Goal: Task Accomplishment & Management: Complete application form

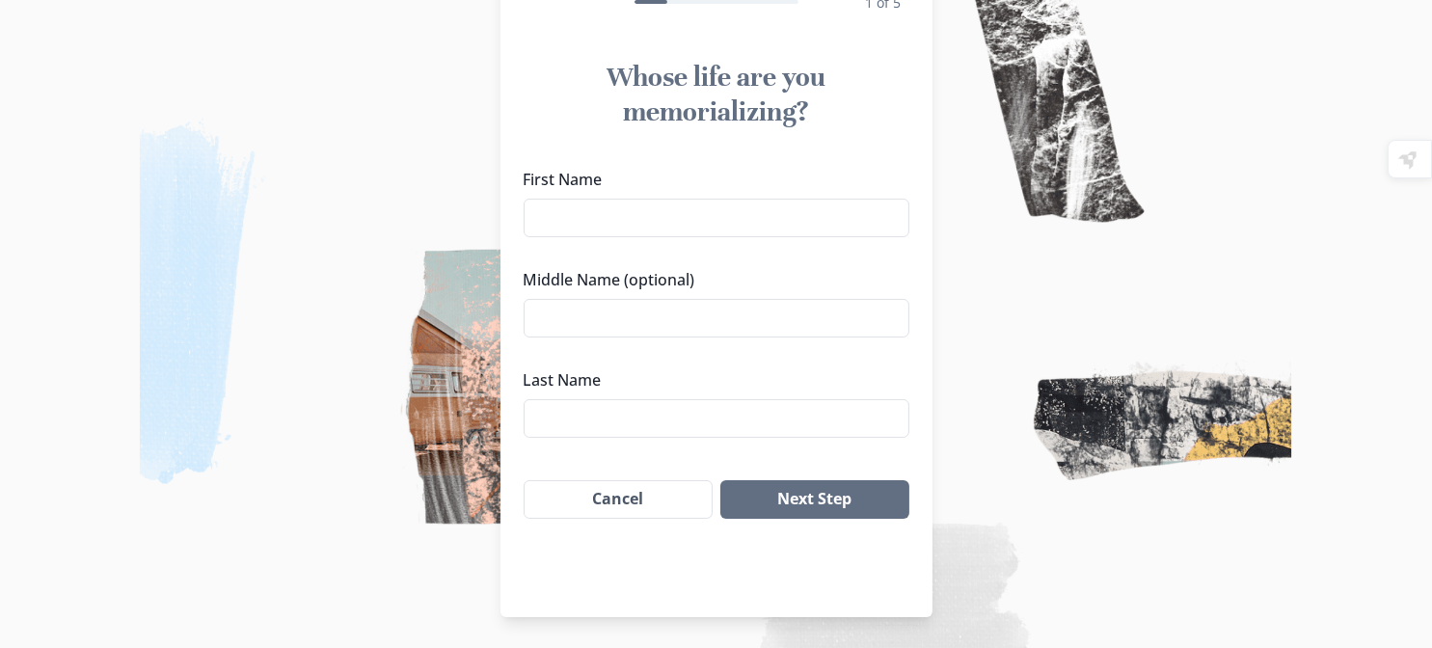
scroll to position [96, 0]
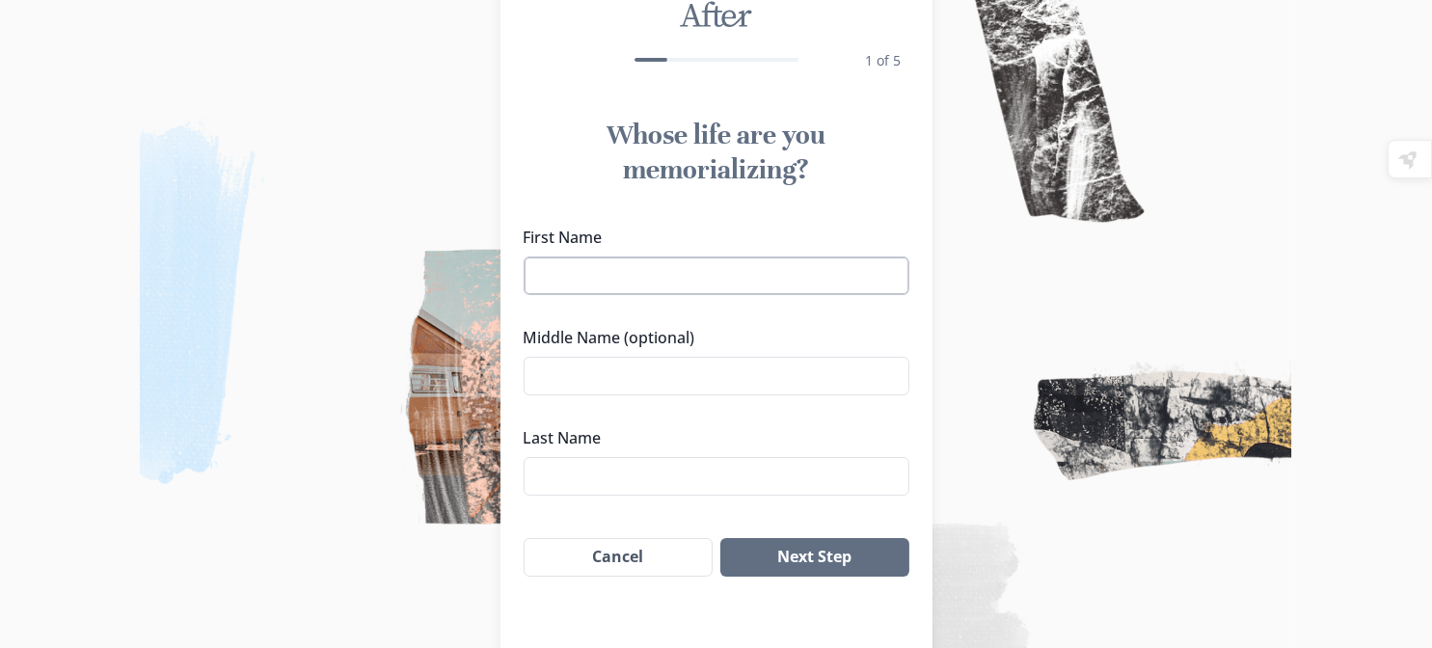
click at [654, 295] on input "First Name" at bounding box center [717, 276] width 386 height 39
type input "Pearl"
click at [555, 395] on input "Middle Name (optional)" at bounding box center [717, 376] width 386 height 39
type input "Jean"
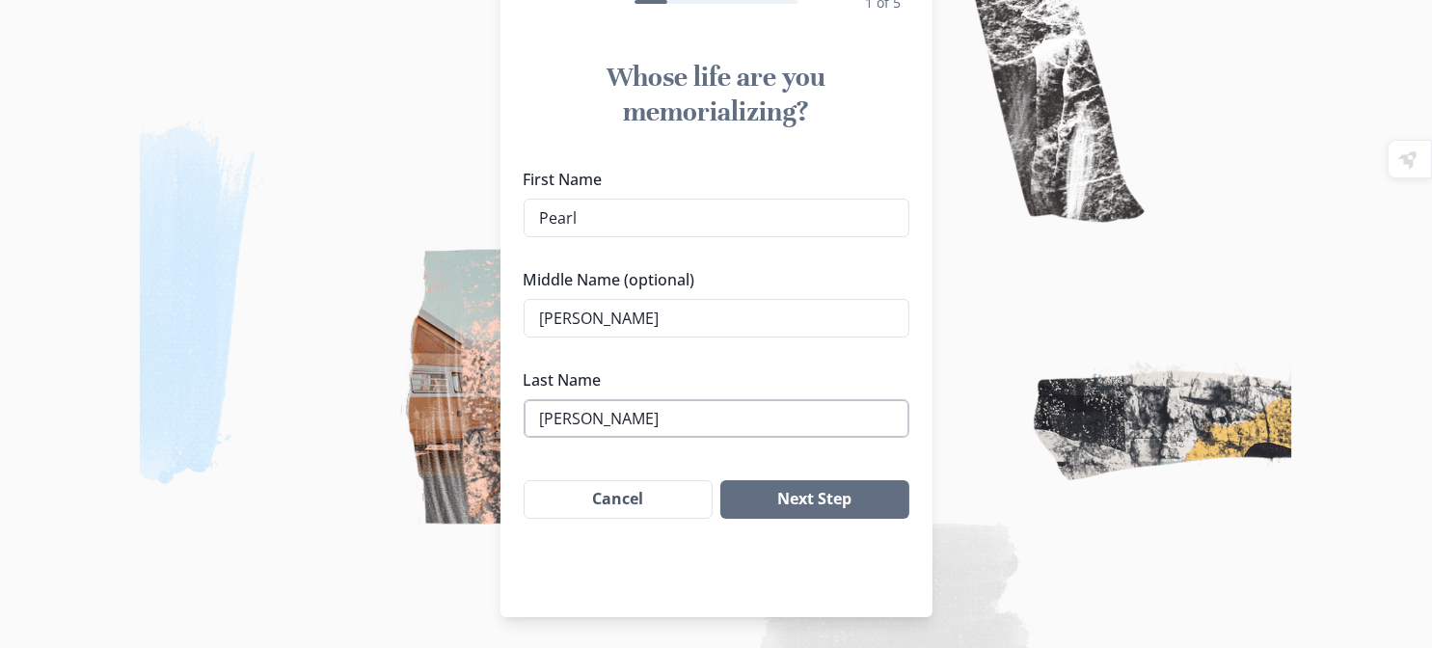
scroll to position [299, 0]
type input "Costner"
click at [653, 199] on input "Pearl" at bounding box center [717, 218] width 386 height 39
type input "Pearl "Peggy""
click at [836, 504] on button "Next Step" at bounding box center [815, 499] width 188 height 39
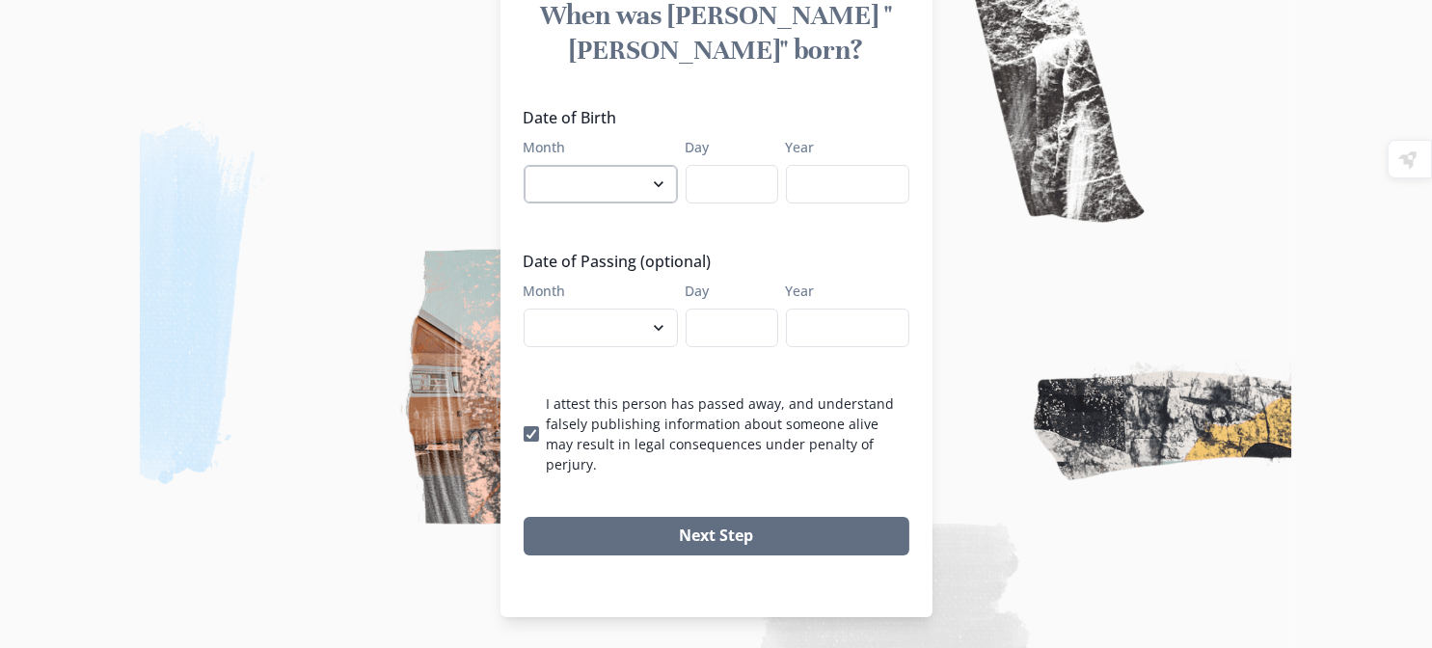
click at [633, 165] on select "January February March April May June July August September October November De…" at bounding box center [601, 184] width 154 height 39
select select "7"
click at [524, 165] on select "January February March April May June July August September October November De…" at bounding box center [601, 184] width 154 height 39
click at [749, 165] on input "Day" at bounding box center [732, 184] width 93 height 39
type input "05"
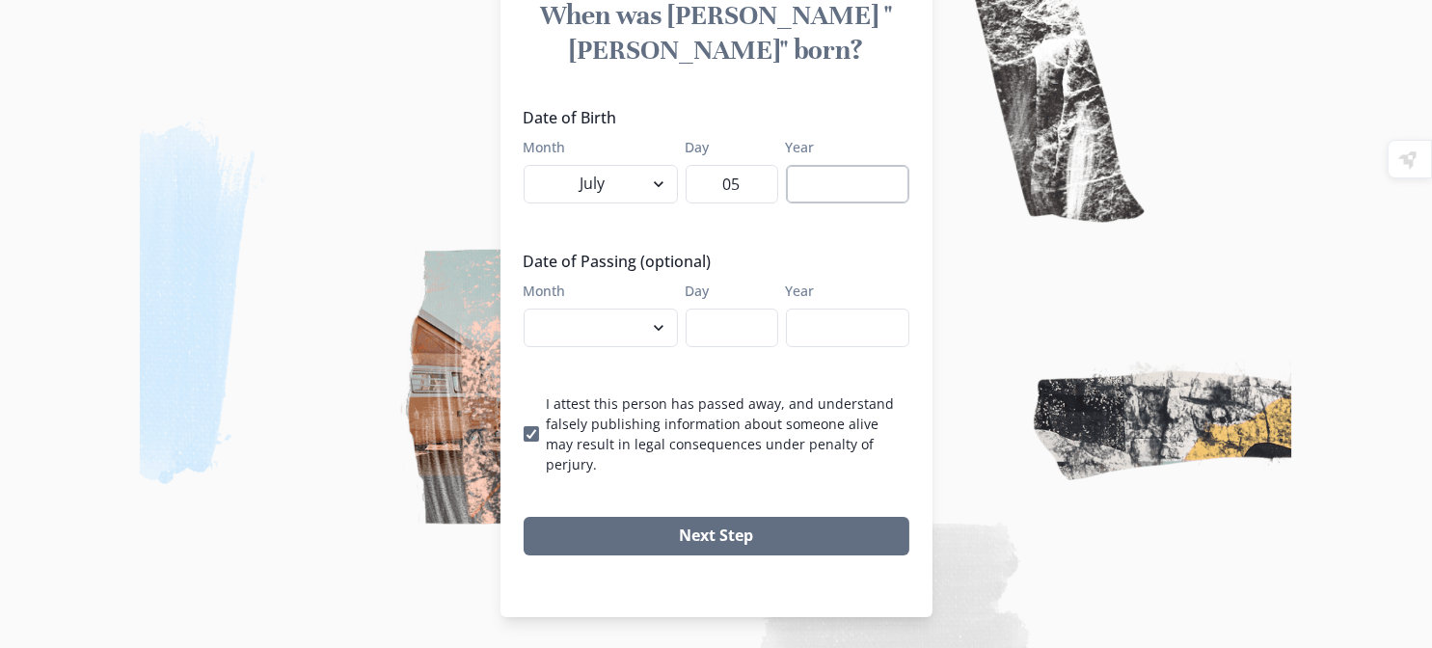
click at [910, 165] on input "Year" at bounding box center [847, 184] width 123 height 39
type input "1942"
click at [641, 328] on select "January February March April May June July August September October November De…" at bounding box center [601, 328] width 154 height 39
select select "8"
click at [524, 309] on select "January February March April May June July August September October November De…" at bounding box center [601, 328] width 154 height 39
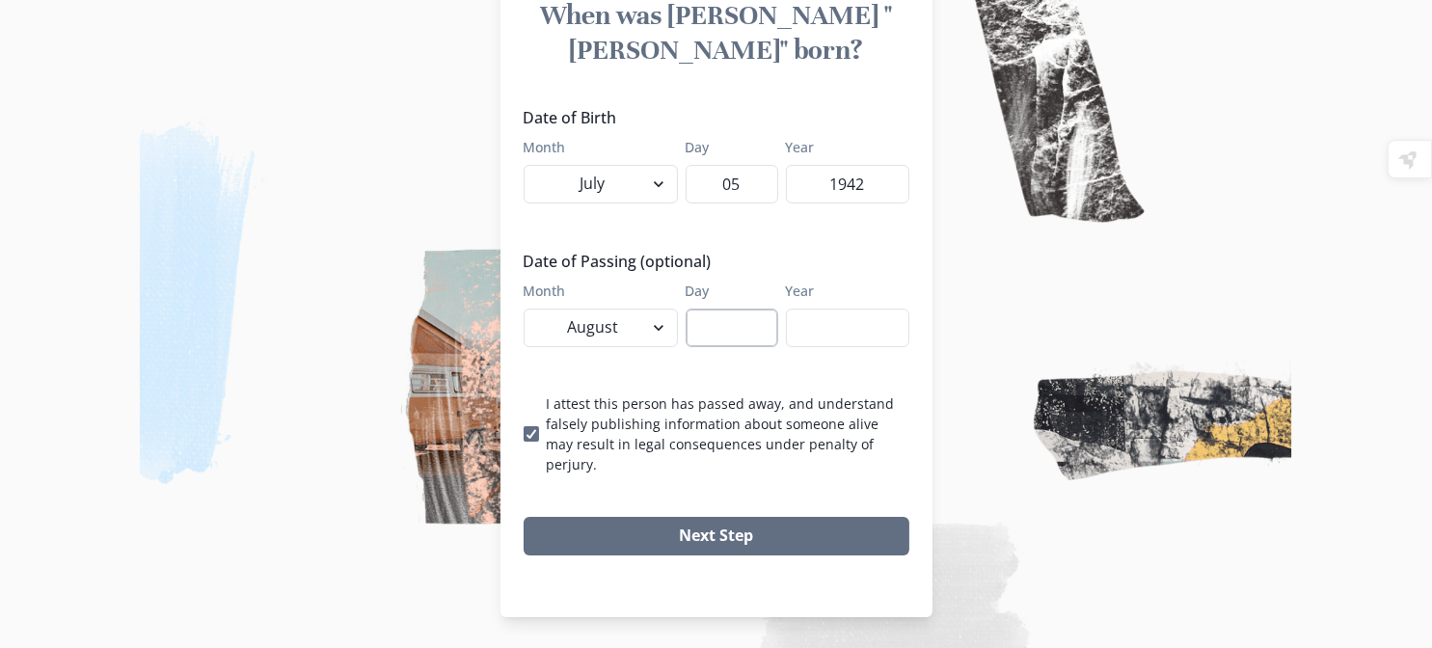
click at [712, 320] on input "Day" at bounding box center [732, 328] width 93 height 39
type input "28"
click at [871, 329] on input "Year" at bounding box center [847, 328] width 123 height 39
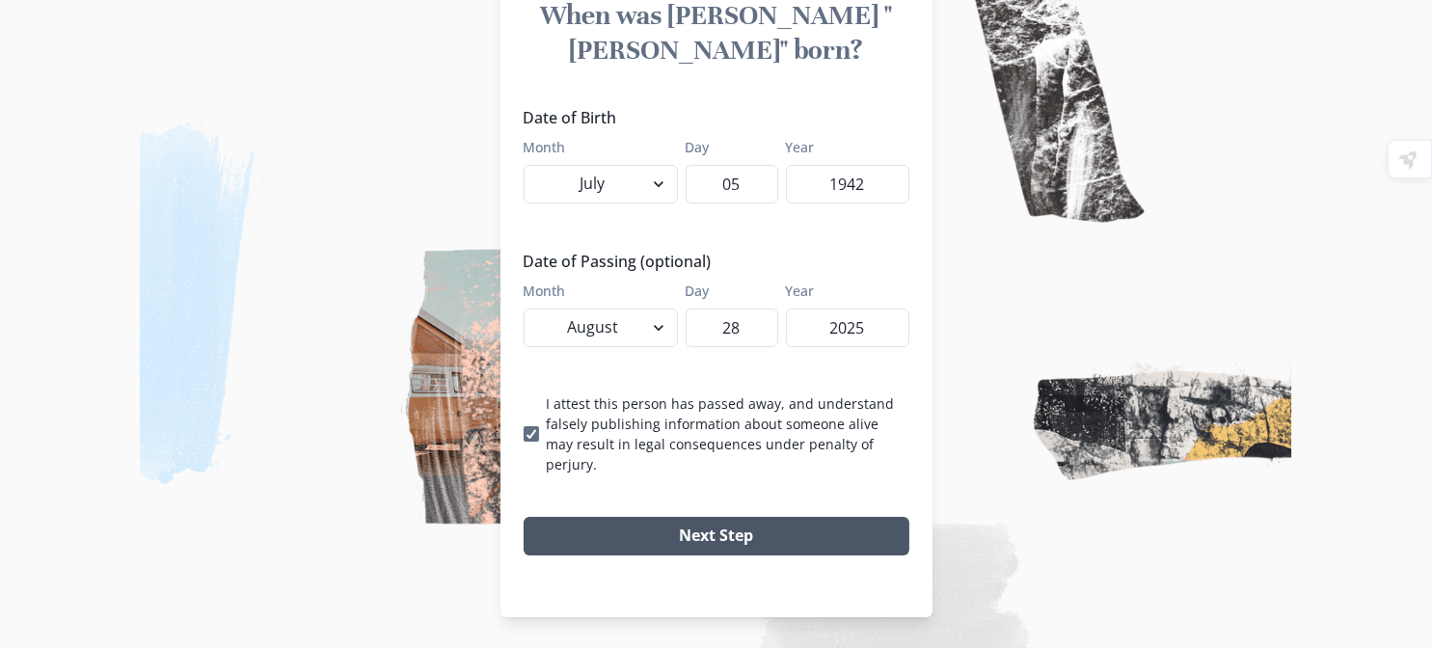
type input "2025"
click at [803, 517] on button "Next Step" at bounding box center [717, 536] width 386 height 39
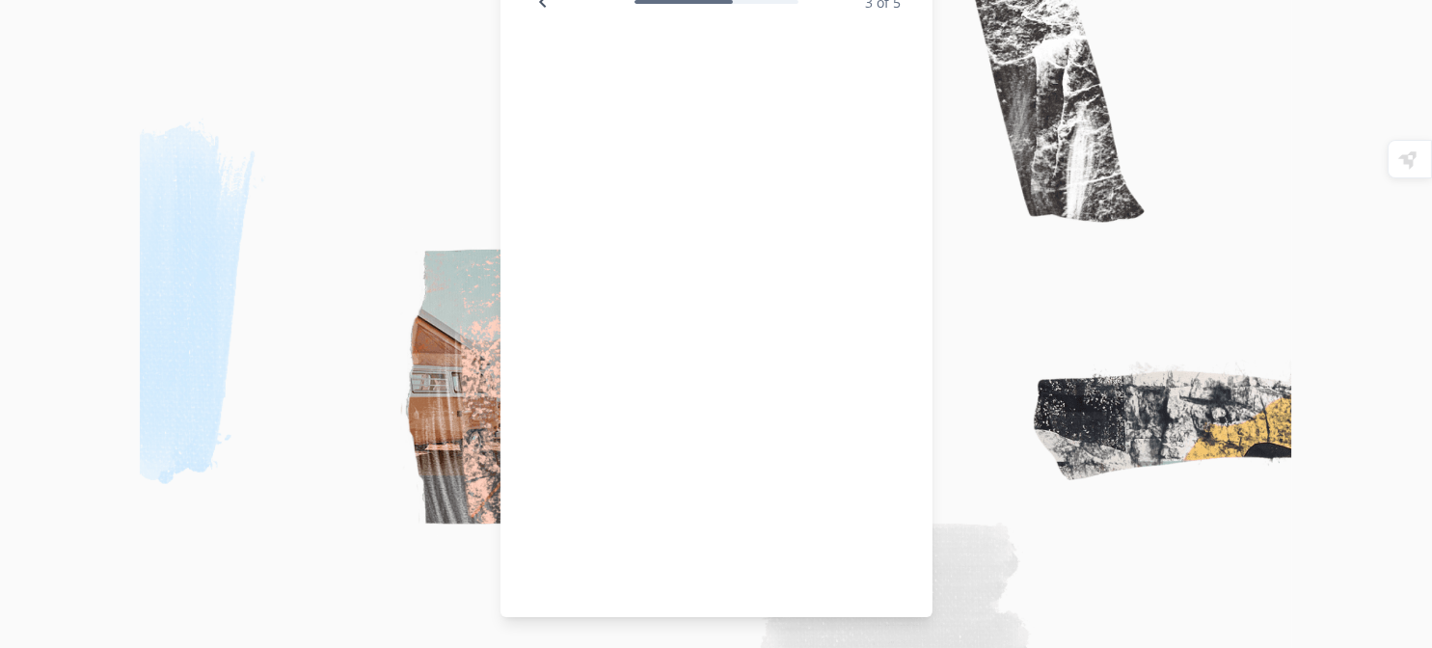
scroll to position [169, 0]
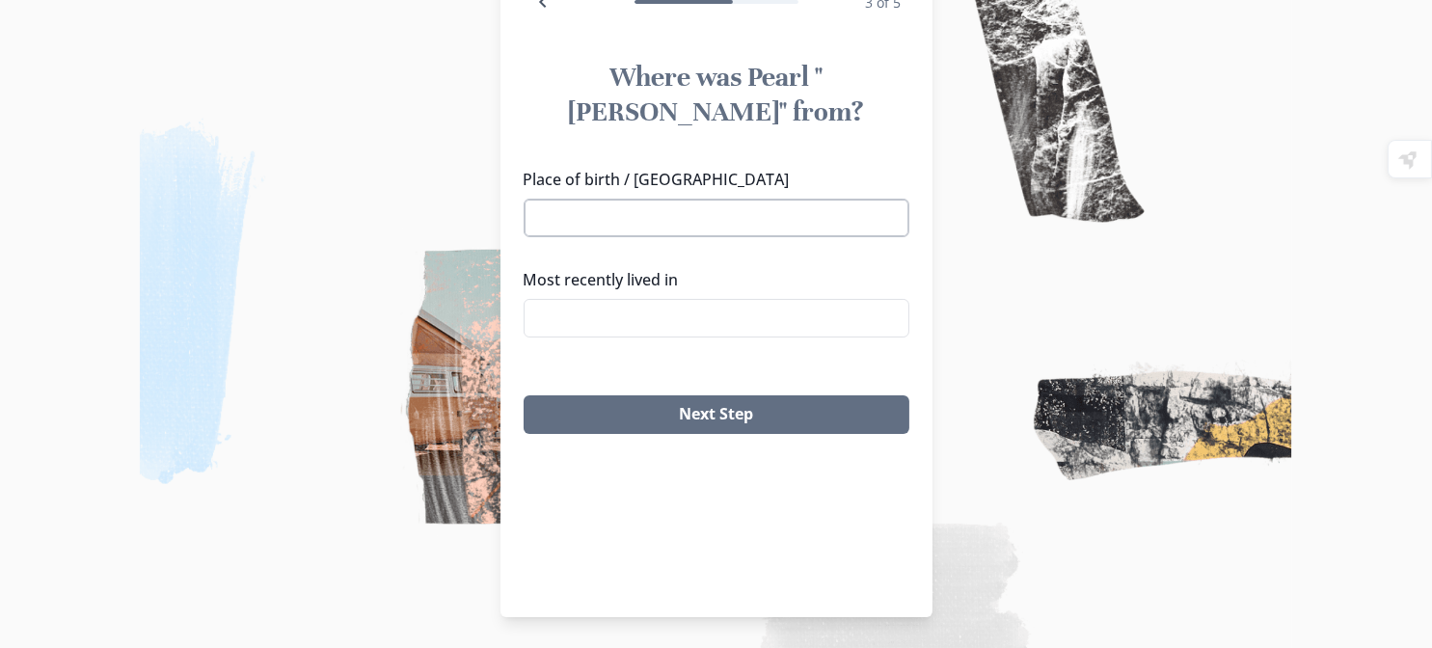
click at [658, 237] on input "Place of birth / Hometown" at bounding box center [717, 218] width 386 height 39
click at [638, 291] on li "[GEOGRAPHIC_DATA], [GEOGRAPHIC_DATA]" at bounding box center [723, 297] width 456 height 29
type input "[GEOGRAPHIC_DATA], [GEOGRAPHIC_DATA]"
click at [631, 338] on input "Most recently lived in" at bounding box center [717, 318] width 386 height 39
type input "C"
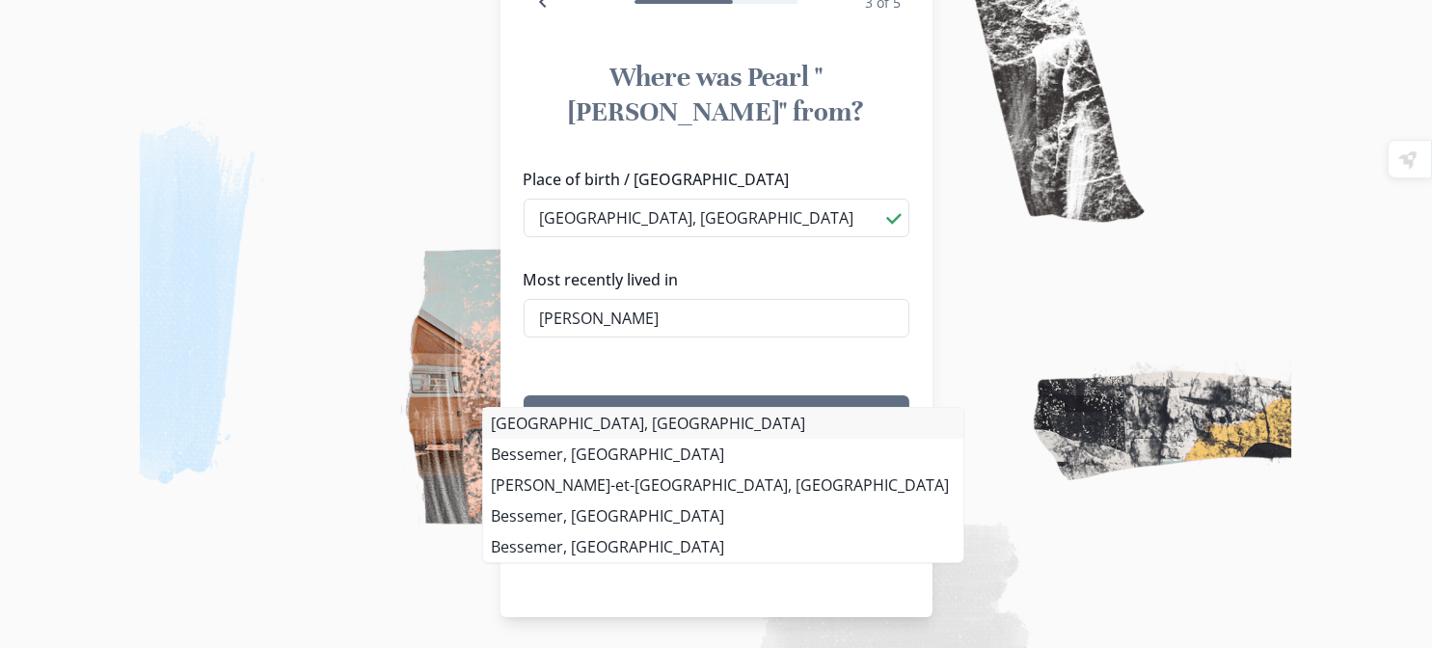
click at [639, 361] on div "Place of birth / Hometown Bessemer City, NC Bessemer City, NC Bessemer, AL Bess…" at bounding box center [717, 260] width 432 height 201
click at [642, 413] on li "Bessemer City, NC" at bounding box center [723, 423] width 480 height 31
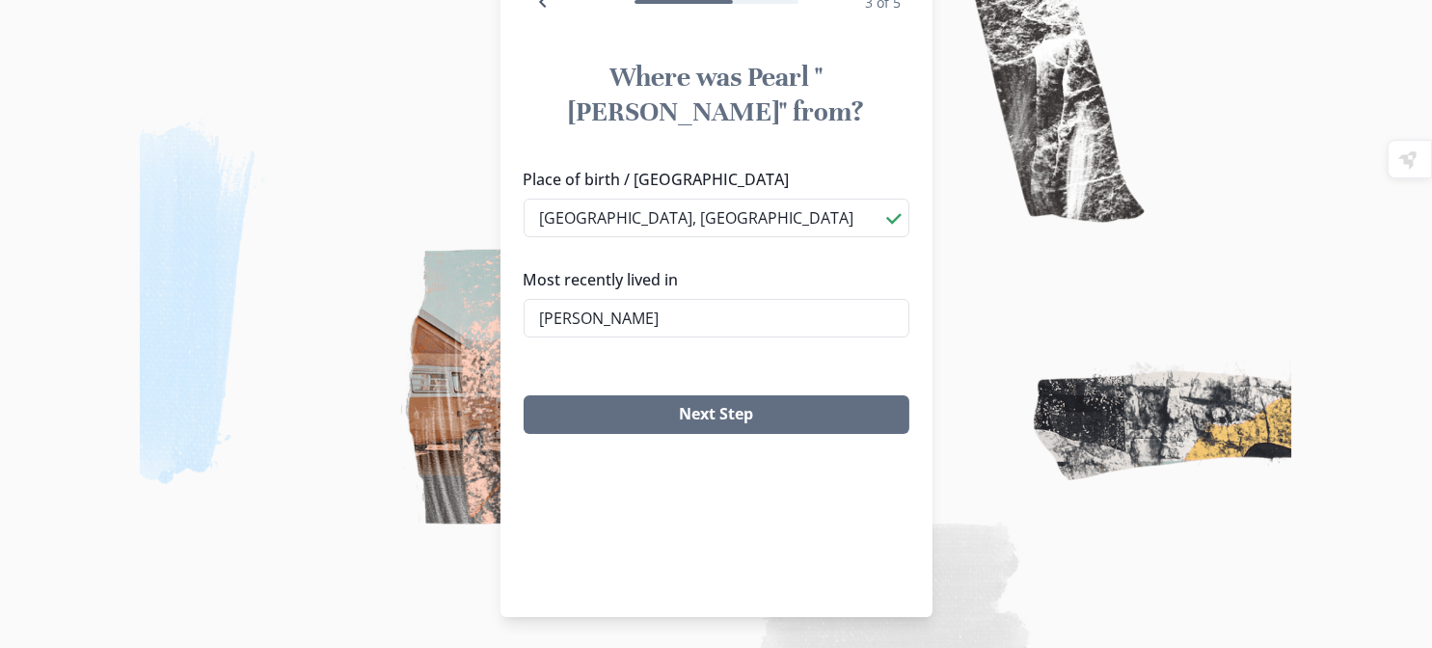
type input "Bessemer City, NC"
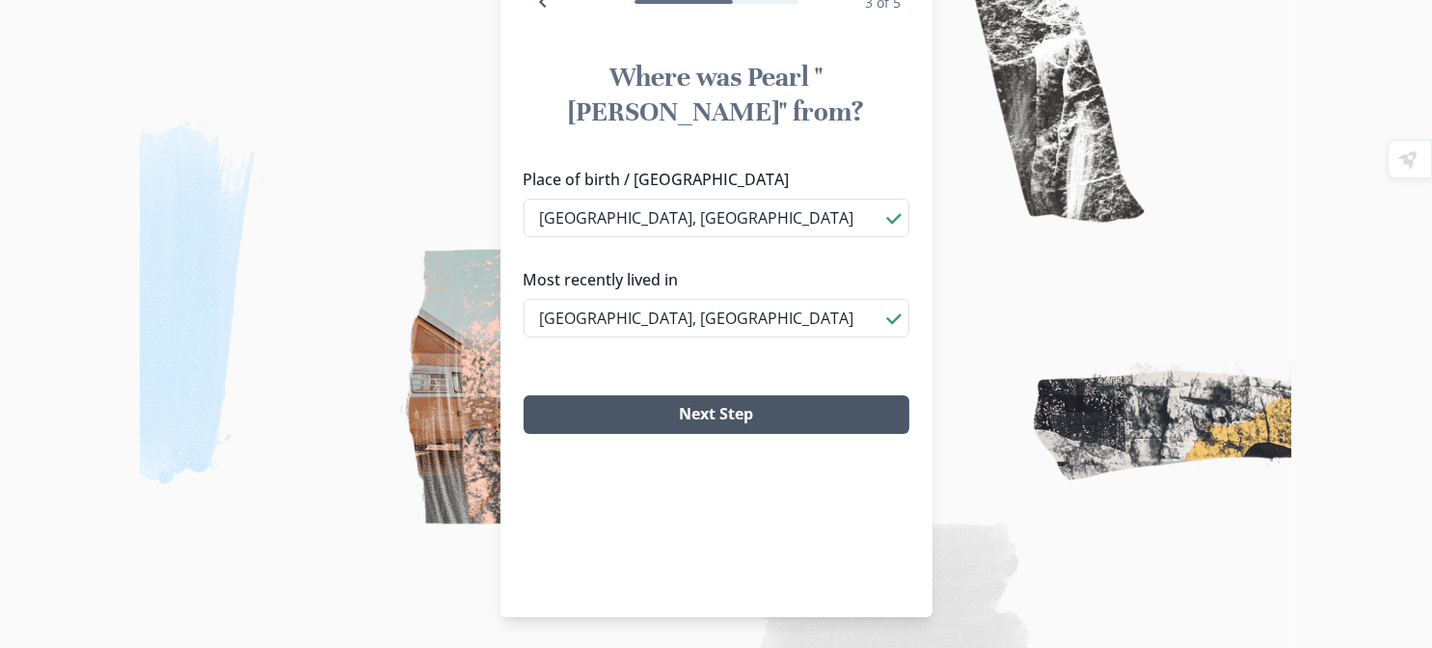
click at [788, 434] on button "Next Step" at bounding box center [717, 414] width 386 height 39
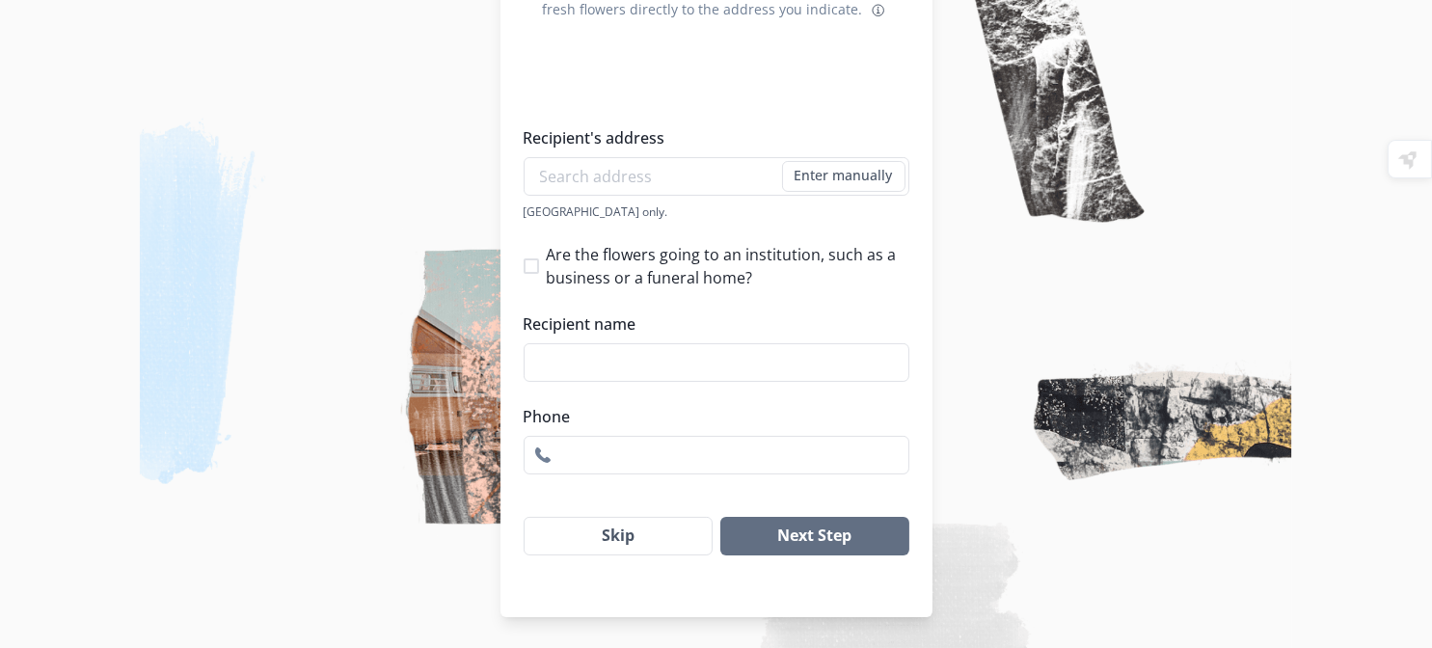
scroll to position [458, 0]
click at [640, 551] on button "Skip" at bounding box center [619, 536] width 190 height 39
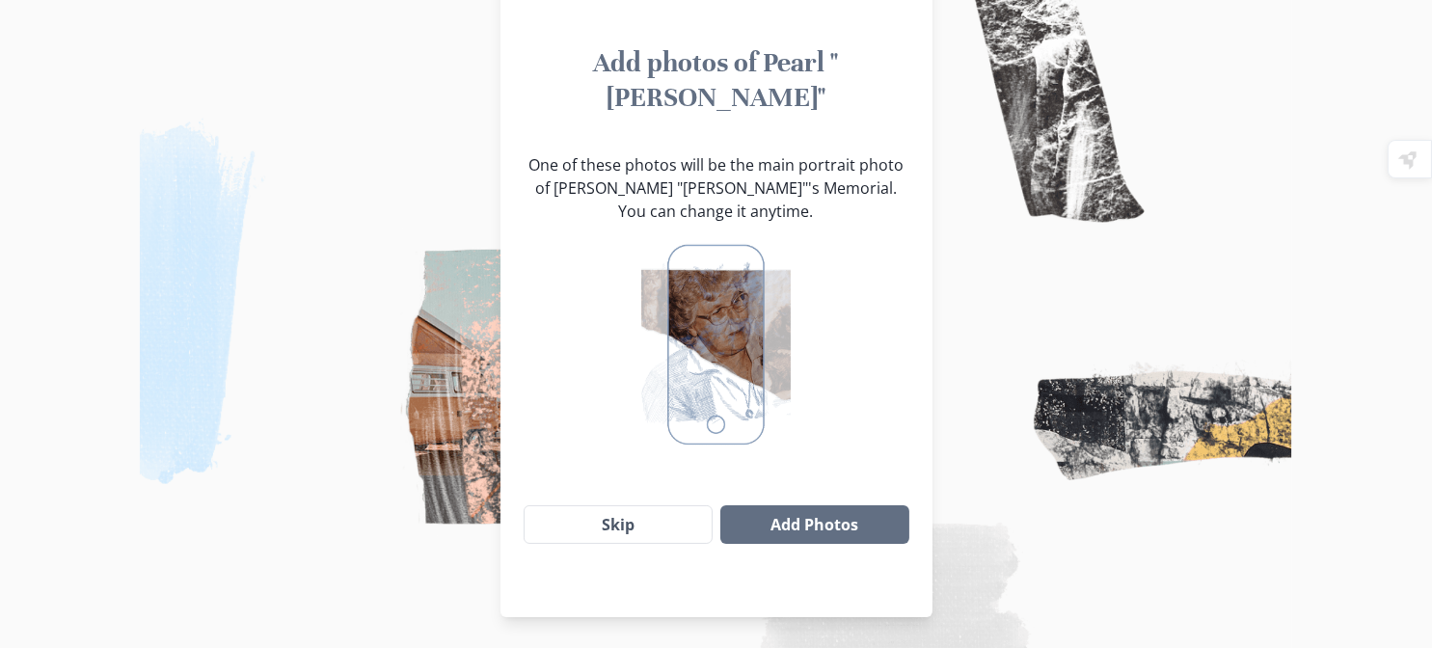
scroll to position [176, 0]
click at [855, 544] on button "Add Photos" at bounding box center [815, 524] width 188 height 39
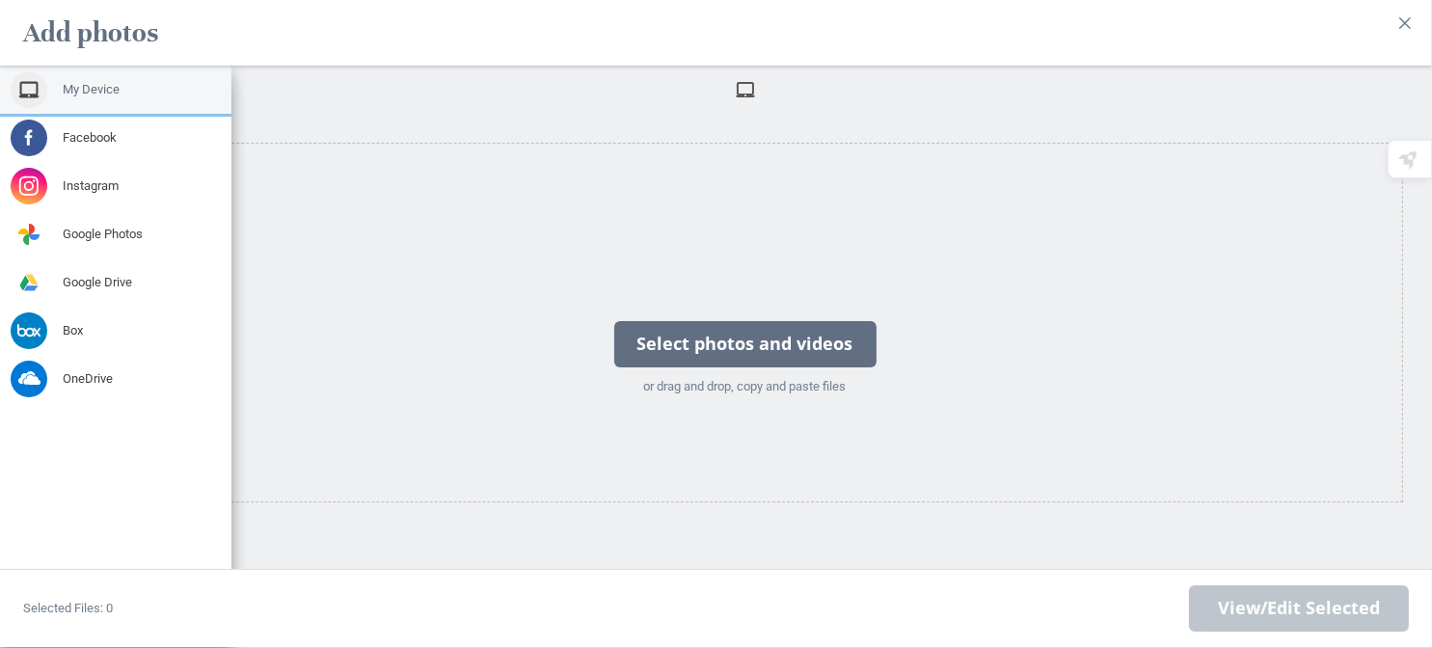
click at [95, 88] on span "My Device" at bounding box center [91, 89] width 57 height 17
click at [88, 96] on span "My Device" at bounding box center [91, 89] width 57 height 17
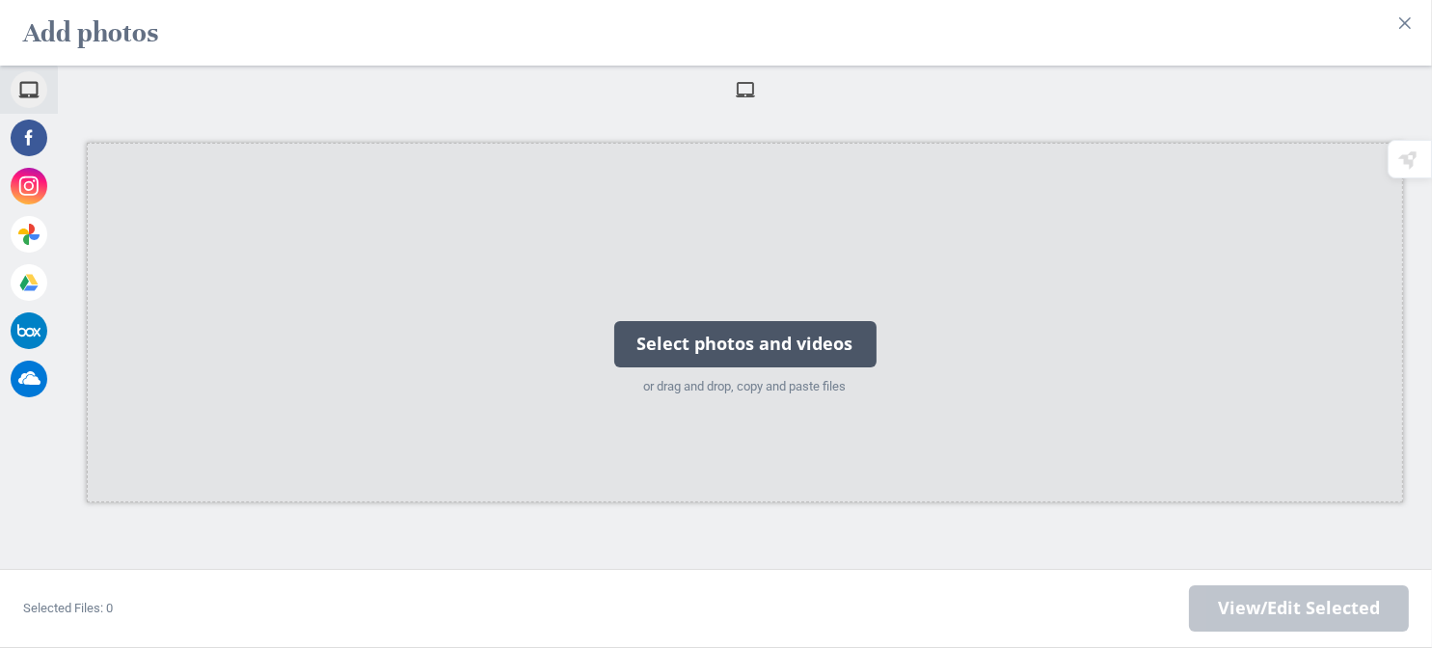
click at [750, 358] on div "Select photos and videos" at bounding box center [745, 344] width 262 height 46
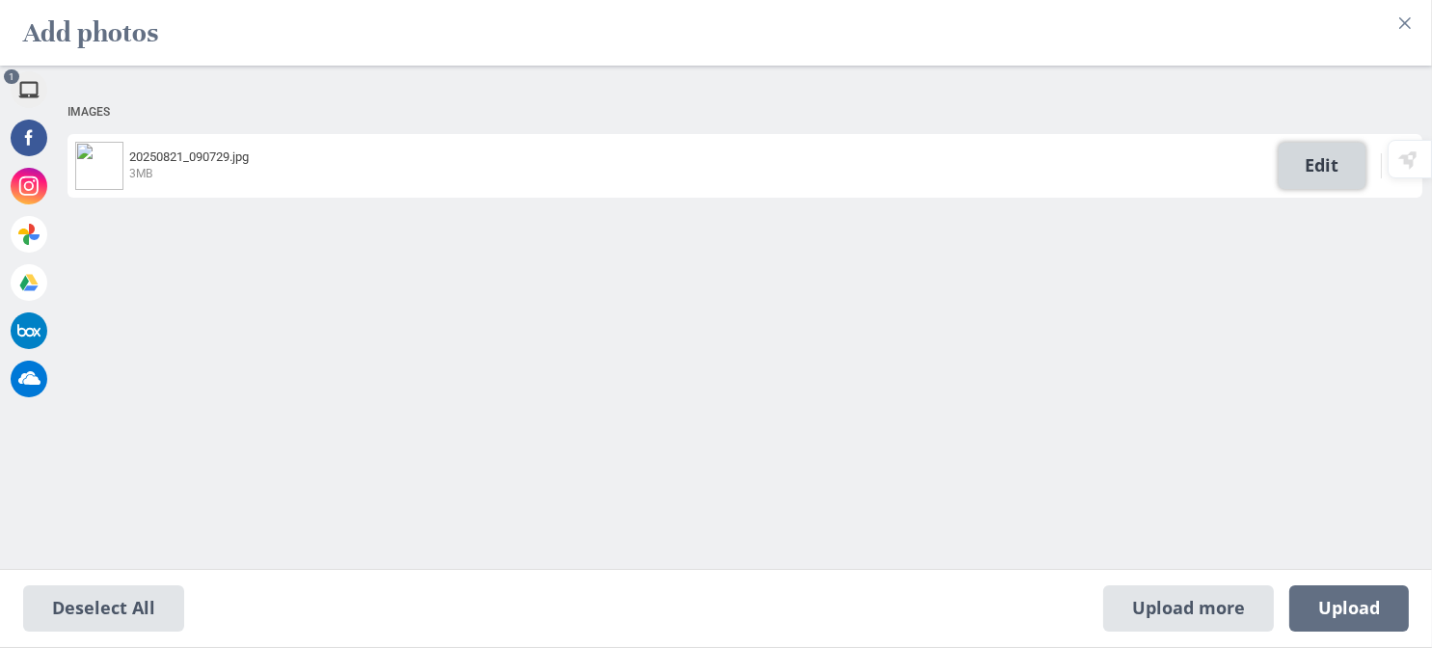
click at [1334, 165] on span "Edit" at bounding box center [1322, 166] width 87 height 46
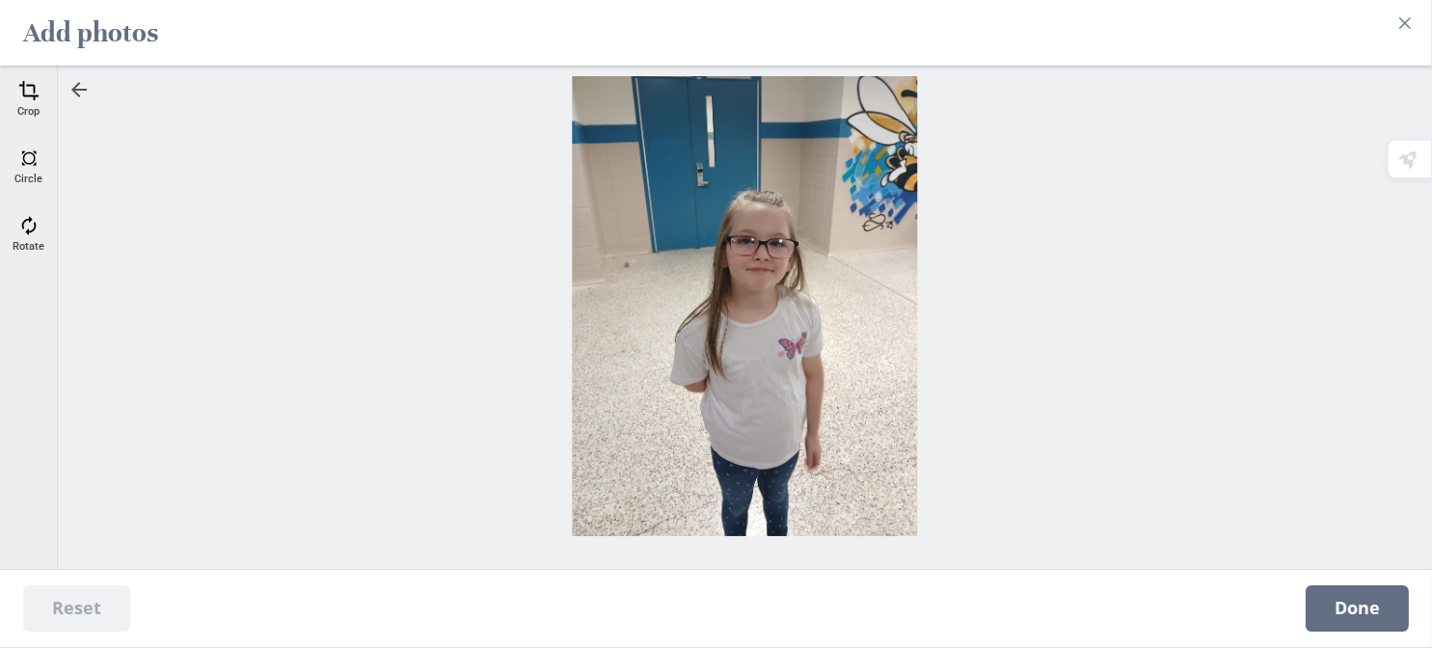
click at [1184, 130] on div at bounding box center [745, 306] width 1355 height 460
click at [1400, 17] on icon "Close" at bounding box center [1406, 23] width 12 height 12
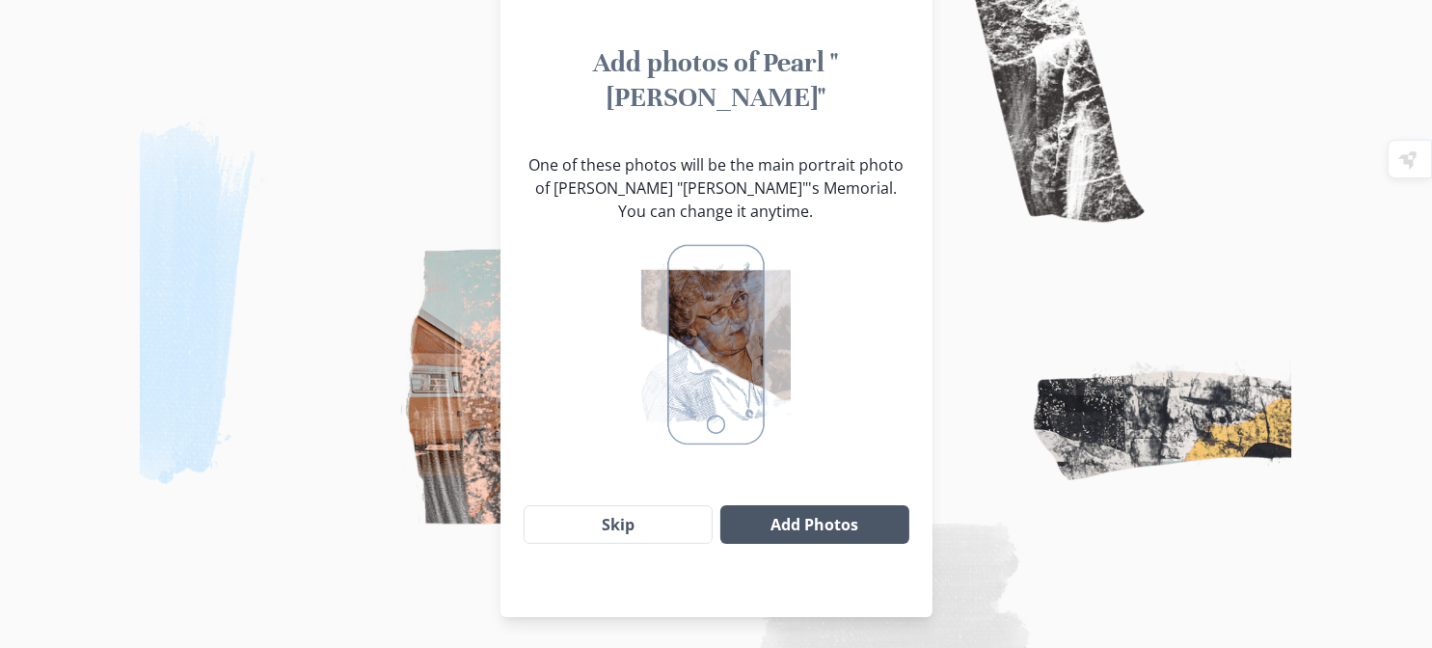
click at [856, 544] on button "Add Photos" at bounding box center [815, 524] width 188 height 39
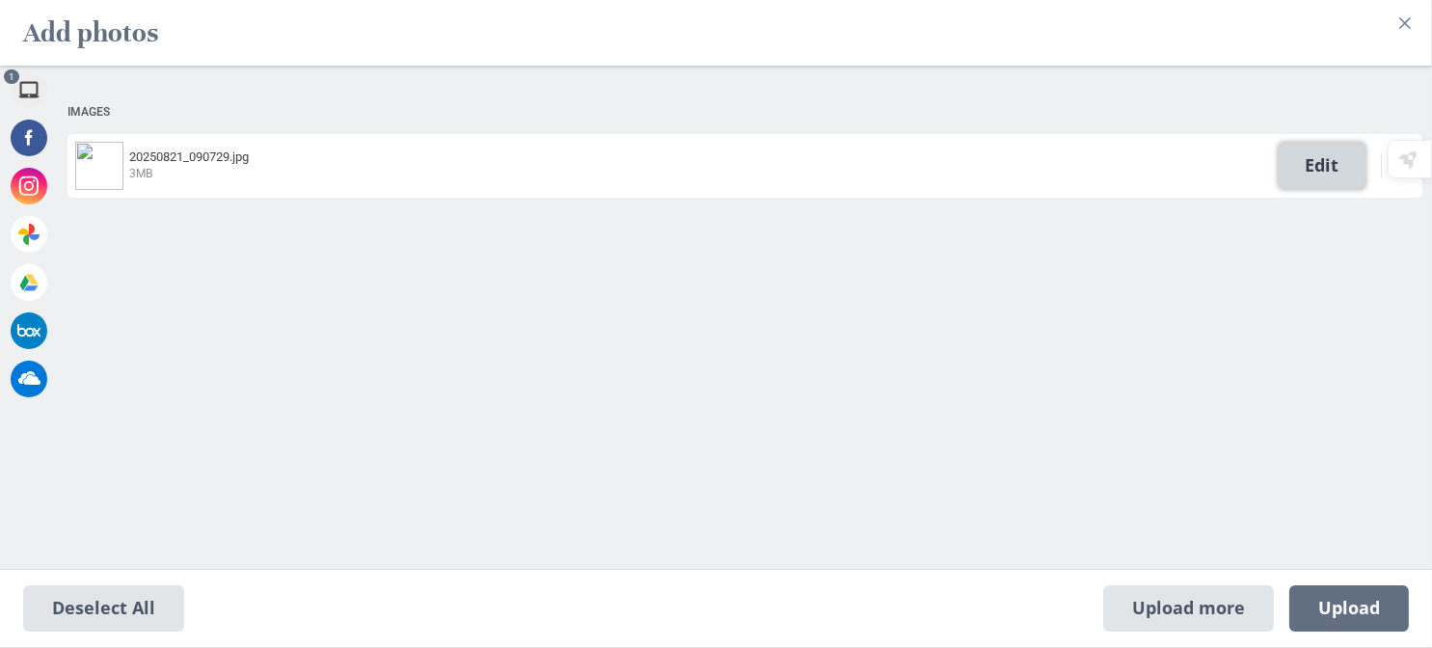
click at [1319, 184] on span "Edit" at bounding box center [1322, 166] width 87 height 46
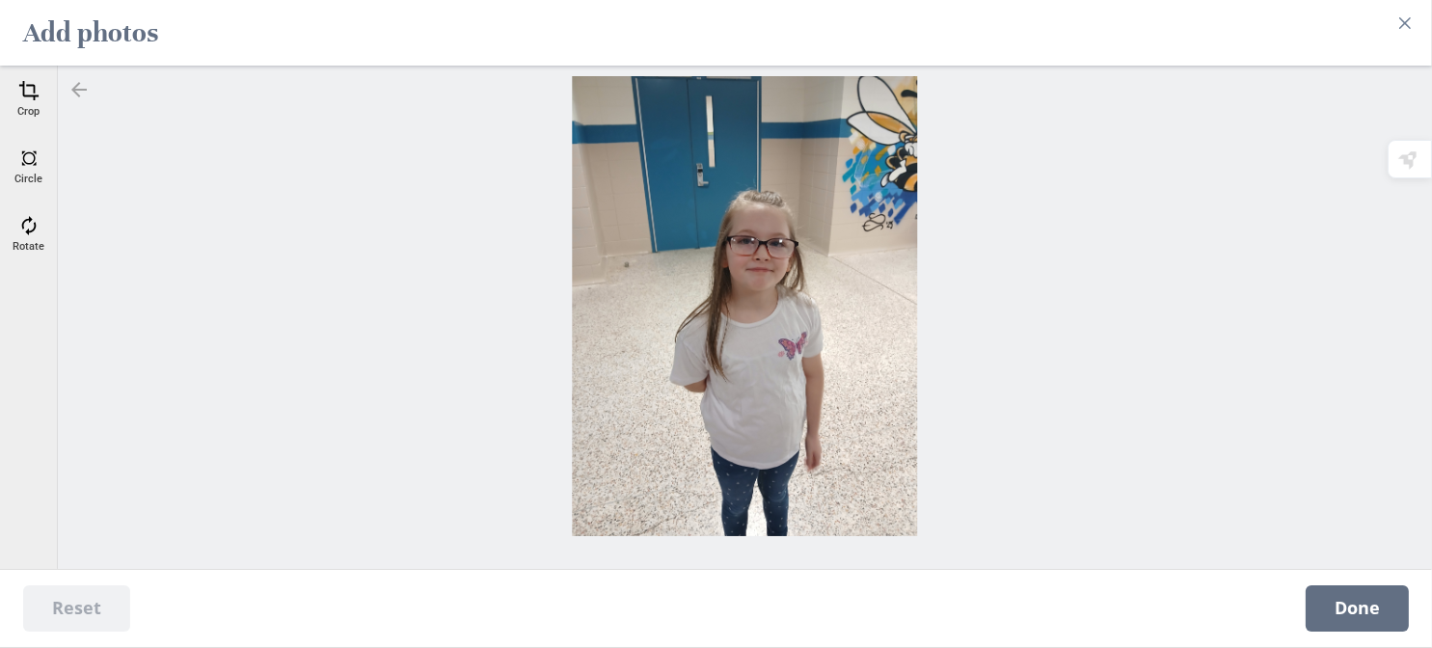
click at [79, 86] on div at bounding box center [79, 89] width 23 height 23
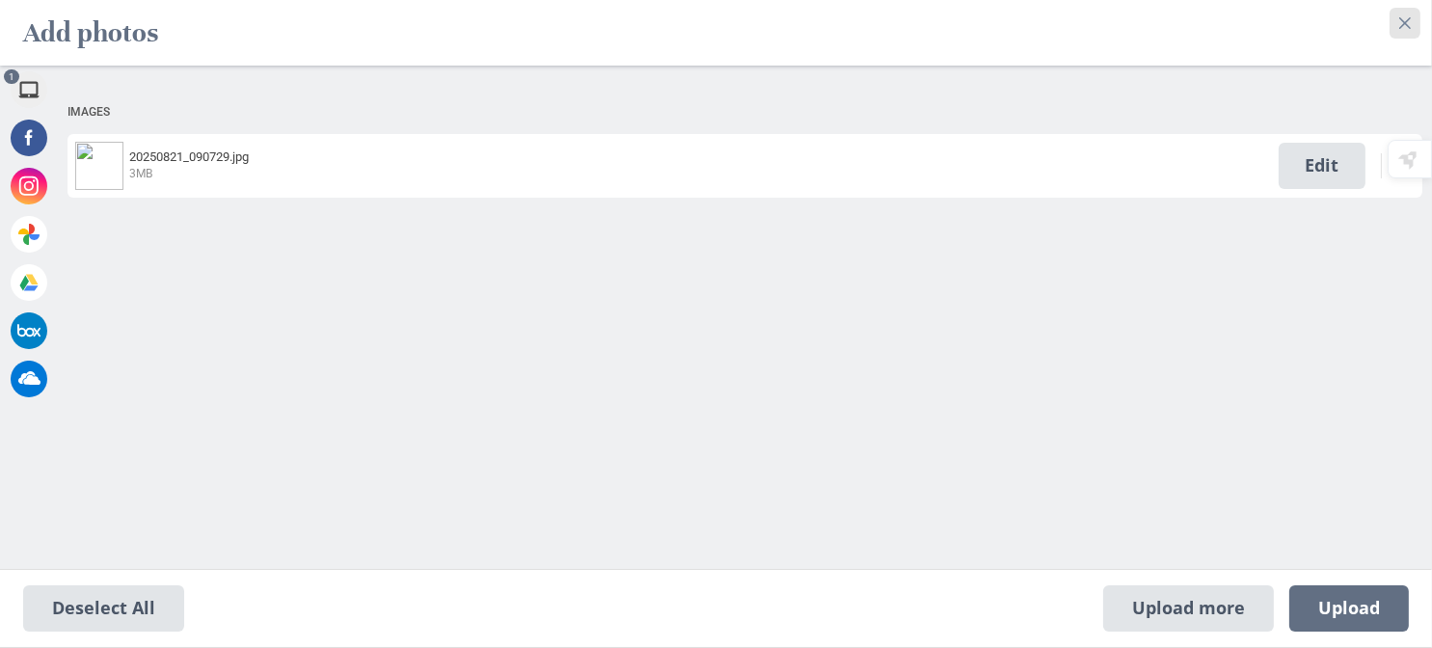
click at [1413, 13] on button "Close" at bounding box center [1405, 23] width 31 height 31
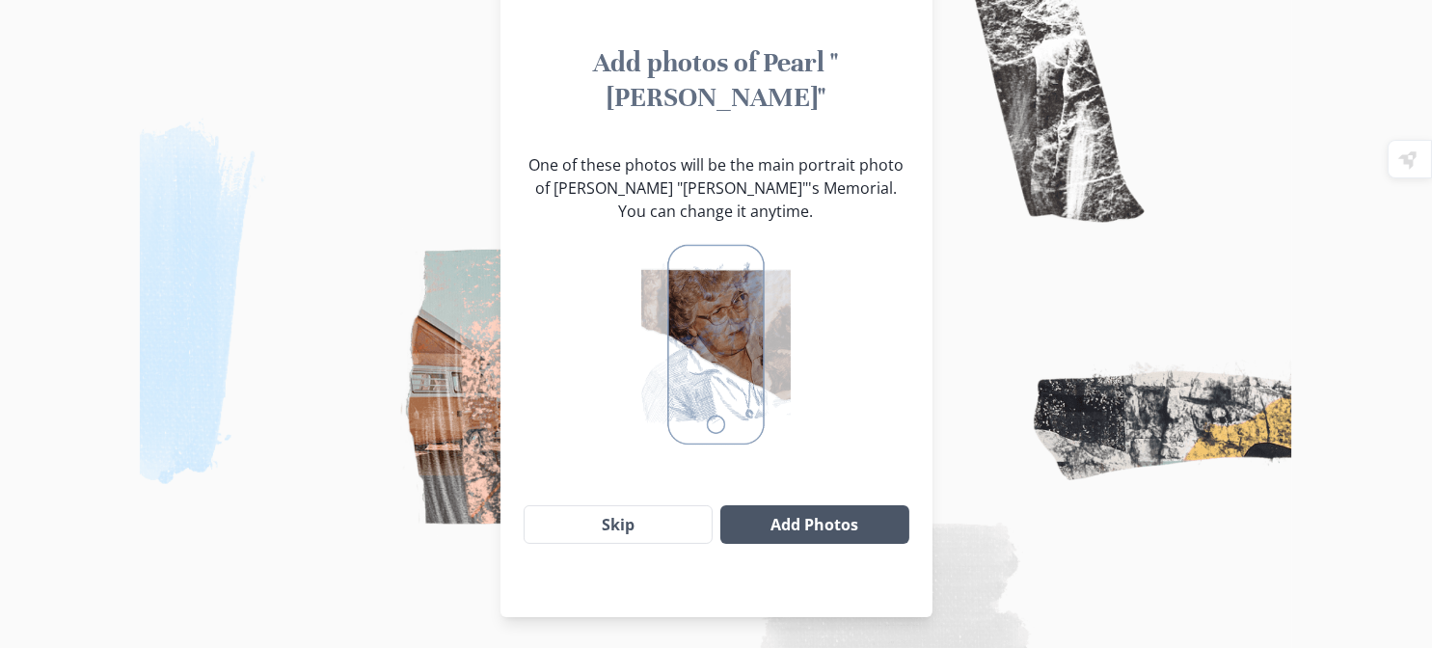
click at [836, 544] on button "Add Photos" at bounding box center [815, 524] width 188 height 39
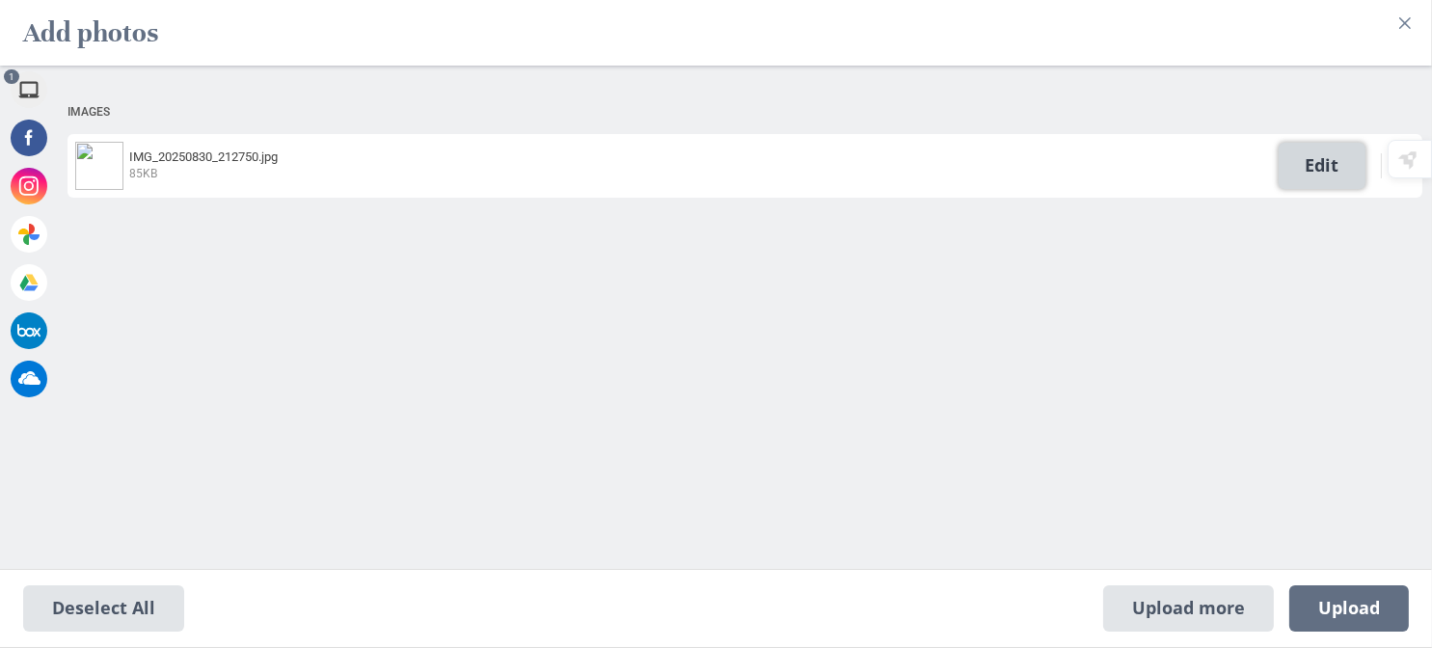
click at [1324, 169] on span "Edit" at bounding box center [1322, 166] width 87 height 46
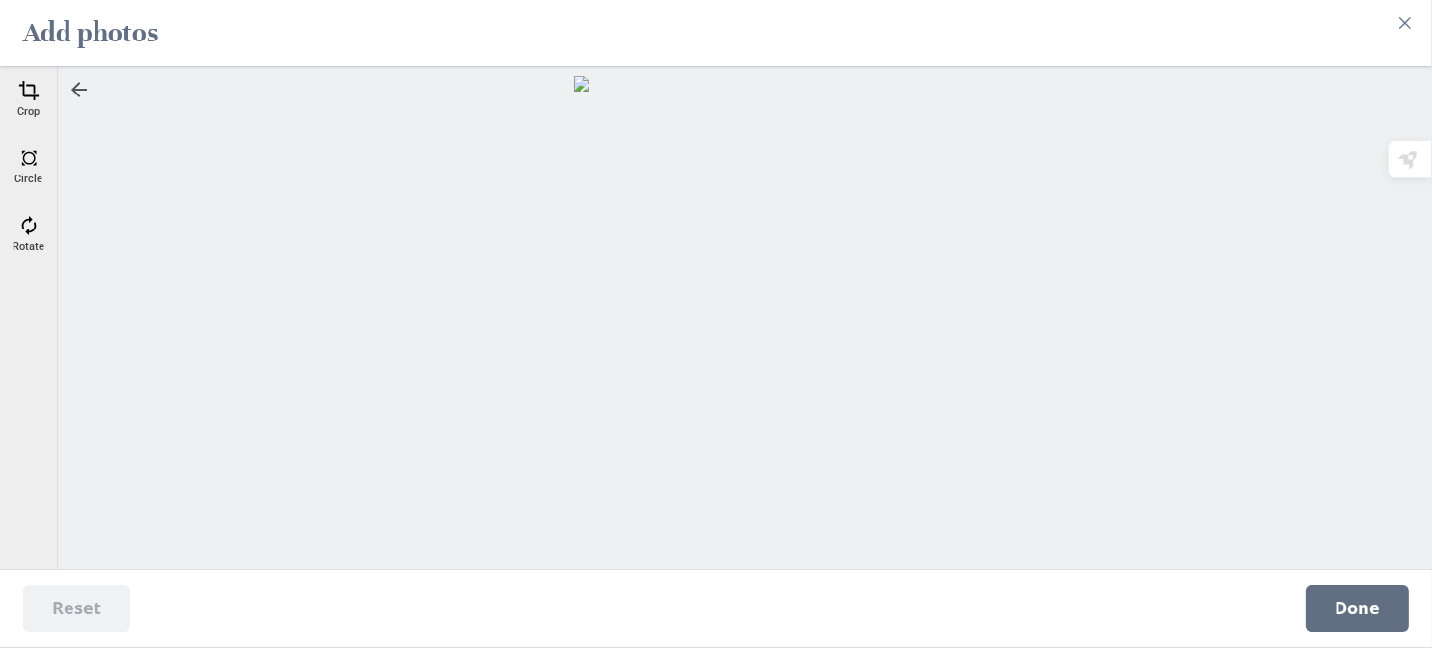
click at [41, 108] on div "Crop" at bounding box center [29, 99] width 48 height 48
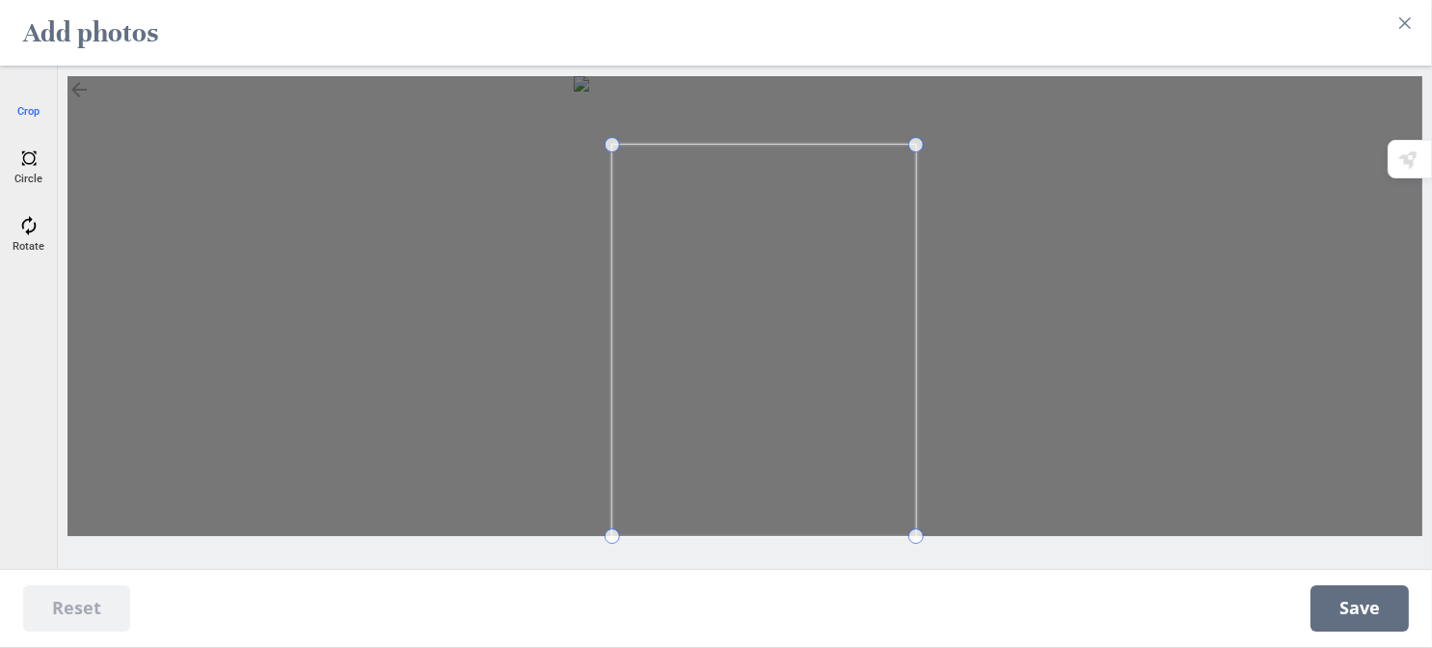
click at [616, 148] on span at bounding box center [612, 144] width 15 height 15
click at [877, 423] on span at bounding box center [880, 422] width 15 height 15
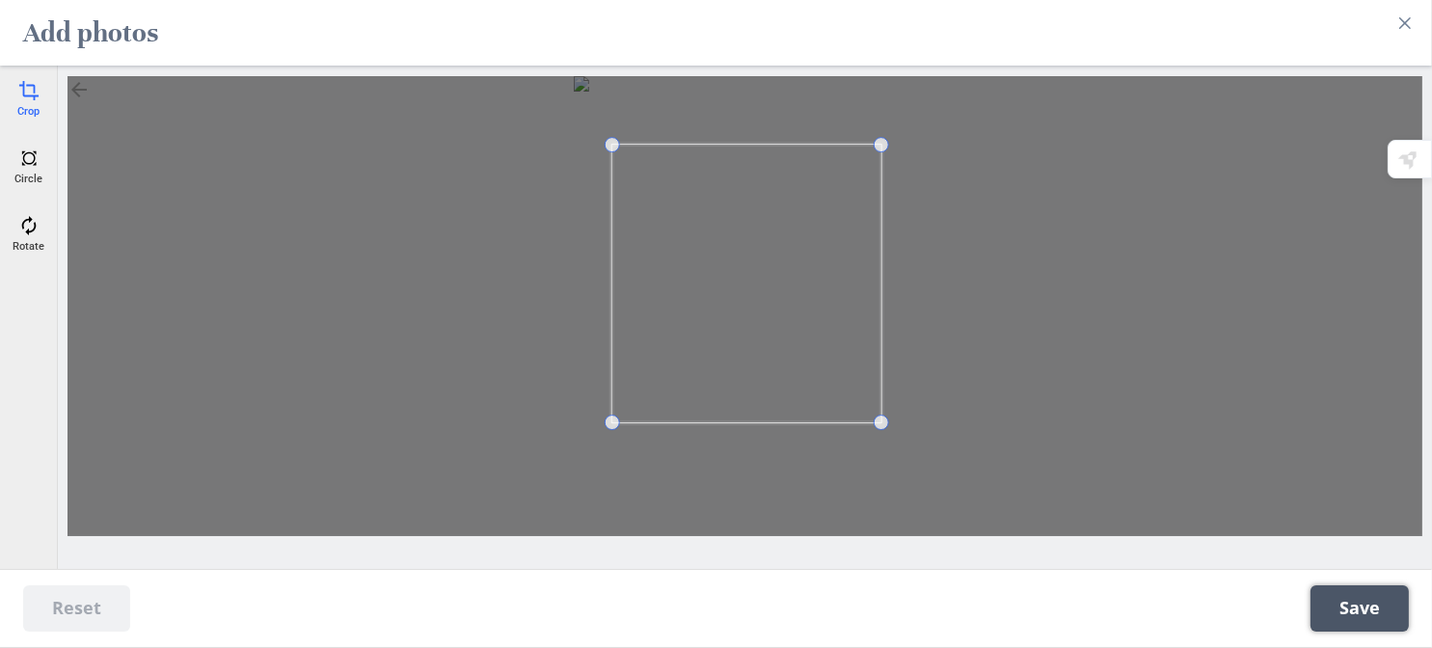
click at [1347, 603] on span "Save" at bounding box center [1360, 608] width 98 height 46
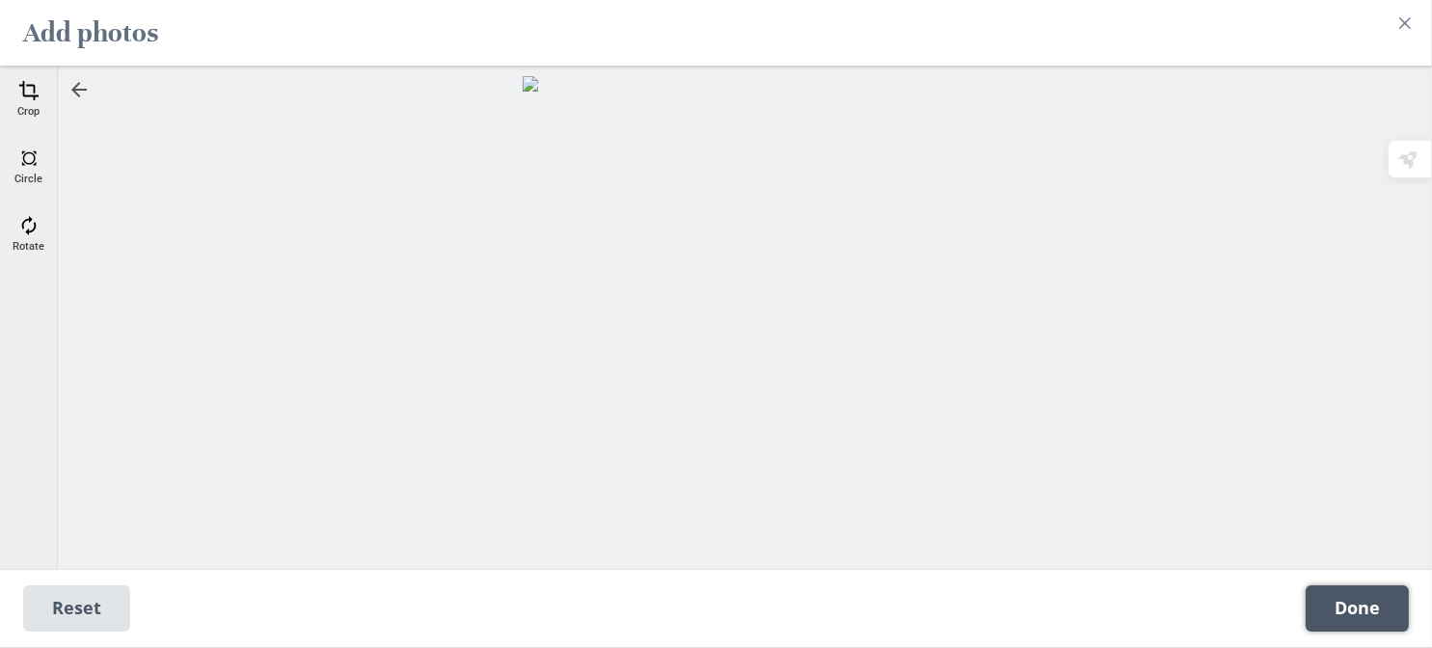
click at [1336, 595] on span "Done" at bounding box center [1357, 608] width 103 height 46
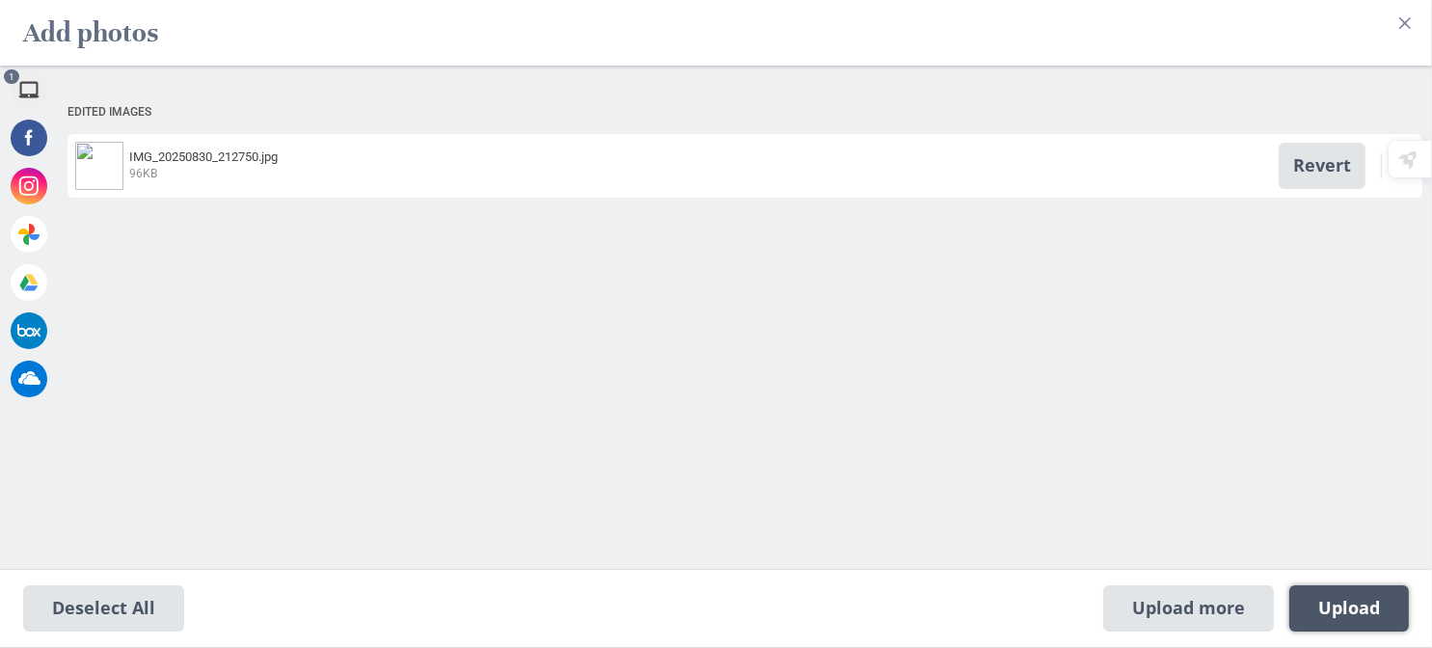
click at [1347, 608] on span "Upload 1" at bounding box center [1350, 608] width 62 height 21
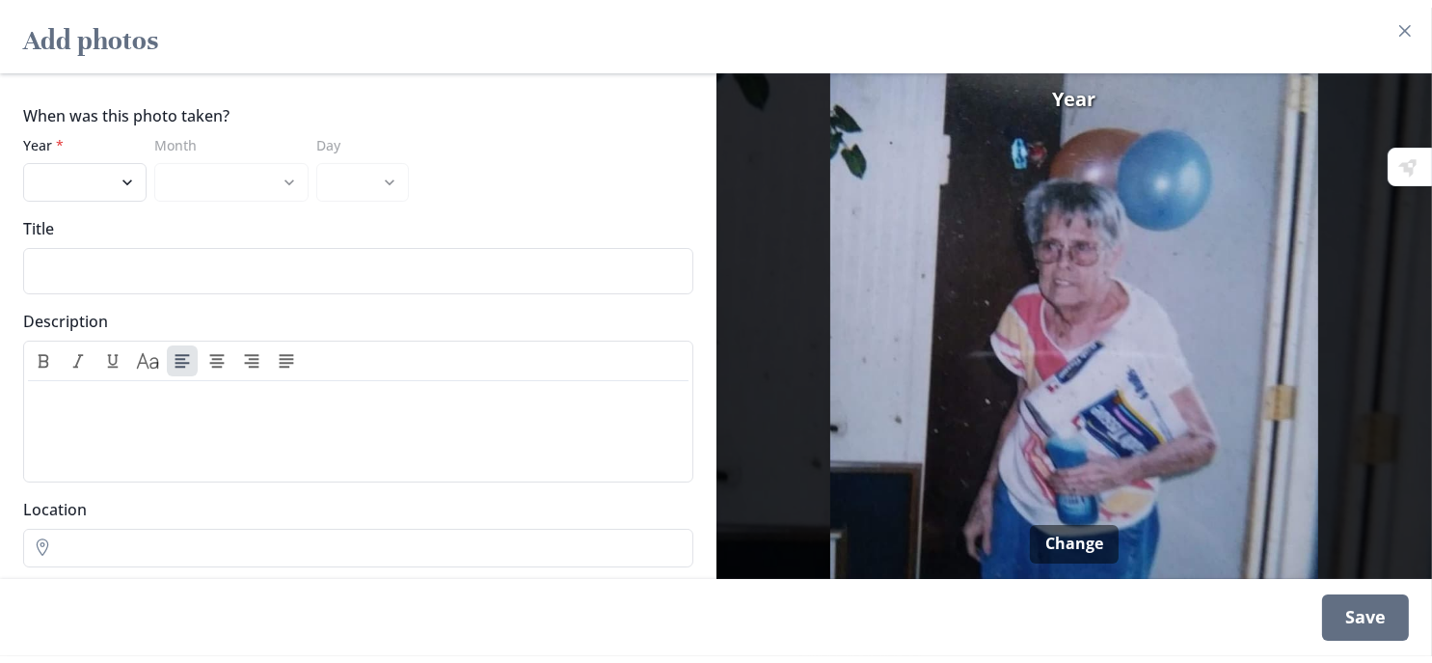
scroll to position [0, 0]
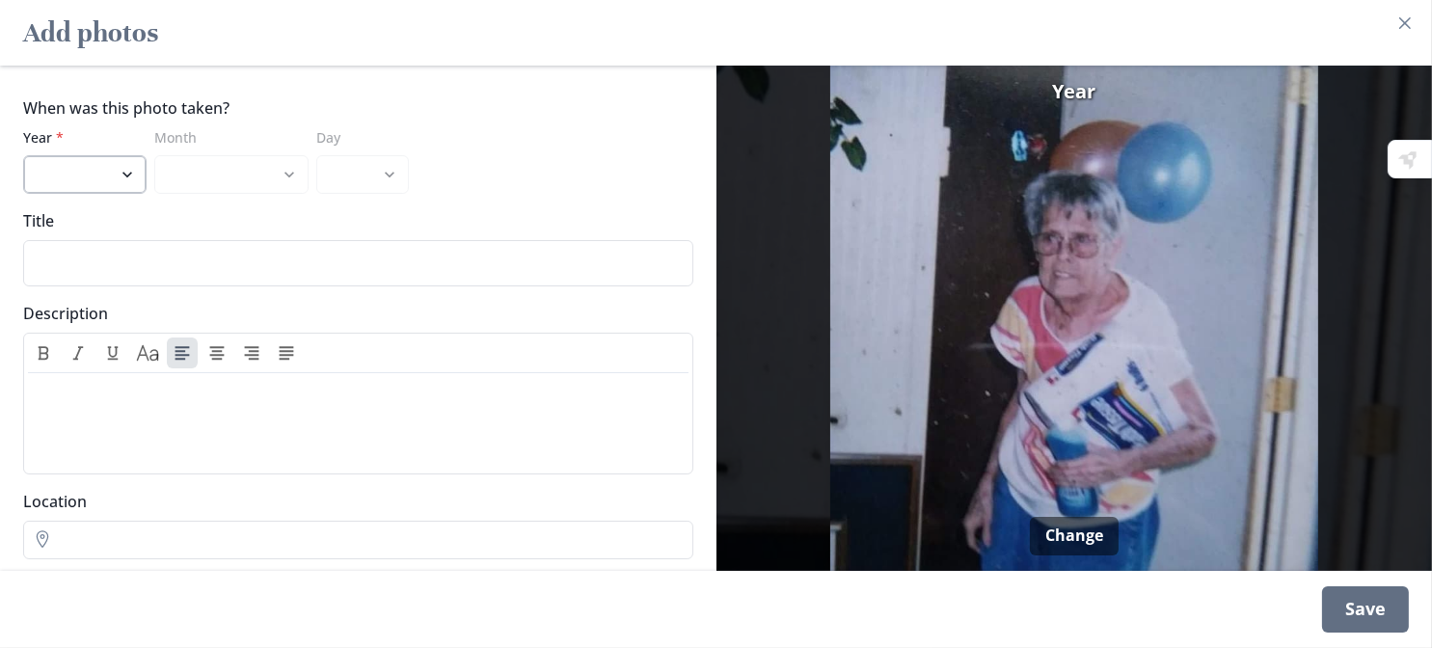
click at [125, 194] on select "2025 2024 2023 2022 2021 2020 2019 2018 2017 2016 2015 2014 2013 2012 2011 2010…" at bounding box center [84, 174] width 123 height 39
select select "2024"
click at [28, 179] on select "2025 2024 2023 2022 2021 2020 2019 2018 2017 2016 2015 2014 2013 2012 2011 2010…" at bounding box center [84, 174] width 123 height 39
click at [1335, 608] on div "Save" at bounding box center [1365, 609] width 87 height 46
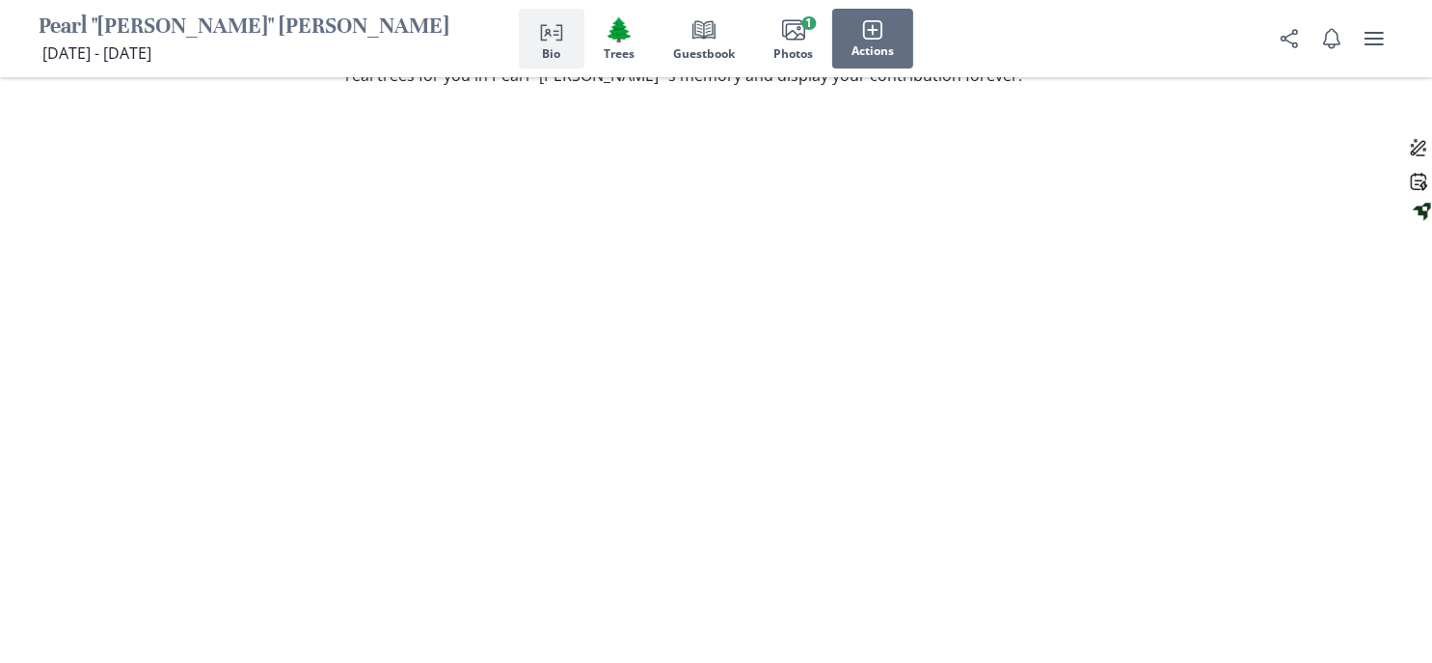
scroll to position [2315, 0]
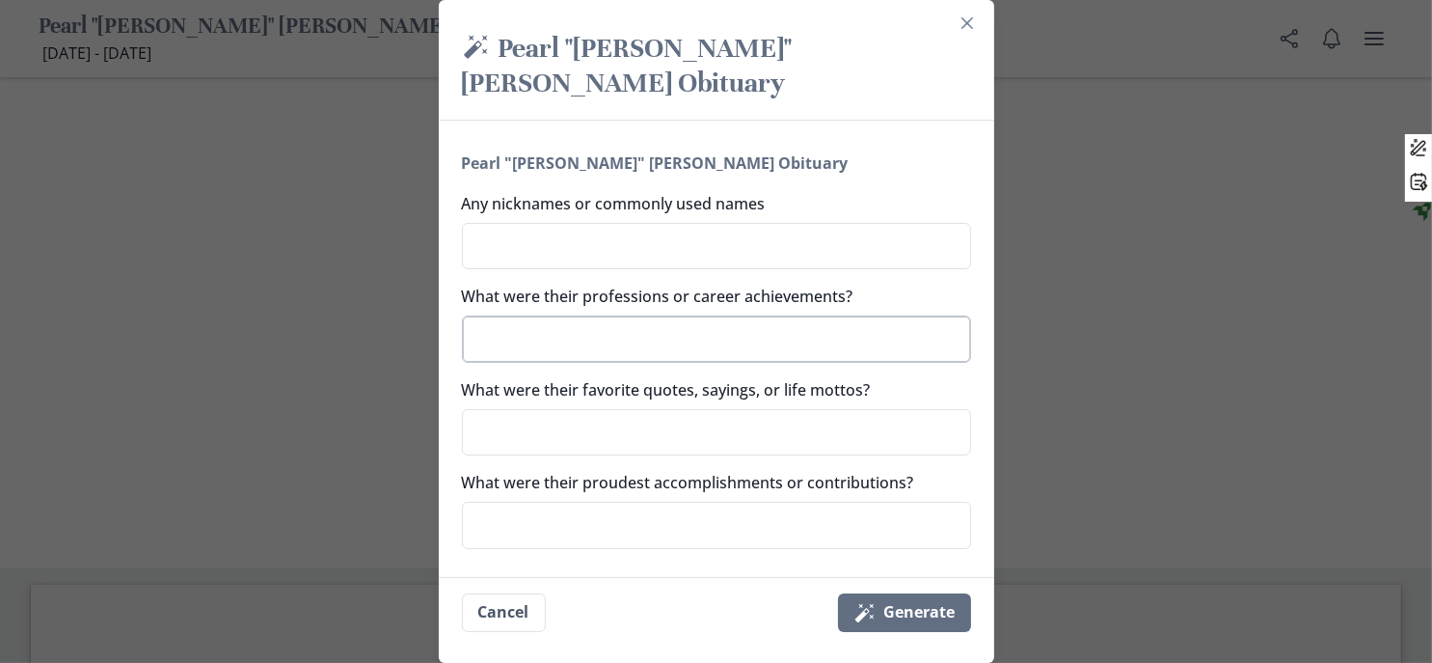
scroll to position [193, 0]
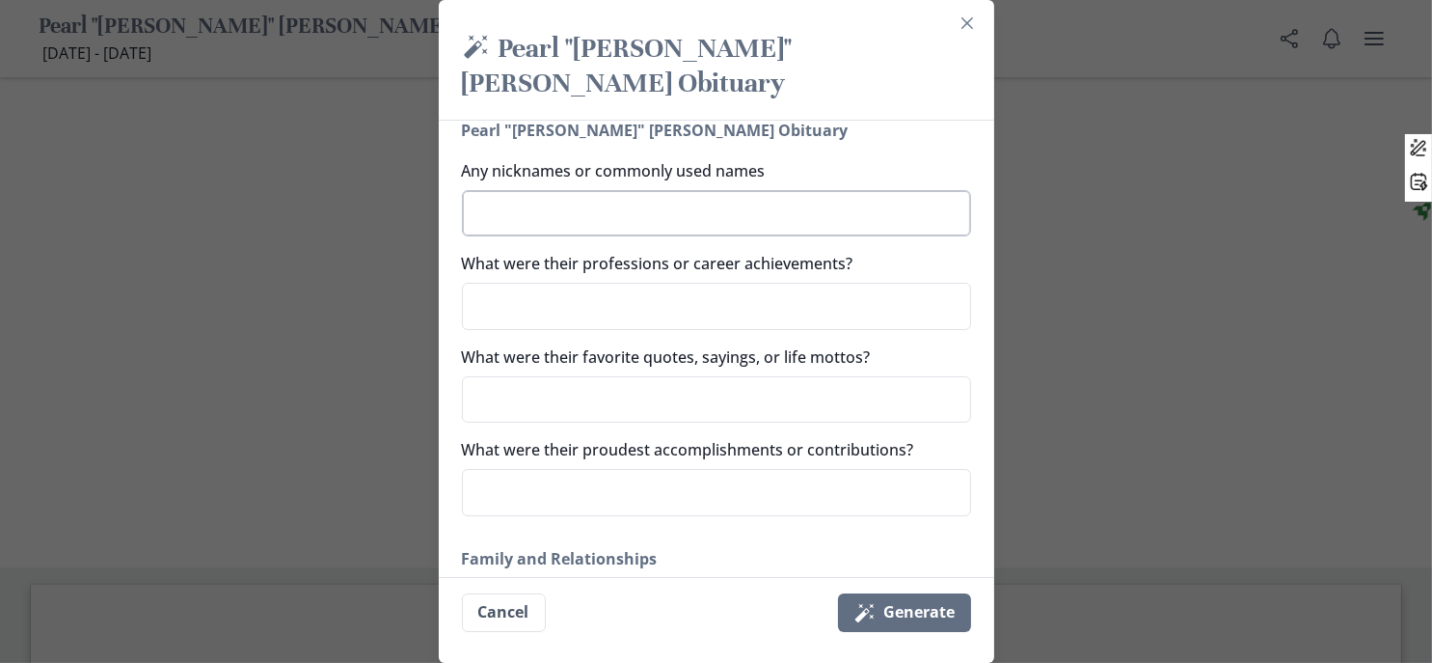
click at [544, 237] on textarea "Any nicknames or commonly used names" at bounding box center [716, 213] width 509 height 47
type textarea "P"
type textarea "x"
type textarea "Pe"
type textarea "x"
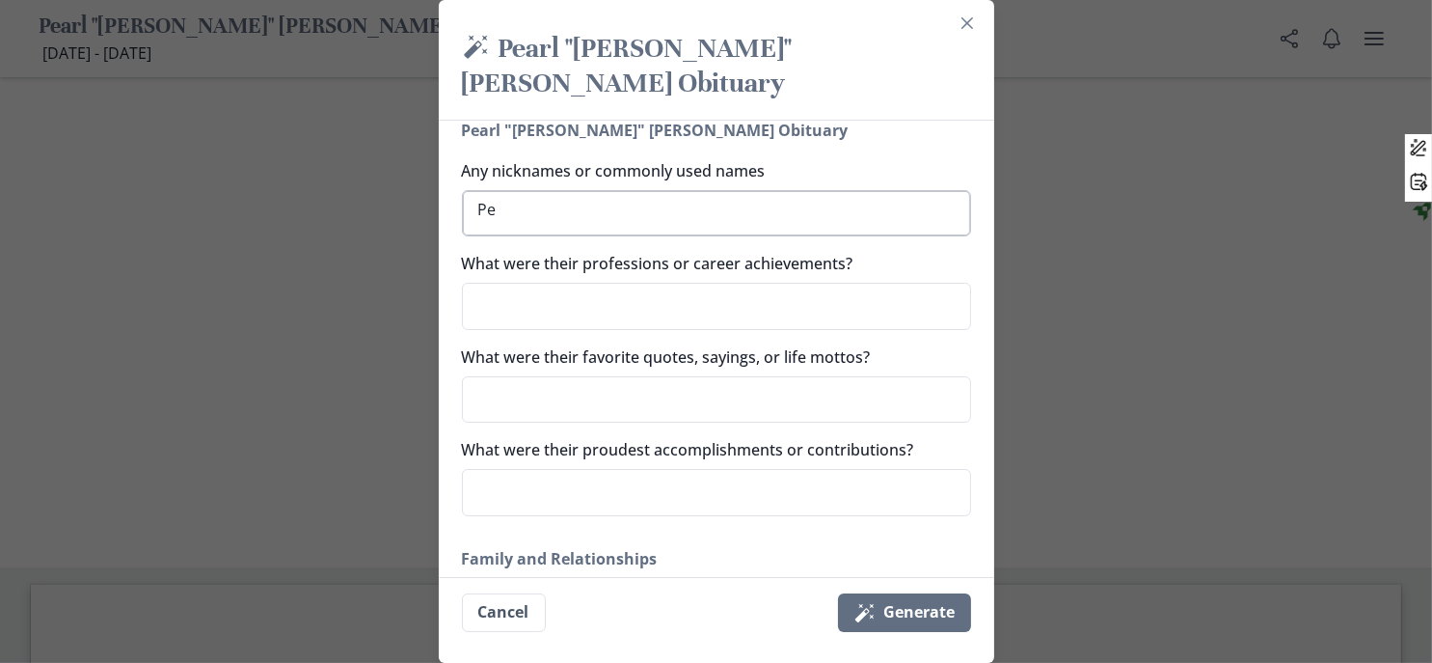
type textarea "Peg"
type textarea "x"
type textarea "Pegg"
type textarea "x"
type textarea "Peggy"
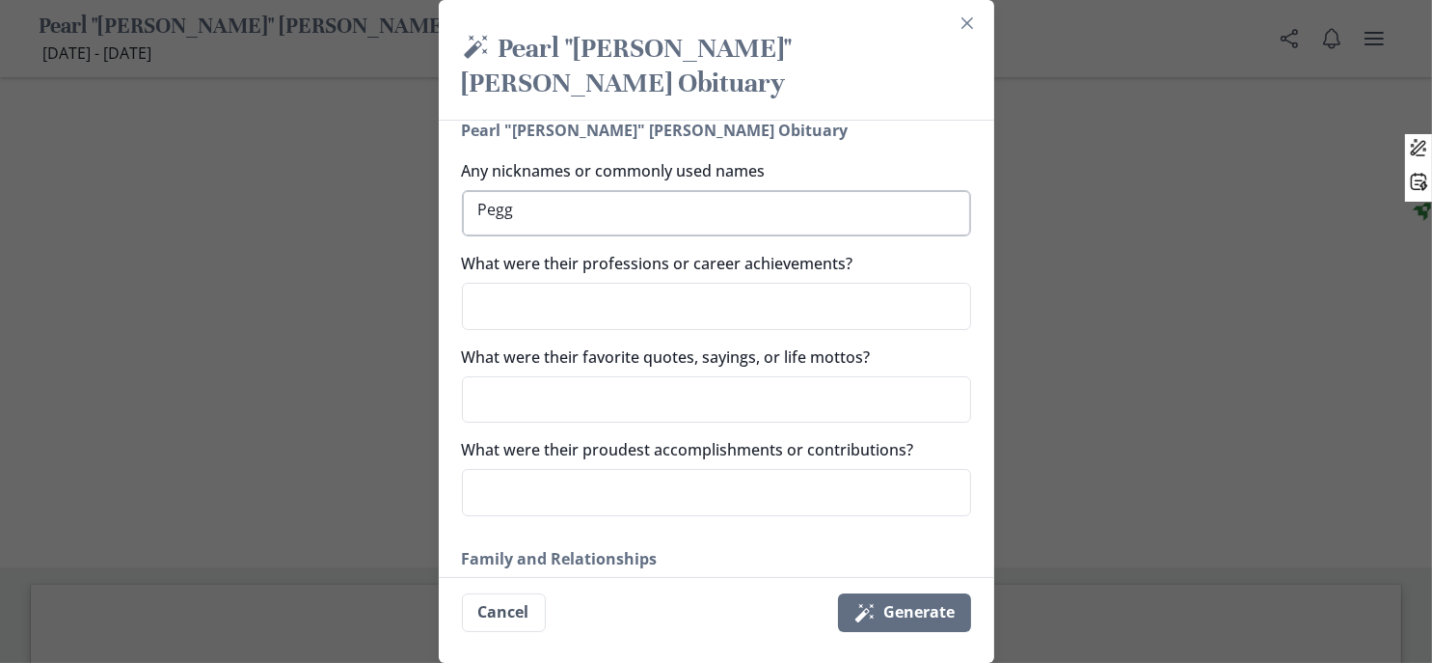
type textarea "x"
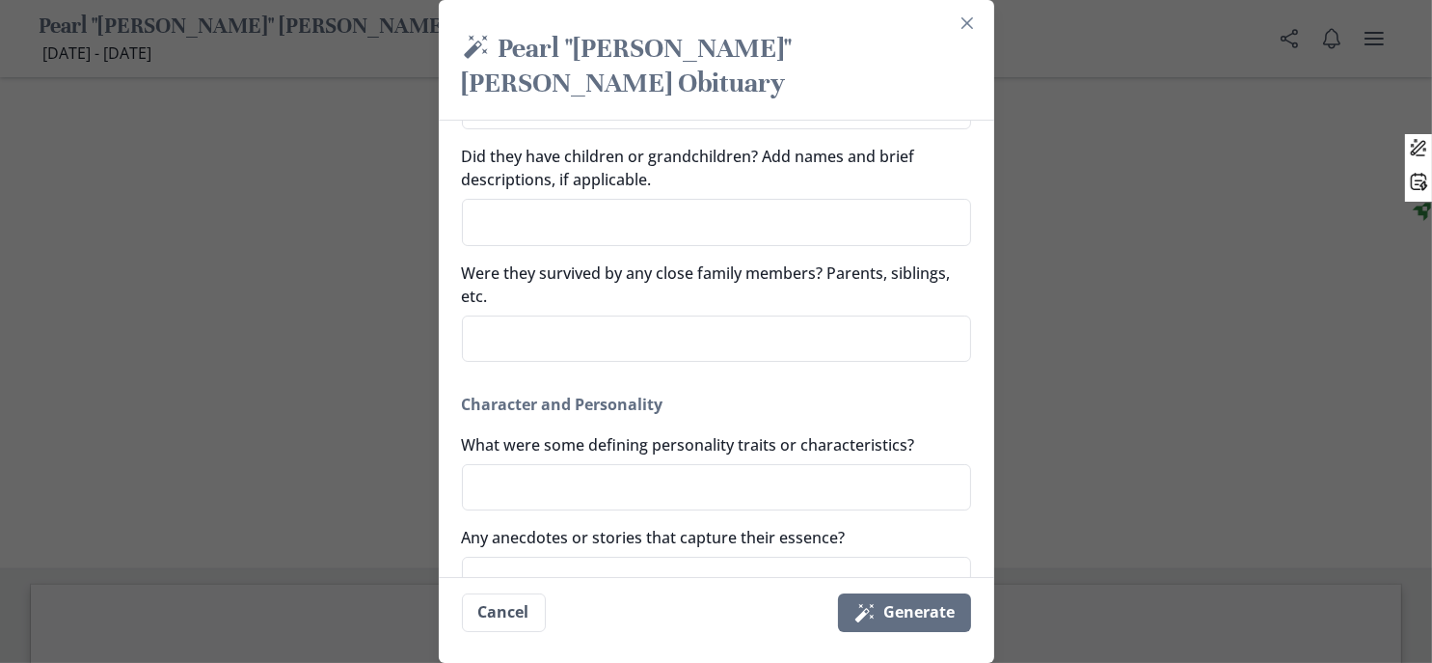
scroll to position [772, 0]
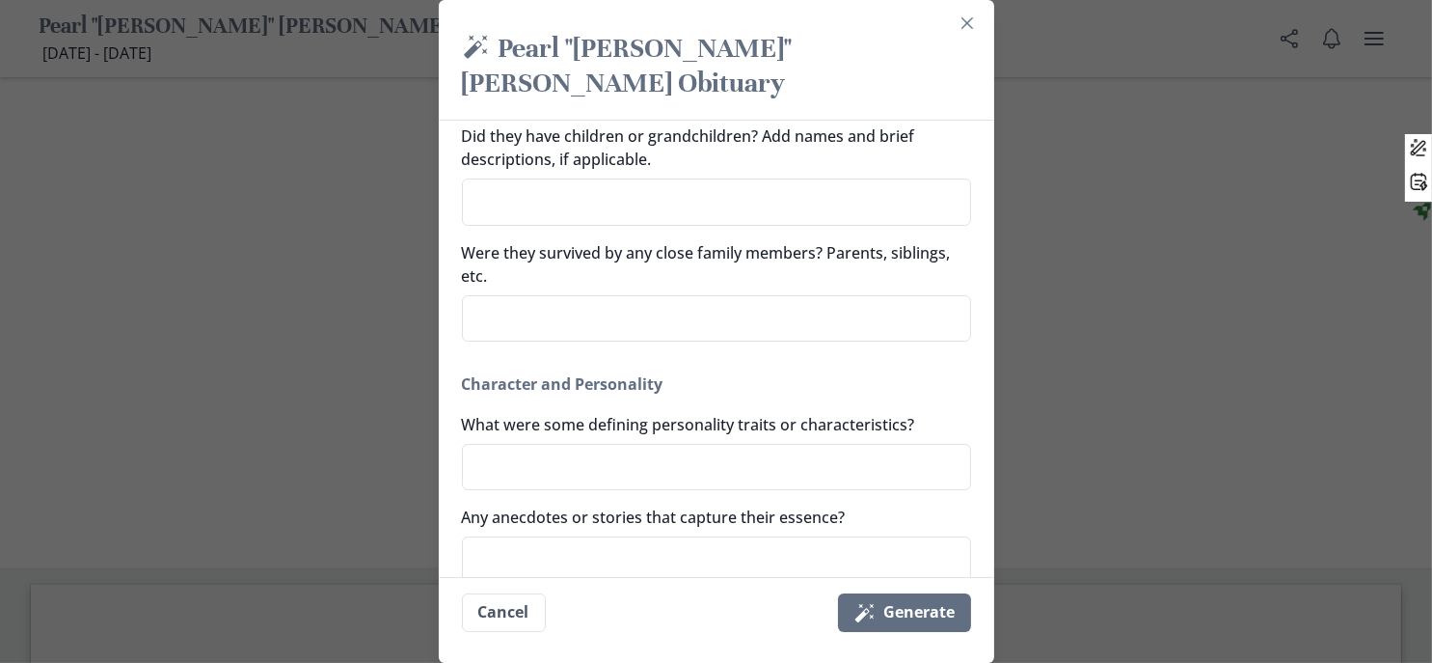
type textarea "Peggy"
type textarea "x"
click at [474, 109] on textarea "Were they married or in a relationship? If yes, add spouse's name and any relev…" at bounding box center [716, 85] width 509 height 47
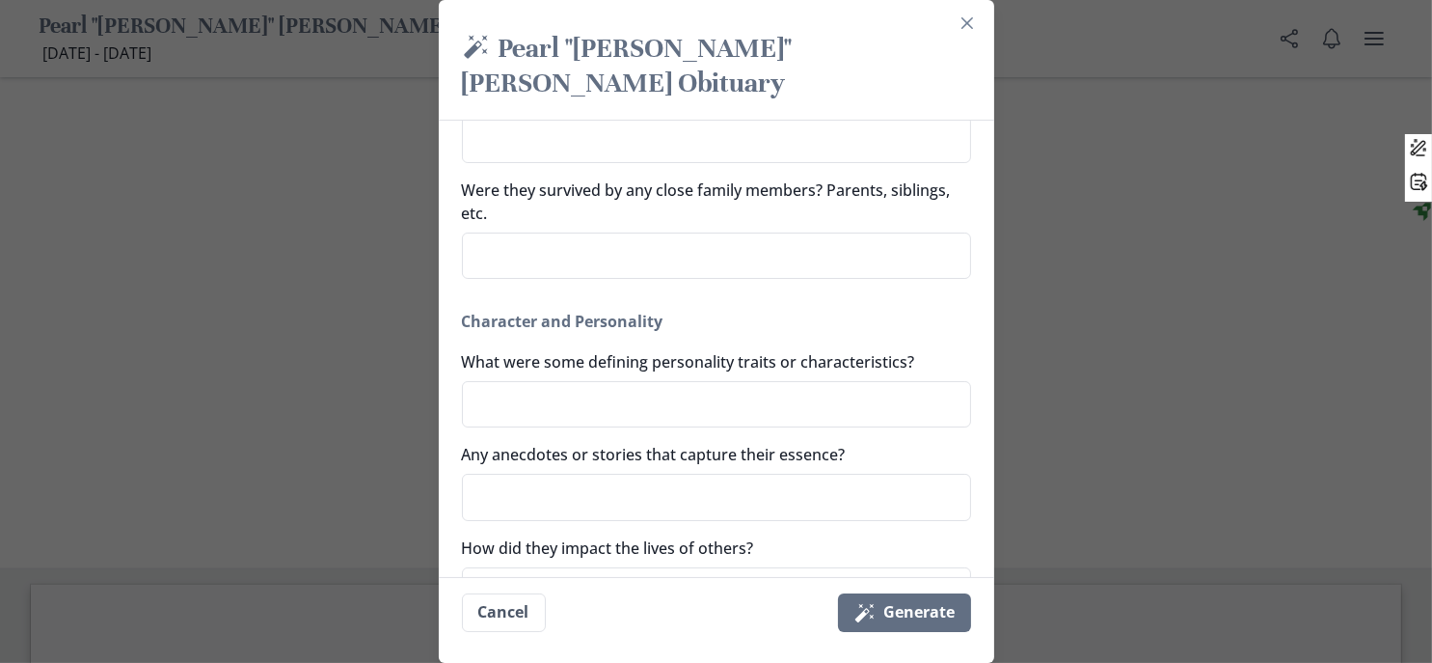
scroll to position [868, 0]
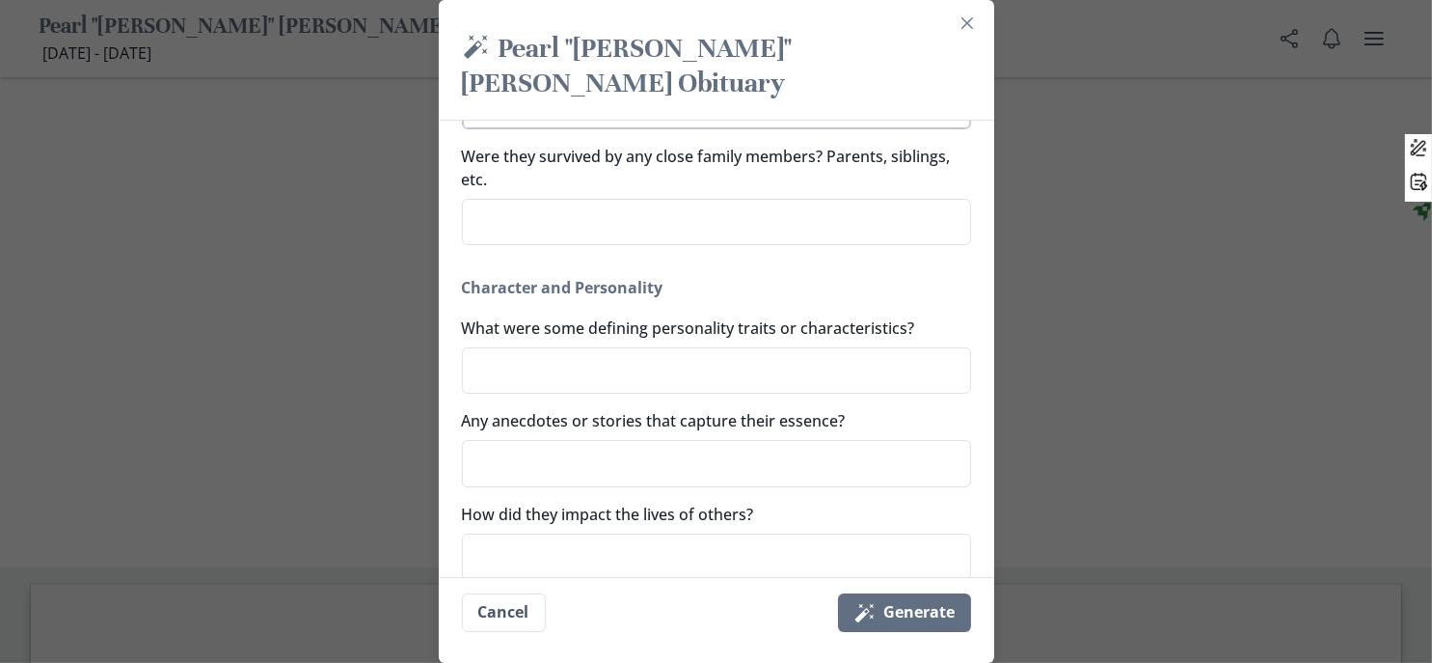
click at [566, 129] on textarea "Did they have children or grandchildren? Add names and brief descriptions, if a…" at bounding box center [716, 105] width 509 height 47
type textarea "T"
type textarea "x"
type textarea "Tw"
type textarea "x"
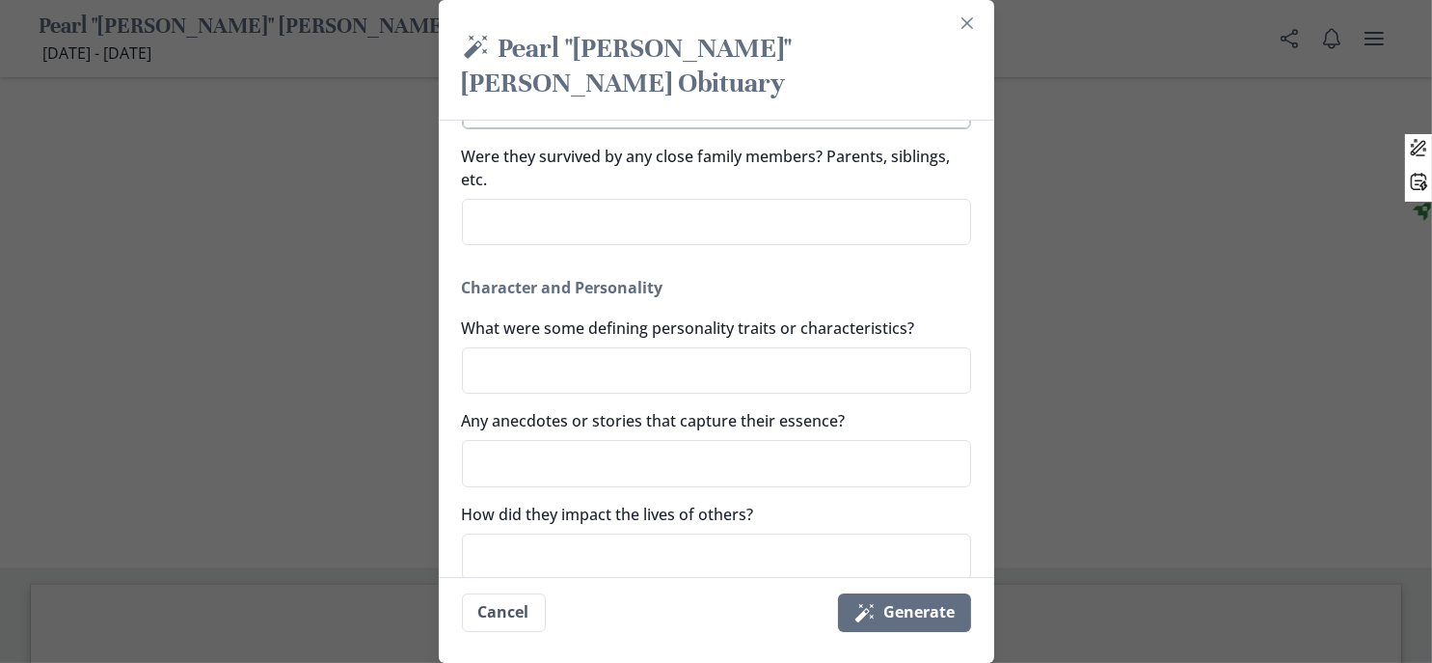
type textarea "Two"
type textarea "x"
type textarea "Two"
type textarea "x"
type textarea "Two d"
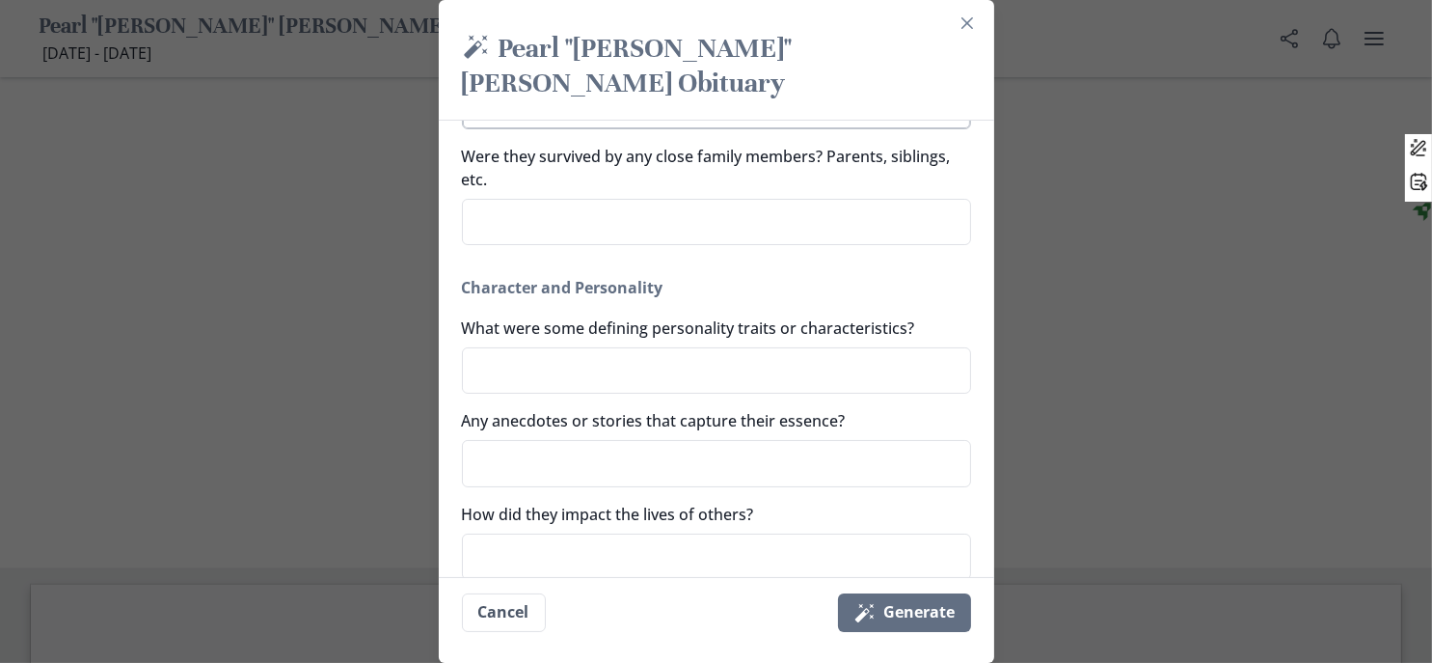
type textarea "x"
type textarea "Two da"
type textarea "x"
type textarea "Two dau"
type textarea "x"
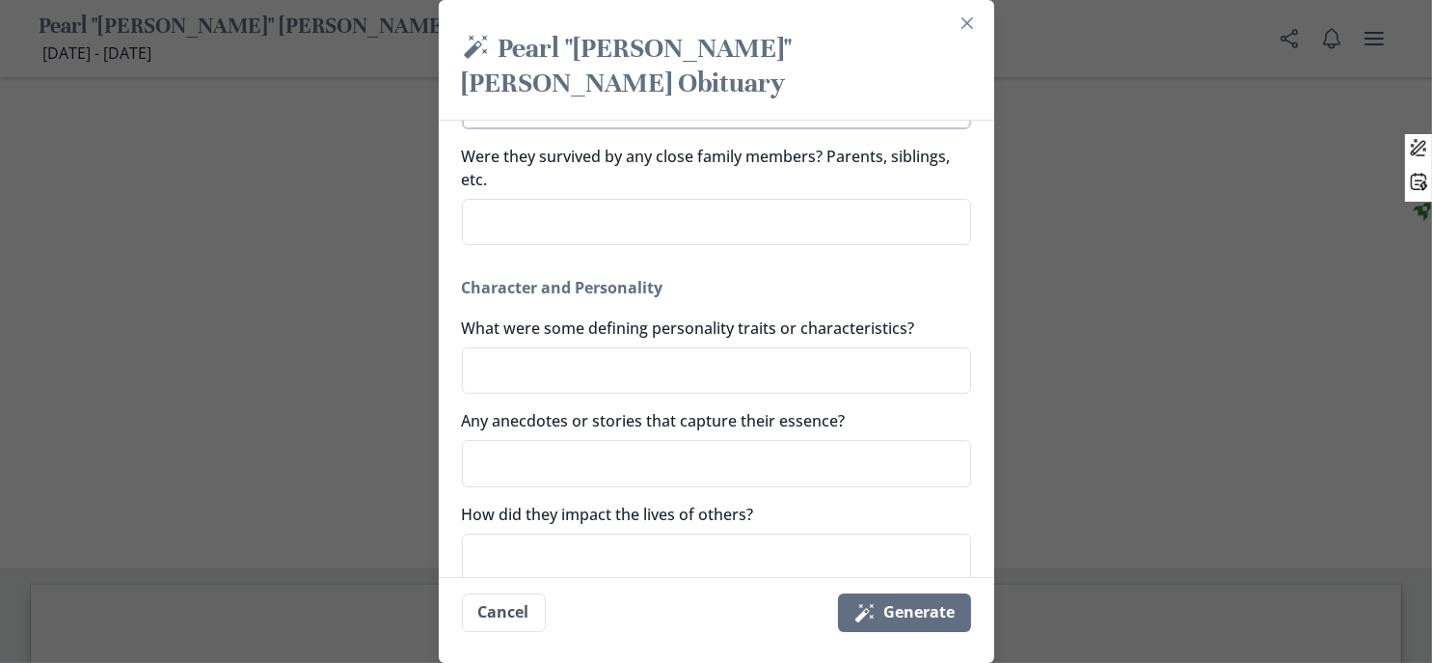
type textarea "Two daug"
type textarea "x"
type textarea "Two daugh"
type textarea "x"
type textarea "Two daught"
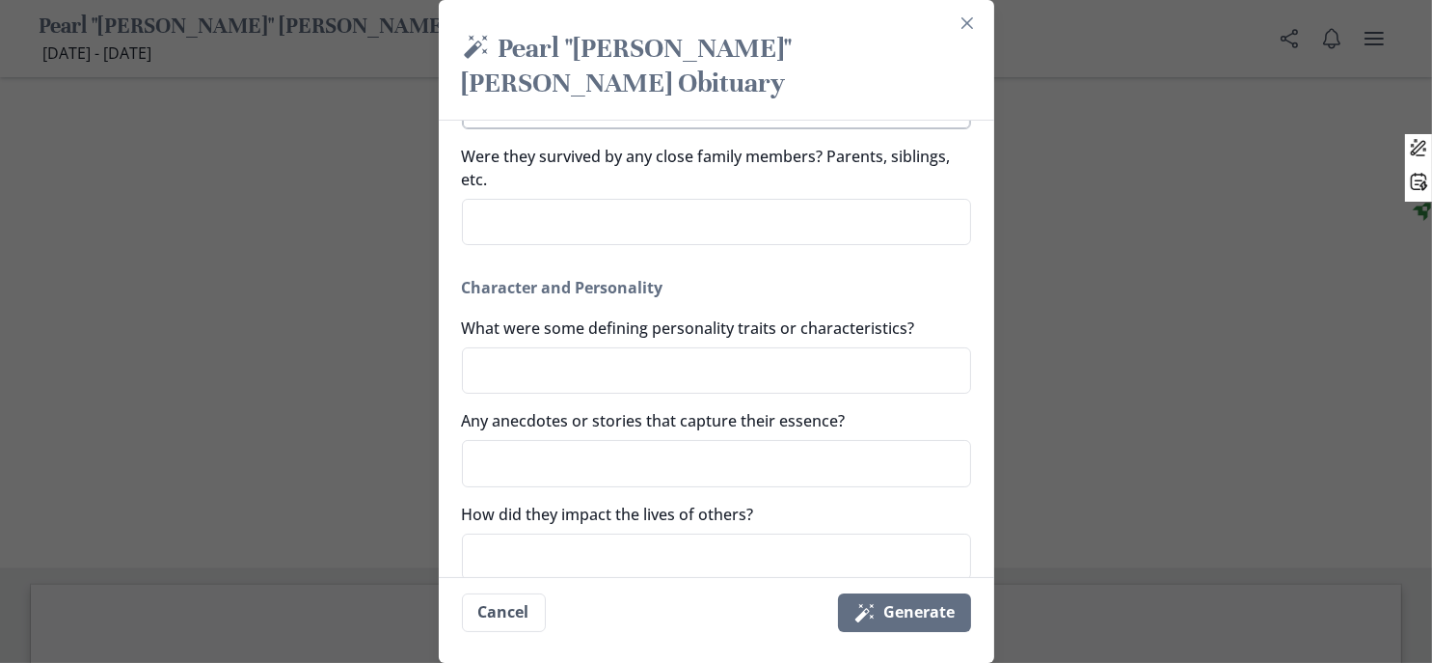
type textarea "x"
type textarea "Two daughte"
type textarea "x"
type textarea "Two daughter"
type textarea "x"
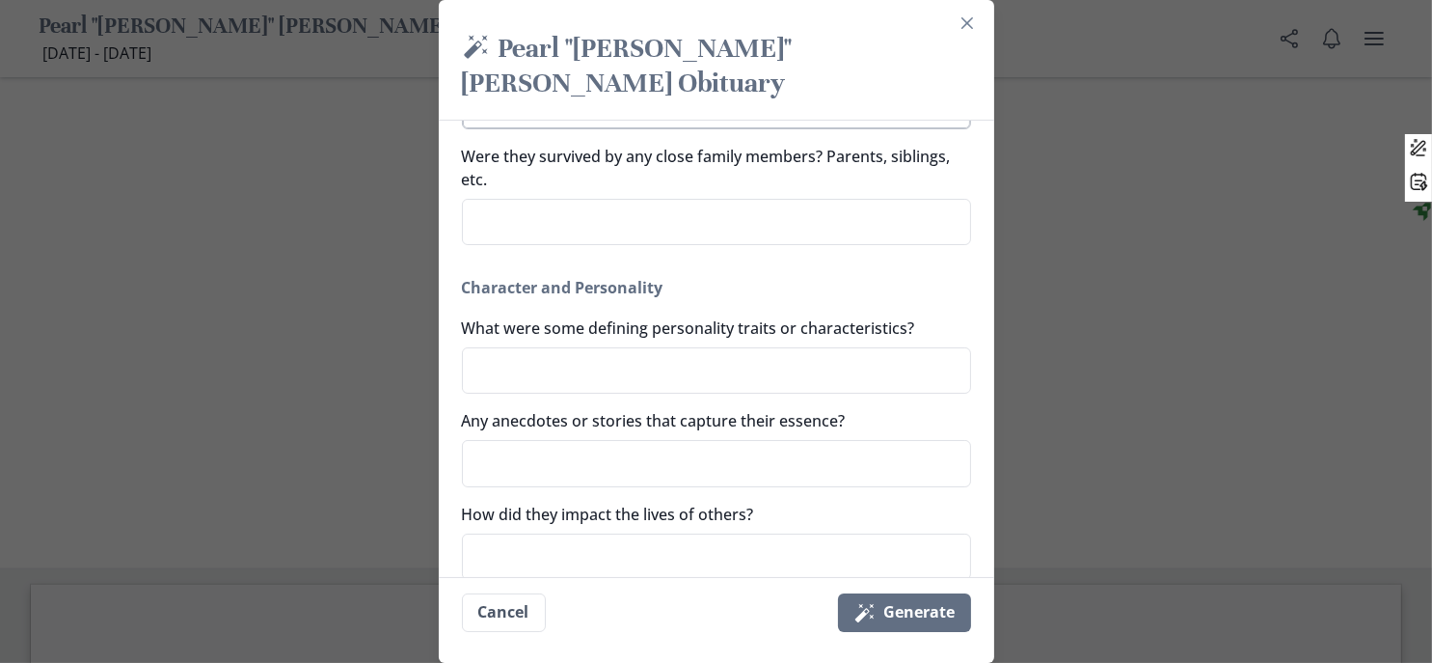
type textarea "Two daughters"
type textarea "x"
type textarea "Two daughters"
type textarea "x"
type textarea "Two daughters L"
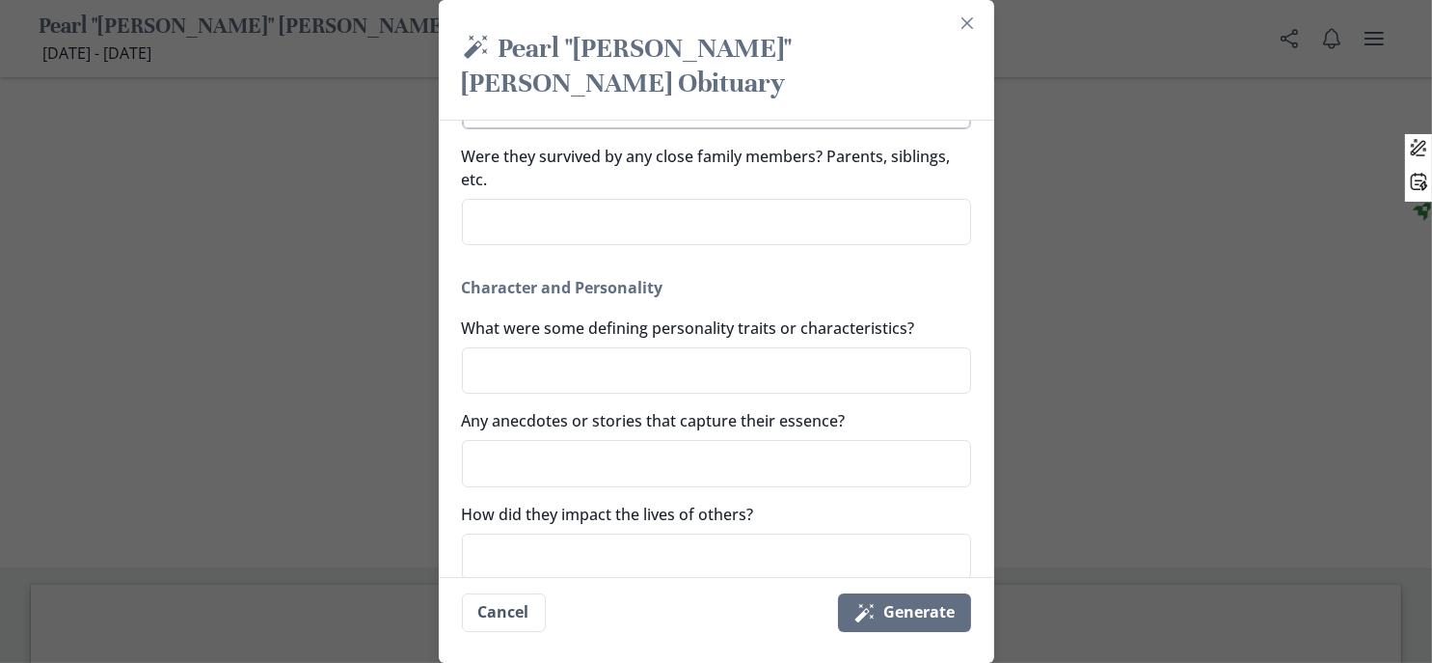
type textarea "x"
type textarea "Two daughters Li"
type textarea "x"
type textarea "Two daughters Lin"
type textarea "x"
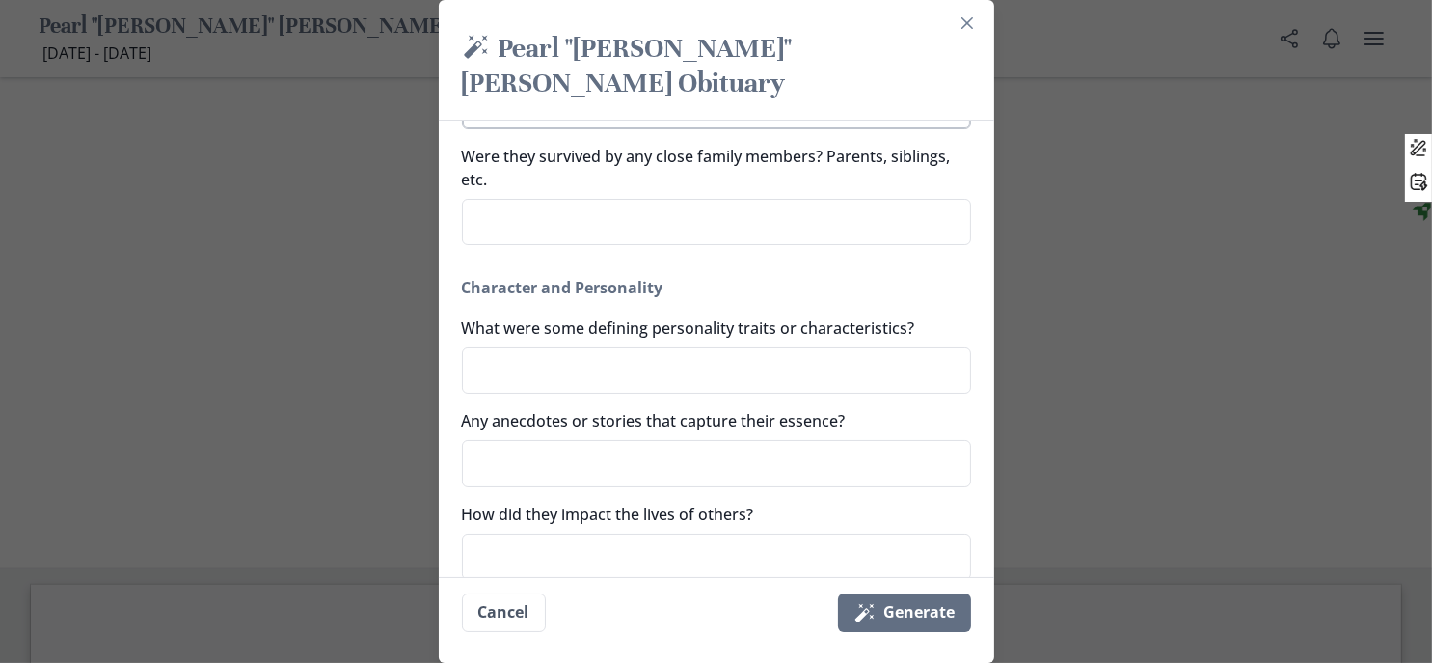
type textarea "Two daughters Lind"
type textarea "x"
type textarea "Two daughters Linda"
type textarea "x"
type textarea "Two daughters Linda"
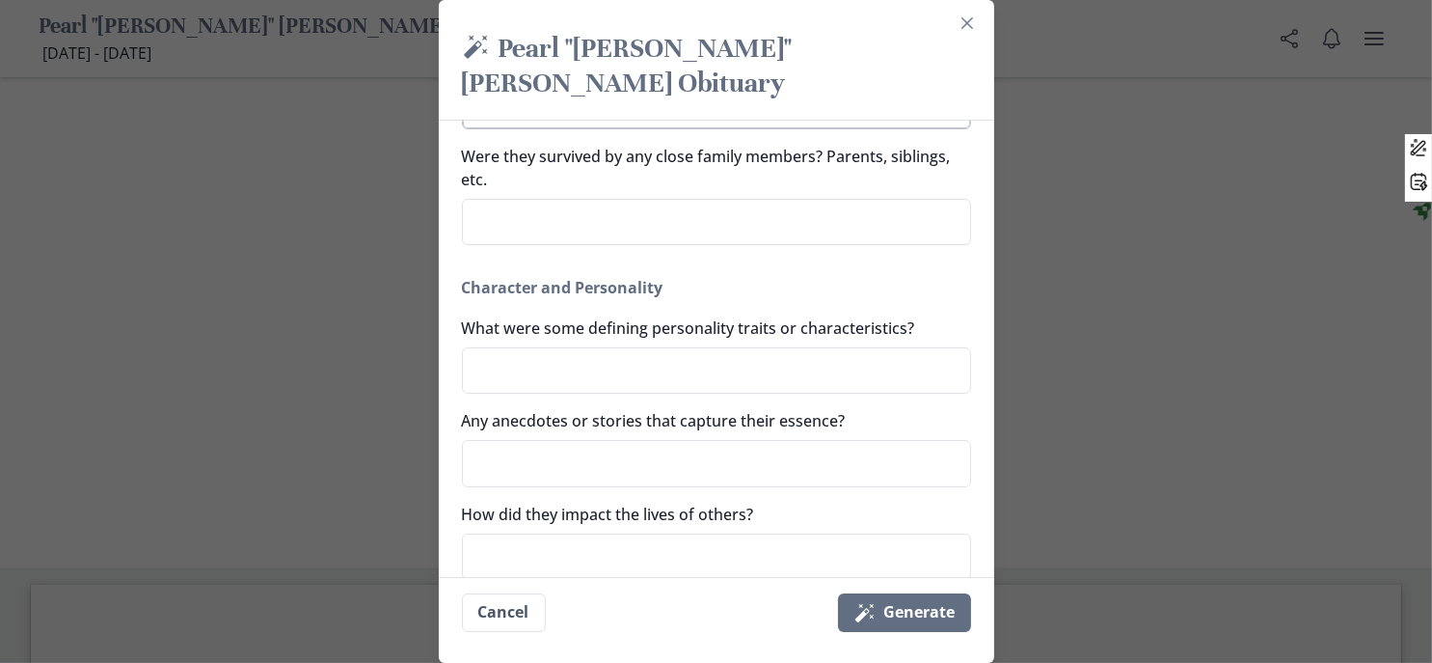
type textarea "x"
type textarea "Two daughters Linda C"
type textarea "x"
type textarea "Two daughters Linda Cl"
type textarea "x"
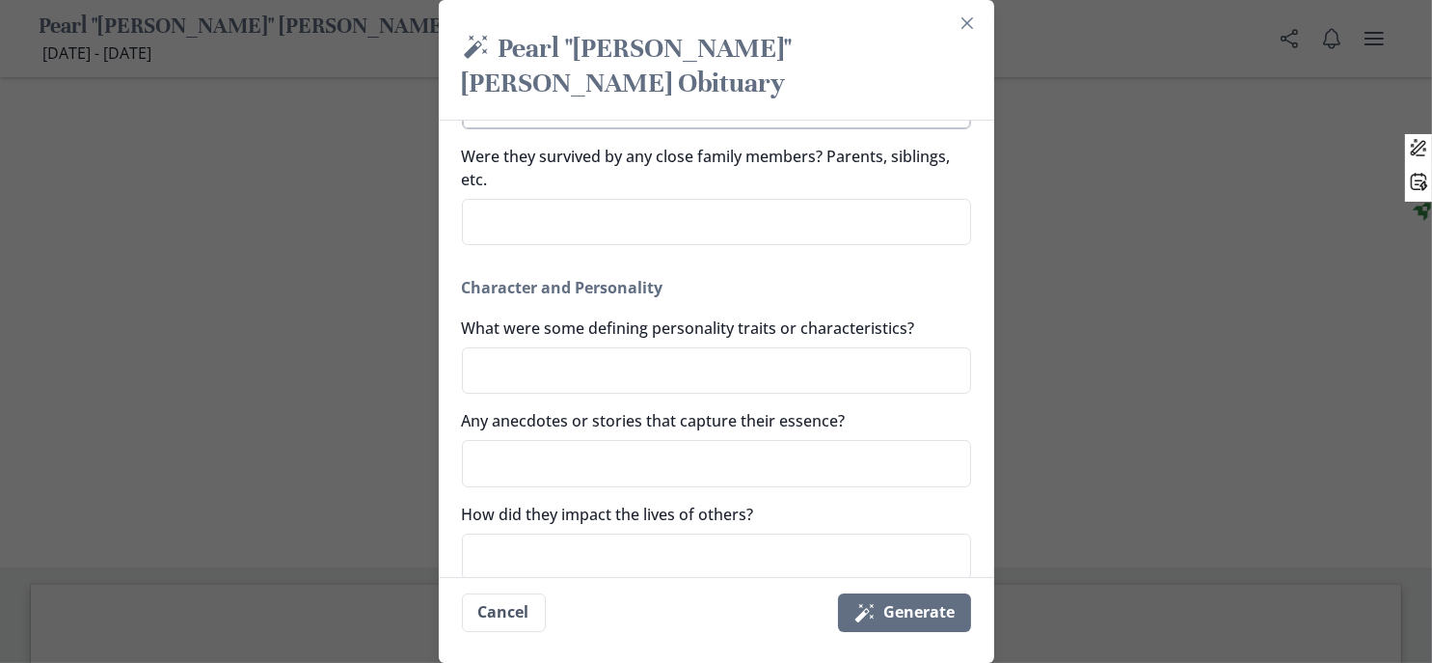
type textarea "Two daughters Linda Cli"
type textarea "x"
type textarea "Two daughters Linda Clif"
type textarea "x"
type textarea "Two daughters Linda Cliff"
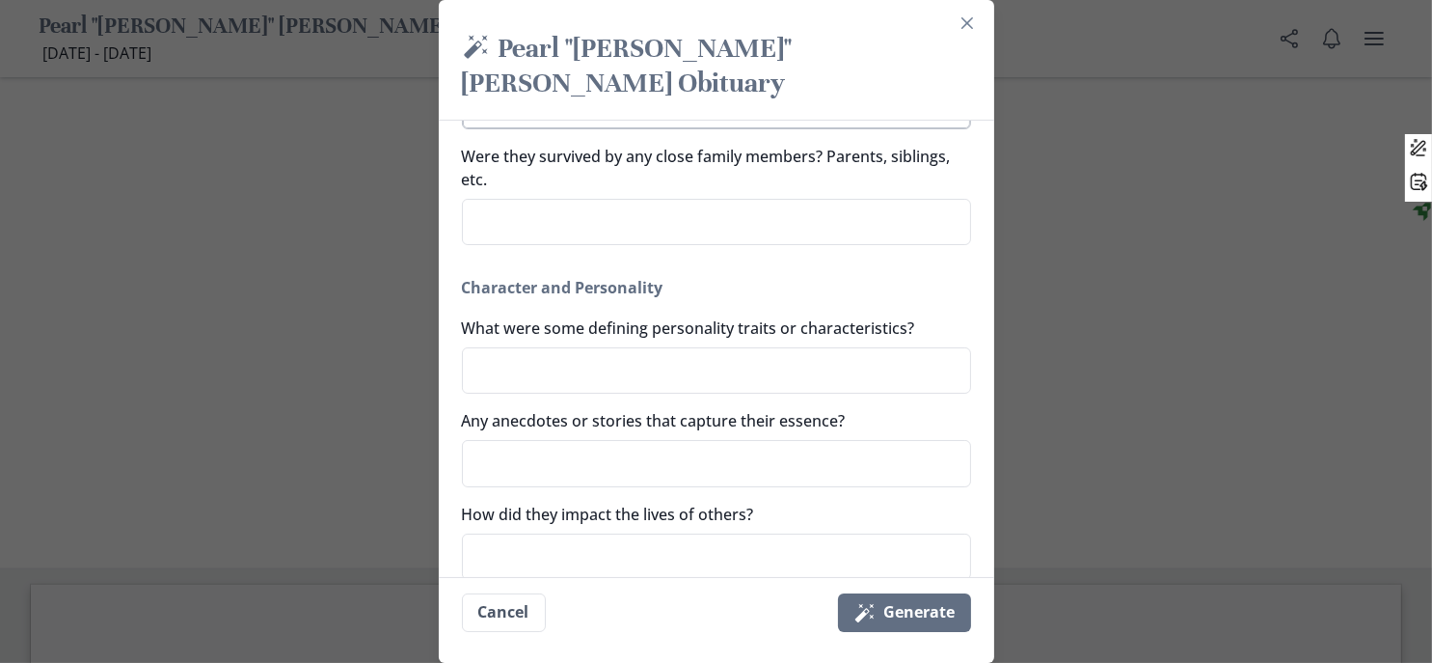
type textarea "x"
type textarea "Two daughters Linda Cliffe"
type textarea "x"
type textarea "Two daughters Linda Cliff"
type textarea "x"
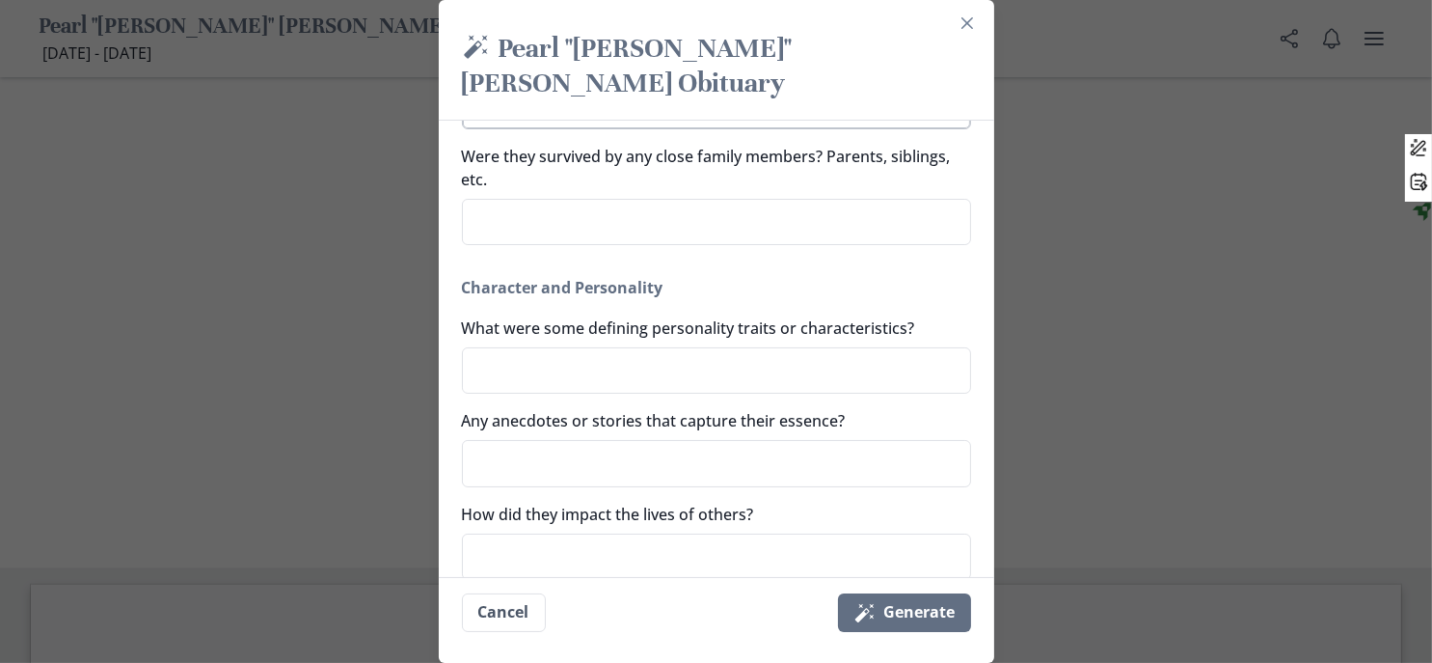
type textarea "Two daughters Linda Cliffn"
type textarea "x"
type textarea "Two daughters Linda Cliffne"
type textarea "x"
type textarea "Two daughters Linda Cliffner"
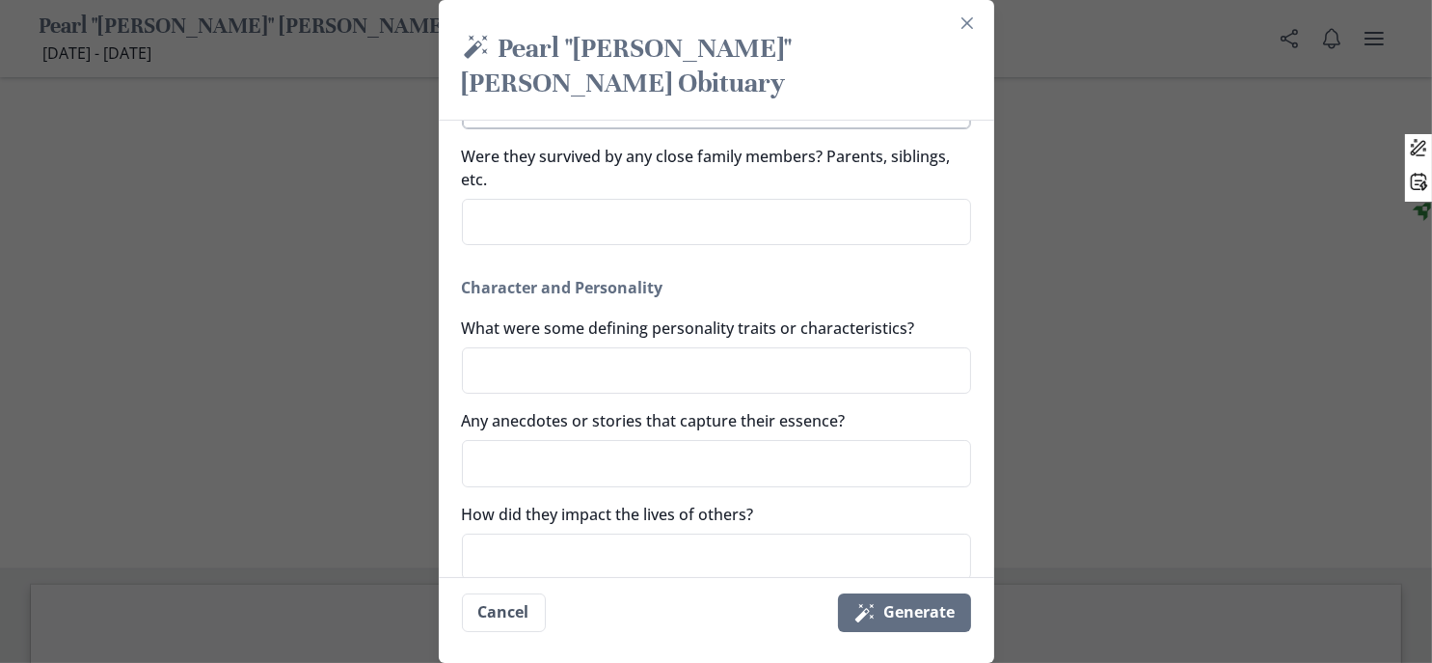
type textarea "x"
type textarea "Two daughters Linda Cliffner"
type textarea "x"
type textarea "Two daughters Linda Cliffner &"
type textarea "x"
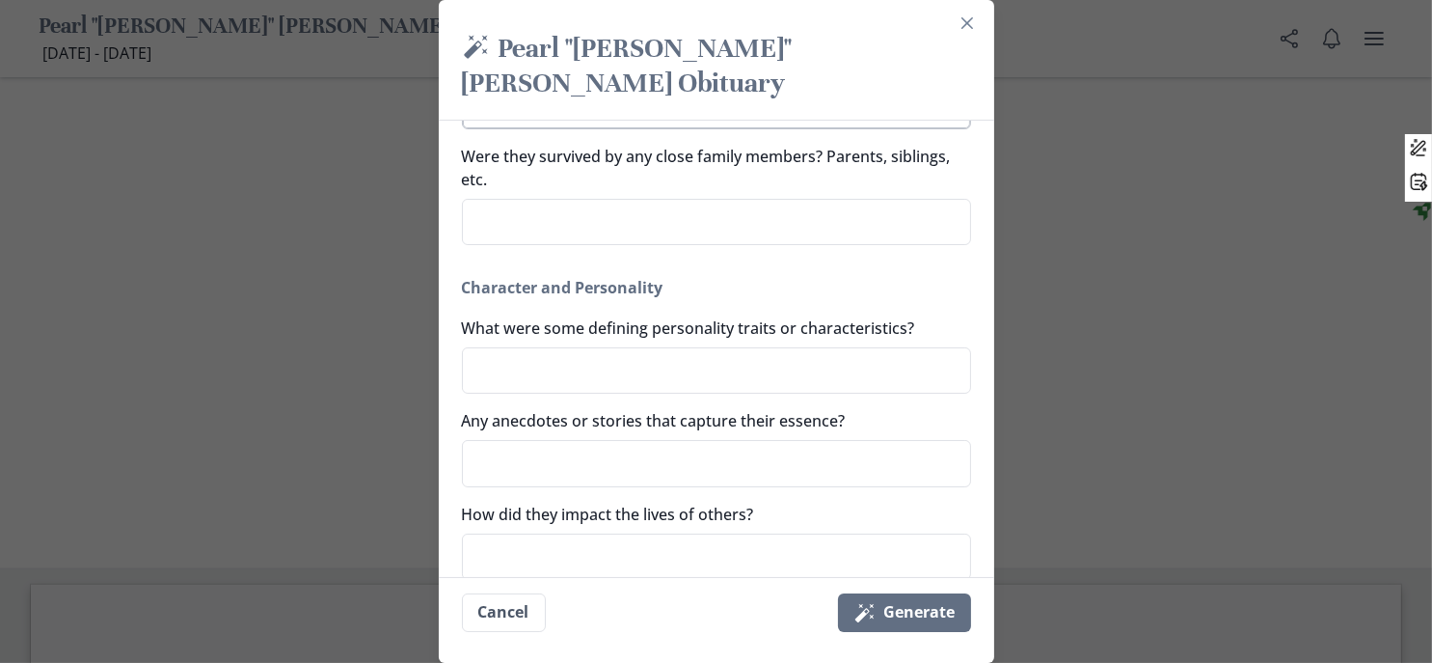
type textarea "Two daughters Linda Cliffner &"
type textarea "x"
type textarea "Two daughters Linda Cliffner & D"
type textarea "x"
type textarea "Two daughters Linda Cliffner & Do"
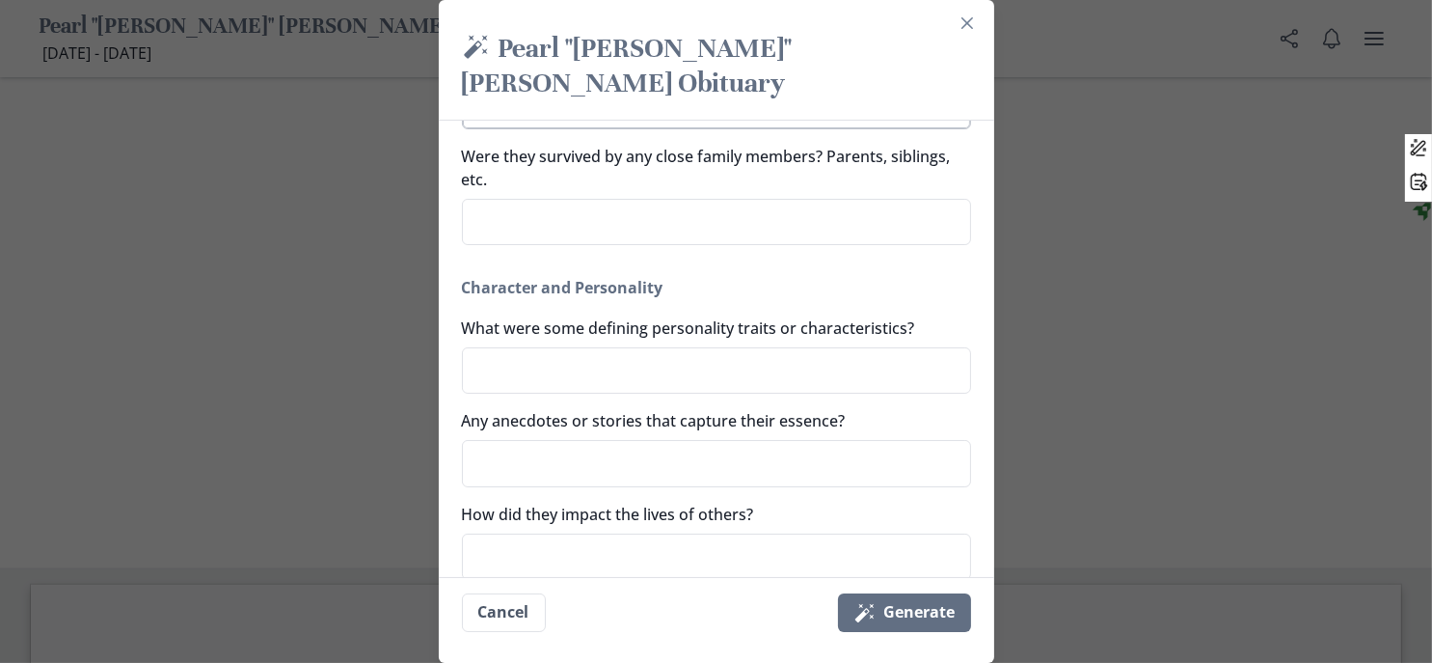
type textarea "x"
type textarea "Two daughters Linda Cliffner & Don"
type textarea "x"
type textarea "Two daughters Linda Cliffner & Donn"
type textarea "x"
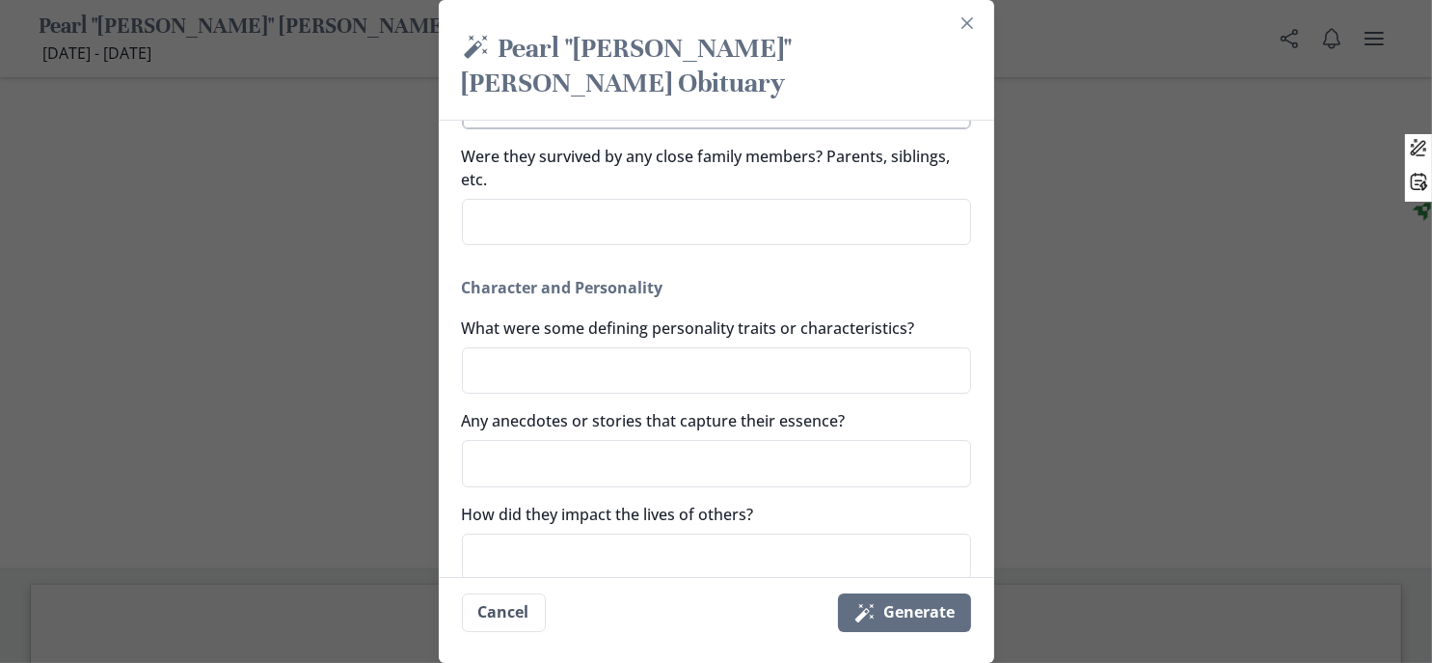
type textarea "Two daughters Linda Cliffner & Donna"
type textarea "x"
type textarea "Two daughters Linda Cliffner & Donna"
type textarea "x"
type textarea "Two daughters Linda Cliffner & Donna J"
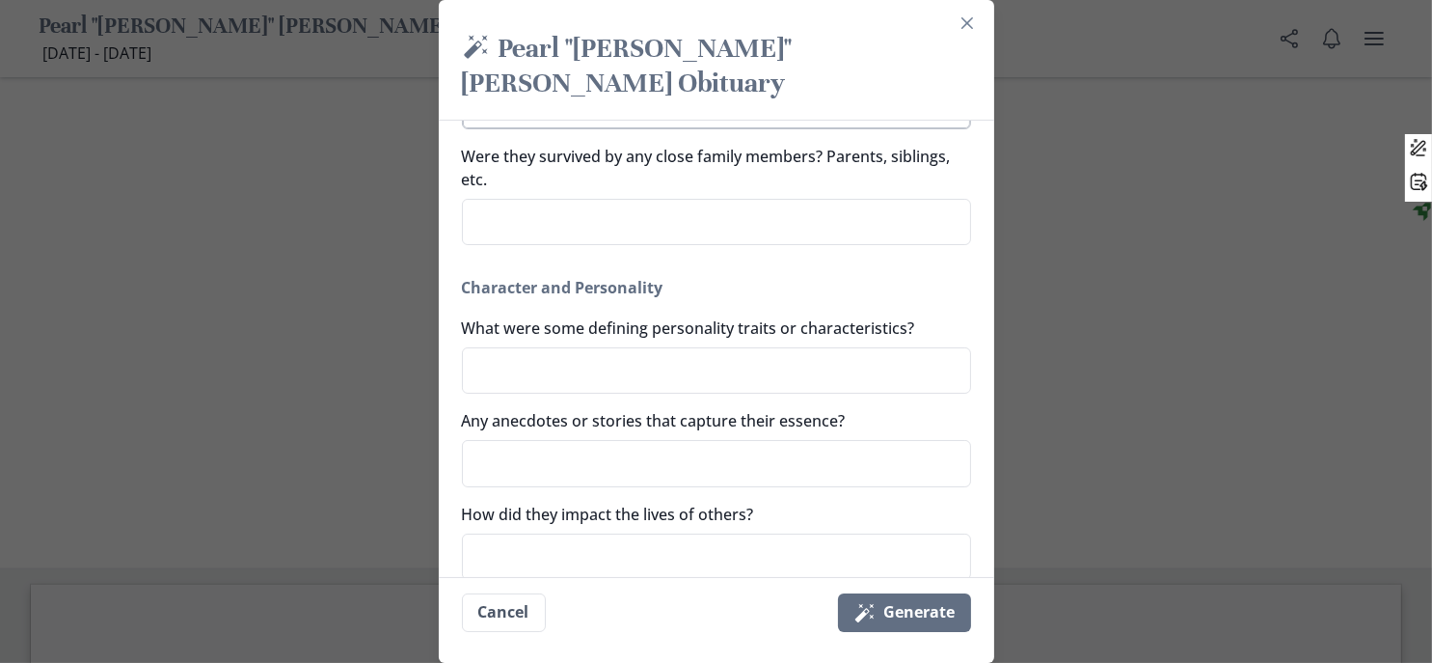
type textarea "x"
type textarea "Two daughters Linda Cliffner & Donna Jo"
type textarea "x"
type textarea "Two daughters Linda Cliffner & Donna Jon"
type textarea "x"
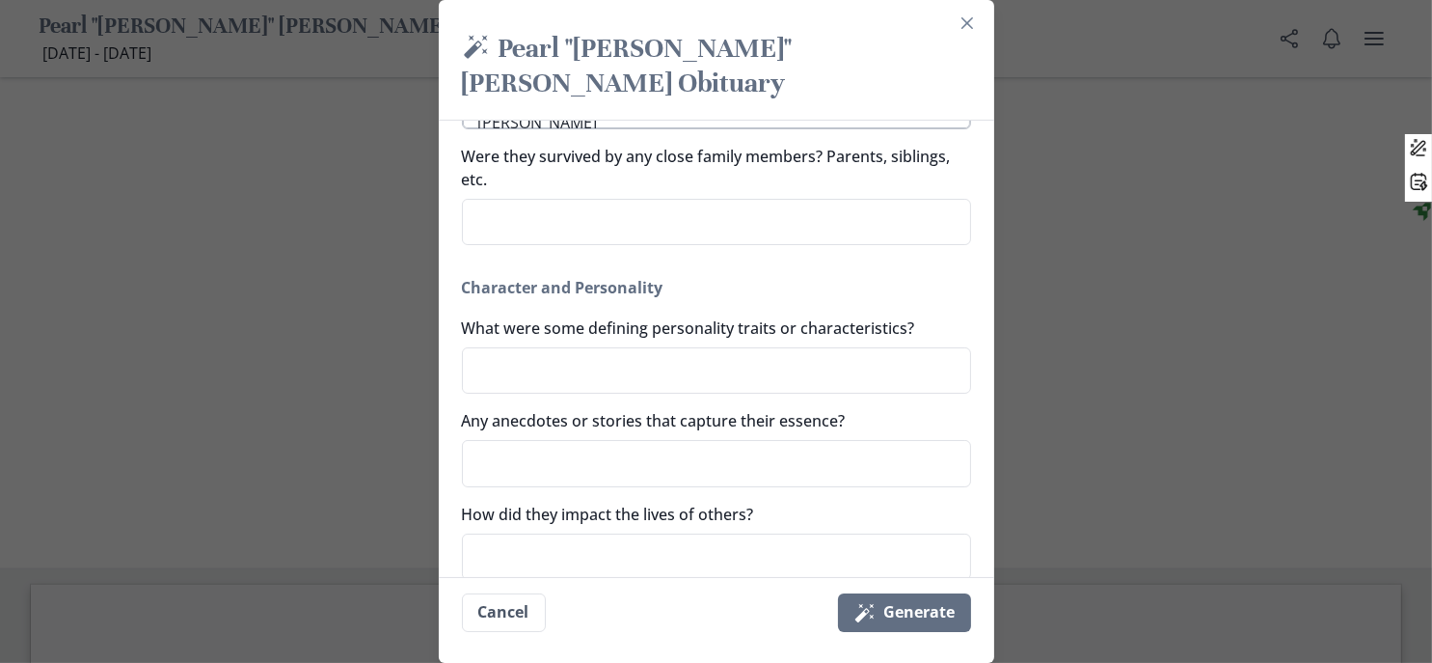
type textarea "Two daughters Linda Cliffner & Donna Jone"
type textarea "x"
type textarea "Two daughters Linda Cliffner & Donna Jones"
type textarea "x"
type textarea "Two daughters Linda Cliffner & Donna Jones,"
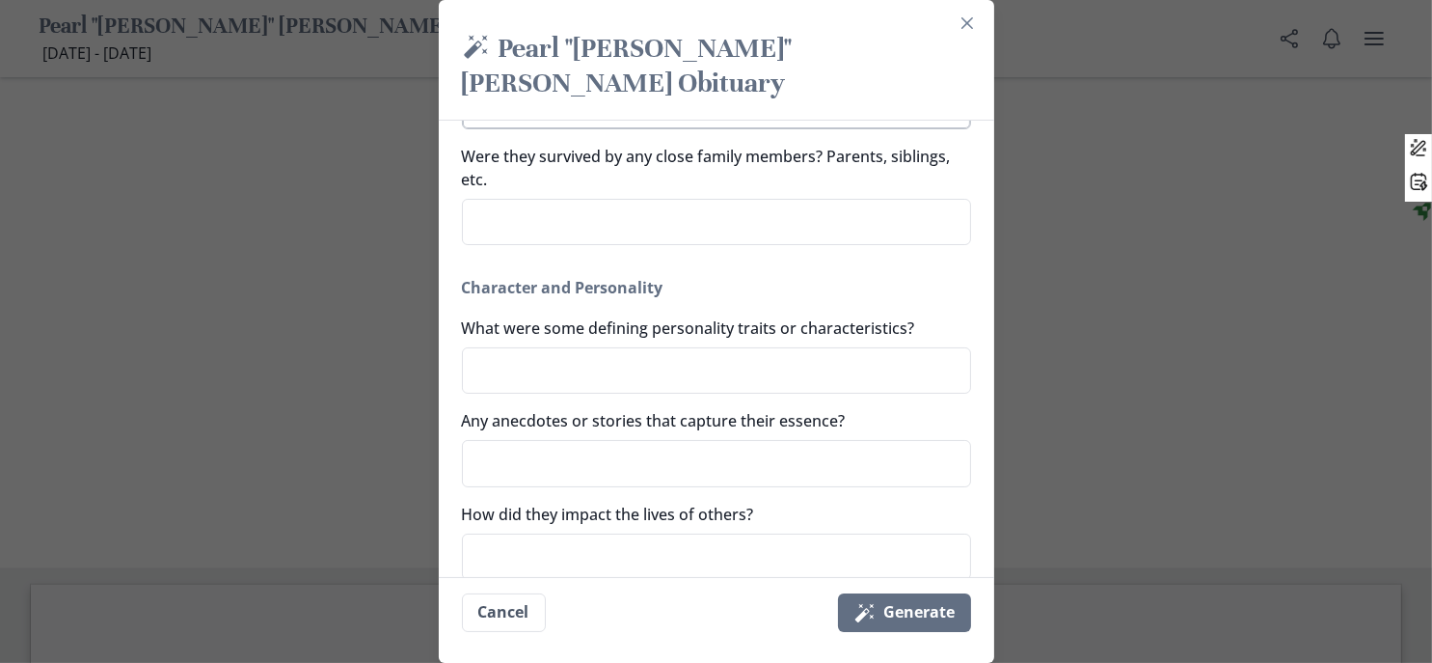
type textarea "x"
type textarea "Two daughters Linda Cliffner & Donna Jones,"
type textarea "x"
type textarea "Two daughters Linda Cliffner & Donna Jones, F"
type textarea "x"
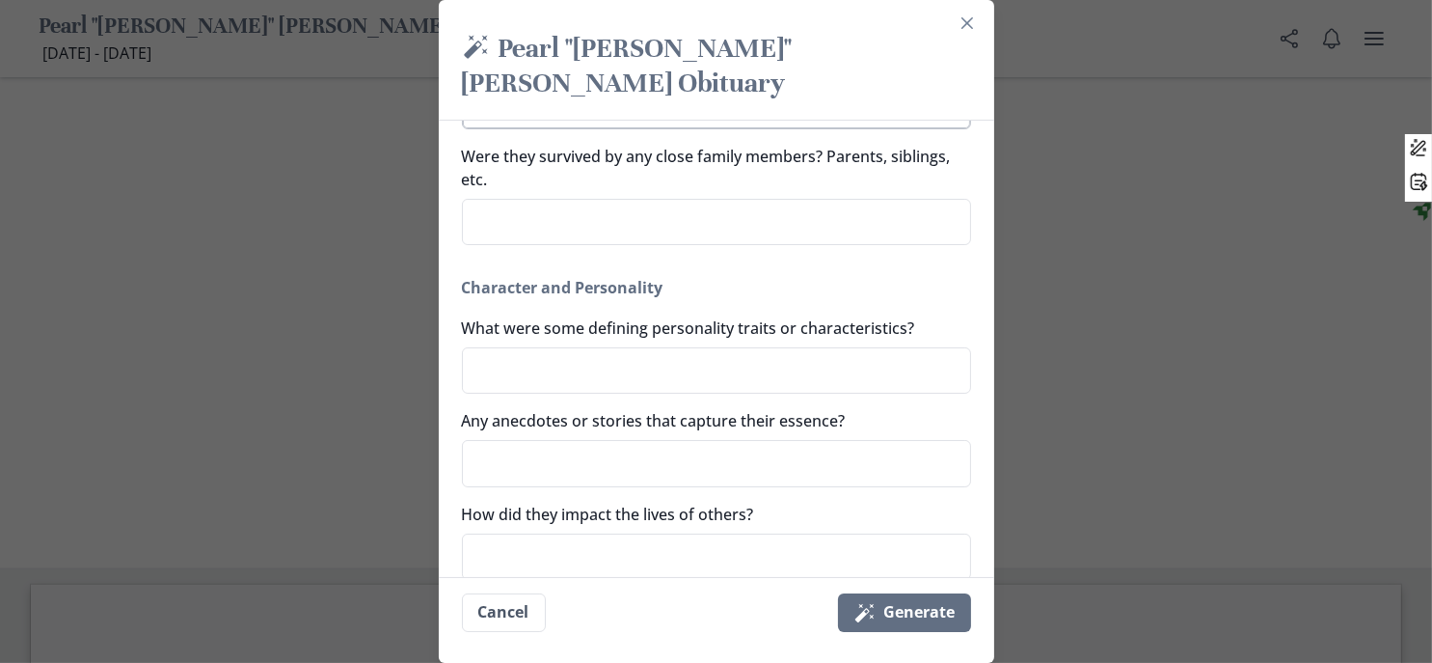
type textarea "Two daughters Linda Cliffner & Donna Jones, Fi"
type textarea "x"
type textarea "Two daughters Linda Cliffner & Donna Jones, Fiv"
type textarea "x"
type textarea "Two daughters Linda Cliffner & Donna Jones, Five"
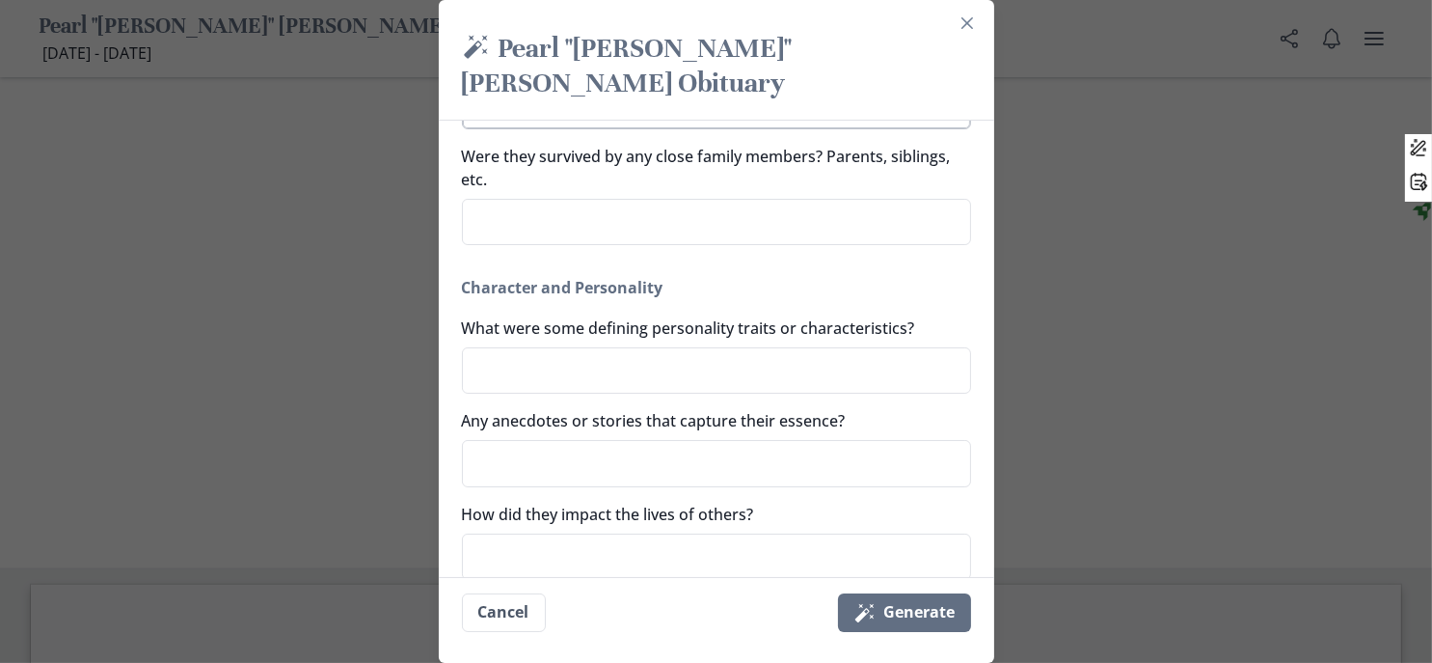
type textarea "x"
type textarea "Two daughters Linda Cliffner & Donna Jones, Five"
type textarea "x"
type textarea "Two daughters Linda Cliffner & Donna Jones, Five g"
type textarea "x"
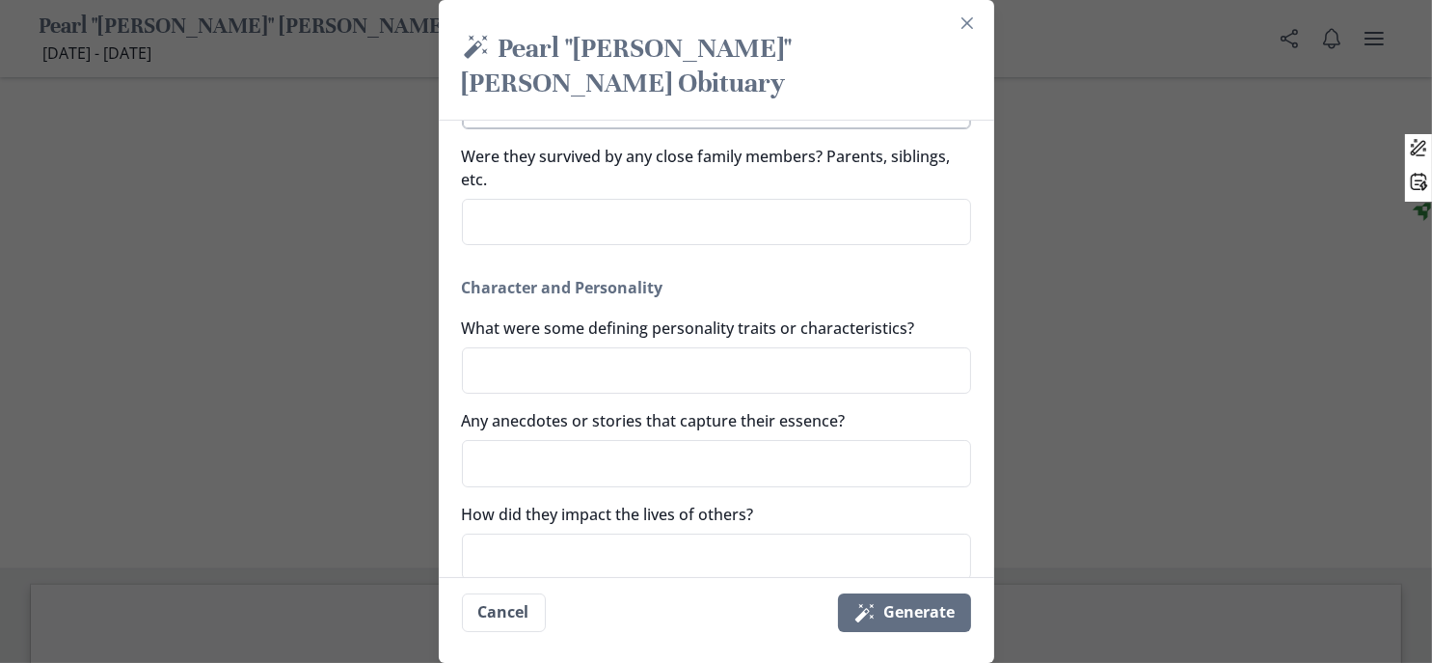
type textarea "Two daughters Linda Cliffner & Donna Jones, Five gr"
type textarea "x"
type textarea "Two daughters Linda Cliffner & Donna Jones, Five gra"
type textarea "x"
type textarea "Two daughters Linda Cliffner & Donna Jones, Five gran"
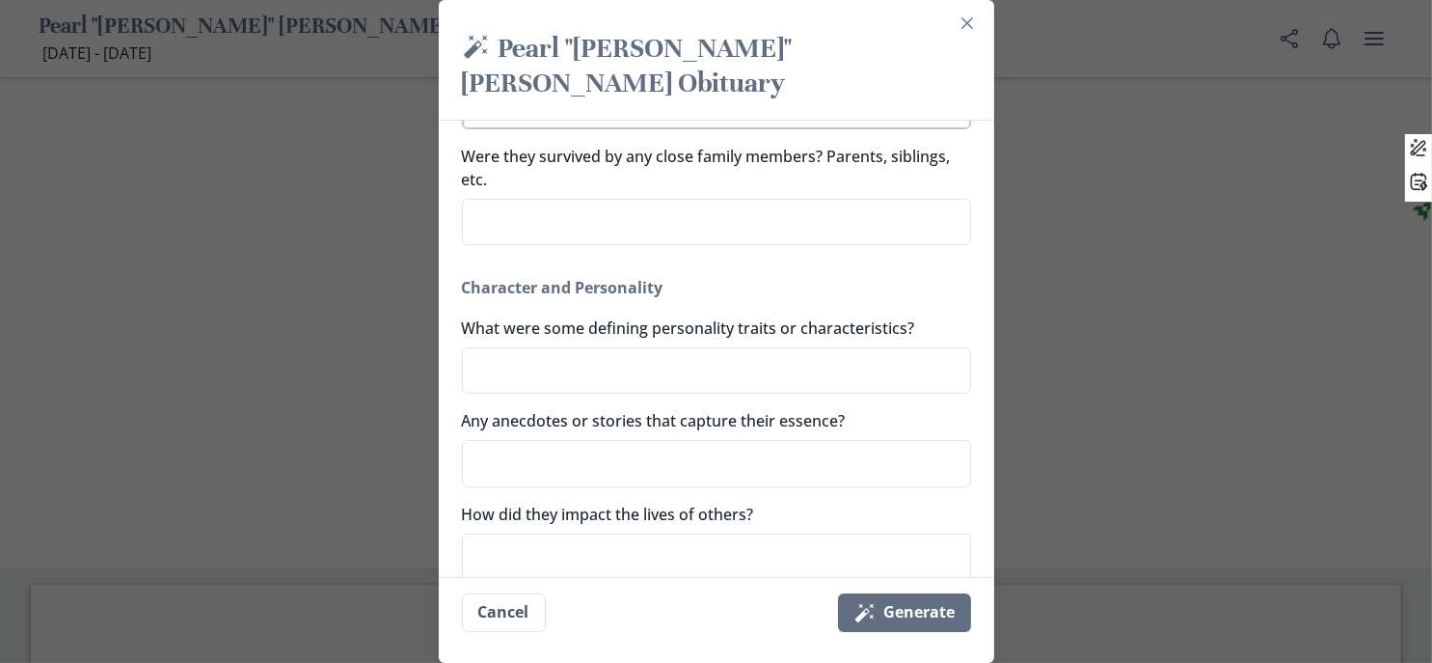
type textarea "x"
type textarea "Two daughters Linda Cliffner & Donna Jones, Five grand"
type textarea "x"
type textarea "Two daughters Linda Cliffner & Donna Jones, Five grandk"
type textarea "x"
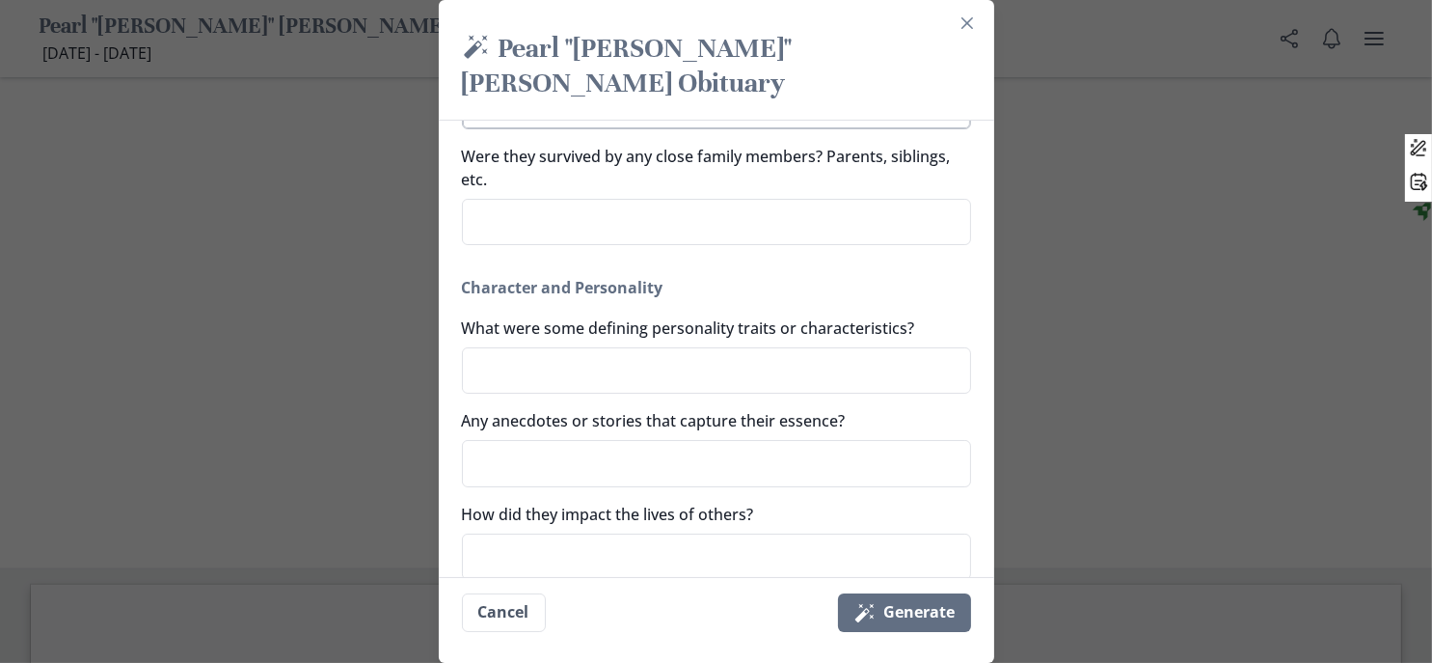
type textarea "Two daughters Linda Cliffner & Donna Jones, Five grandki"
type textarea "x"
type textarea "Two daughters Linda Cliffner & Donna Jones, Five grandkid"
type textarea "x"
type textarea "Two daughters Linda Cliffner & Donna Jones, Five grandkids"
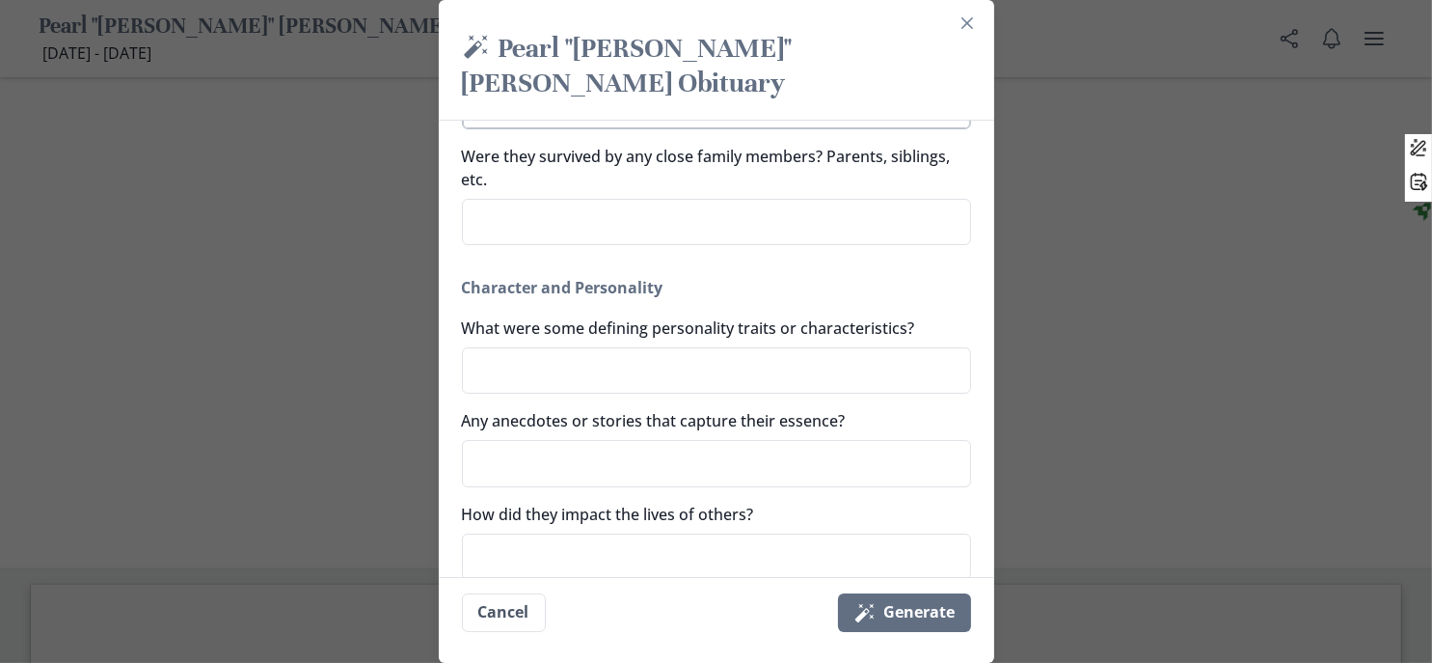
type textarea "x"
type textarea "Two daughters Linda Cliffner & Donna Jones, Five grandkids"
type textarea "x"
type textarea "Two daughters Linda Cliffner & Donna Jones, Five grandkids A"
type textarea "x"
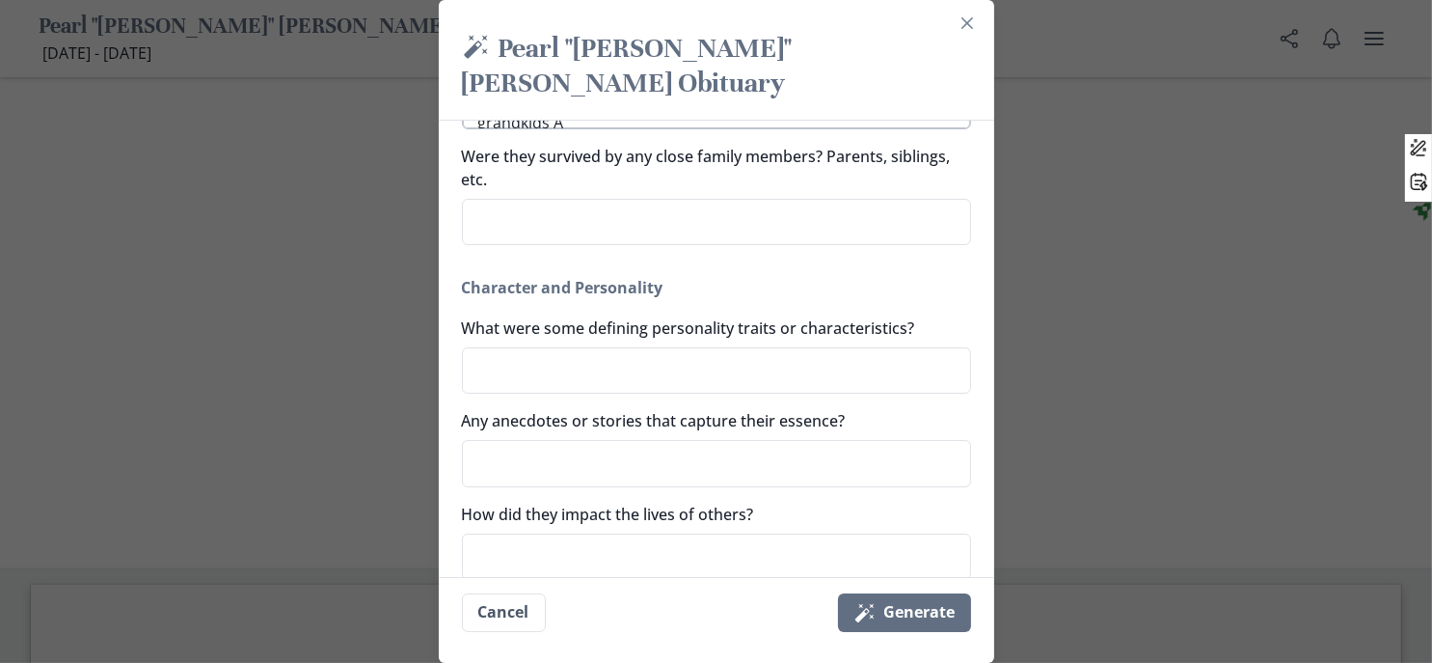
type textarea "Two daughters Linda Cliffner & Donna Jones, Five grandkids As"
type textarea "x"
type textarea "Two daughters Linda Cliffner & Donna Jones, Five grandkids Ash"
type textarea "x"
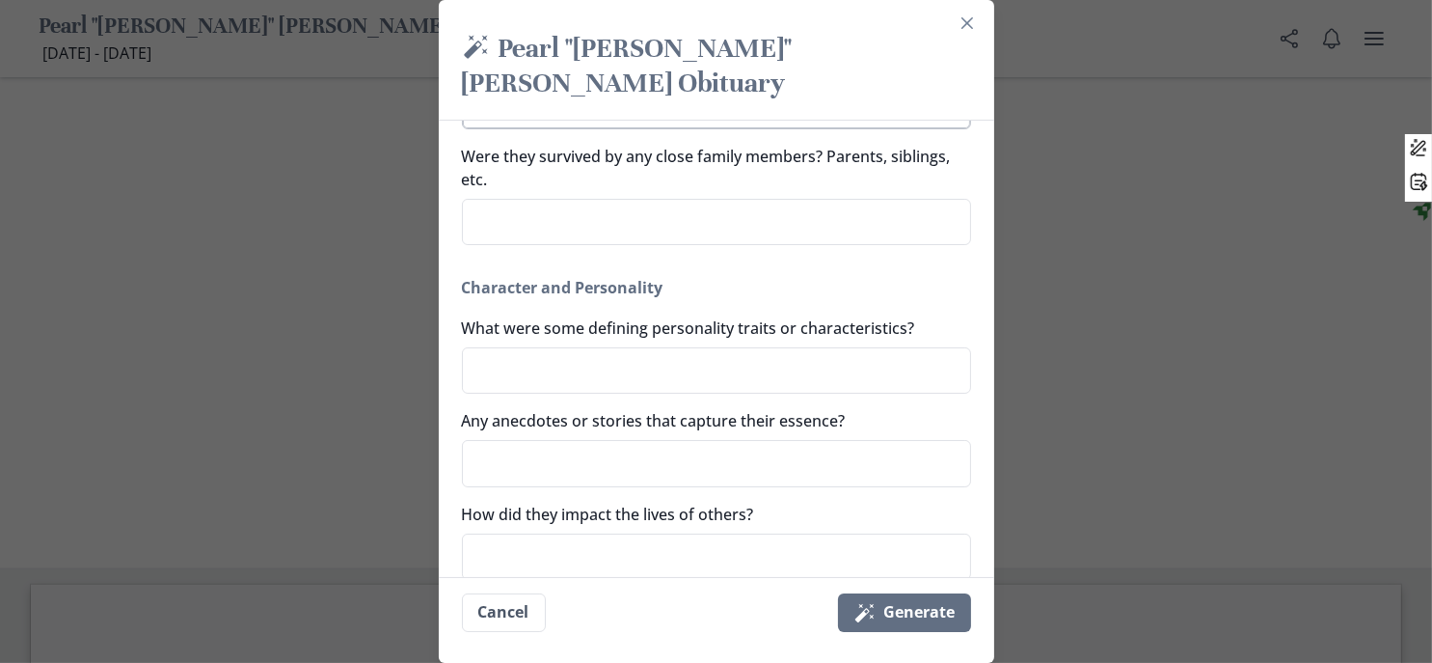
type textarea "Two daughters Linda Cliffner & Donna Jones, Five grandkids Ashl"
type textarea "x"
type textarea "Two daughters Linda Cliffner & Donna Jones, Five grandkids Ashle"
type textarea "x"
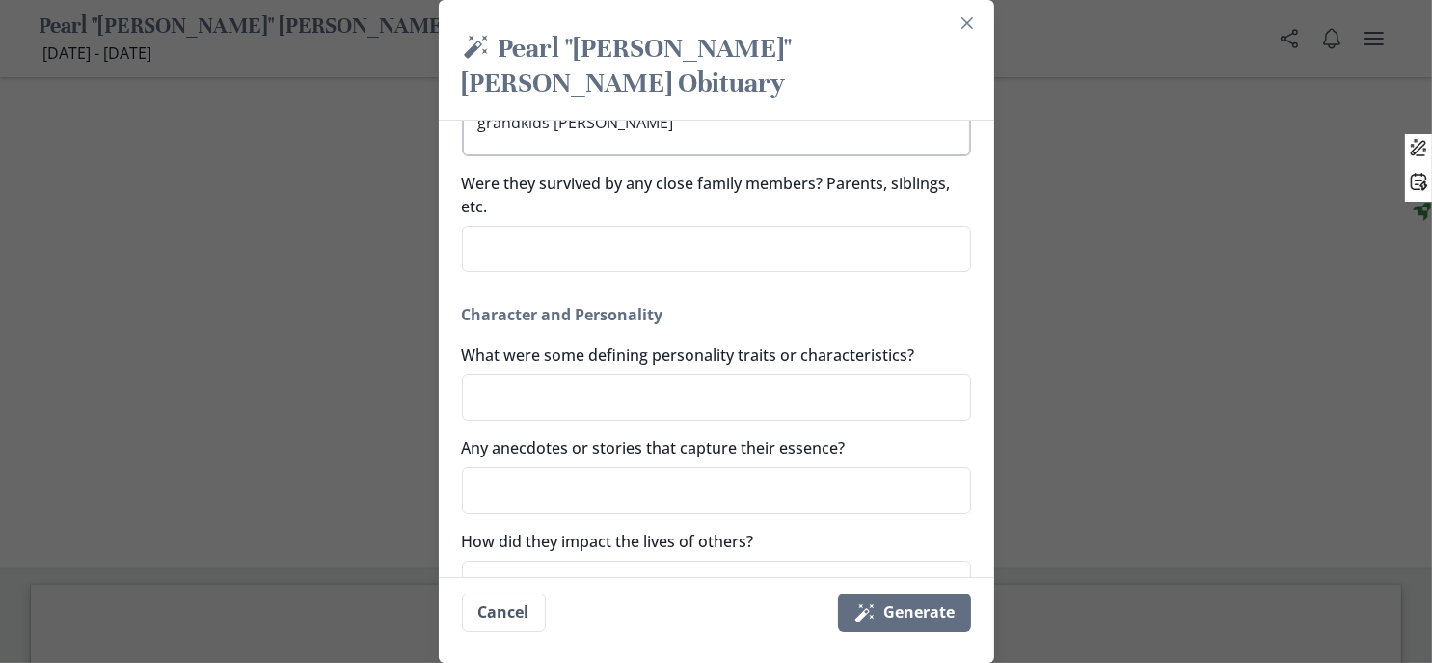
scroll to position [0, 0]
type textarea "Two daughters Linda Cliffner & Donna Jones, Five grandkids Ashley"
type textarea "x"
type textarea "Two daughters Linda Cliffner & Donna Jones, Five grandkids Ashley"
type textarea "x"
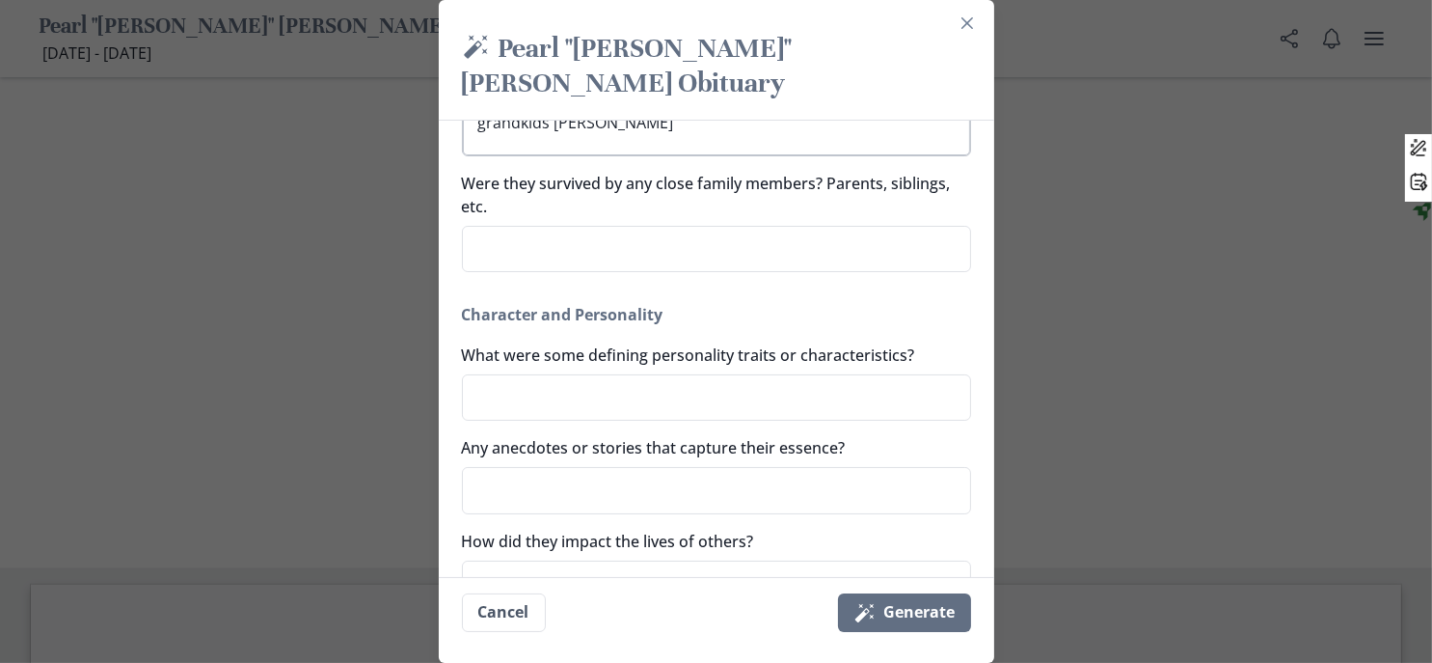
type textarea "Two daughters Linda Cliffner & Donna Jones, Five grandkids Ashley J"
type textarea "x"
type textarea "Two daughters Linda Cliffner & Donna Jones, Five grandkids Ashley Jo"
type textarea "x"
type textarea "Two daughters Linda Cliffner & Donna Jones, Five grandkids Ashley Jon"
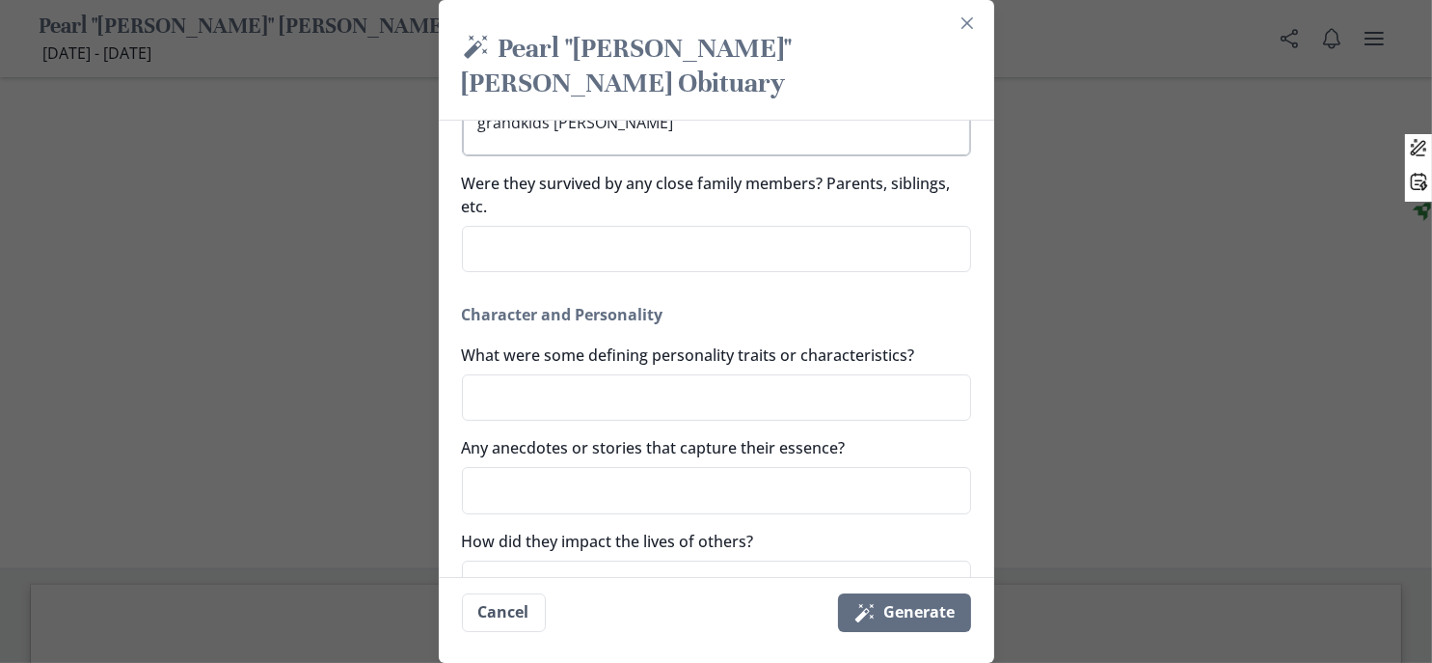
type textarea "x"
type textarea "Two daughters Linda Cliffner & Donna Jones, Five grandkids Ashley Jone"
type textarea "x"
type textarea "Two daughters Linda Cliffner & Donna Jones, Five grandkids Ashley Jones"
type textarea "x"
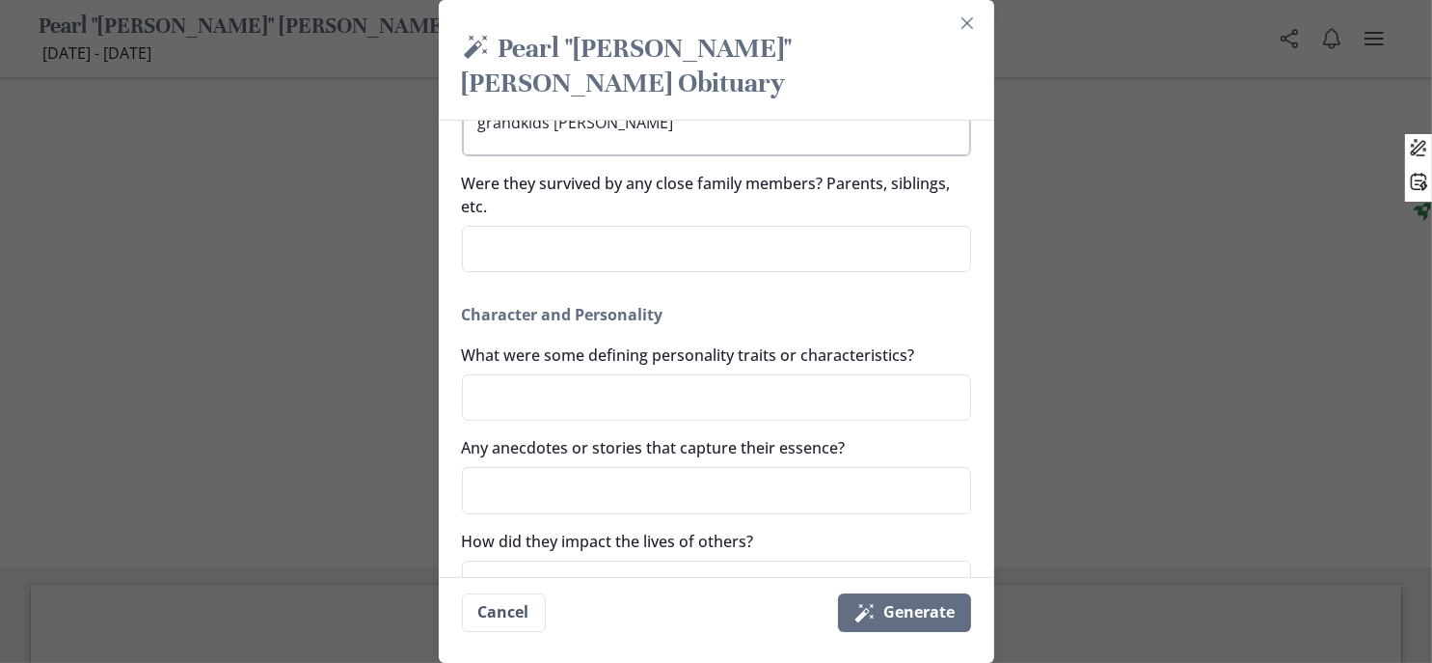
type textarea "Two daughters Linda Cliffner & Donna Jones, Five grandkids Ashley Jones"
type textarea "x"
type textarea "Two daughters Linda Cliffner & Donna Jones, Five grandkids Ashley Jones M"
type textarea "x"
type textarea "Two daughters Linda Cliffner & Donna Jones, Five grandkids Ashley Jones Ma"
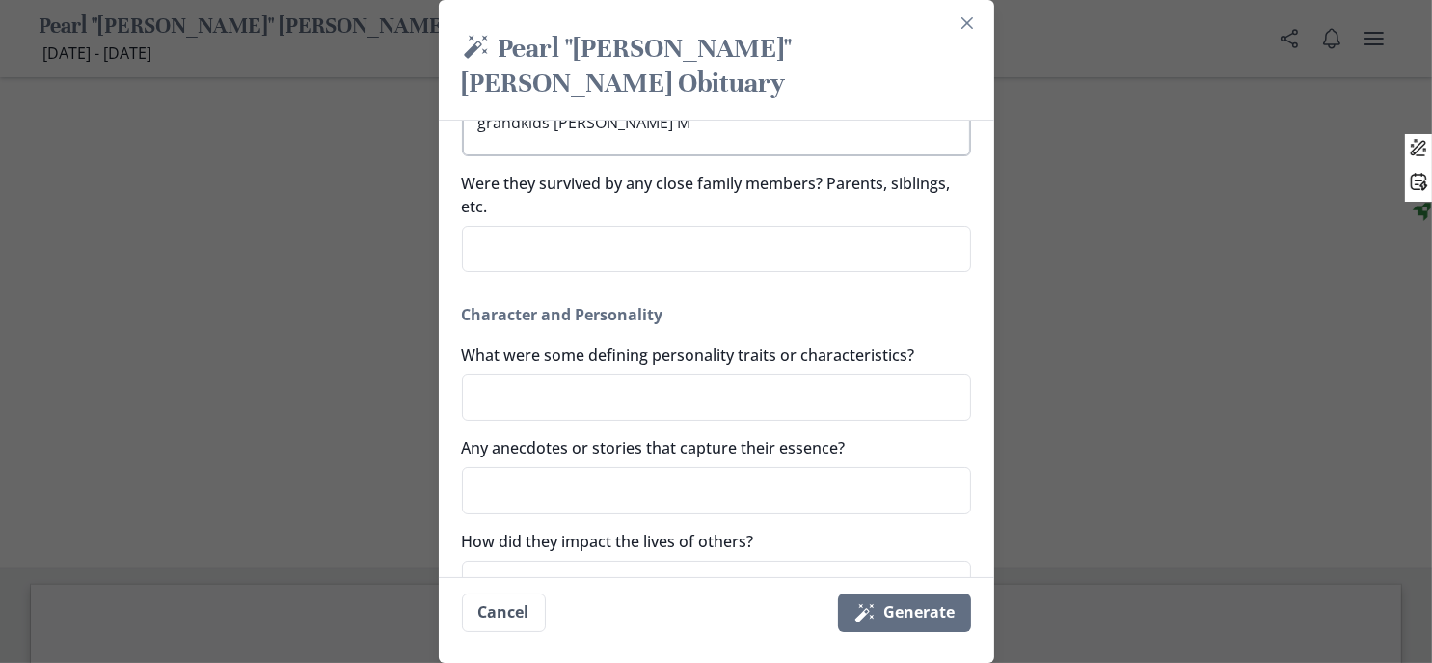
type textarea "x"
type textarea "Two daughters Linda Cliffner & Donna Jones, Five grandkids Ashley Jones Mar"
type textarea "x"
type textarea "Two daughters Linda Cliffner & Donna Jones, Five grandkids Ashley Jones Mart"
type textarea "x"
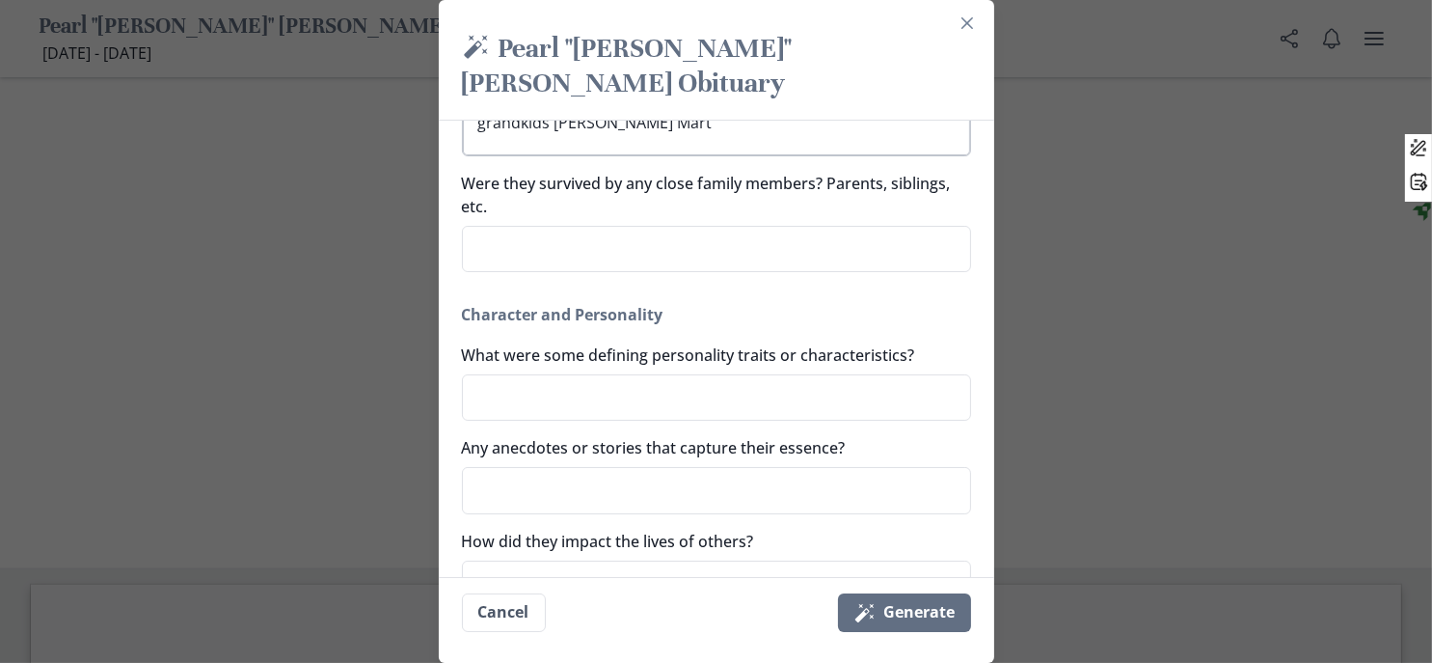
type textarea "Two daughters Linda Cliffner & Donna Jones, Five grandkids Ashley Jones Marti"
type textarea "x"
type textarea "Two daughters Linda Cliffner & Donna Jones, Five grandkids Ashley Jones Martin"
type textarea "x"
type textarea "Two daughters Linda Cliffner & Donna Jones, Five grandkids Ashley Jones Martin,"
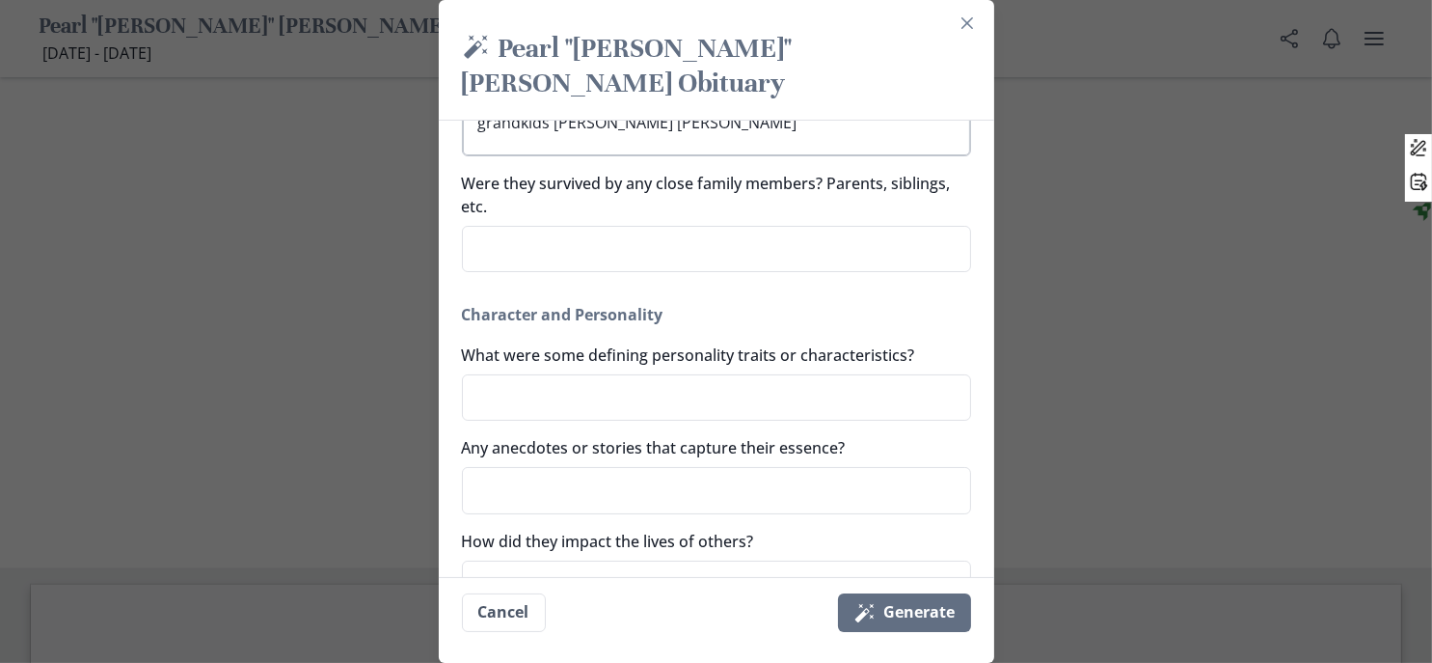
type textarea "x"
type textarea "Two daughters Linda Cliffner & Donna Jones, Five grandkids Ashley Jones Martin,"
type textarea "x"
type textarea "Two daughters Linda Cliffner & Donna Jones, Five grandkids Ashley Jones Martin,…"
type textarea "x"
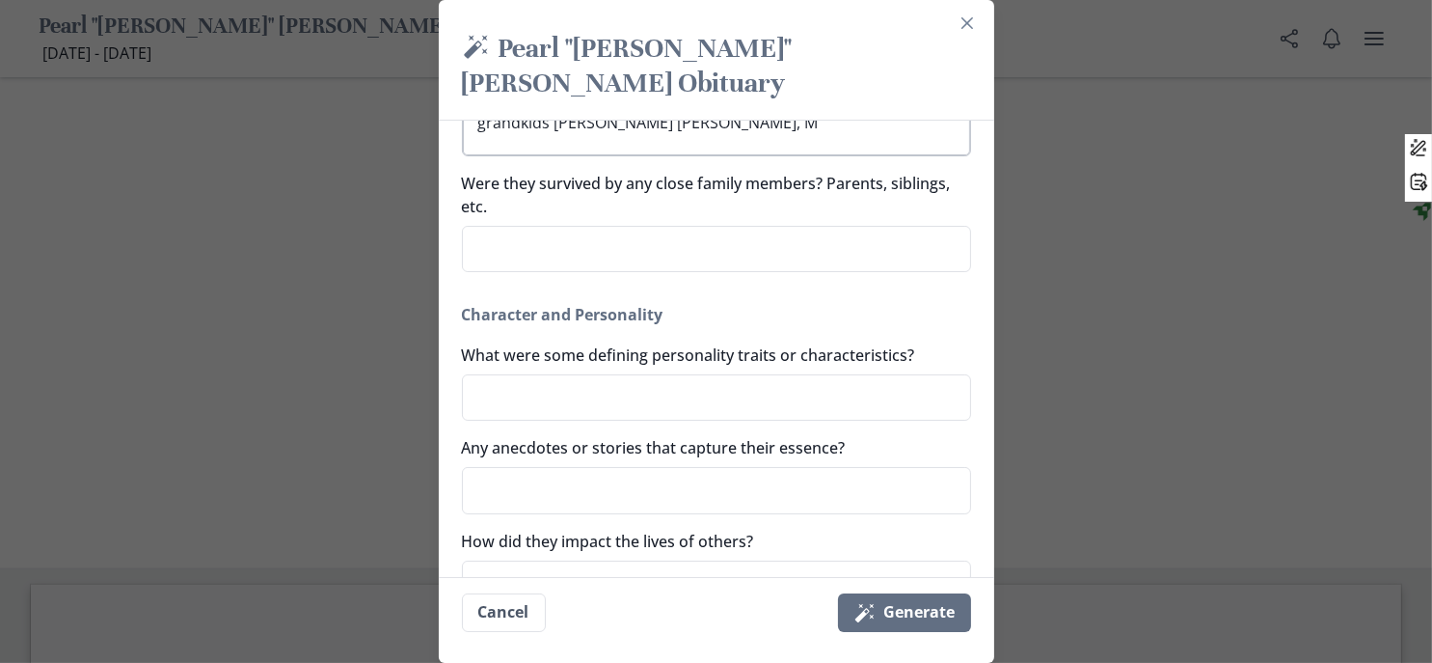
type textarea "Two daughters Linda Cliffner & Donna Jones, Five grandkids Ashley Jones Martin,…"
type textarea "x"
type textarea "Two daughters Linda Cliffner & Donna Jones, Five grandkids Ashley Jones Martin,…"
type textarea "x"
type textarea "Two daughters Linda Cliffner & Donna Jones, Five grandkids Ashley Jones Martin,…"
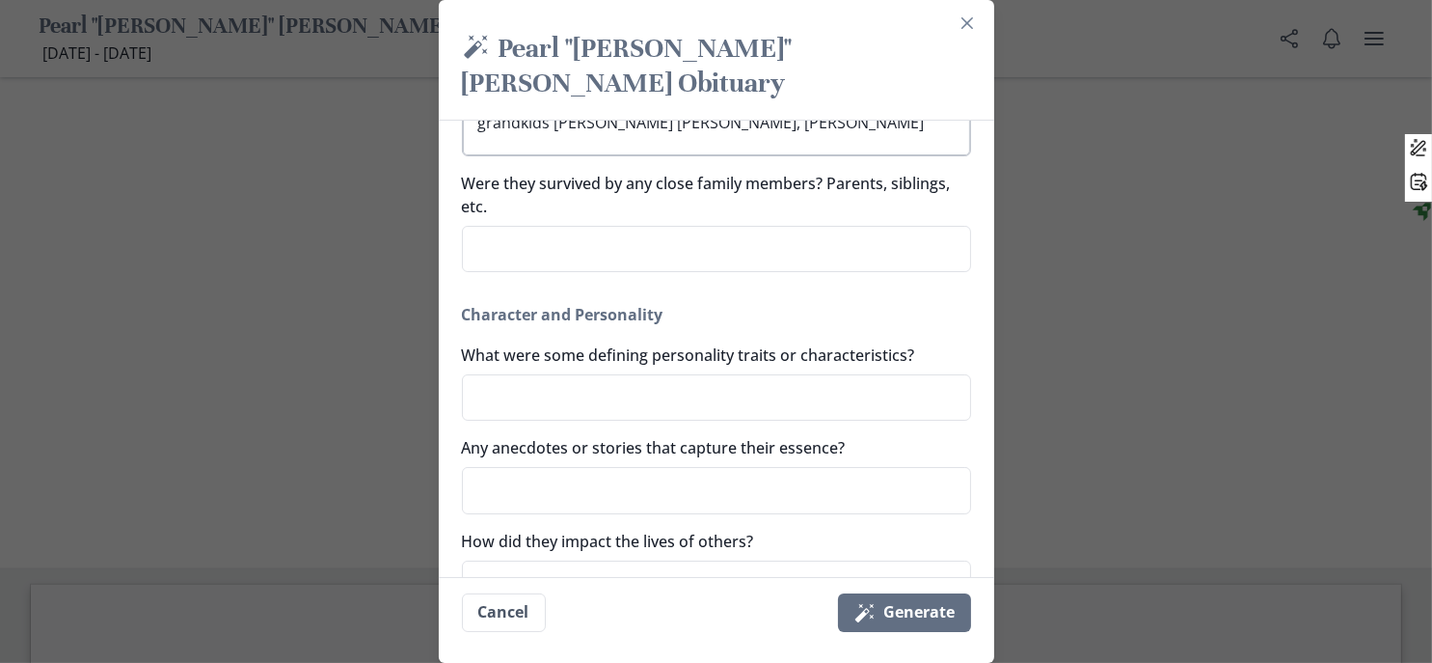
type textarea "x"
type textarea "Two daughters Linda Cliffner & Donna Jones, Five grandkids Ashley Jones Martin,…"
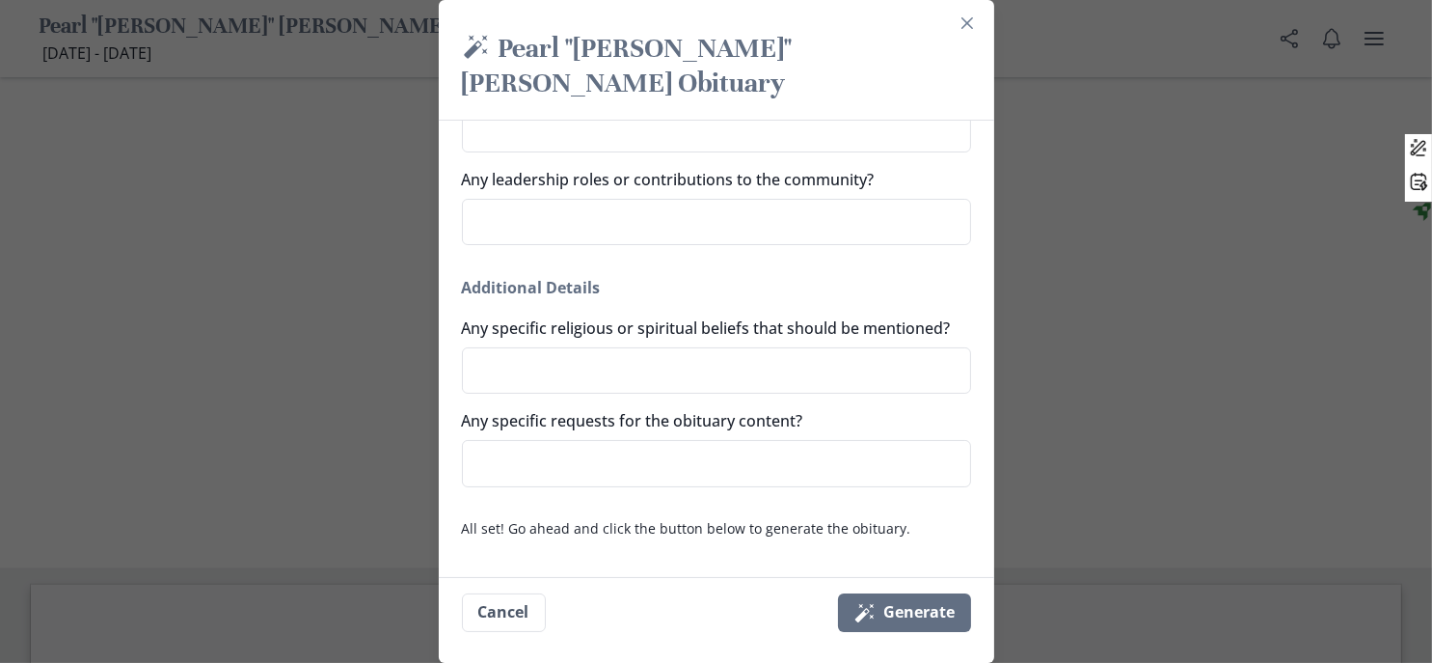
scroll to position [1901, 0]
click at [927, 593] on button "Magic wand Generate" at bounding box center [904, 612] width 133 height 39
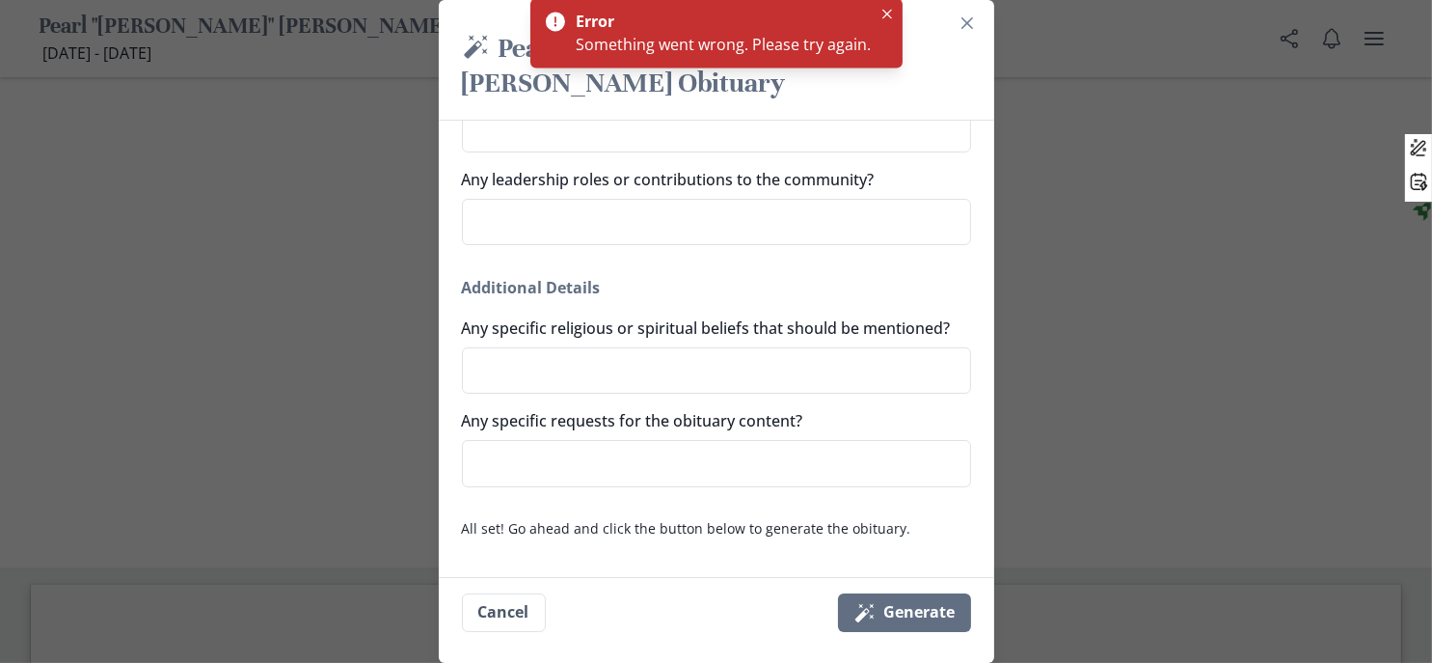
scroll to position [1896, 0]
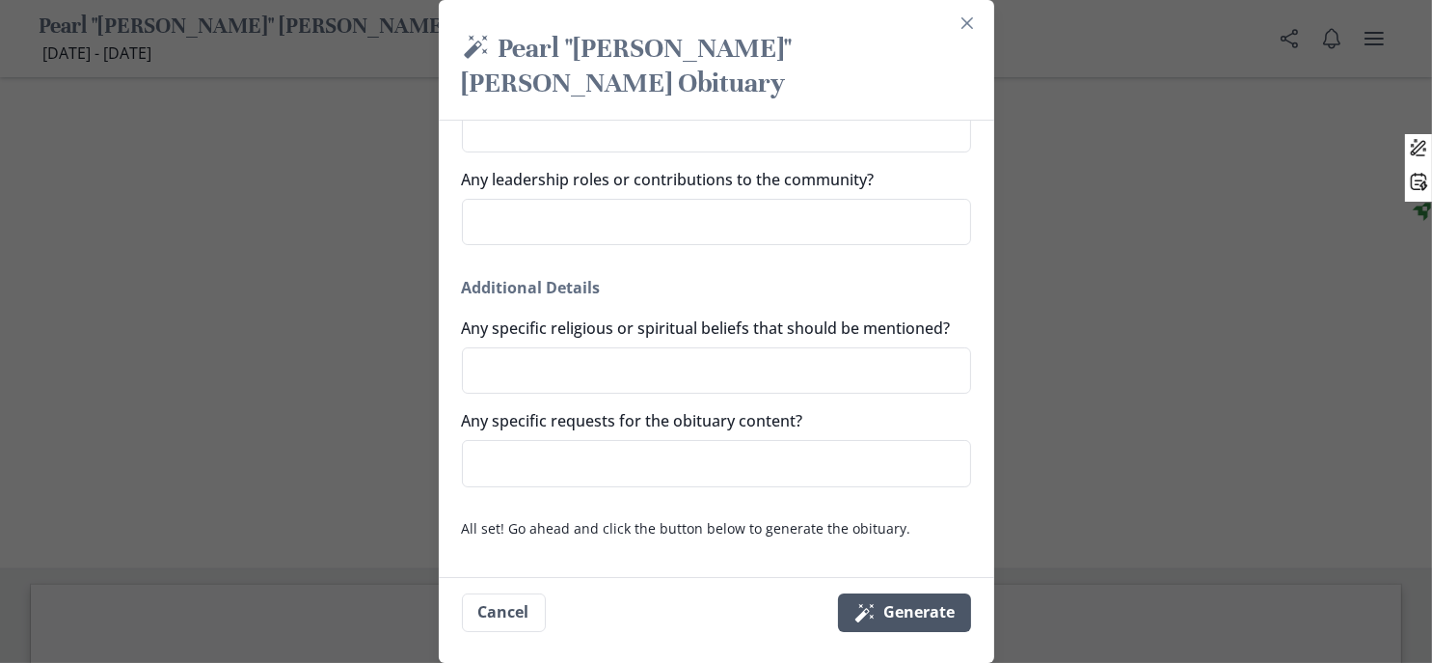
click at [971, 602] on button "Magic wand Generate" at bounding box center [904, 612] width 133 height 39
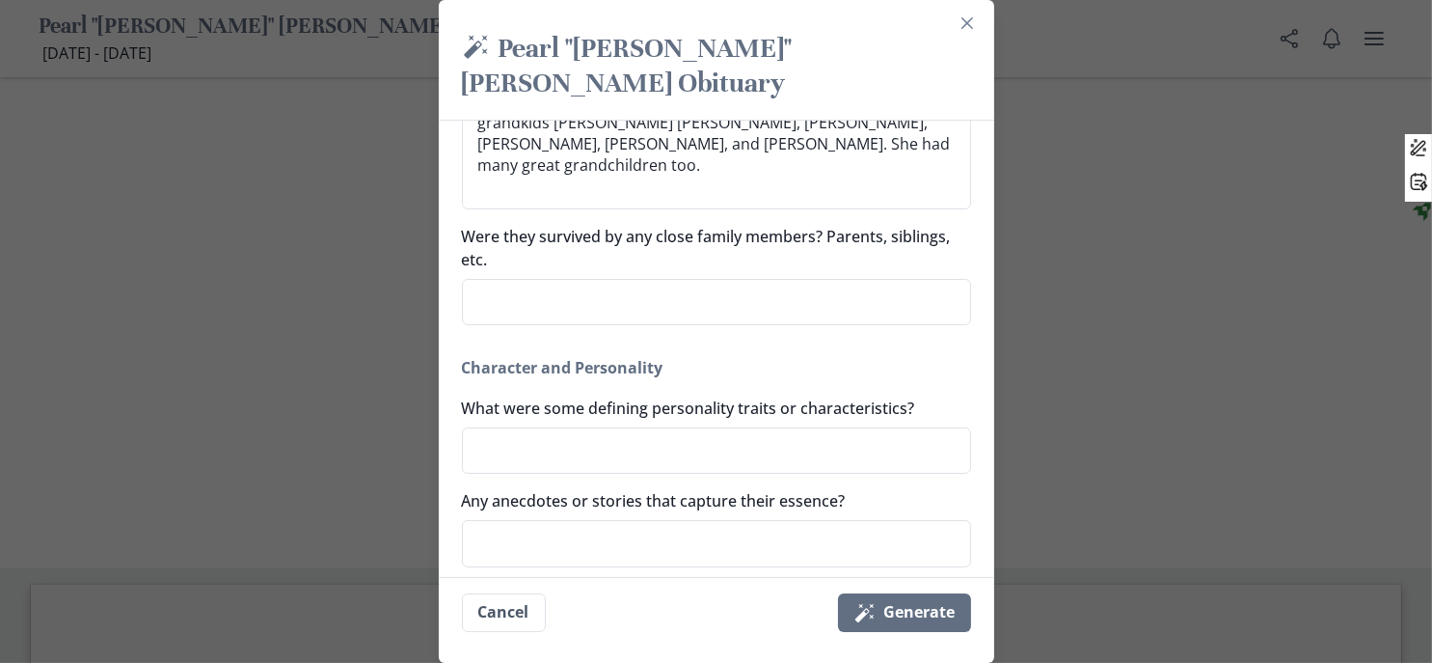
scroll to position [965, 0]
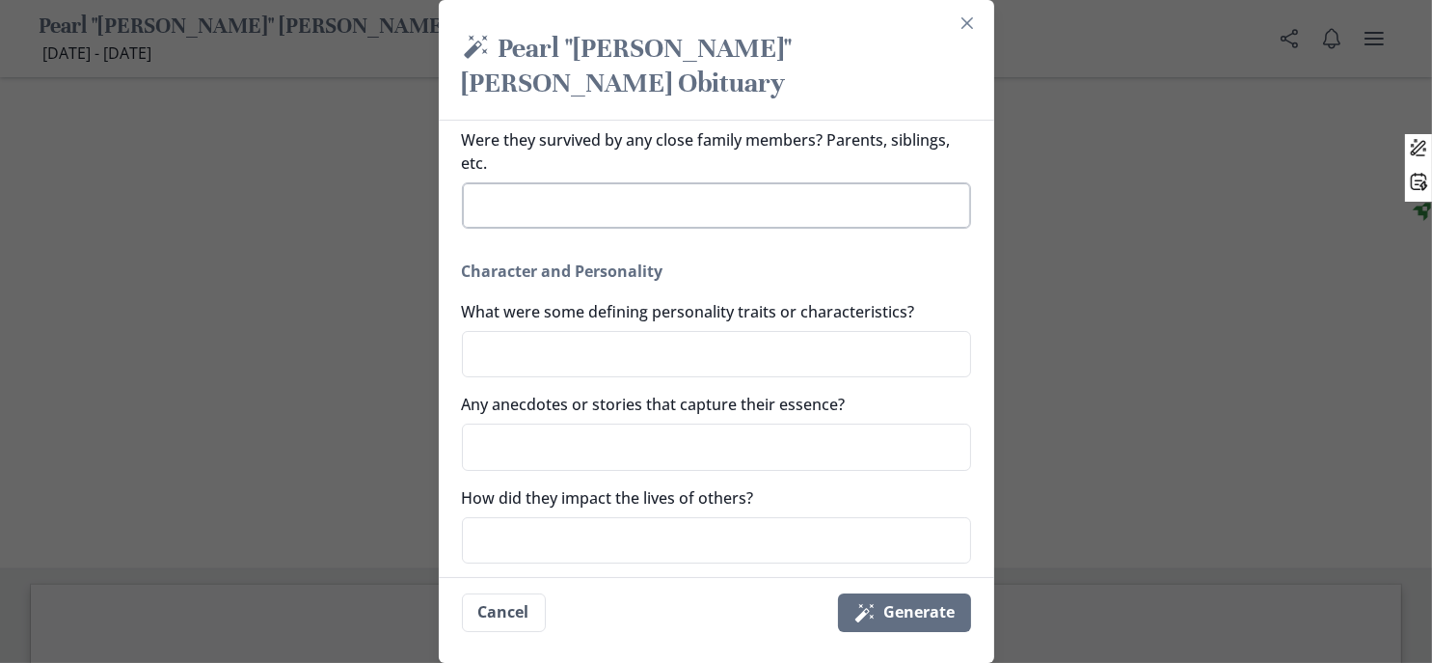
click at [574, 230] on textarea "Were they survived by any close family members? Parents, siblings, etc." at bounding box center [716, 205] width 509 height 47
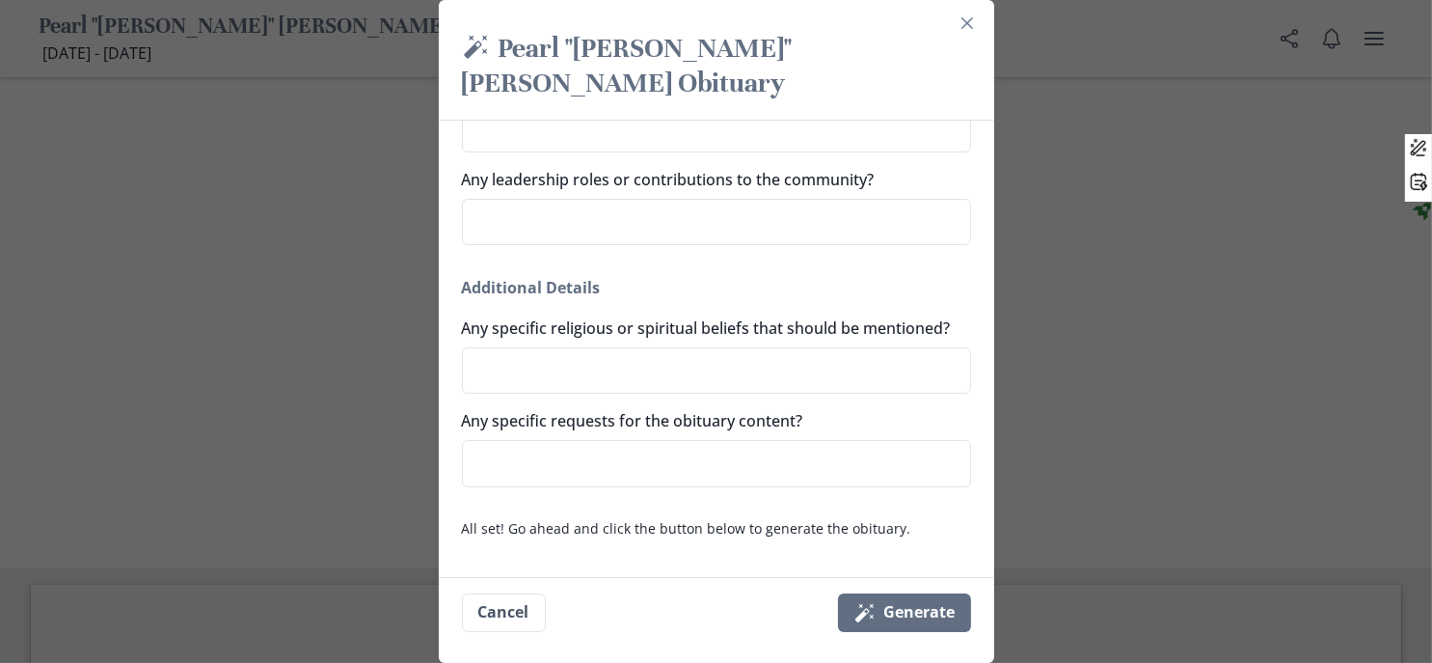
scroll to position [1901, 0]
click at [930, 609] on button "Magic wand Generate" at bounding box center [904, 612] width 133 height 39
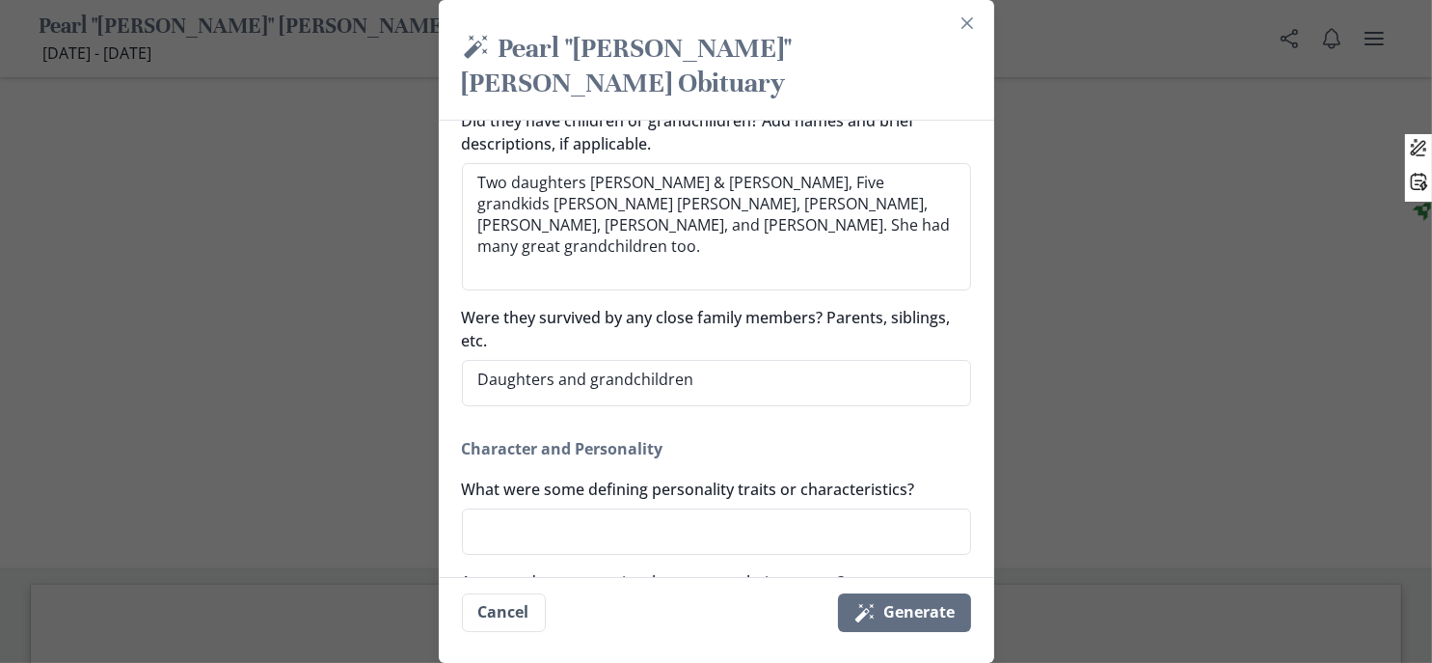
scroll to position [868, 0]
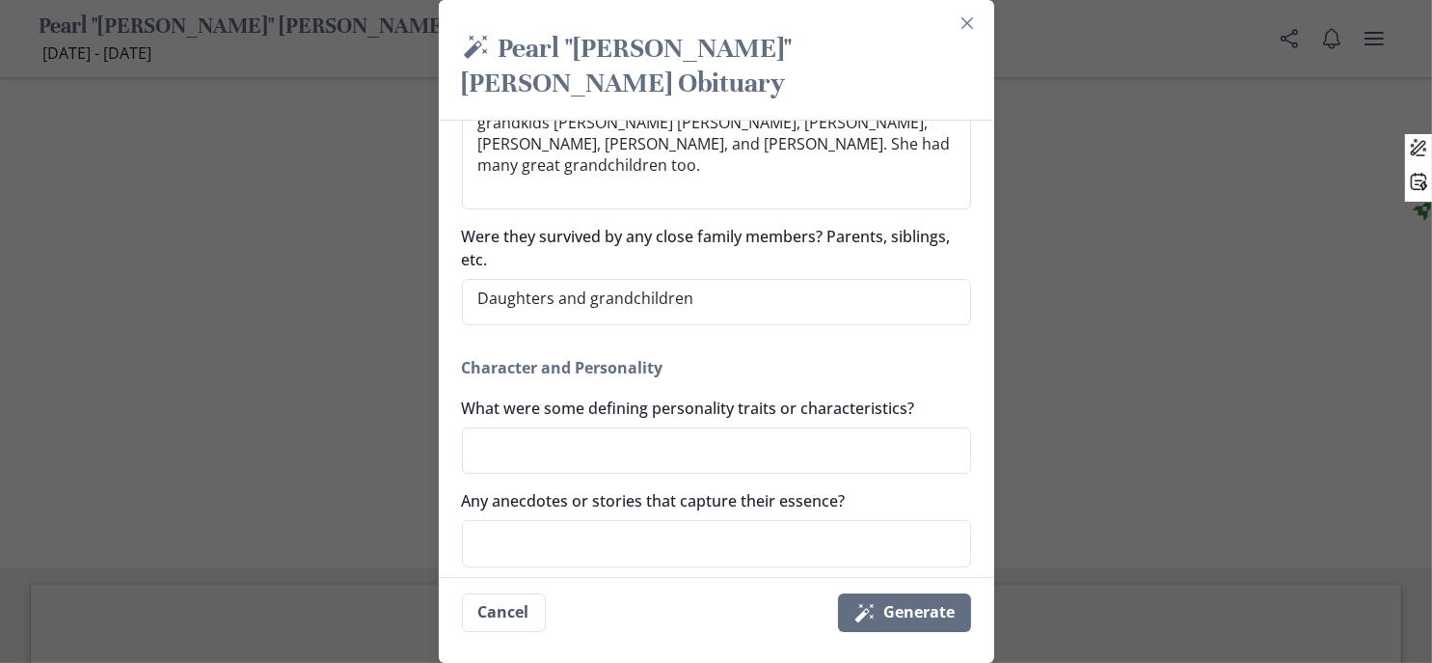
drag, startPoint x: 473, startPoint y: 324, endPoint x: 400, endPoint y: 231, distance: 118.3
click at [439, 231] on div "Generate a simple and beautiful obituary for Pearl "Peggy" Jean Costner in just…" at bounding box center [717, 349] width 556 height 456
click at [973, 26] on icon "Close" at bounding box center [968, 23] width 12 height 12
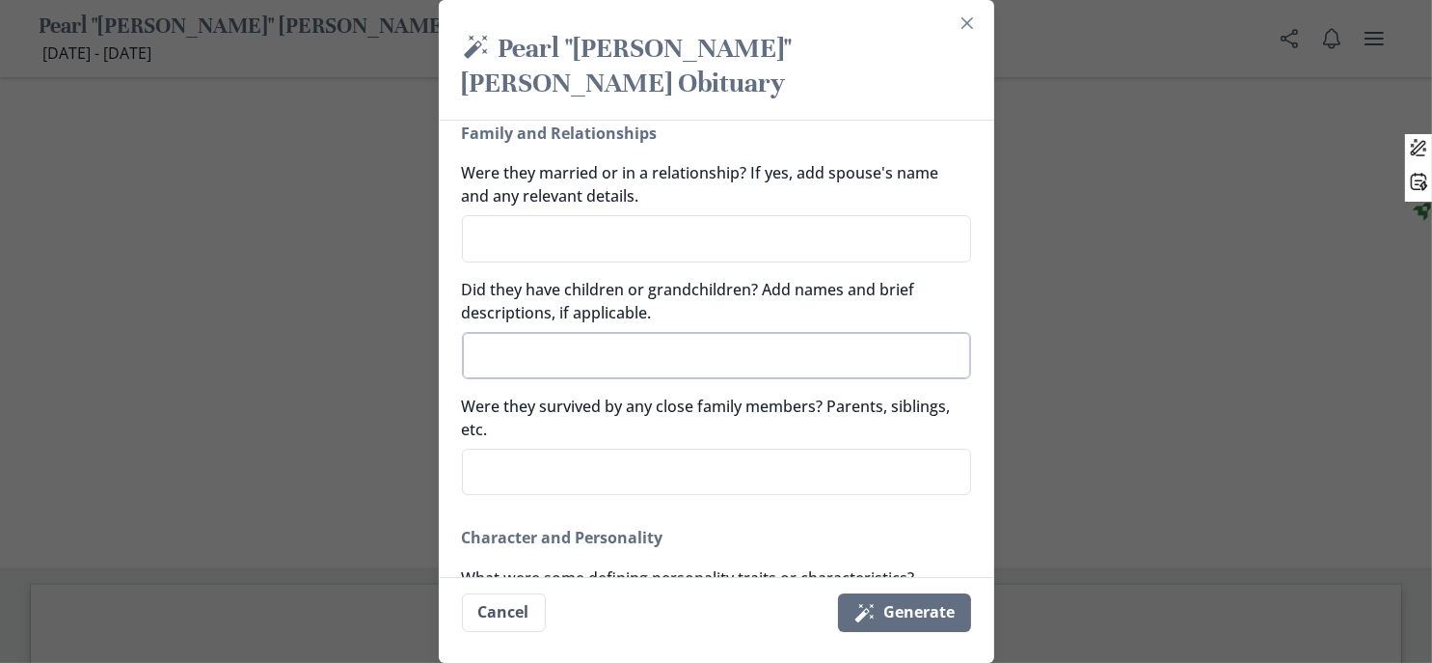
scroll to position [675, 0]
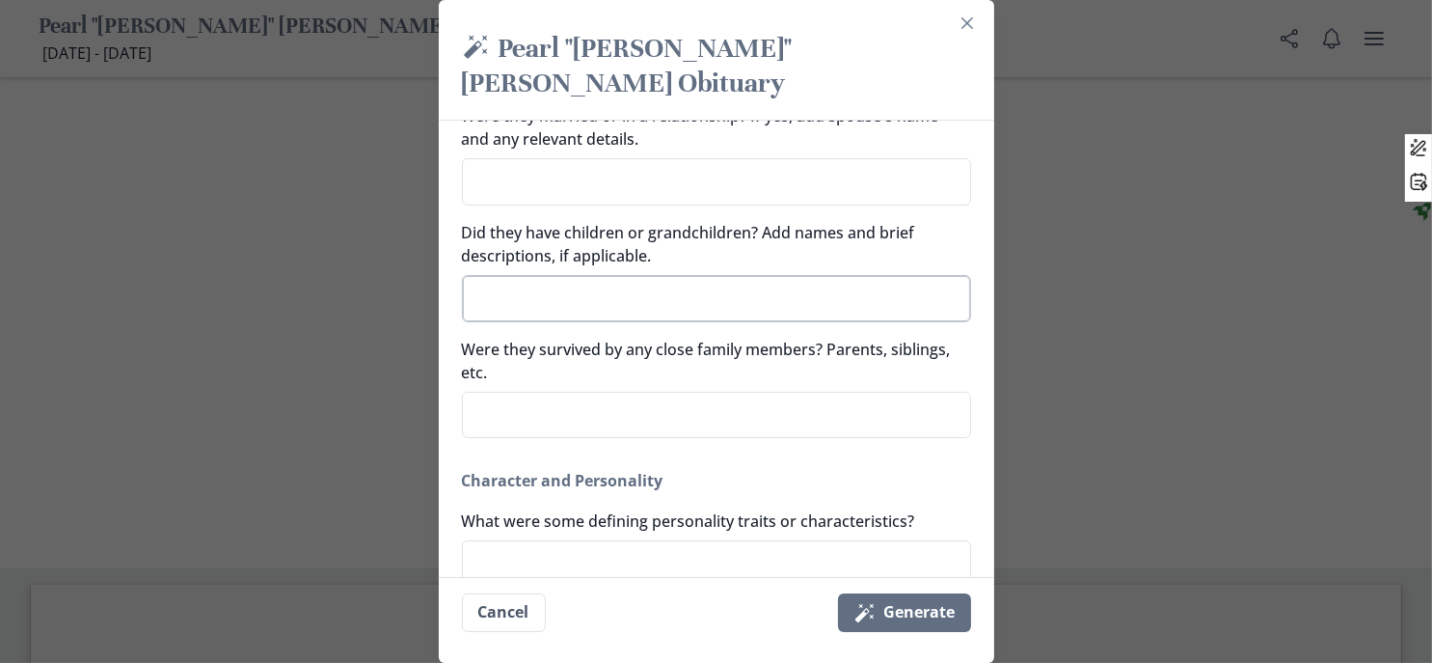
click at [606, 322] on textarea "Did they have children or grandchildren? Add names and brief descriptions, if a…" at bounding box center [716, 298] width 509 height 47
paste textarea "Two daughters Linda Cliffner & Donna Jones, Five grandkids Ashley Jones Martin,…"
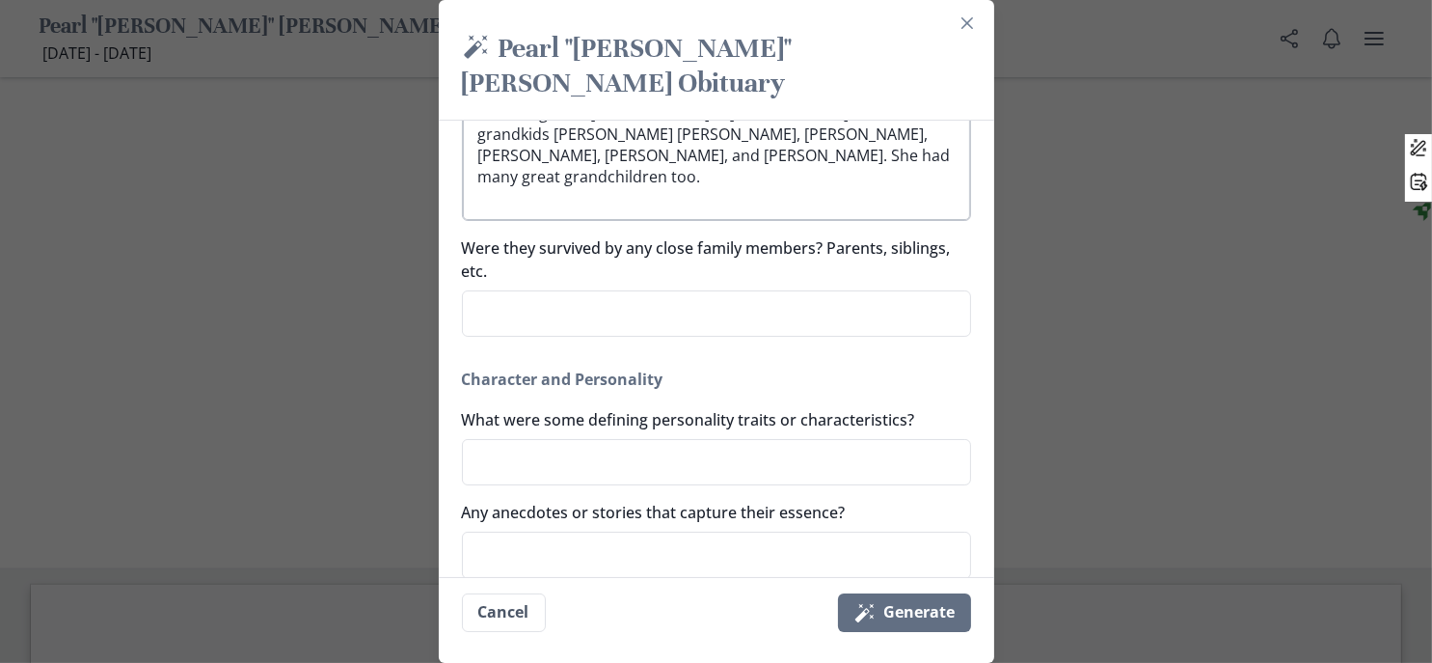
scroll to position [868, 0]
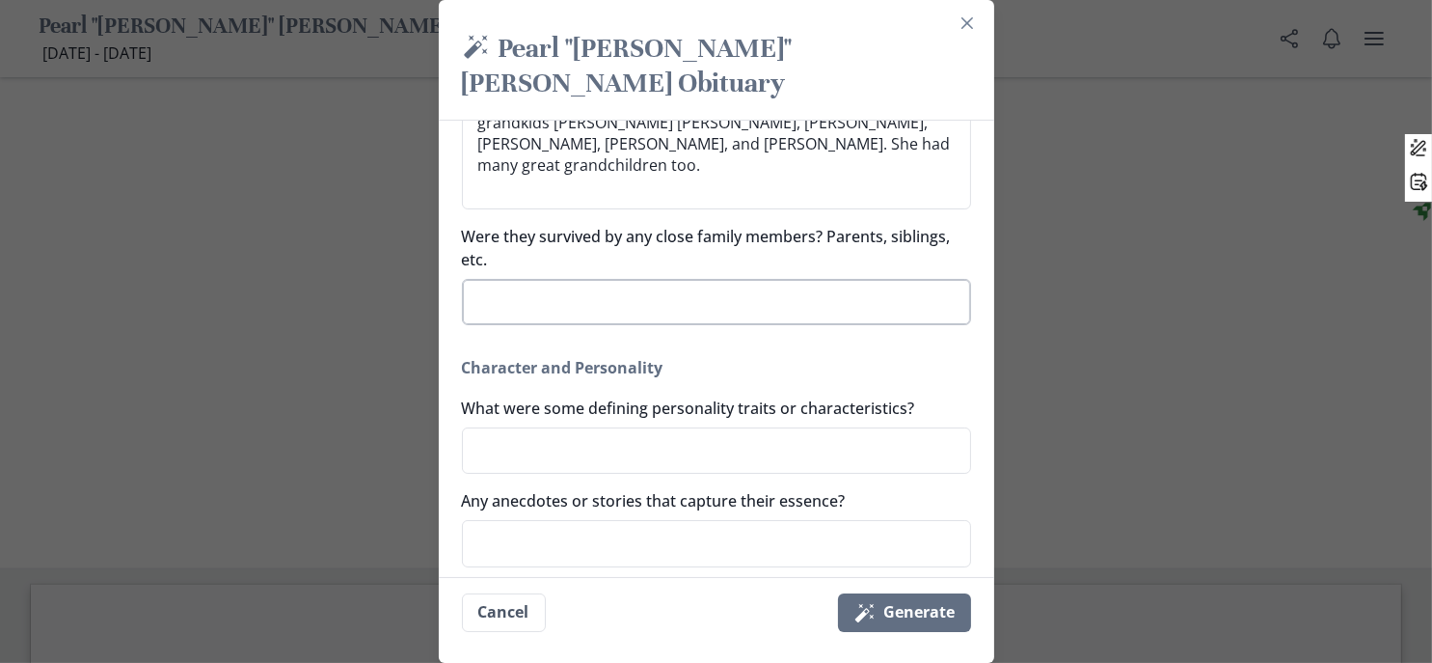
click at [604, 326] on textarea "Were they survived by any close family members? Parents, siblings, etc." at bounding box center [716, 302] width 509 height 47
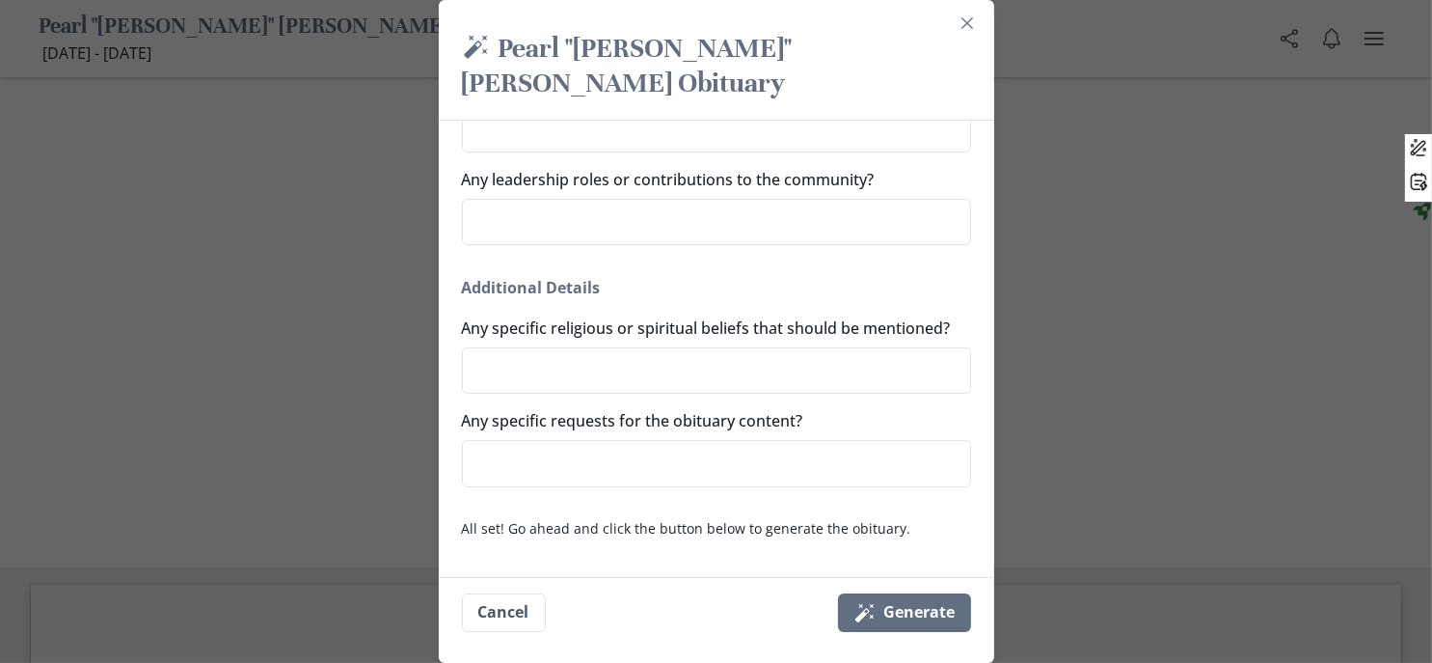
scroll to position [1901, 0]
click at [971, 593] on button "Magic wand Generate" at bounding box center [904, 612] width 133 height 39
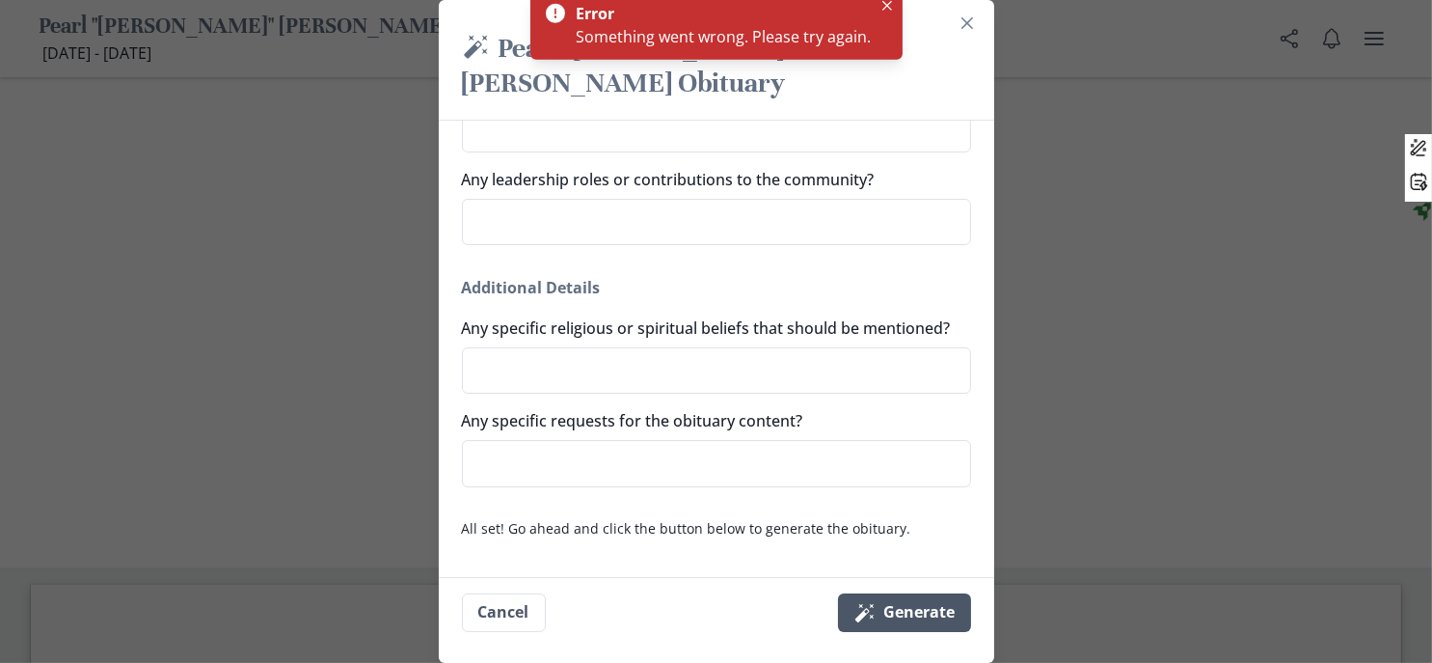
scroll to position [1896, 0]
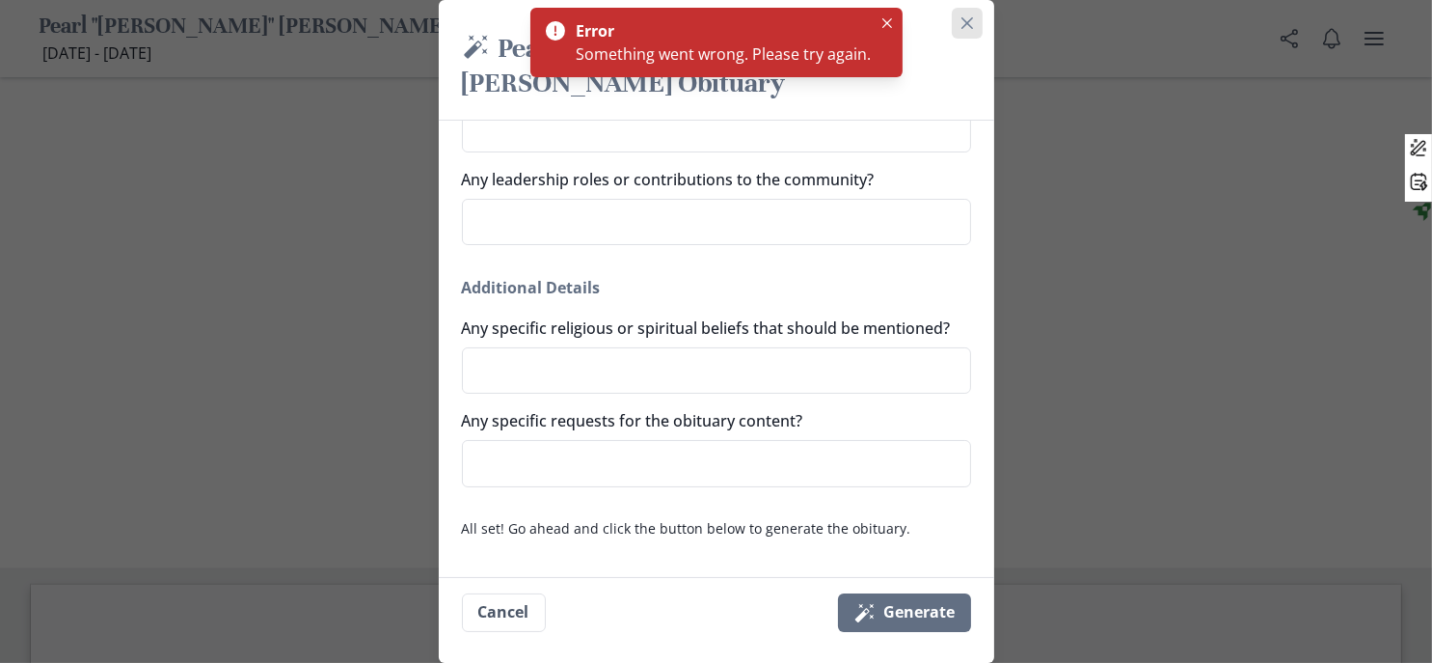
click at [983, 38] on button "Close" at bounding box center [967, 23] width 31 height 31
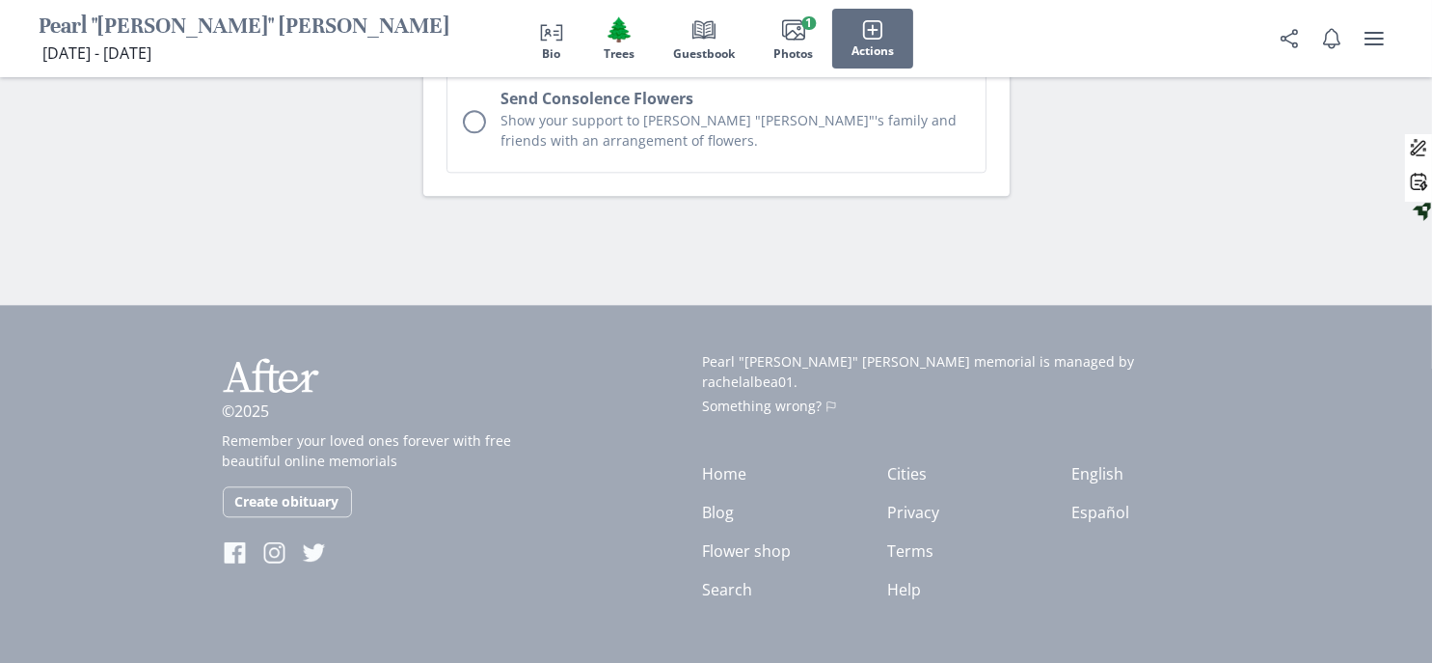
scroll to position [6559, 0]
click at [543, 56] on span "Bio" at bounding box center [552, 54] width 18 height 14
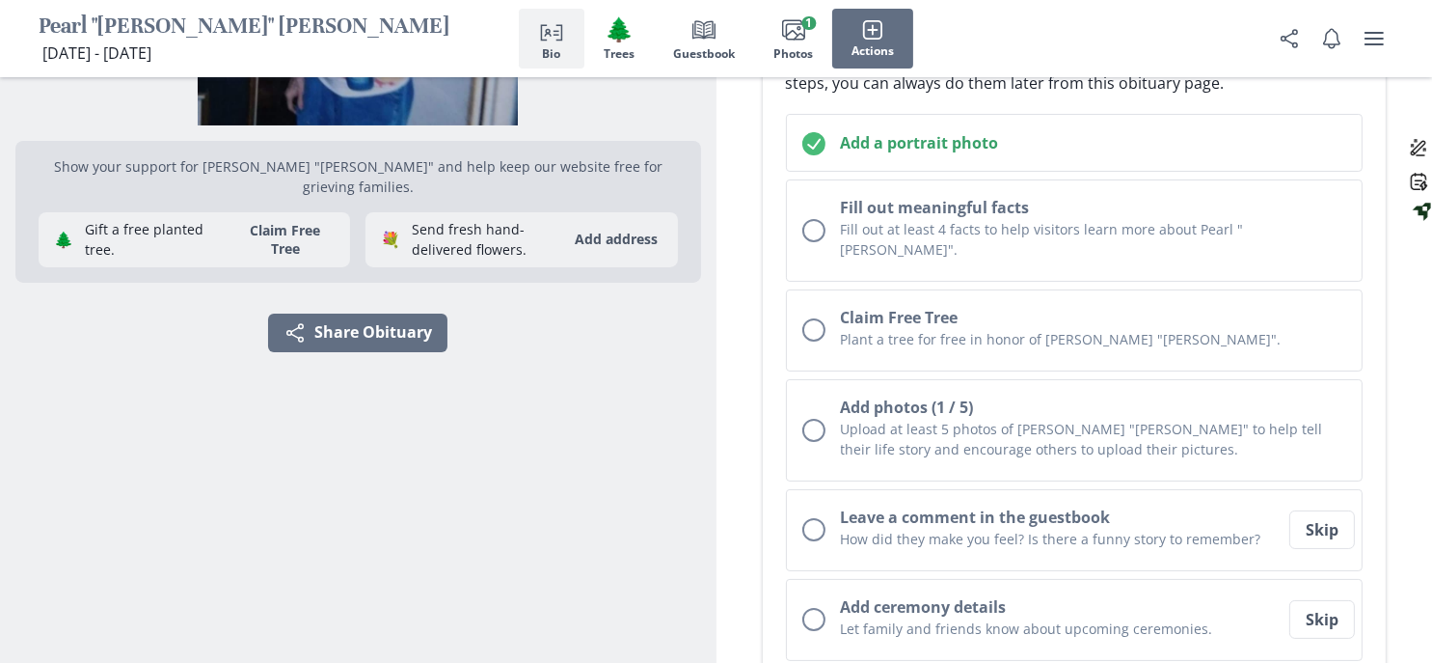
scroll to position [304, 0]
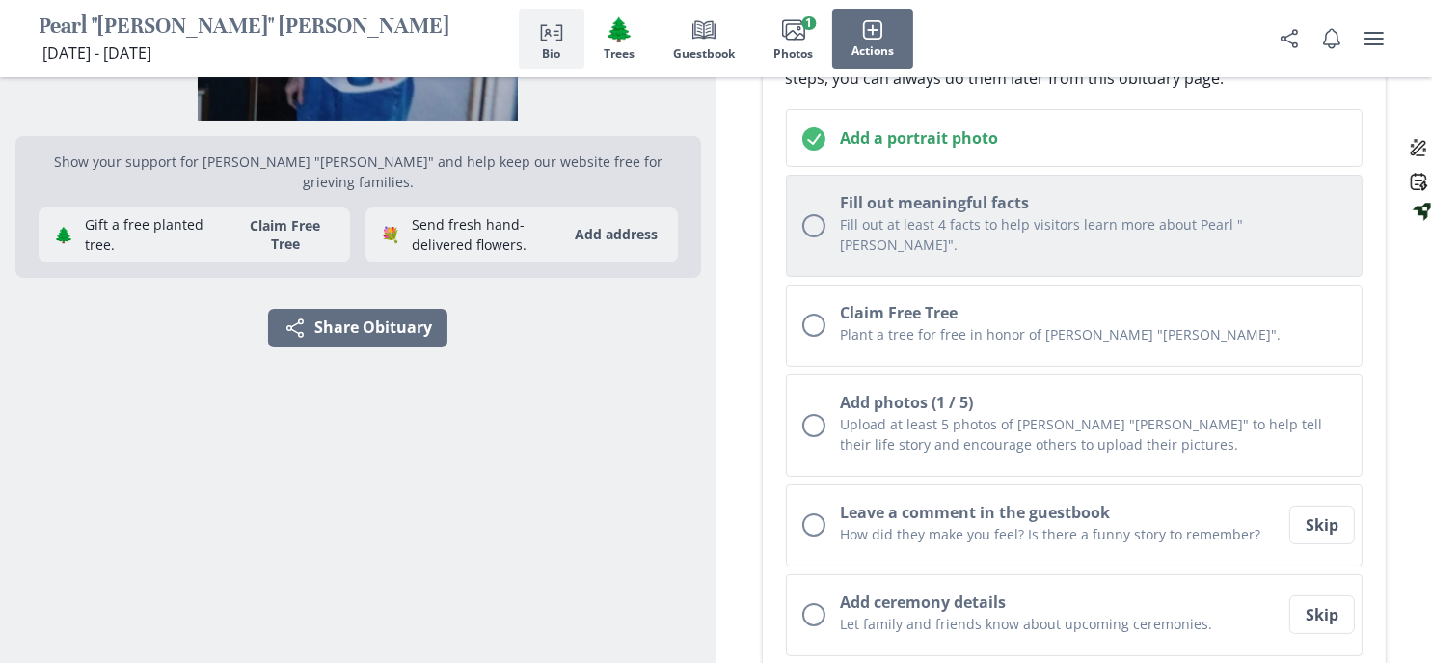
click at [936, 214] on h2 "Fill out meaningful facts" at bounding box center [1094, 202] width 506 height 23
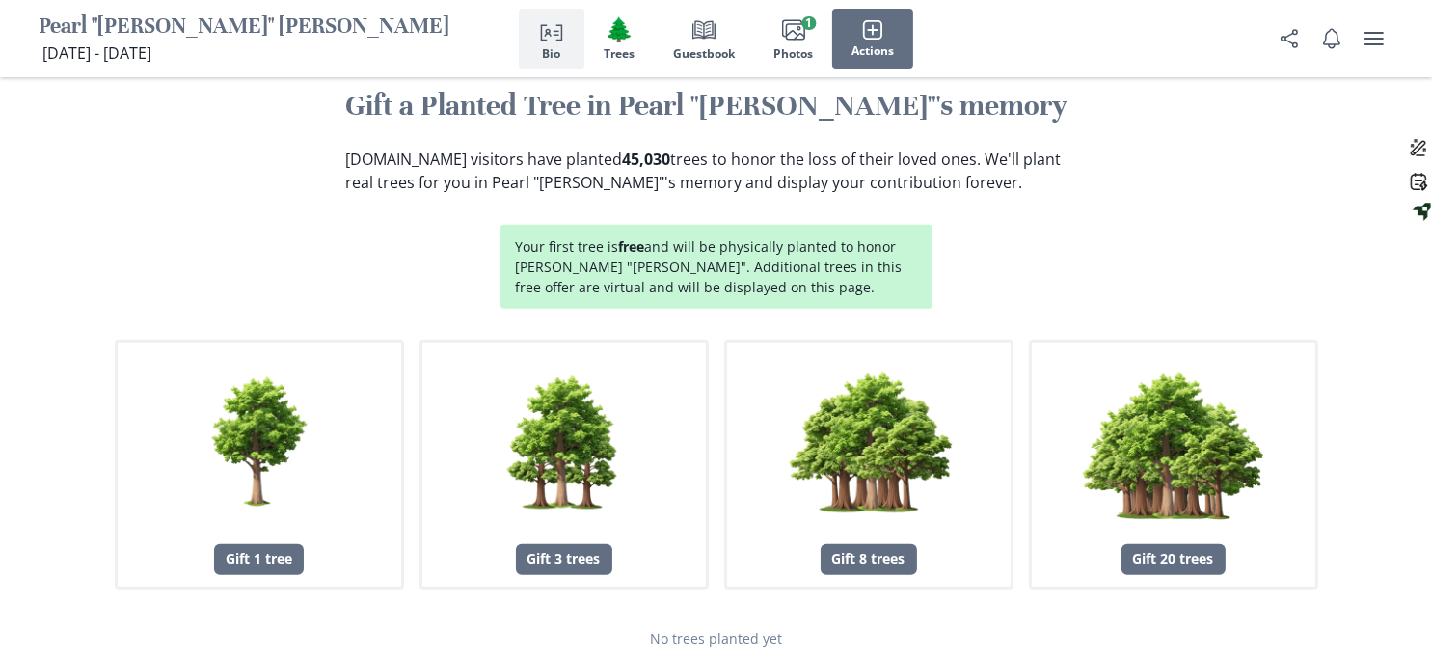
scroll to position [2144, 0]
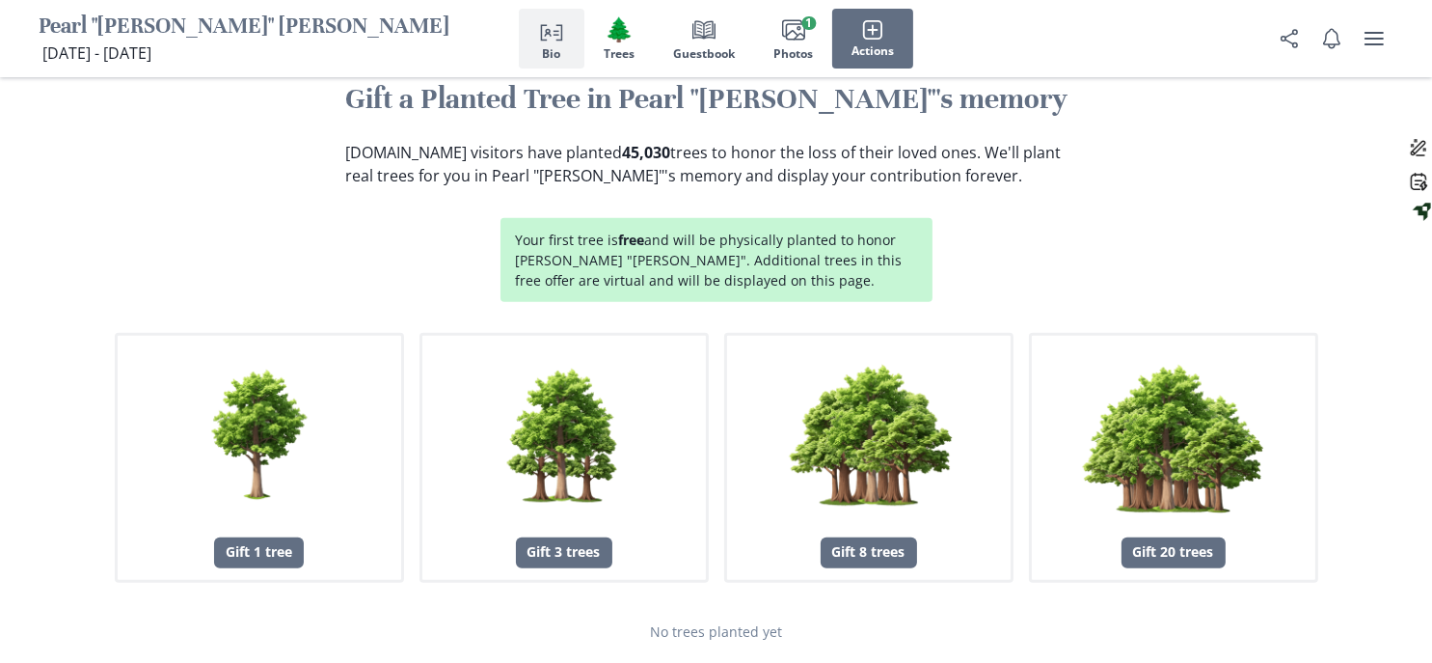
scroll to position [2337, 0]
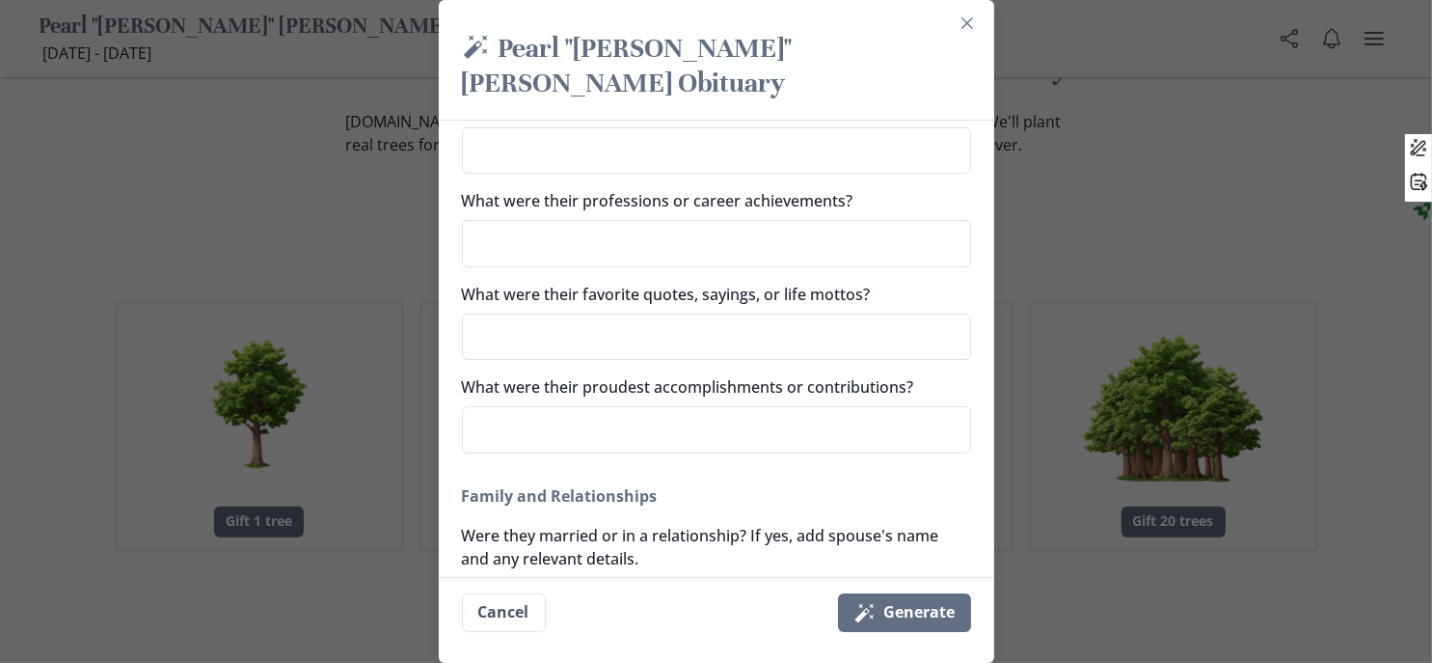
scroll to position [289, 0]
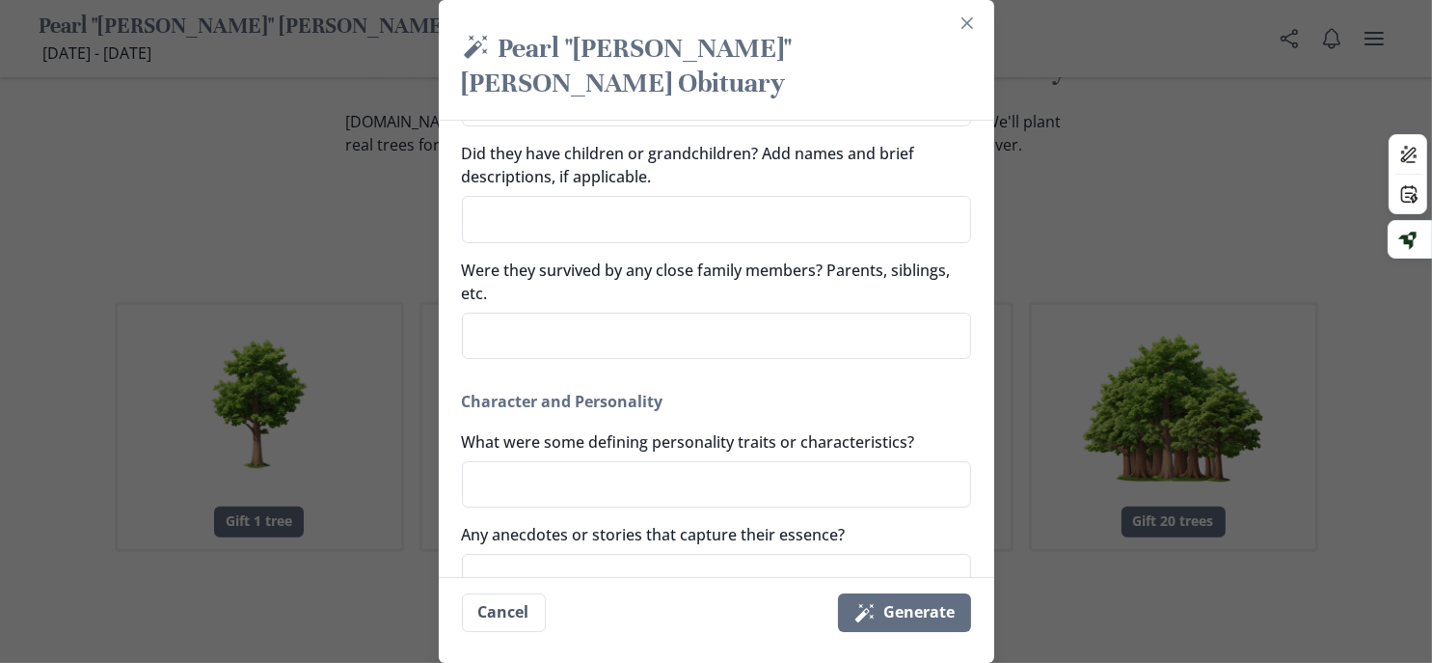
scroll to position [772, 0]
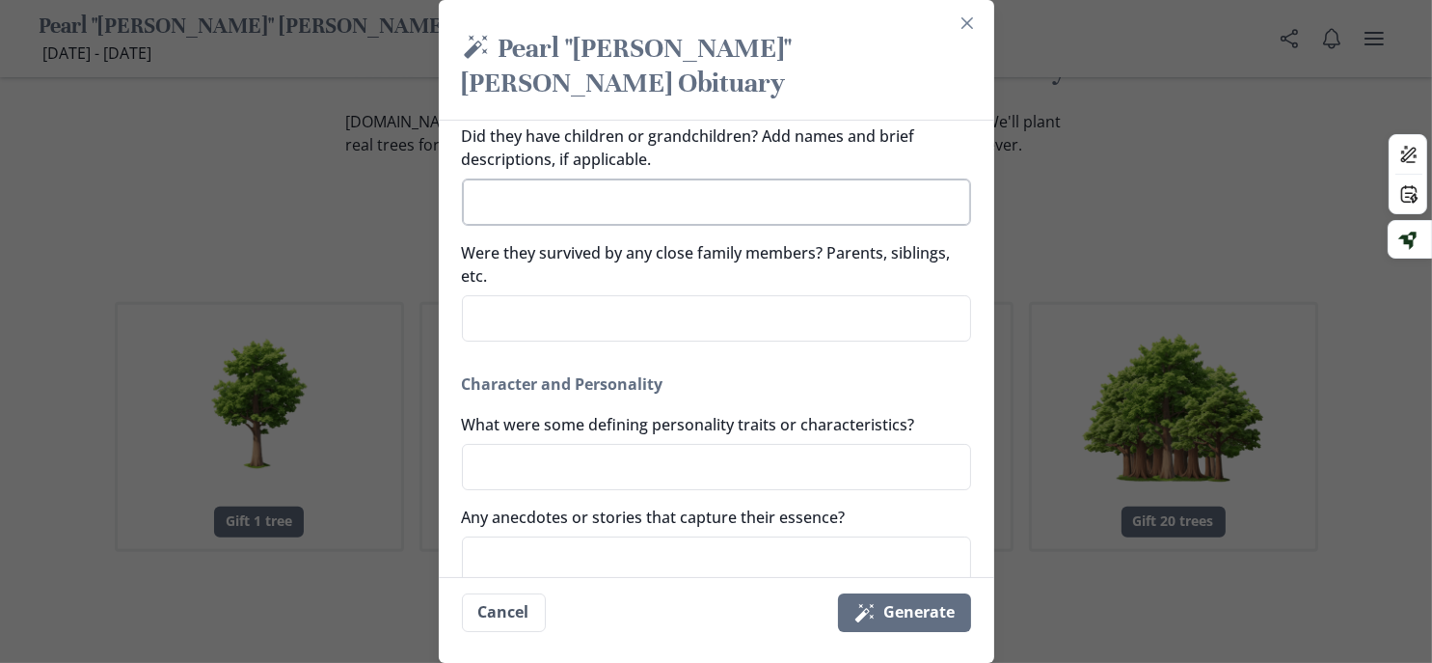
paste textarea "Two daughters [PERSON_NAME] & [PERSON_NAME], Five grandkids [PERSON_NAME] [PERS…"
type textarea "x"
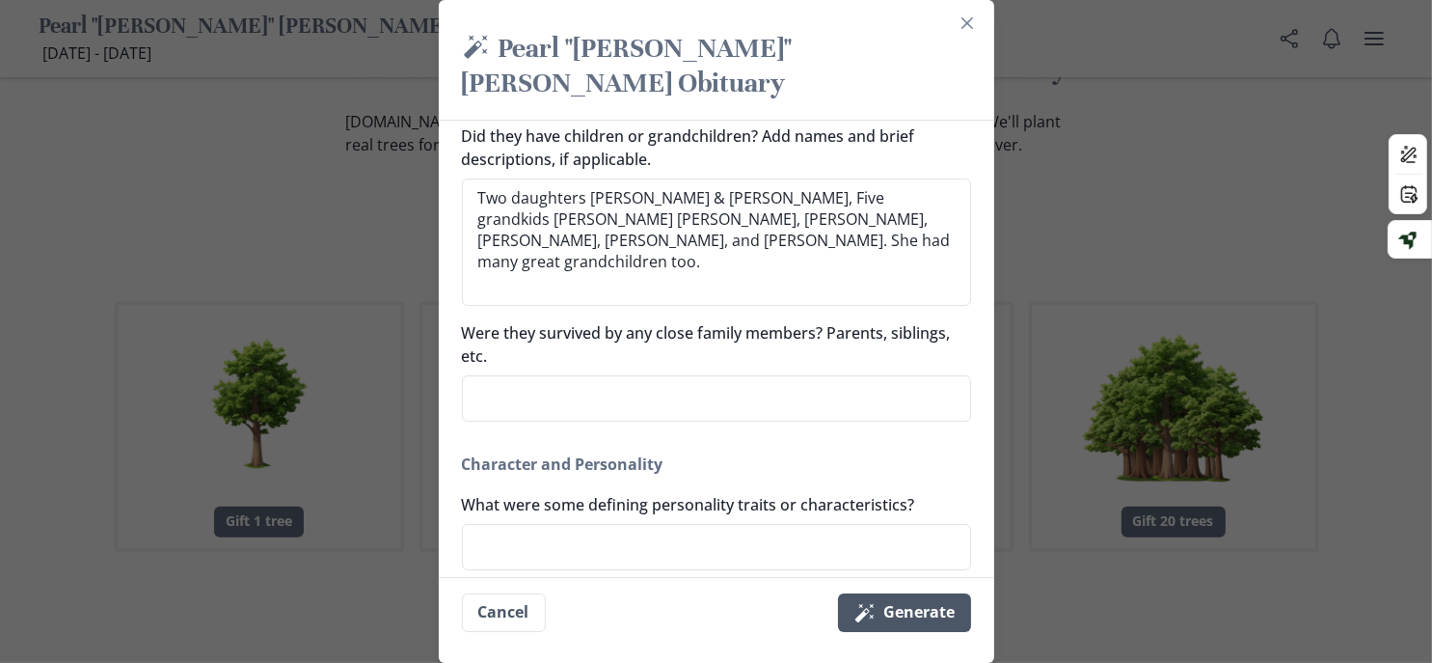
type textarea "Two daughters [PERSON_NAME] & [PERSON_NAME], Five grandkids [PERSON_NAME] [PERS…"
click at [929, 611] on button "Magic wand Generate" at bounding box center [904, 612] width 133 height 39
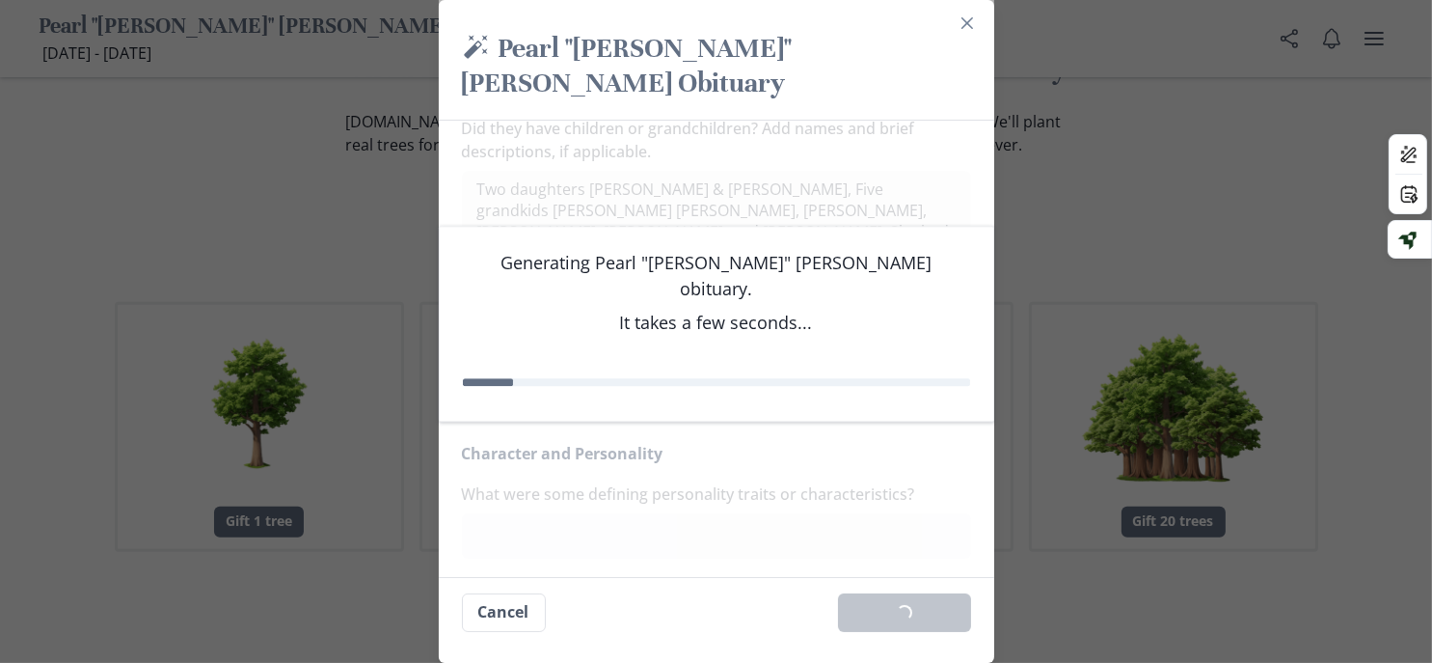
scroll to position [765, 0]
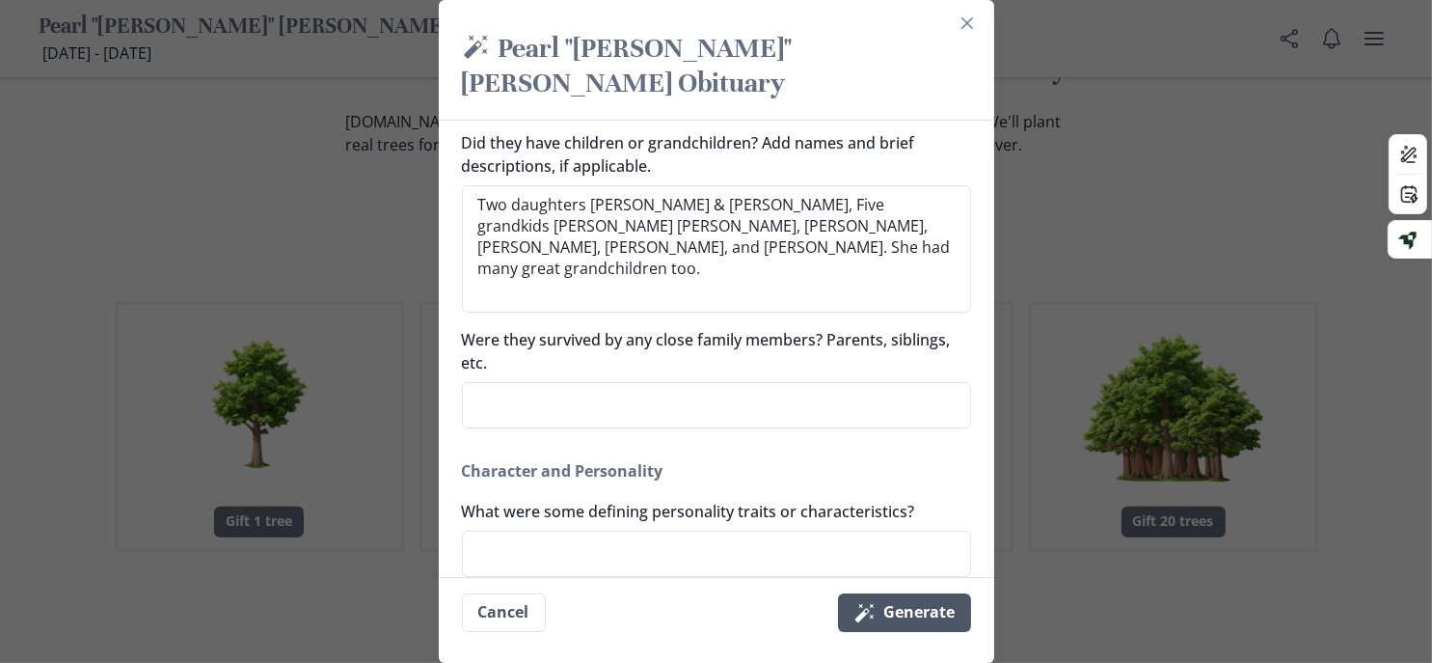
type textarea "x"
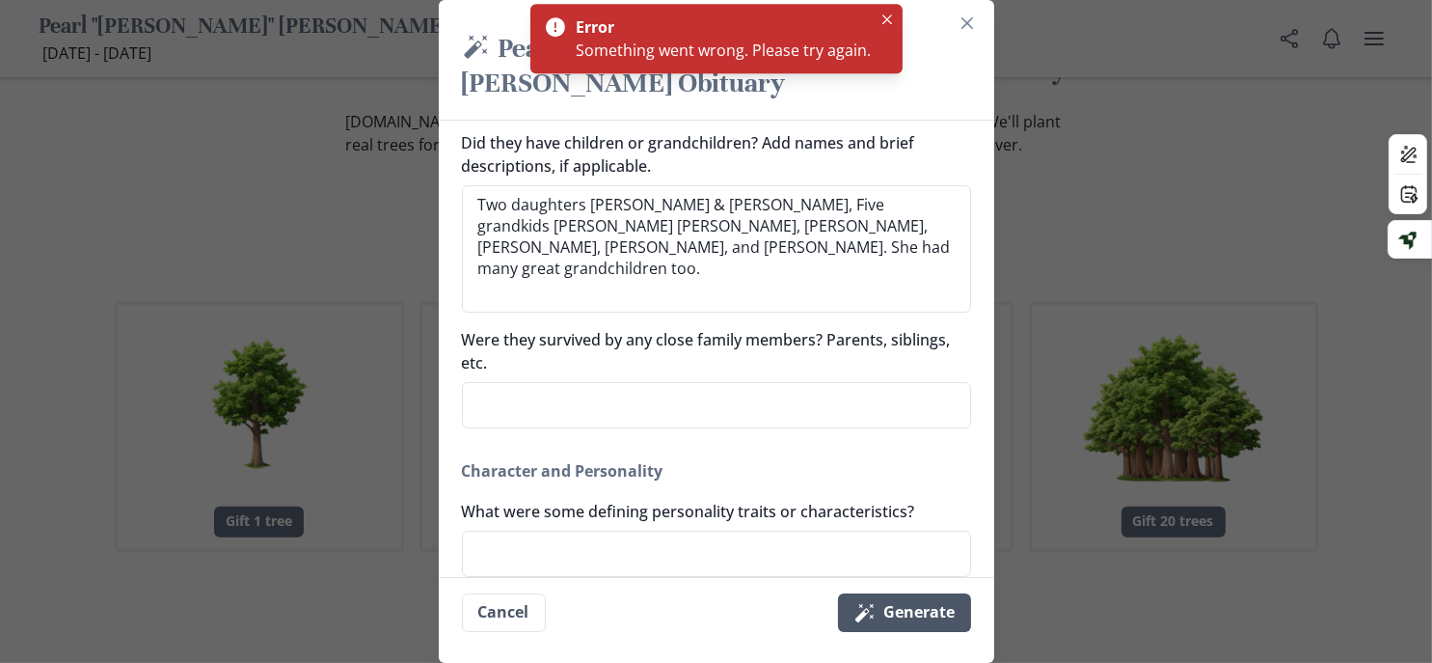
scroll to position [772, 0]
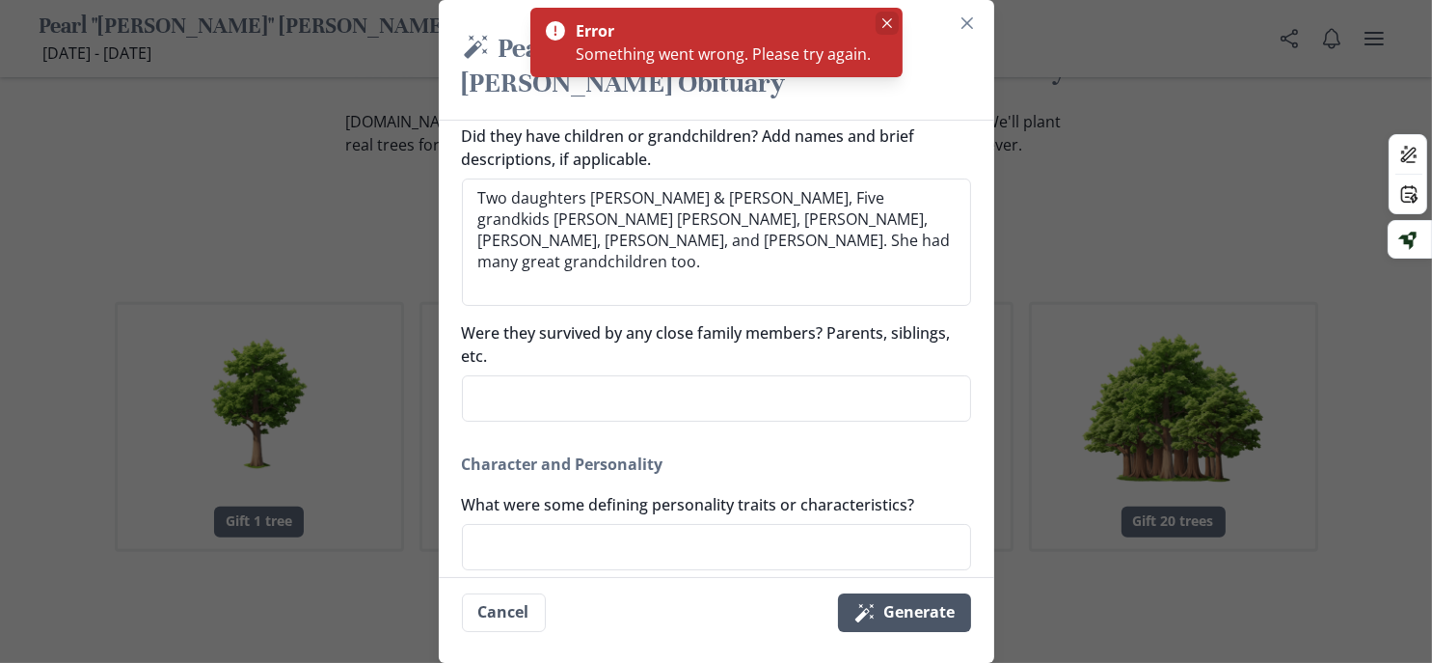
click at [899, 21] on button "Close" at bounding box center [887, 23] width 23 height 23
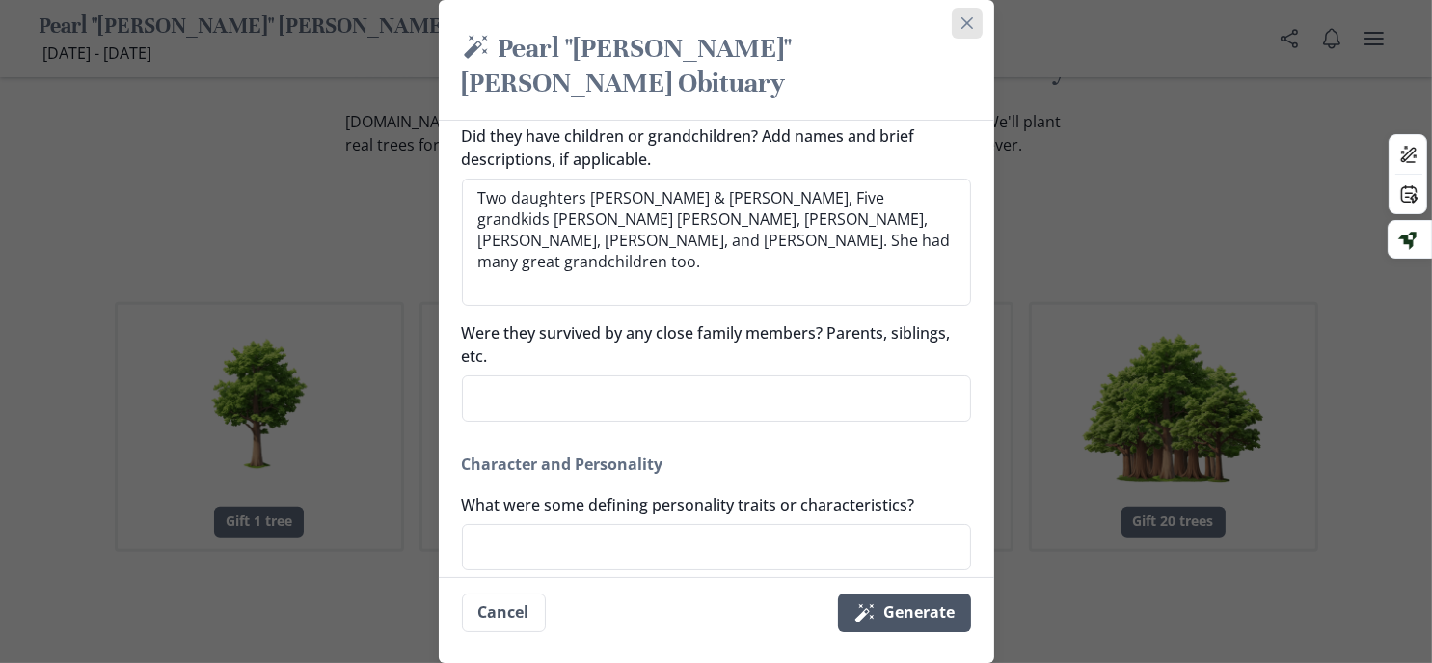
click at [972, 29] on icon "Close" at bounding box center [967, 23] width 12 height 12
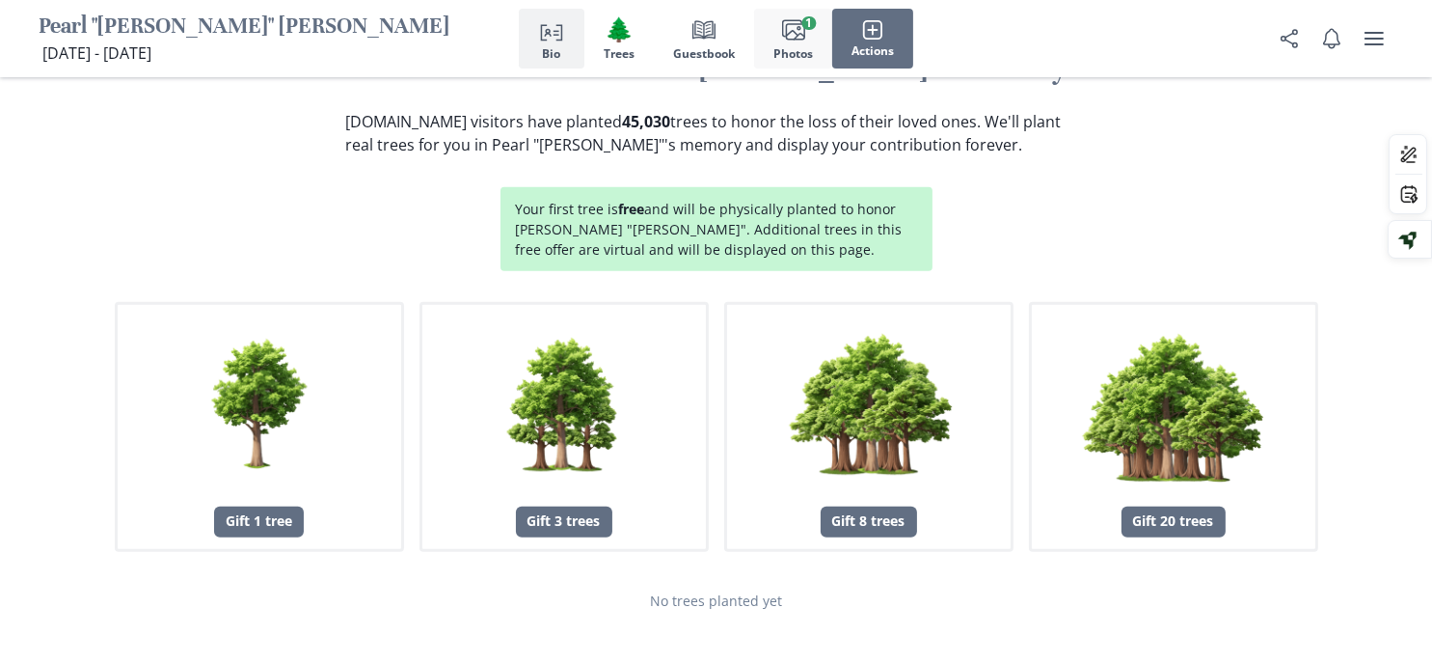
click at [805, 24] on icon "Images" at bounding box center [793, 29] width 23 height 23
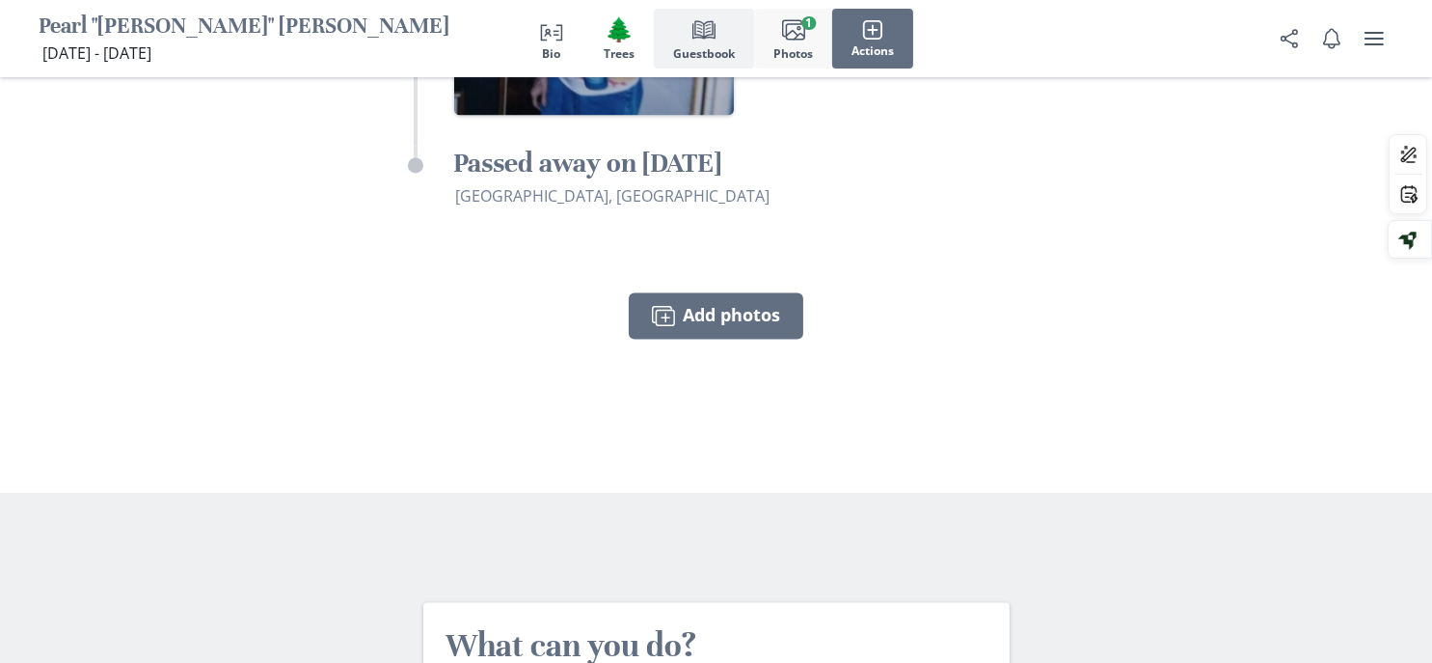
scroll to position [4981, 0]
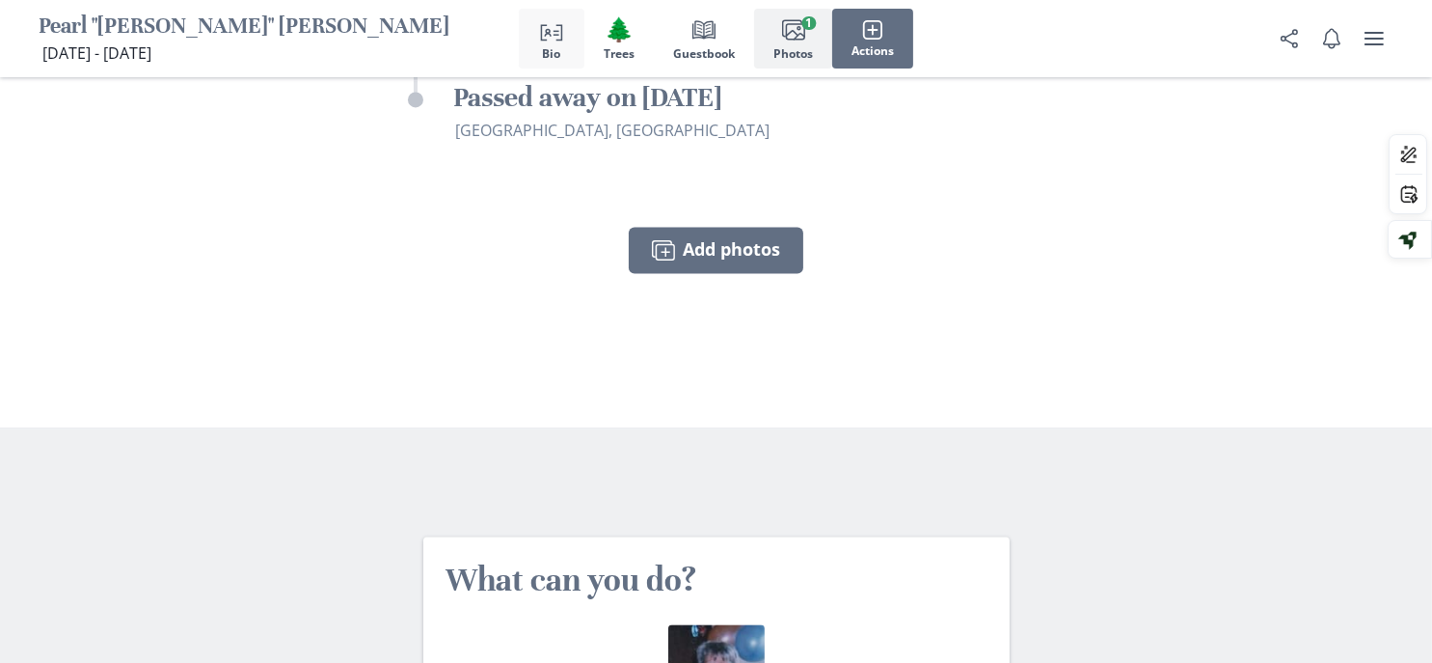
click at [543, 57] on span "Bio" at bounding box center [552, 54] width 18 height 14
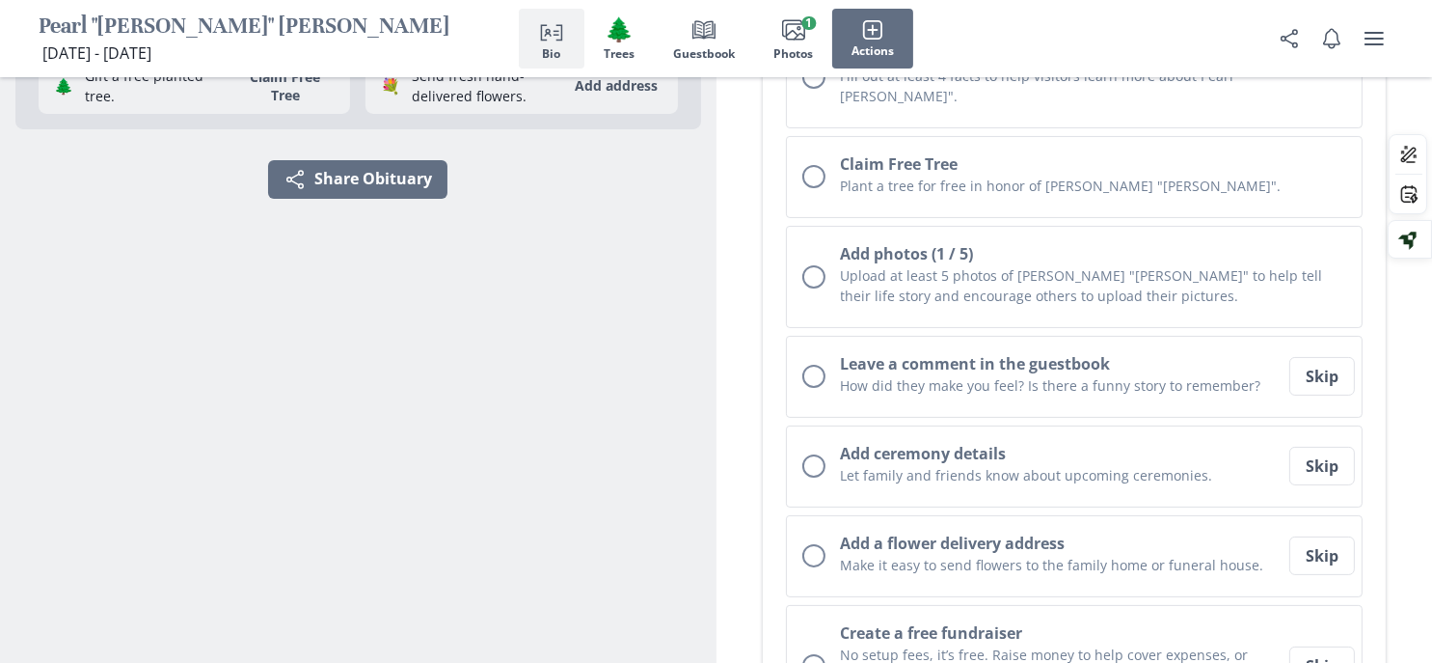
scroll to position [497, 0]
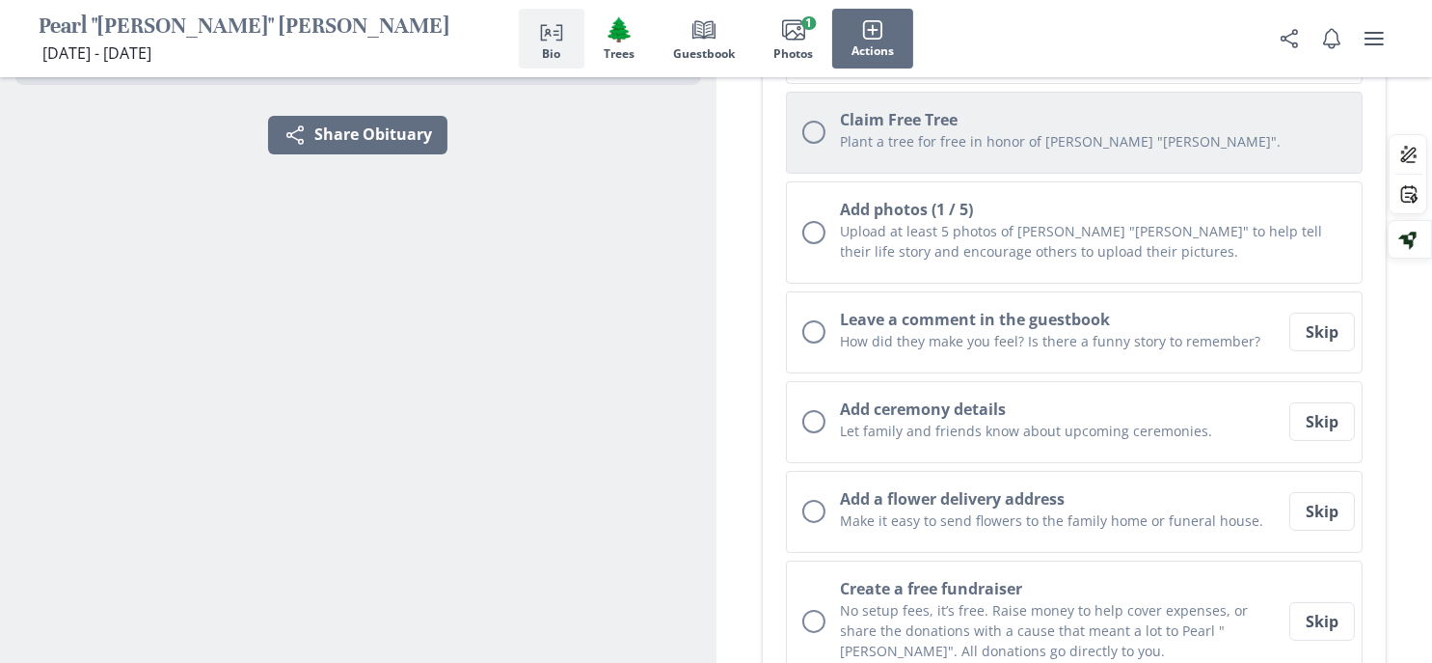
click at [833, 174] on button "Claim Free Tree Plant a tree for free in honor of Pearl "Peggy"." at bounding box center [1075, 133] width 578 height 82
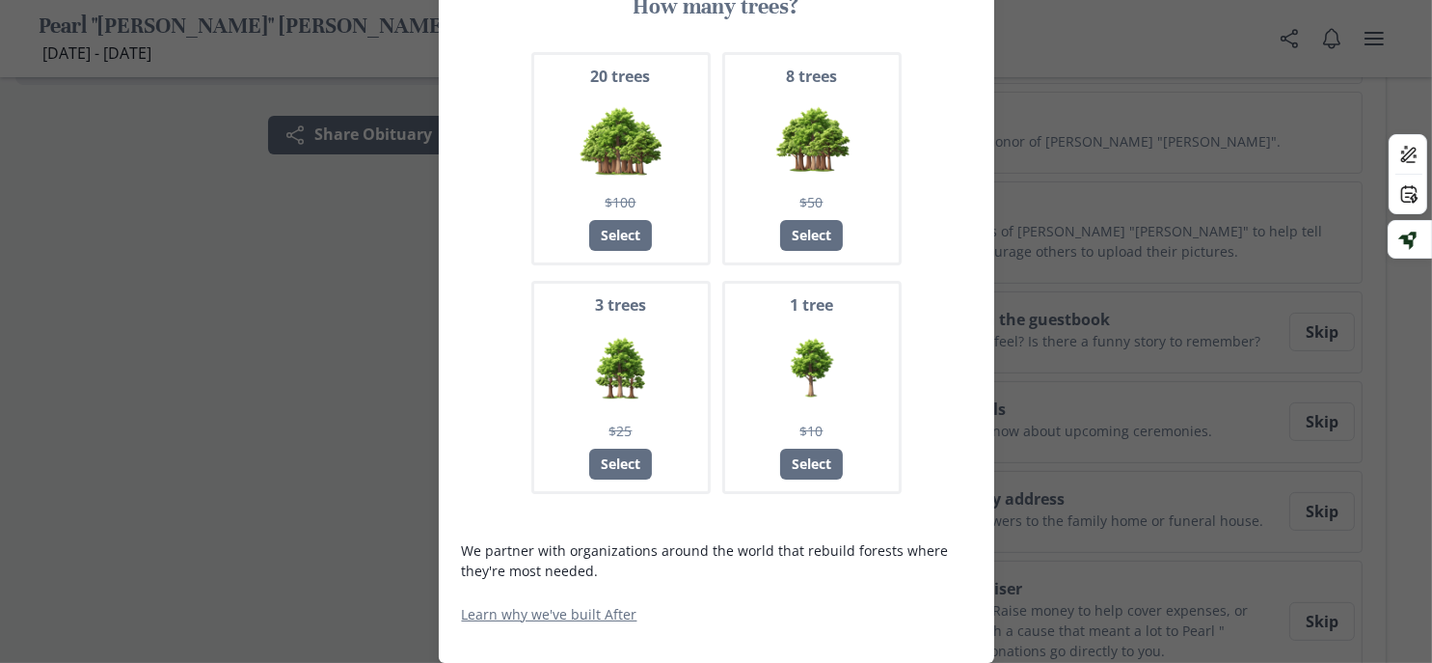
scroll to position [496, 0]
click at [813, 449] on div "Select" at bounding box center [811, 464] width 63 height 31
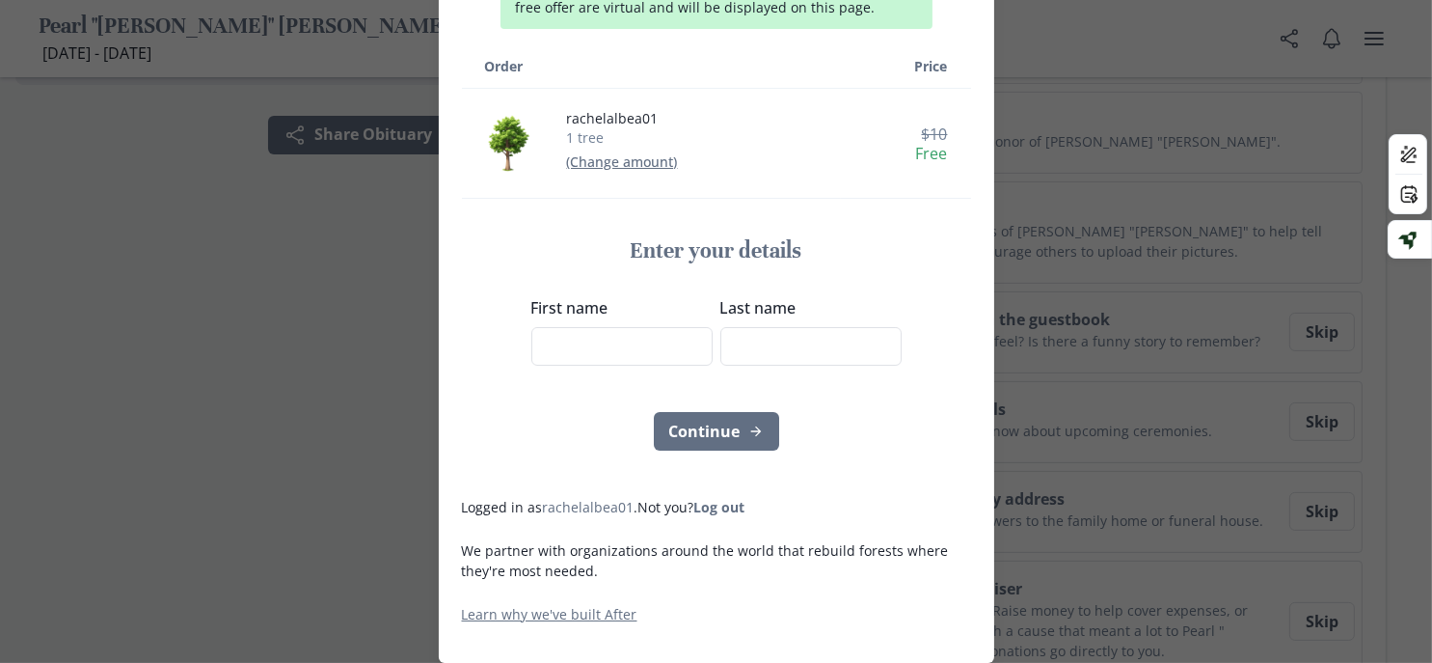
scroll to position [349, 0]
click at [606, 366] on input "First name" at bounding box center [621, 346] width 181 height 39
type input "Michael"
type input "Jones"
click at [691, 450] on button "Continue" at bounding box center [716, 431] width 125 height 39
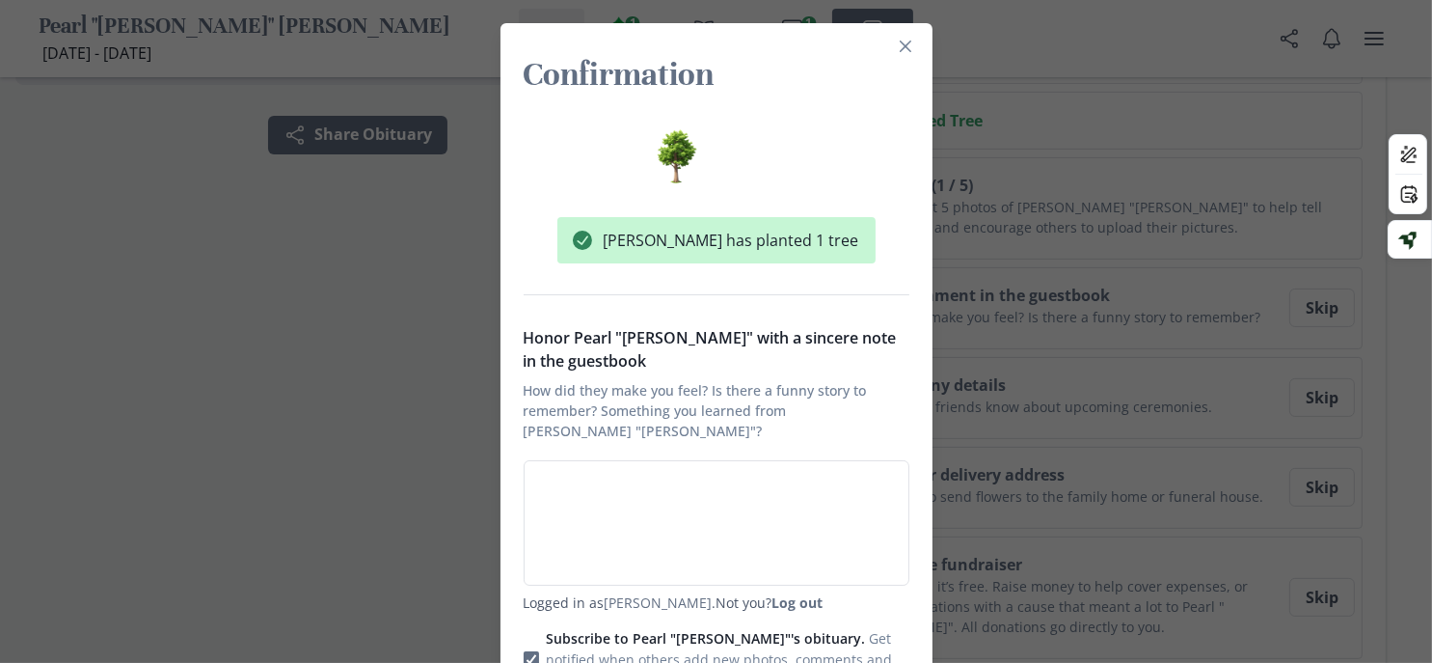
scroll to position [503, 0]
click at [921, 59] on button "Close" at bounding box center [905, 46] width 31 height 31
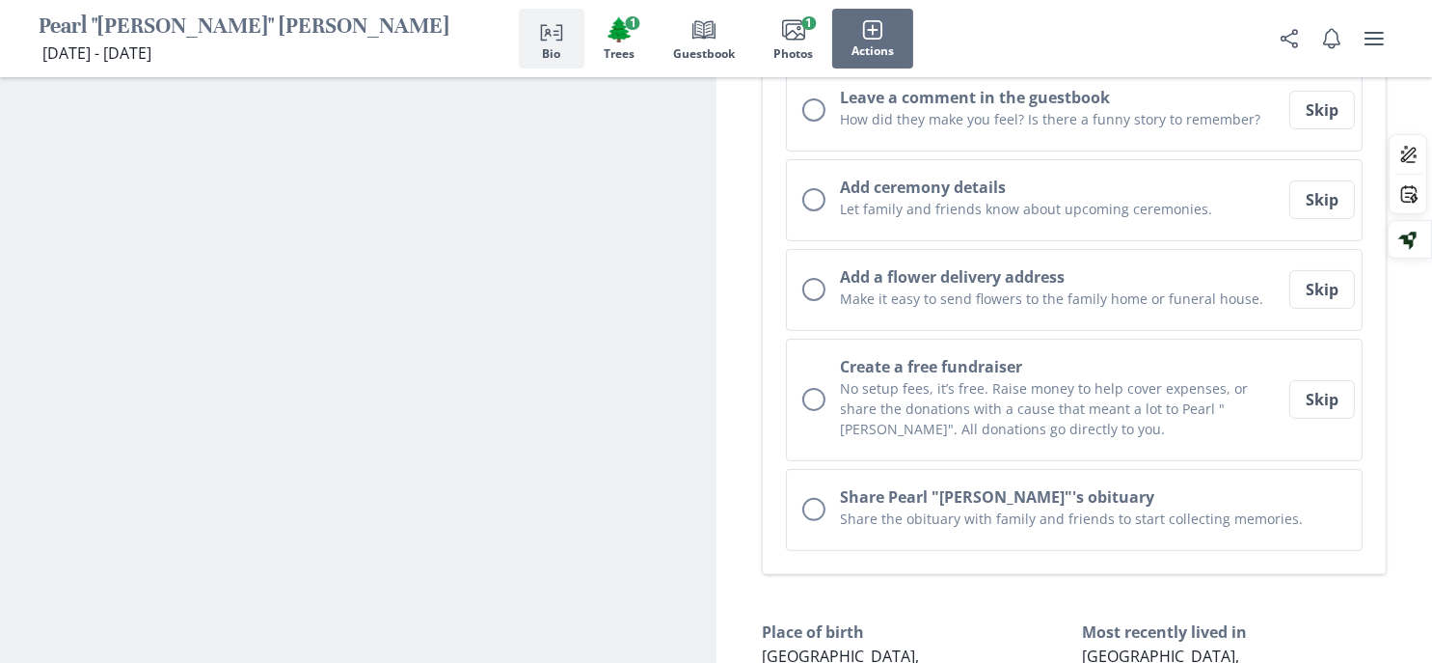
scroll to position [695, 0]
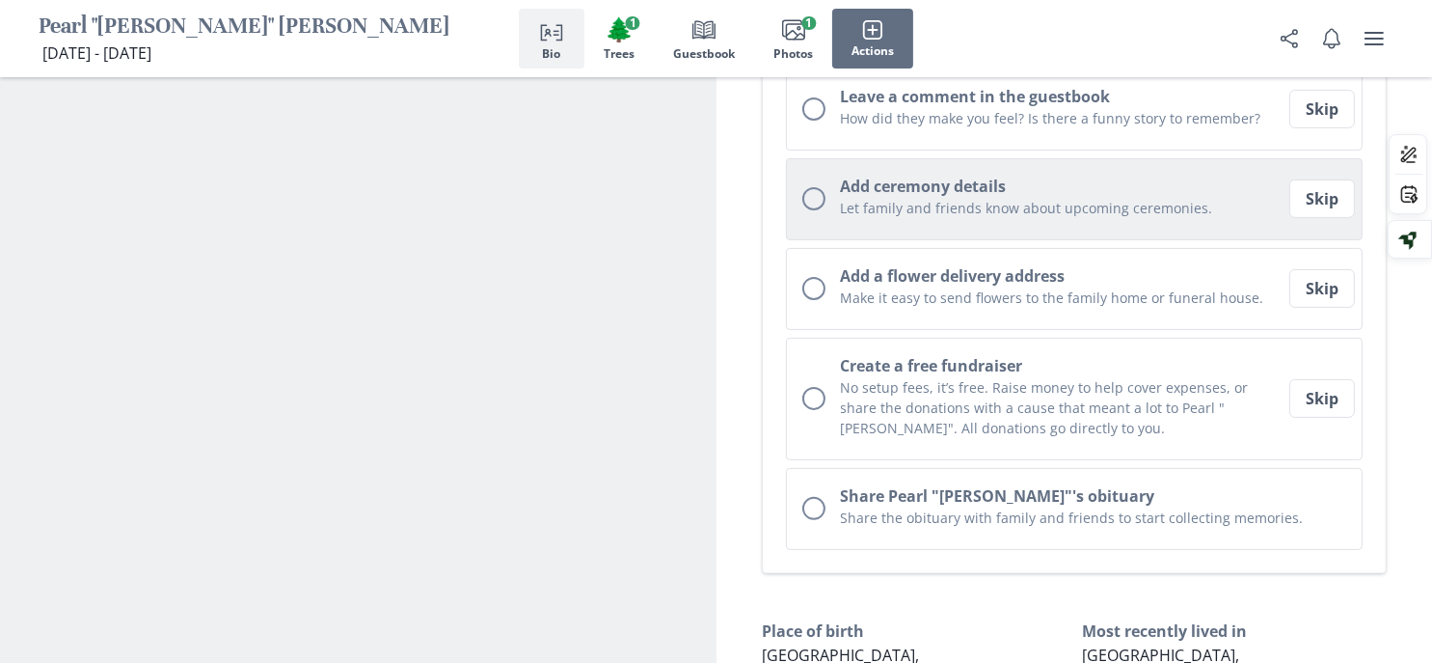
click at [1140, 198] on h2 "Add ceremony details" at bounding box center [1063, 186] width 445 height 23
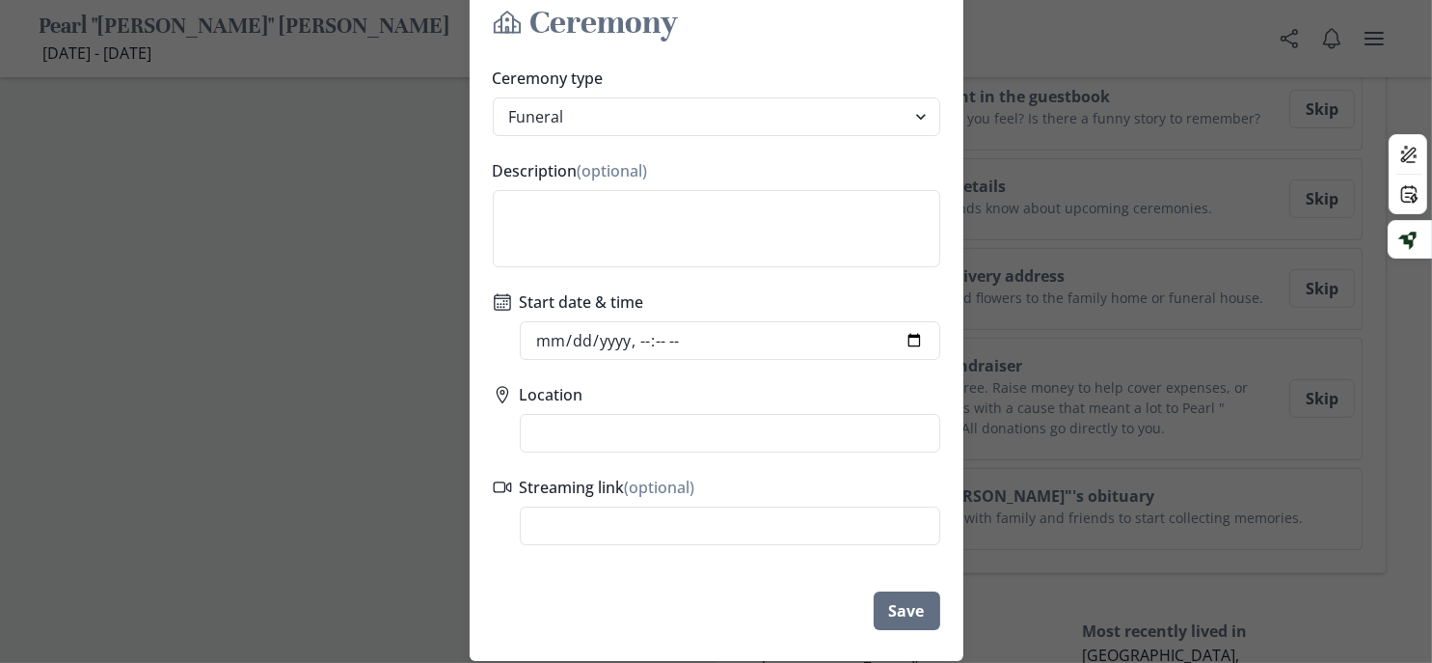
scroll to position [96, 0]
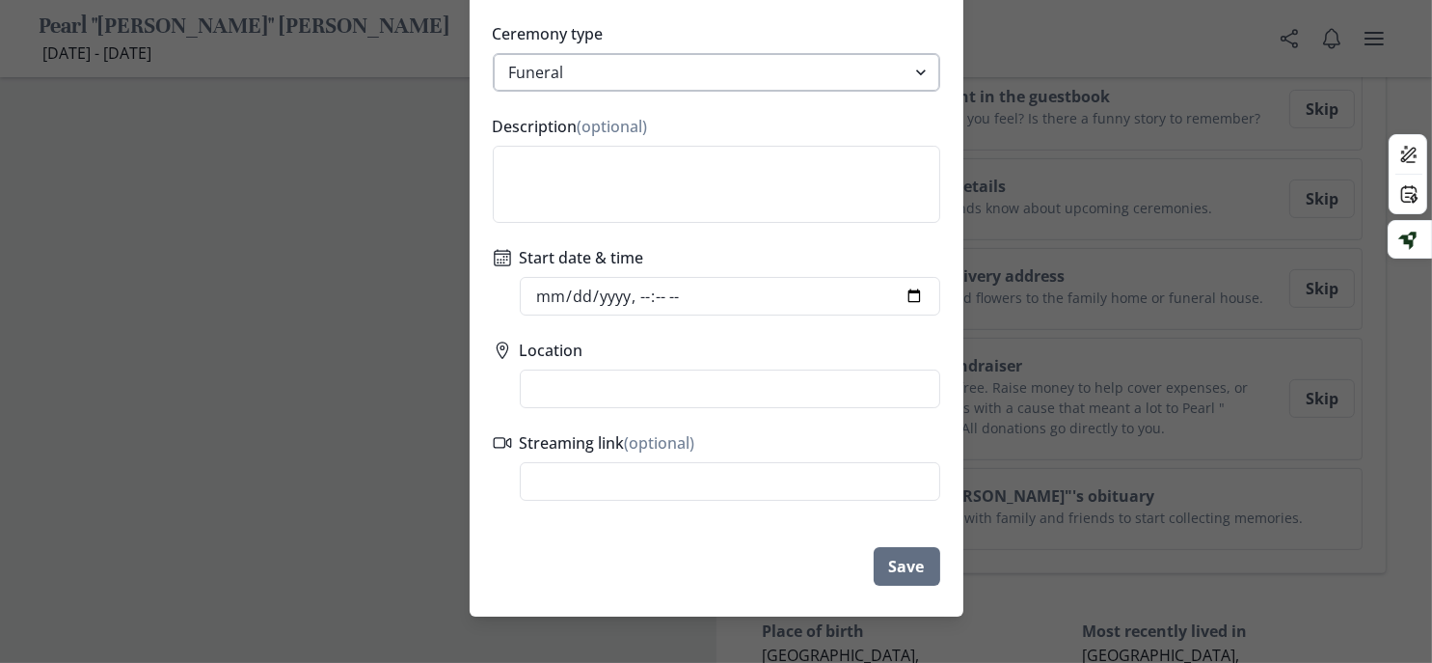
click at [940, 92] on select "Funeral Graveside Service Viewing Service Visitation Service Memorial Service C…" at bounding box center [717, 72] width 448 height 39
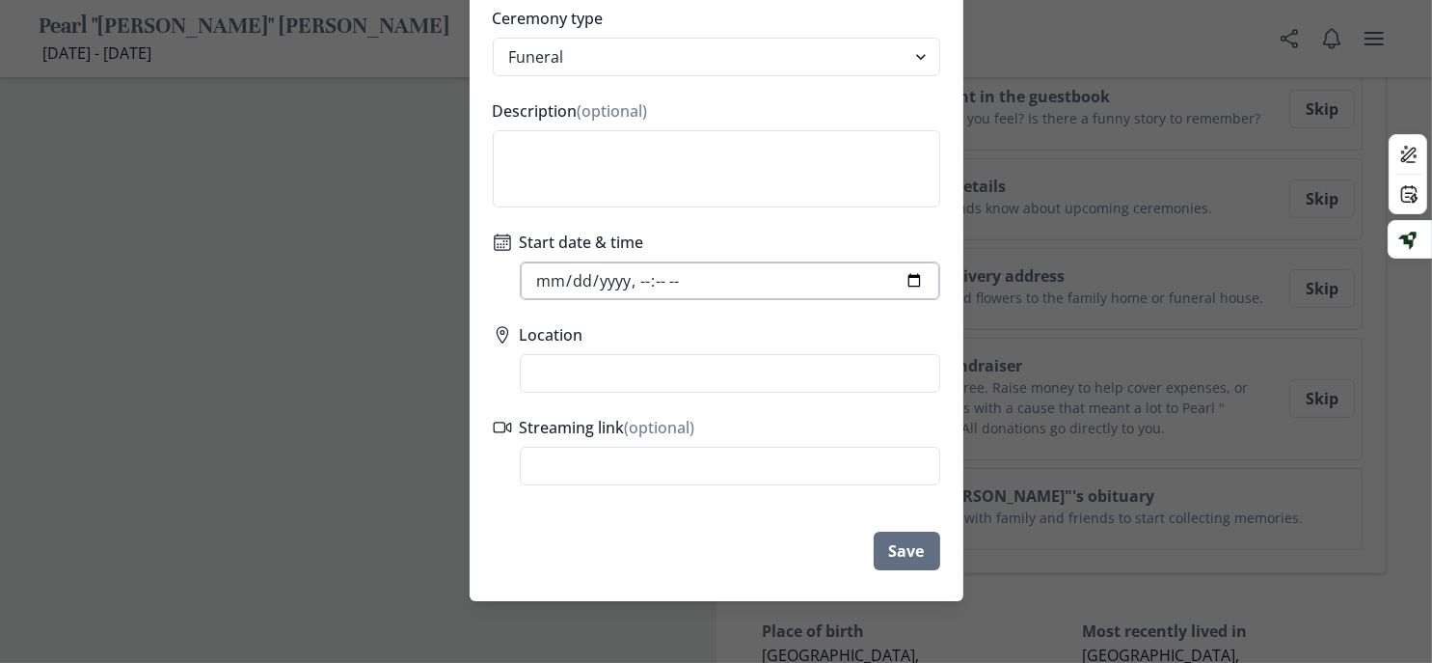
scroll to position [113, 0]
click at [679, 30] on label "Ceremony type" at bounding box center [711, 18] width 436 height 23
click at [679, 55] on select "Funeral Graveside Service Viewing Service Visitation Service Memorial Service C…" at bounding box center [717, 57] width 448 height 39
click at [679, 76] on select "Funeral Graveside Service Viewing Service Visitation Service Memorial Service C…" at bounding box center [717, 57] width 448 height 39
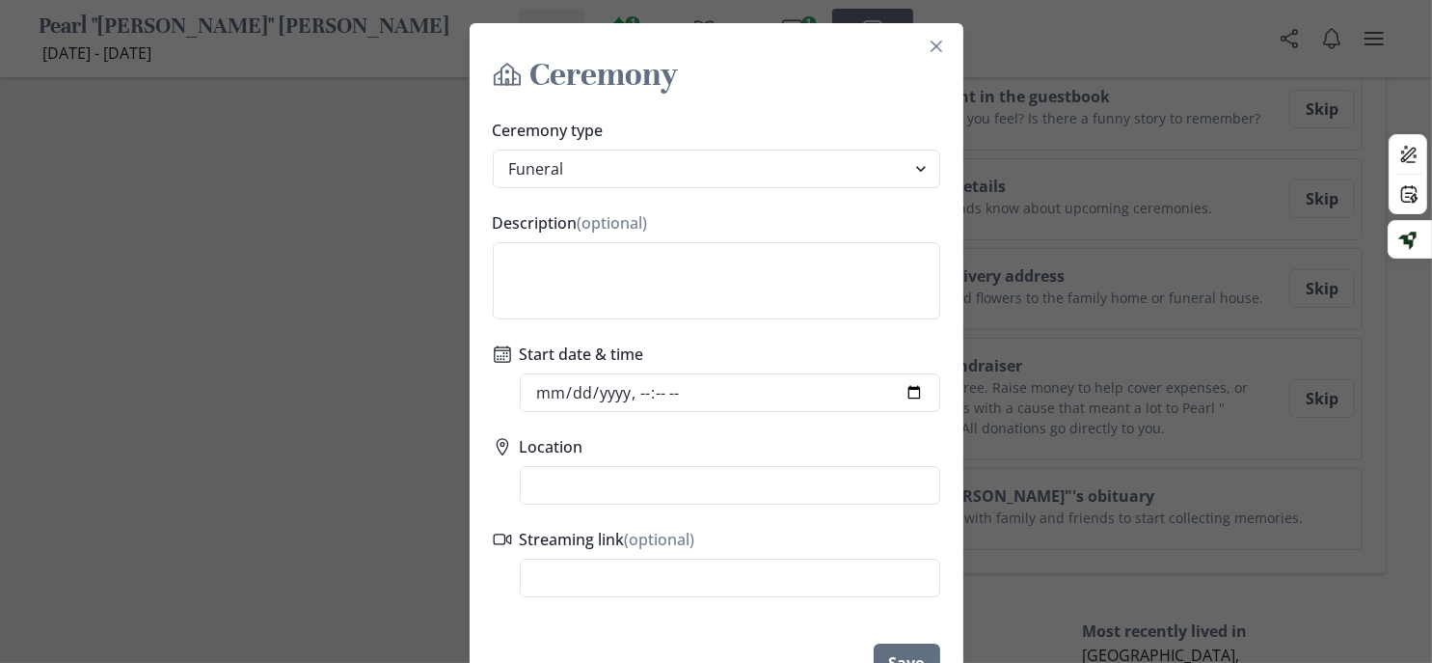
scroll to position [113, 0]
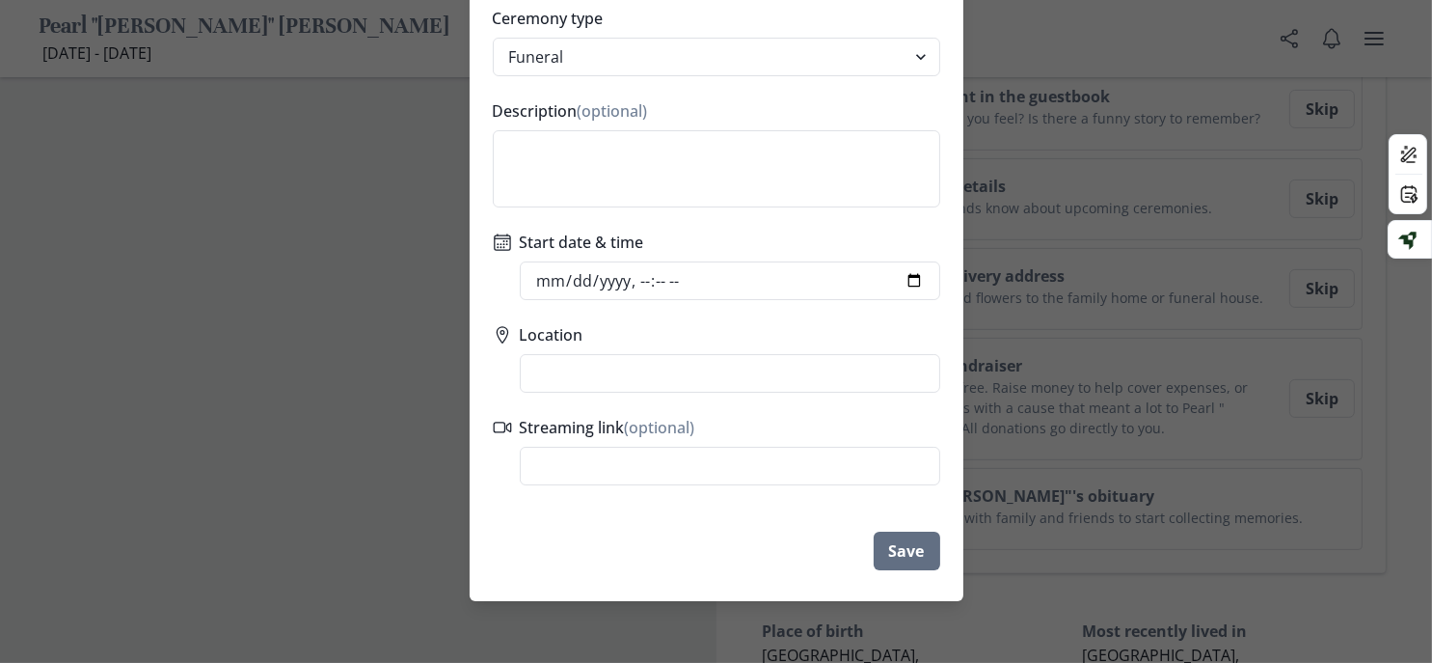
select select "celebration_of_life"
click at [493, 73] on select "Funeral Graveside Service Viewing Service Visitation Service Memorial Service C…" at bounding box center [717, 57] width 448 height 39
click at [722, 207] on textarea "Description (optional)" at bounding box center [717, 168] width 448 height 77
click at [940, 300] on input "Start date & time" at bounding box center [730, 280] width 421 height 39
type input "2025-09-02T21:45"
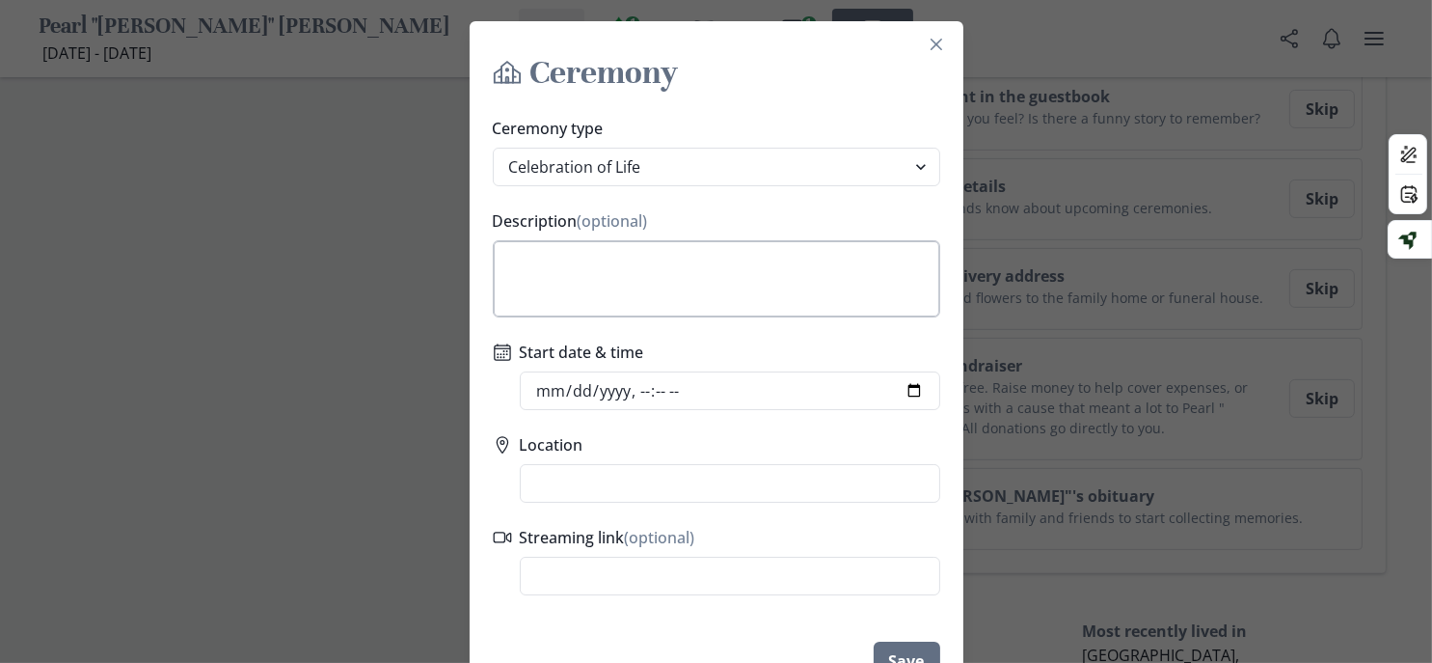
scroll to position [0, 0]
click at [691, 319] on textarea "Description (optional)" at bounding box center [717, 280] width 448 height 77
click at [893, 188] on select "Funeral Graveside Service Viewing Service Visitation Service Memorial Service C…" at bounding box center [717, 169] width 448 height 39
click at [895, 188] on select "Funeral Graveside Service Viewing Service Visitation Service Memorial Service C…" at bounding box center [717, 169] width 448 height 39
click at [774, 319] on textarea "Family will hold vis" at bounding box center [717, 280] width 448 height 77
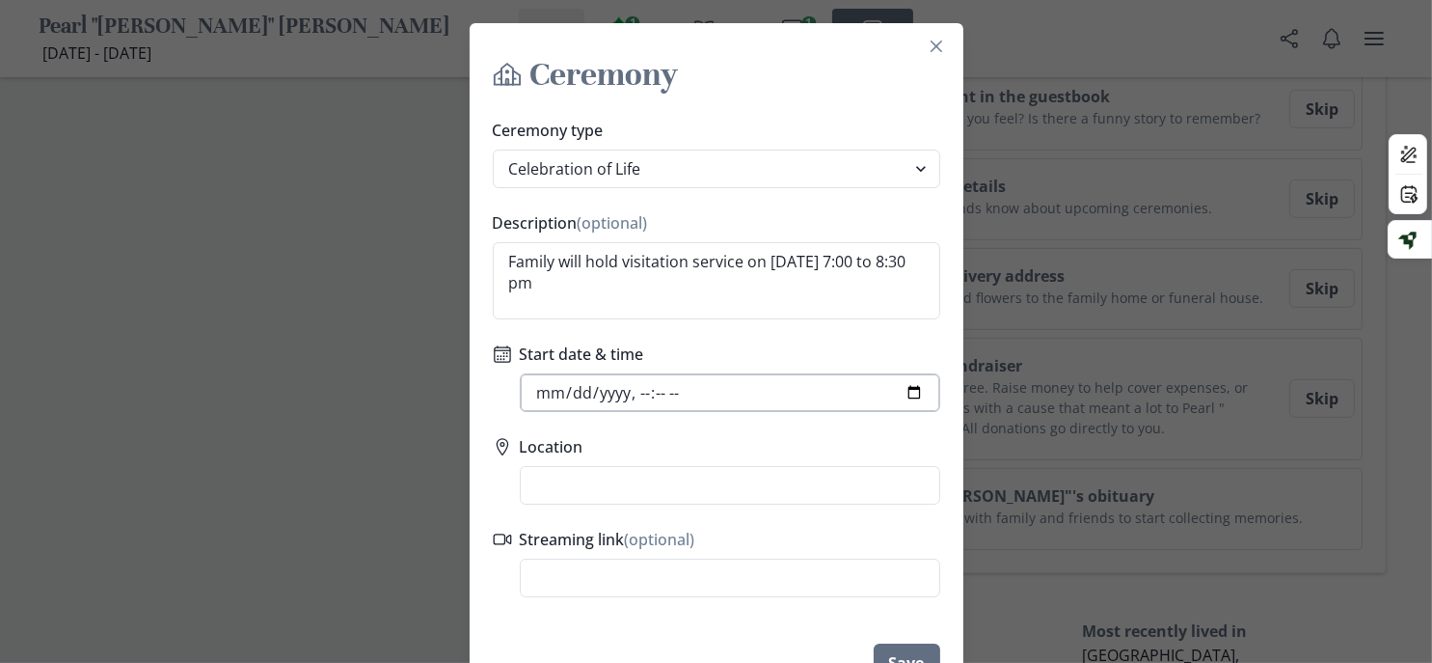
type textarea "Family will hold visitation service on 08/30/2025 from 7:00 to 8:30 pm"
click at [570, 412] on input "Start date & time" at bounding box center [730, 392] width 421 height 39
click at [940, 412] on input "Start date & time" at bounding box center [730, 392] width 421 height 39
type input "[DATE]T19:47"
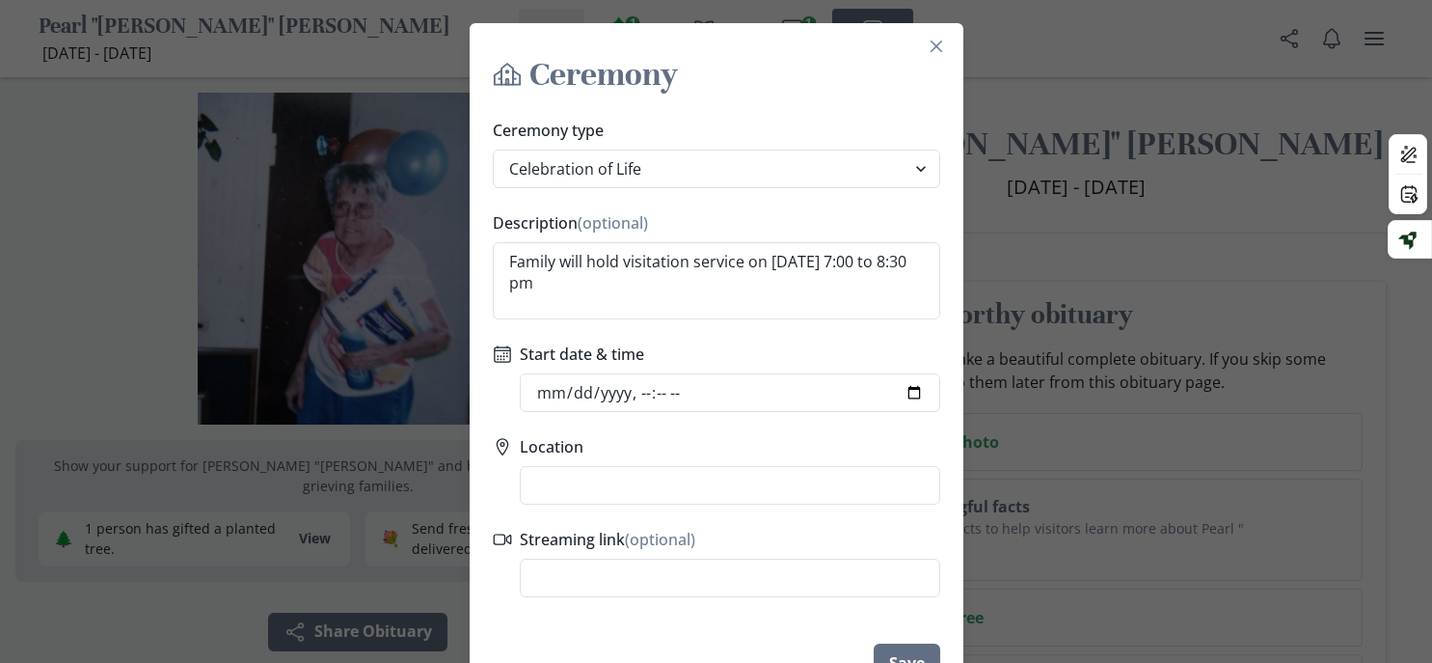
select select "celebration_of_life"
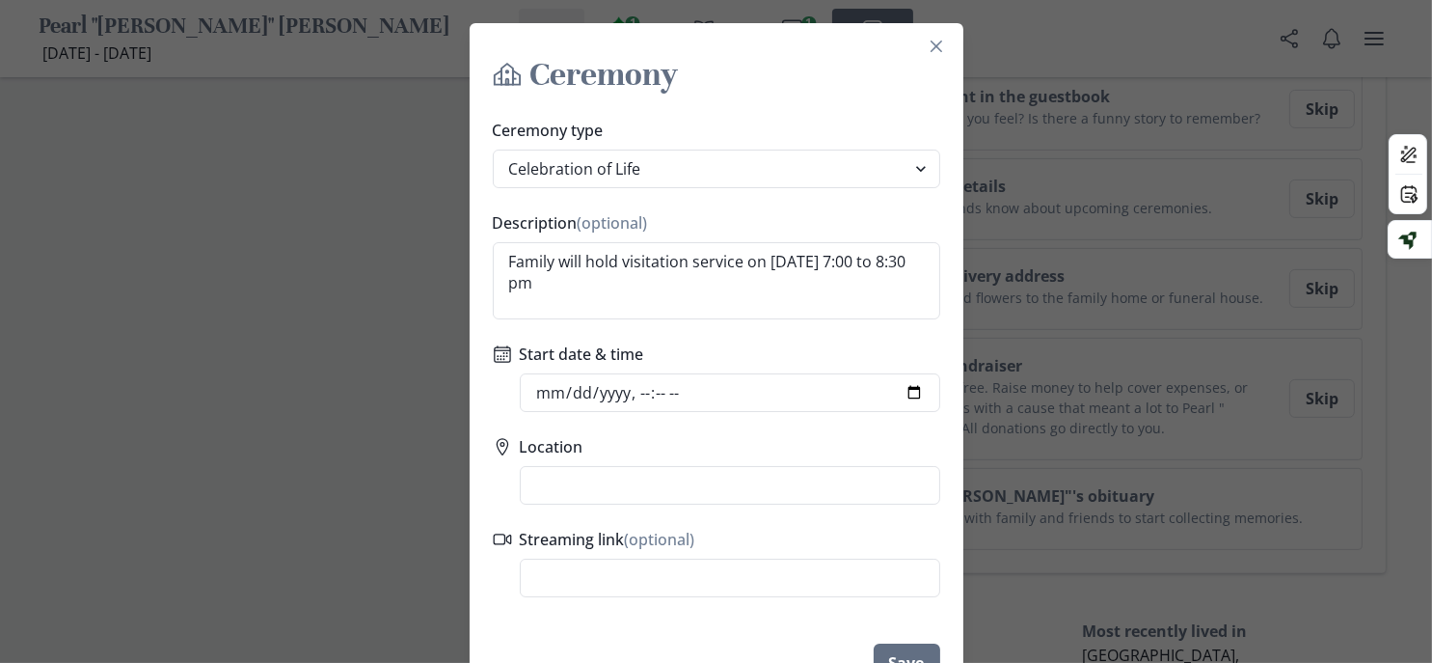
type input "2025-08-30T19:00"
click at [851, 458] on label "Location" at bounding box center [724, 446] width 409 height 23
click at [851, 504] on input "Location" at bounding box center [730, 485] width 421 height 39
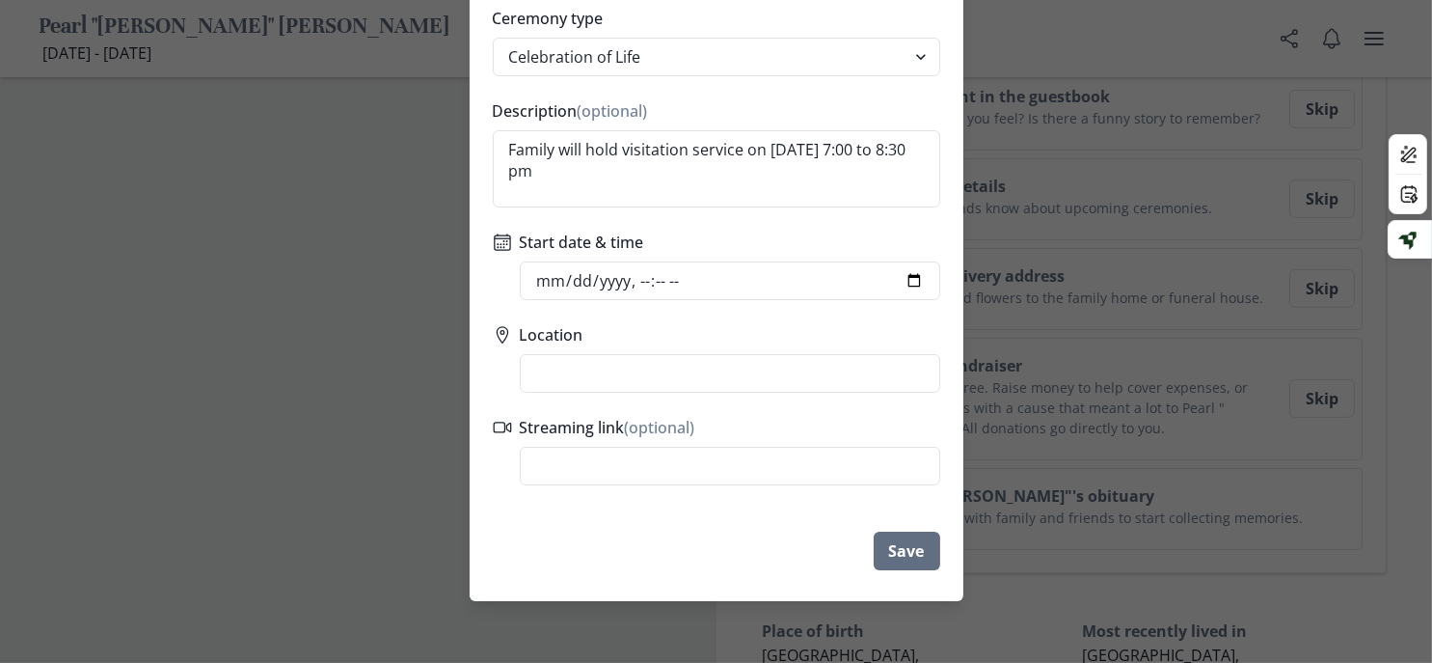
scroll to position [289, 0]
click at [940, 535] on button "Save" at bounding box center [907, 550] width 67 height 39
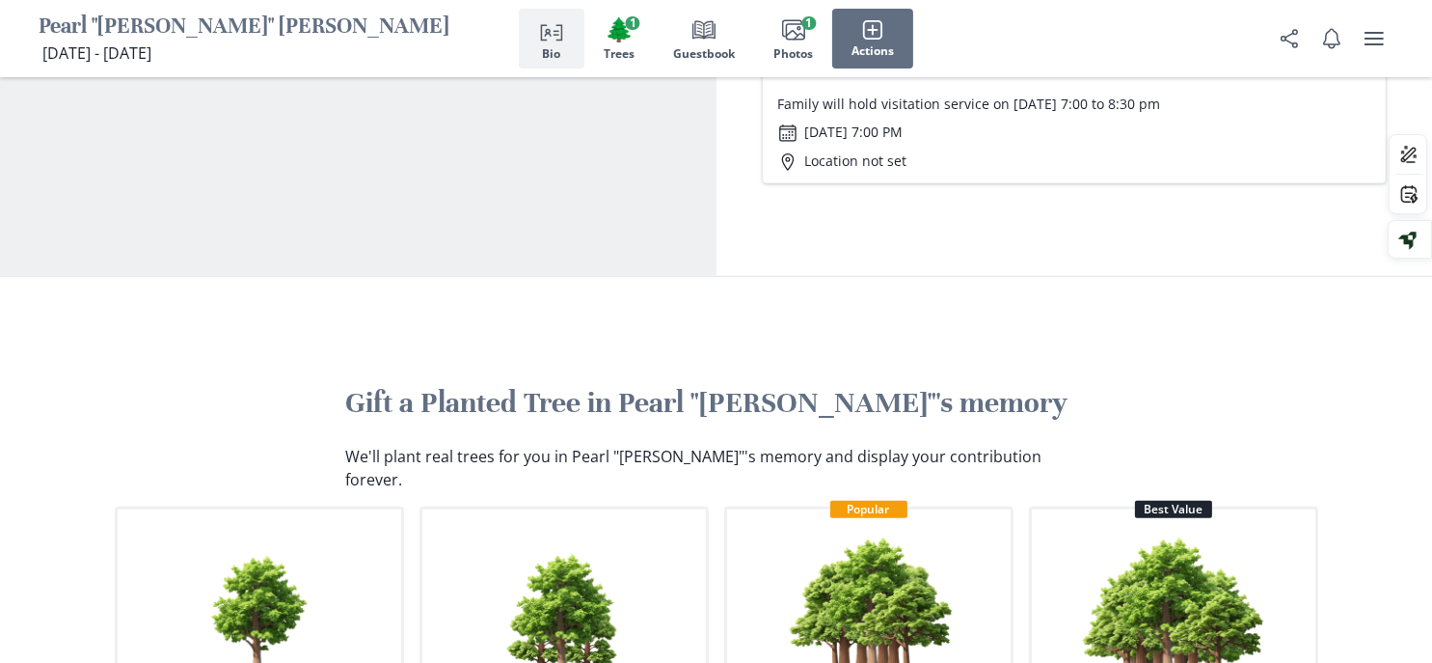
scroll to position [2185, 0]
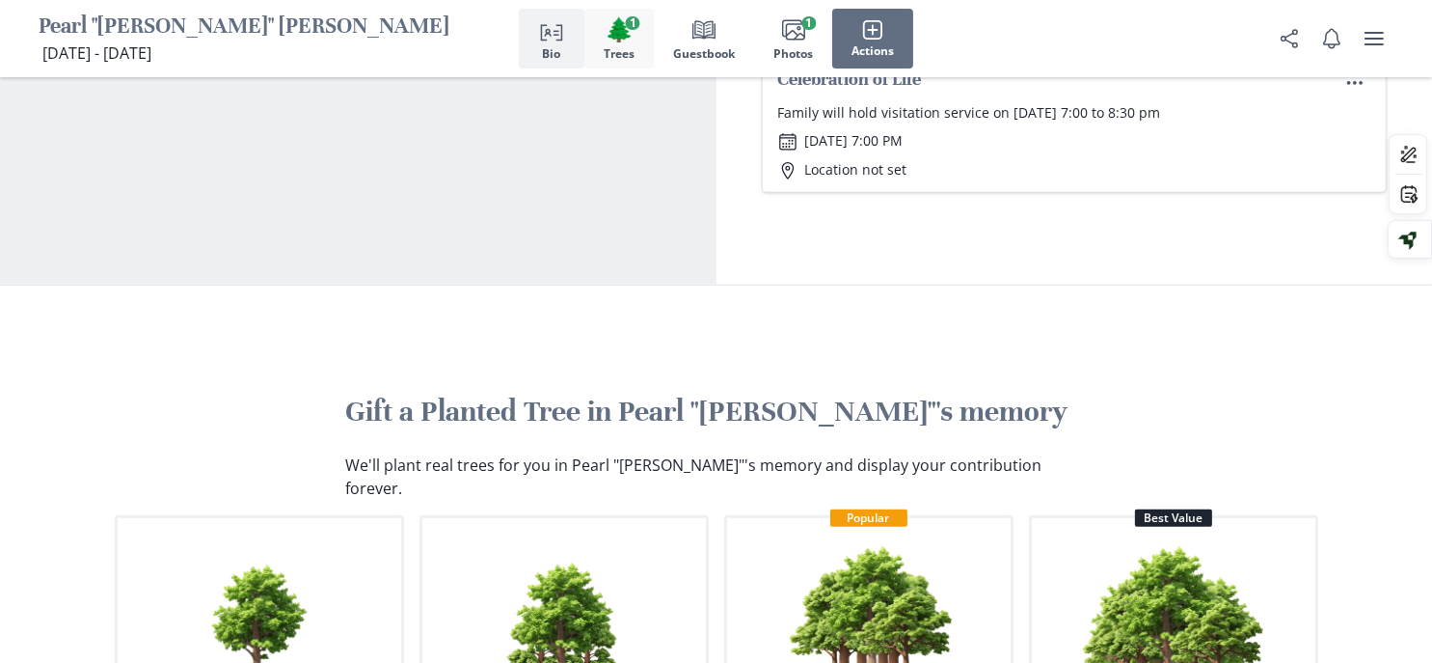
click at [613, 47] on button "🌲 Trees 1" at bounding box center [619, 39] width 69 height 60
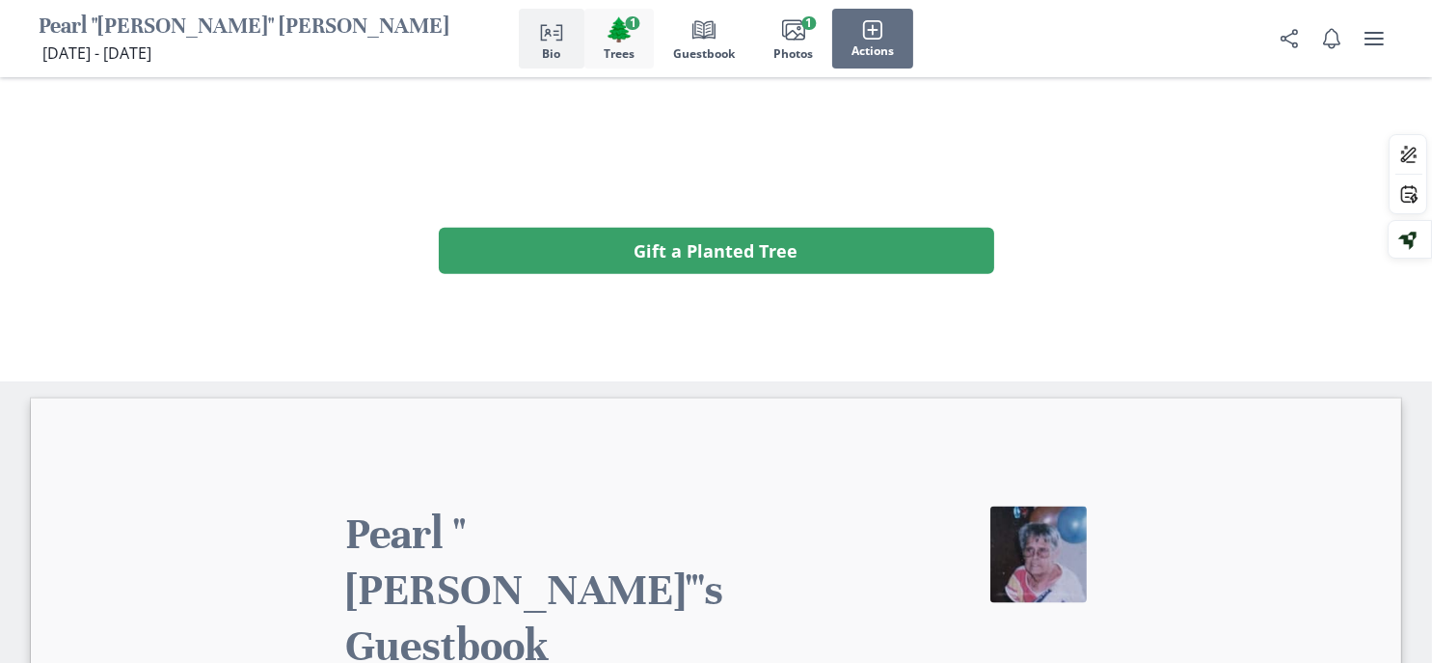
scroll to position [3100, 0]
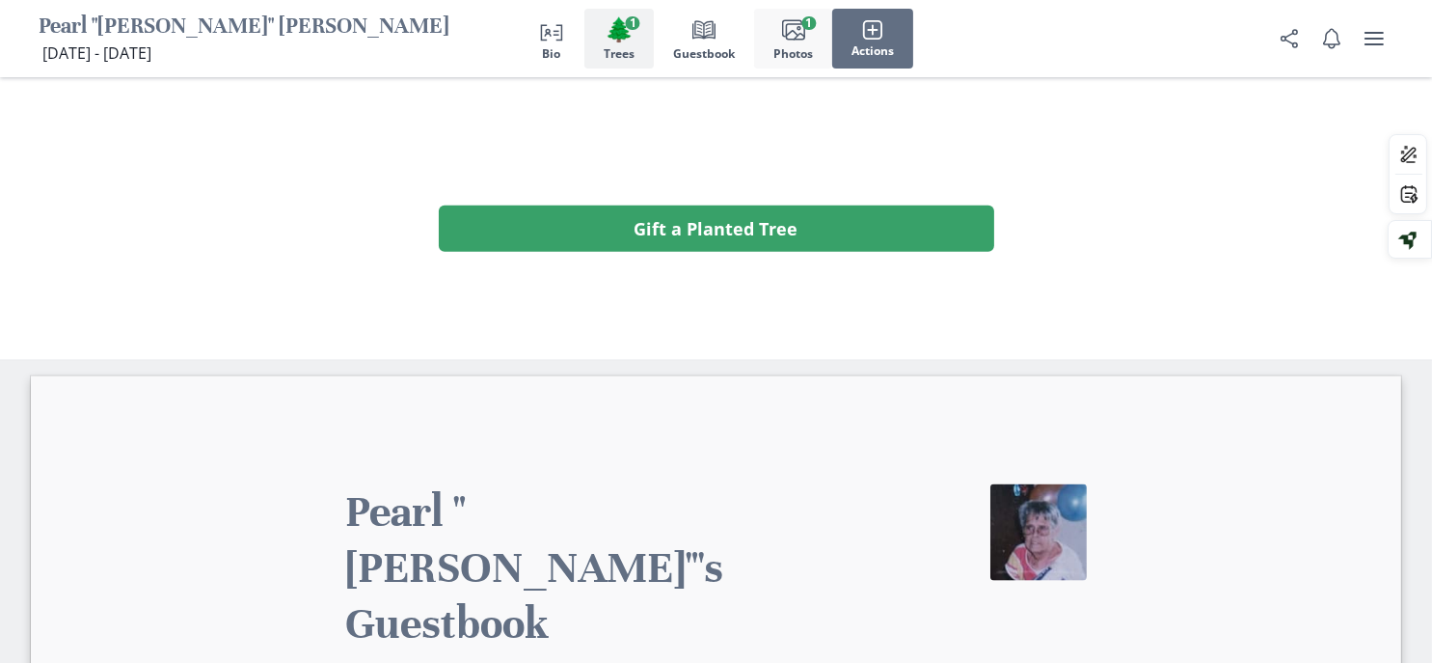
click at [789, 47] on span "Photos" at bounding box center [794, 54] width 40 height 14
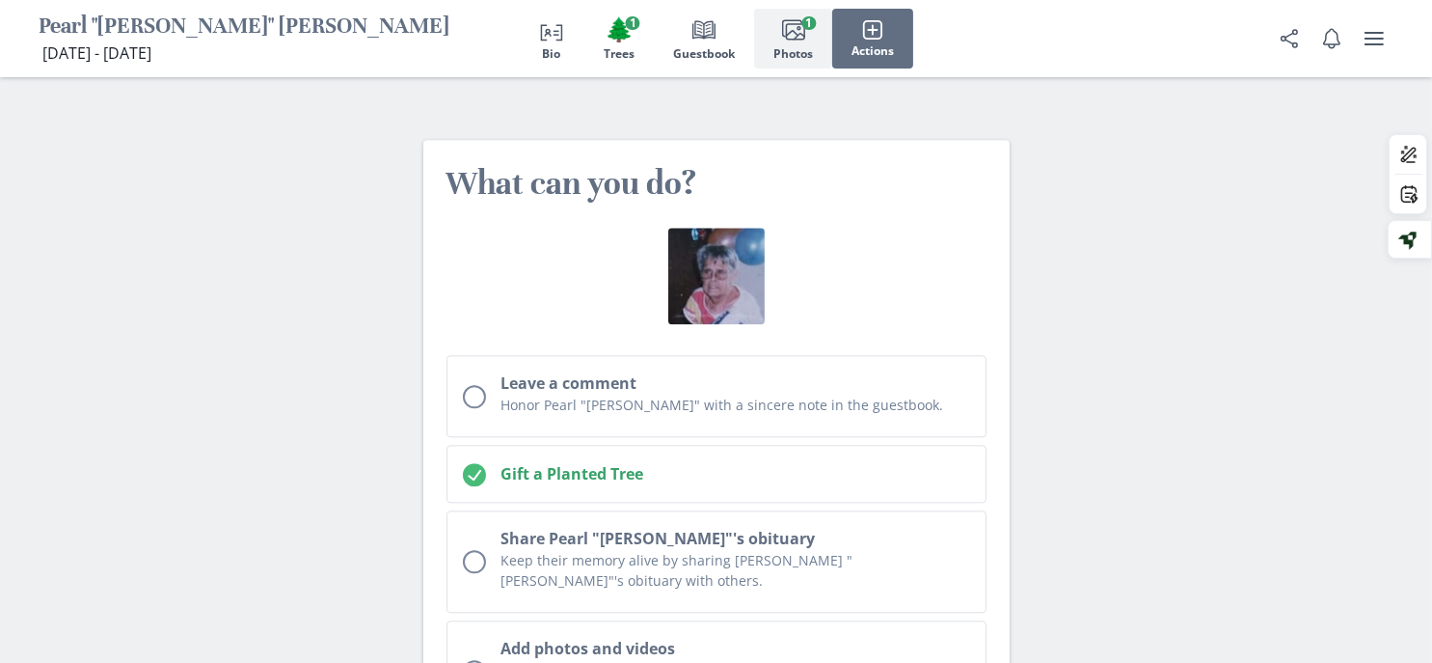
scroll to position [5786, 0]
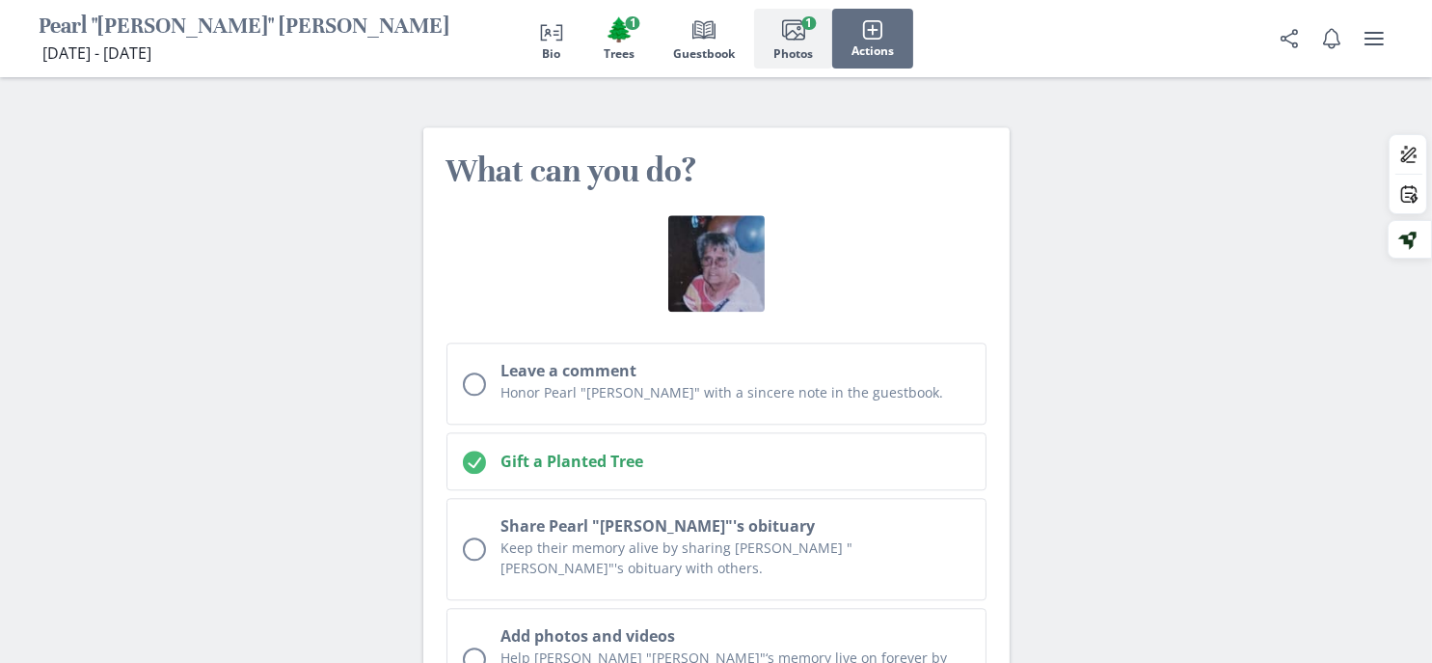
click at [813, 49] on span "Photos" at bounding box center [794, 54] width 40 height 14
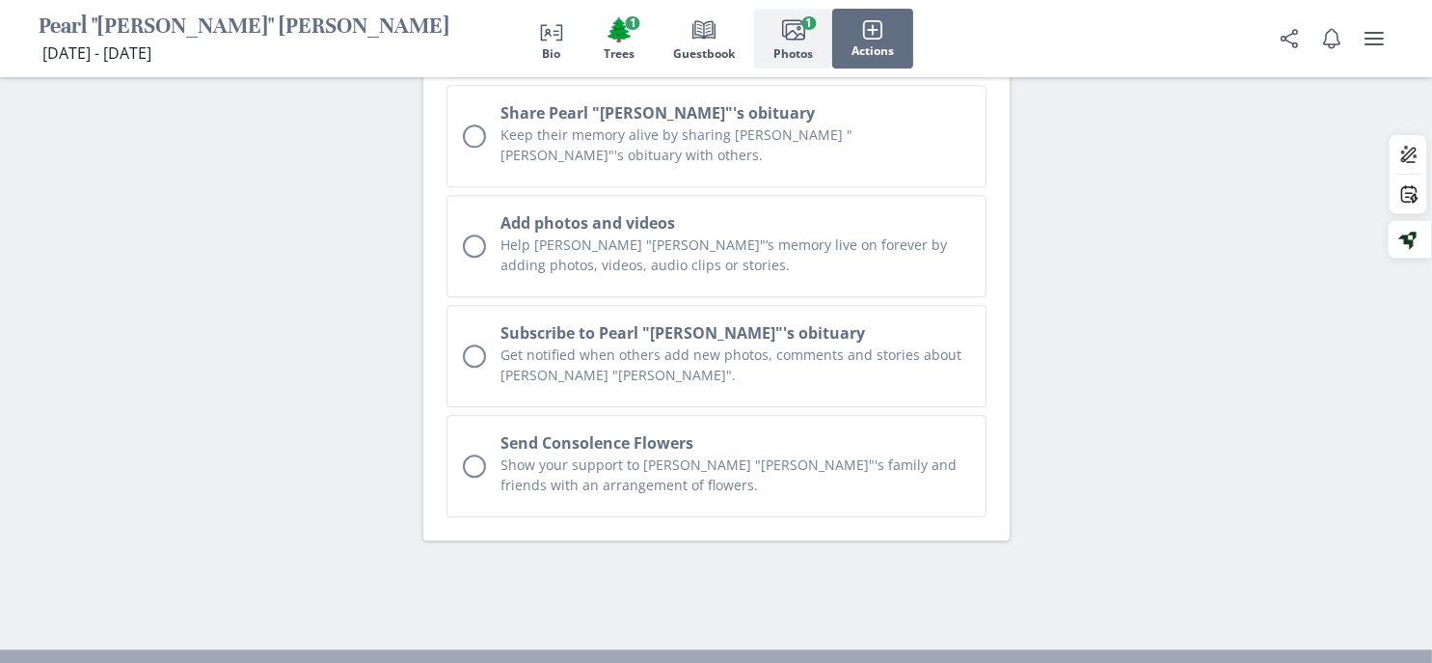
scroll to position [6269, 0]
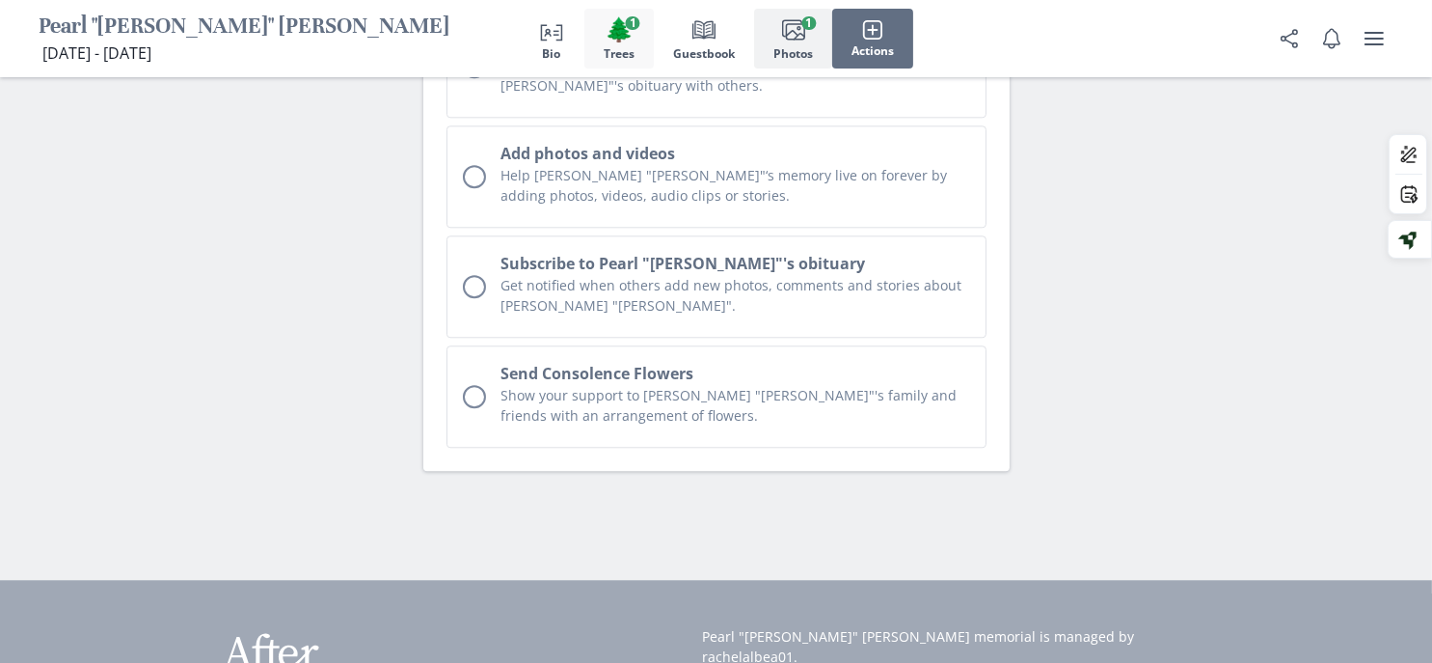
click at [604, 59] on span "Trees" at bounding box center [619, 54] width 31 height 14
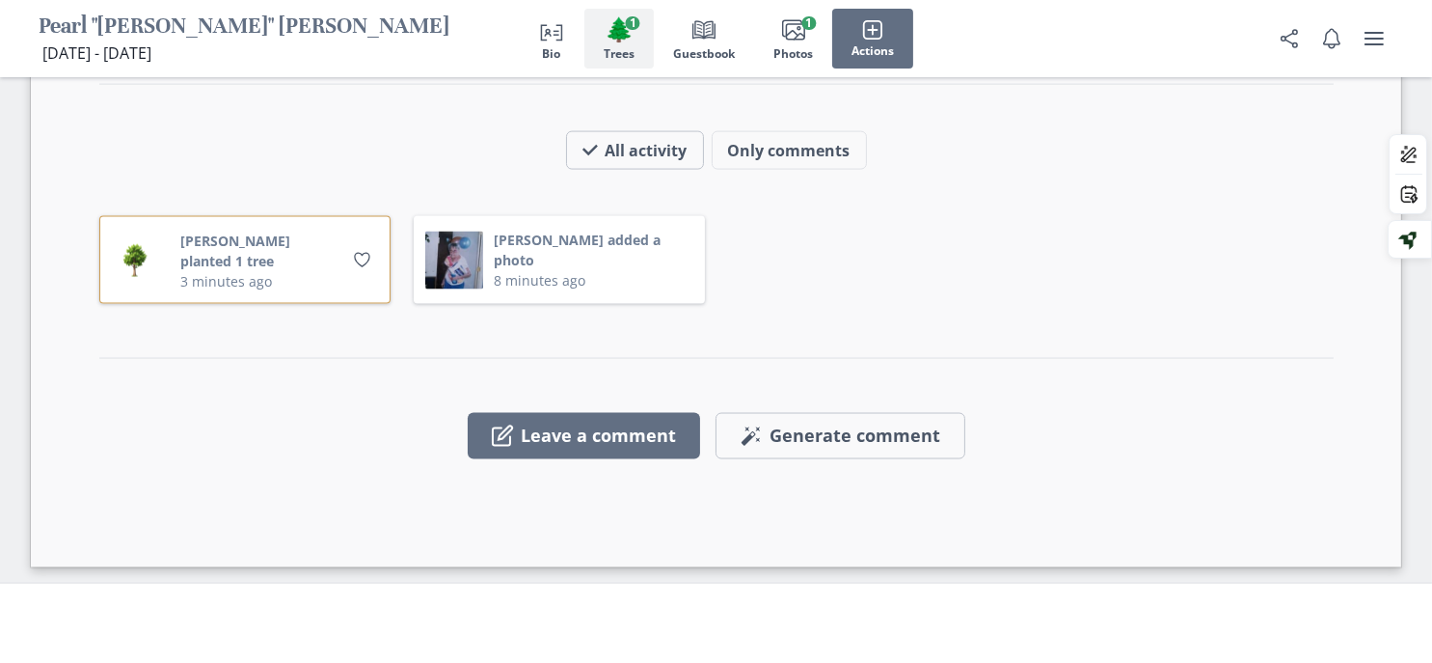
scroll to position [3872, 0]
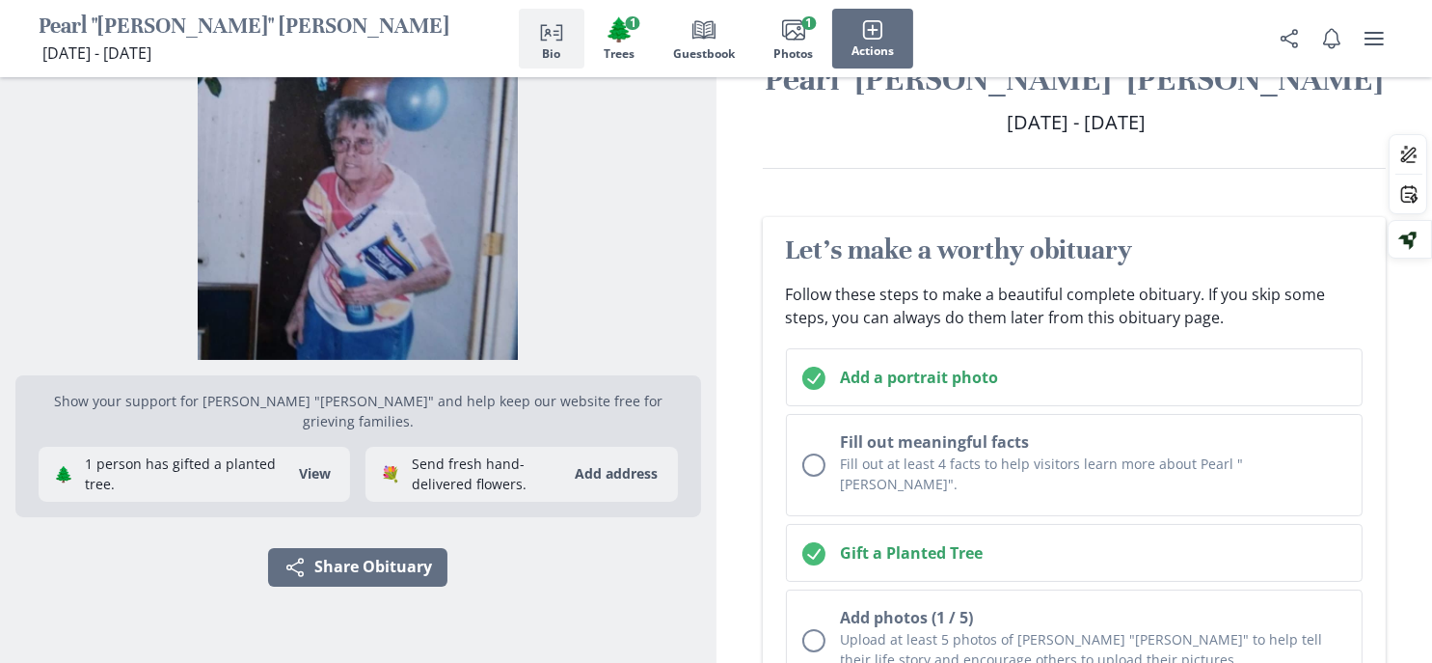
scroll to position [0, 0]
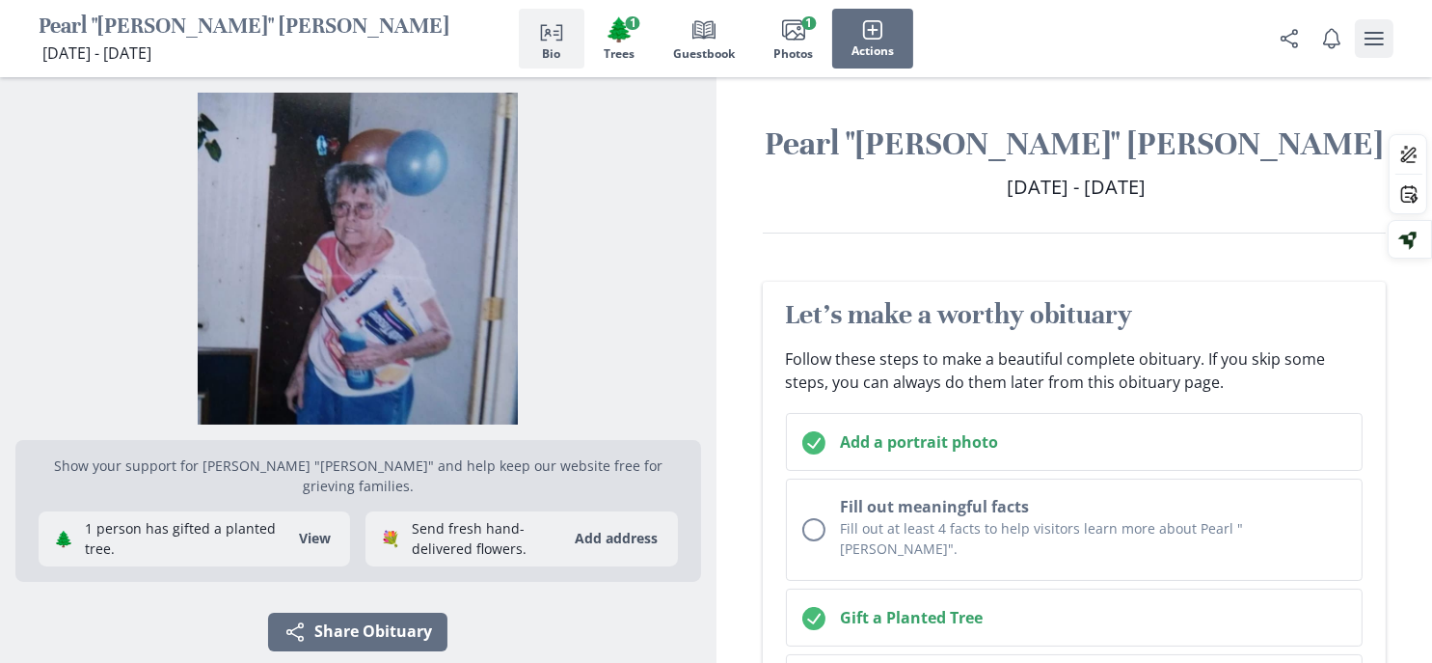
click at [1363, 41] on icon "user menu" at bounding box center [1374, 38] width 23 height 23
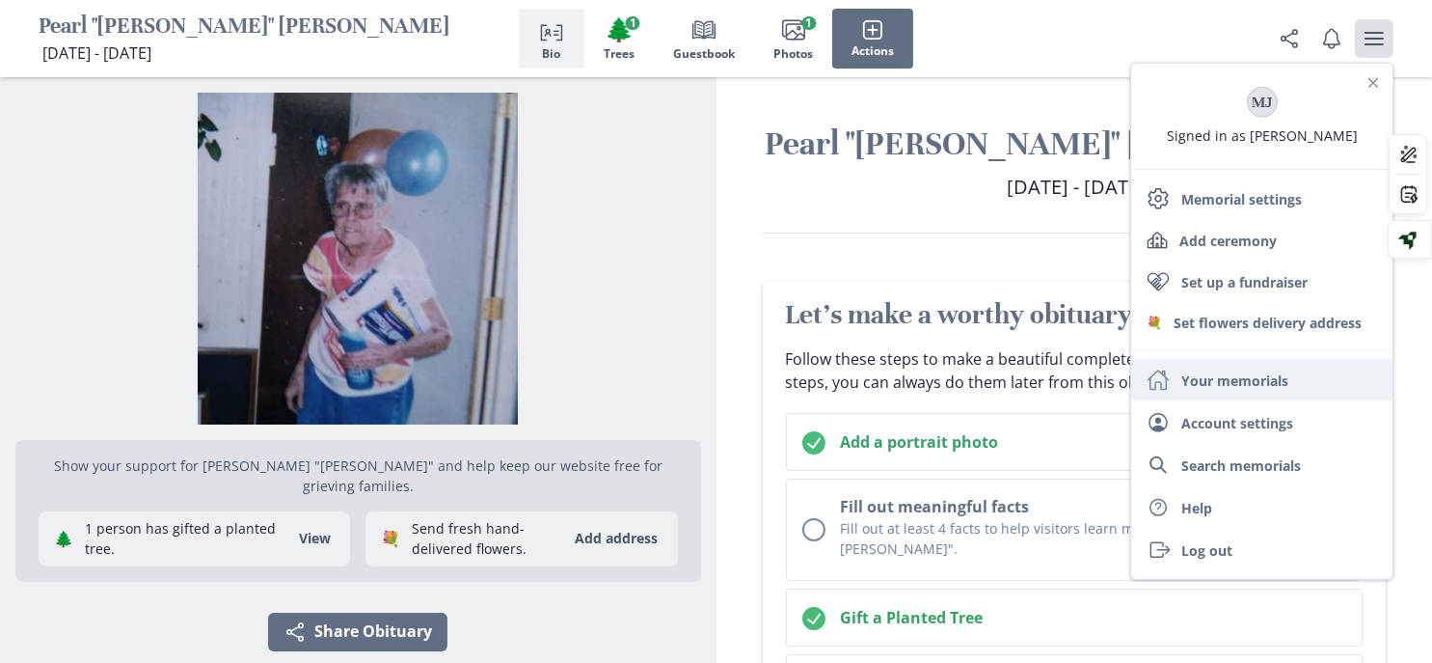
click at [1236, 401] on link "Home Your memorials" at bounding box center [1261, 380] width 261 height 42
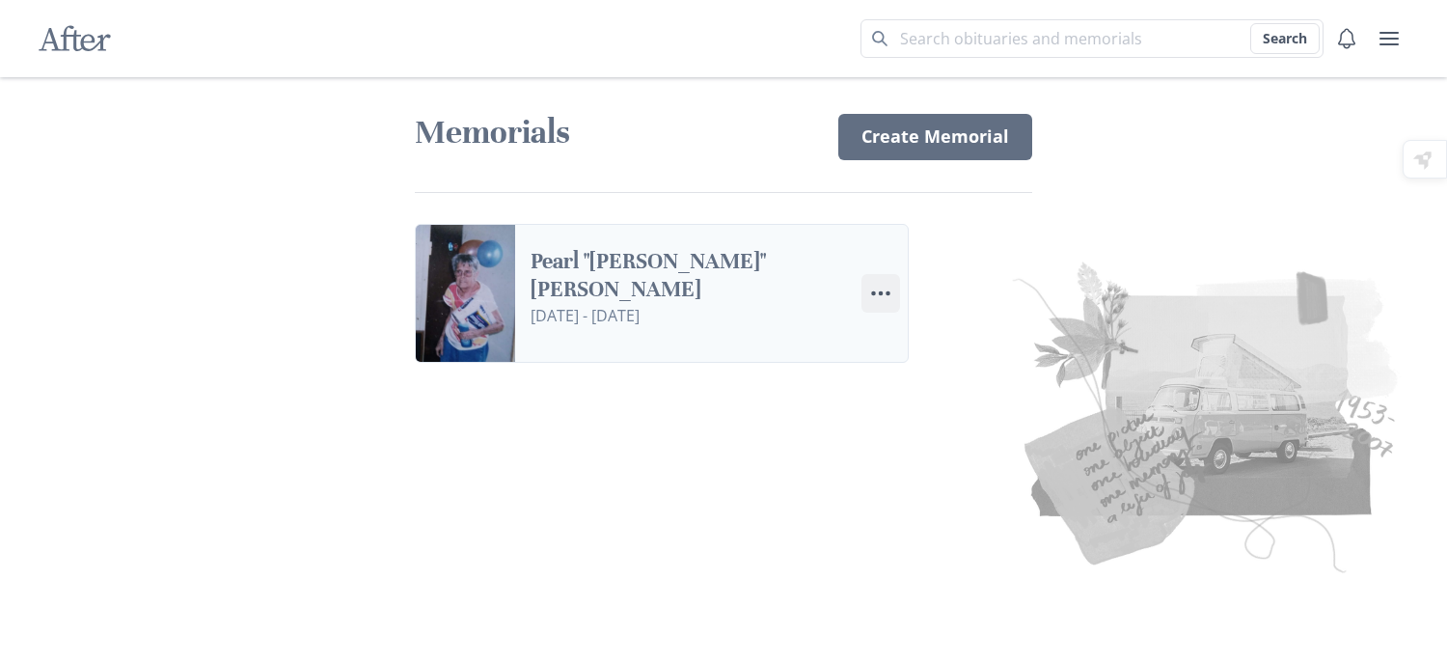
click at [892, 305] on icon "Menu" at bounding box center [880, 293] width 23 height 23
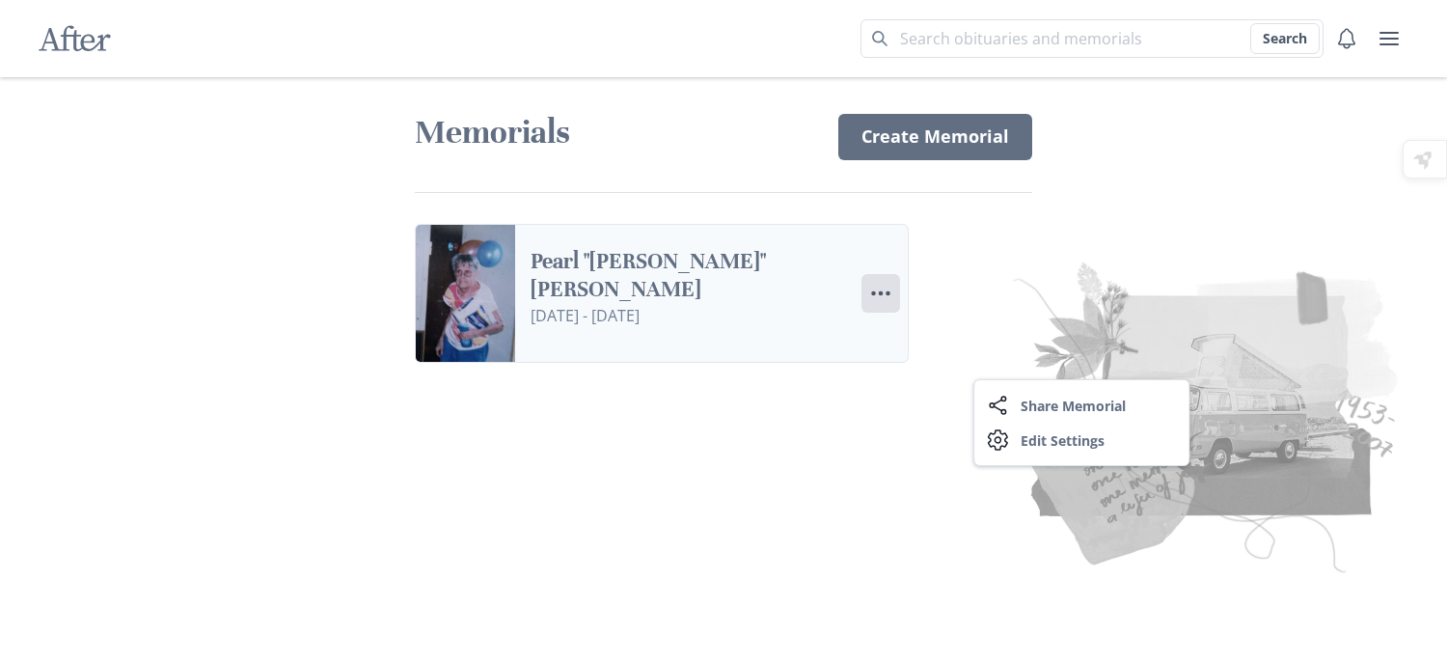
click at [826, 304] on link "Pearl "Peggy" Jean Costner" at bounding box center [688, 276] width 315 height 56
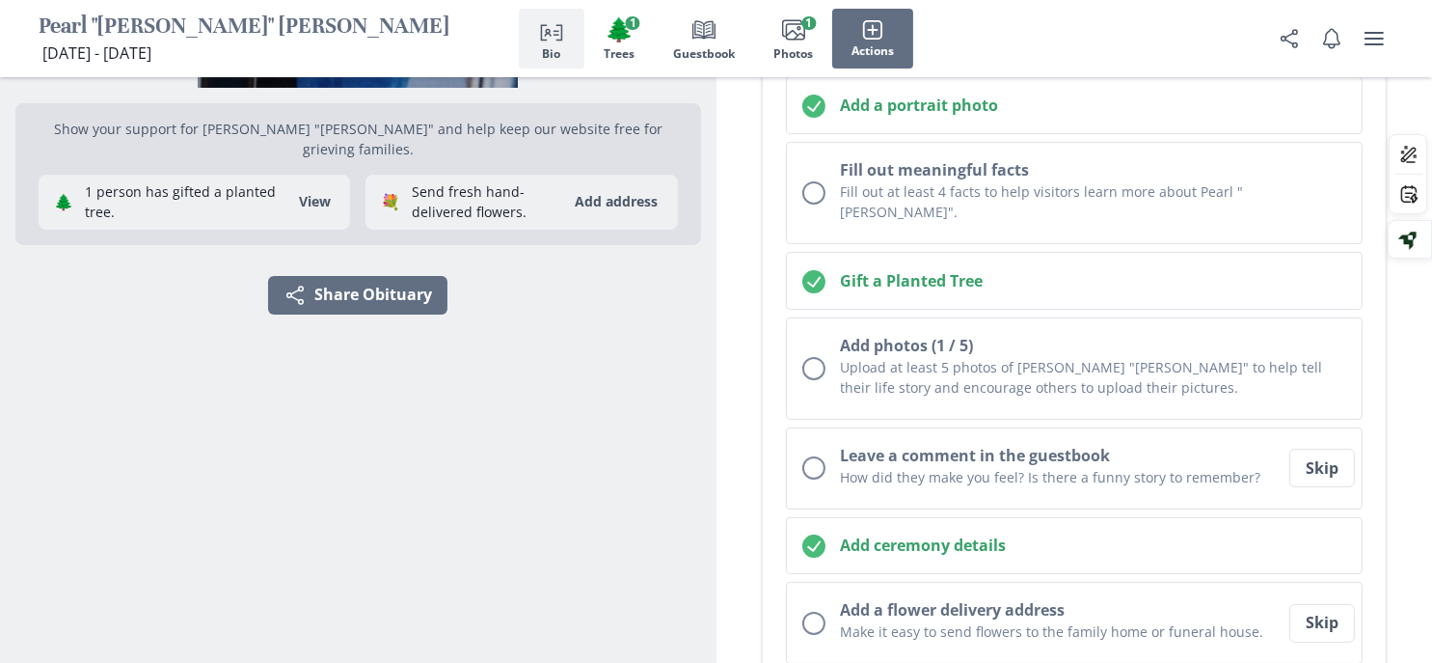
scroll to position [386, 0]
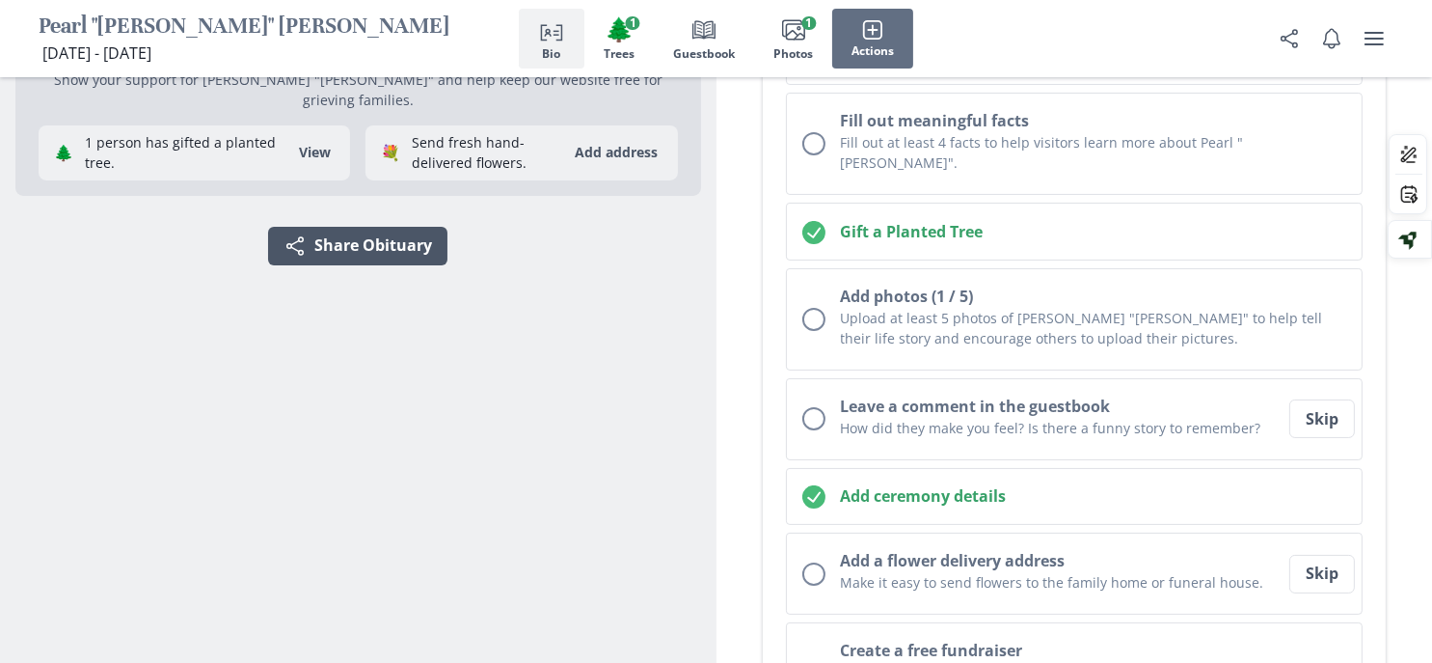
click at [357, 265] on button "Share Share Obituary" at bounding box center [357, 246] width 179 height 39
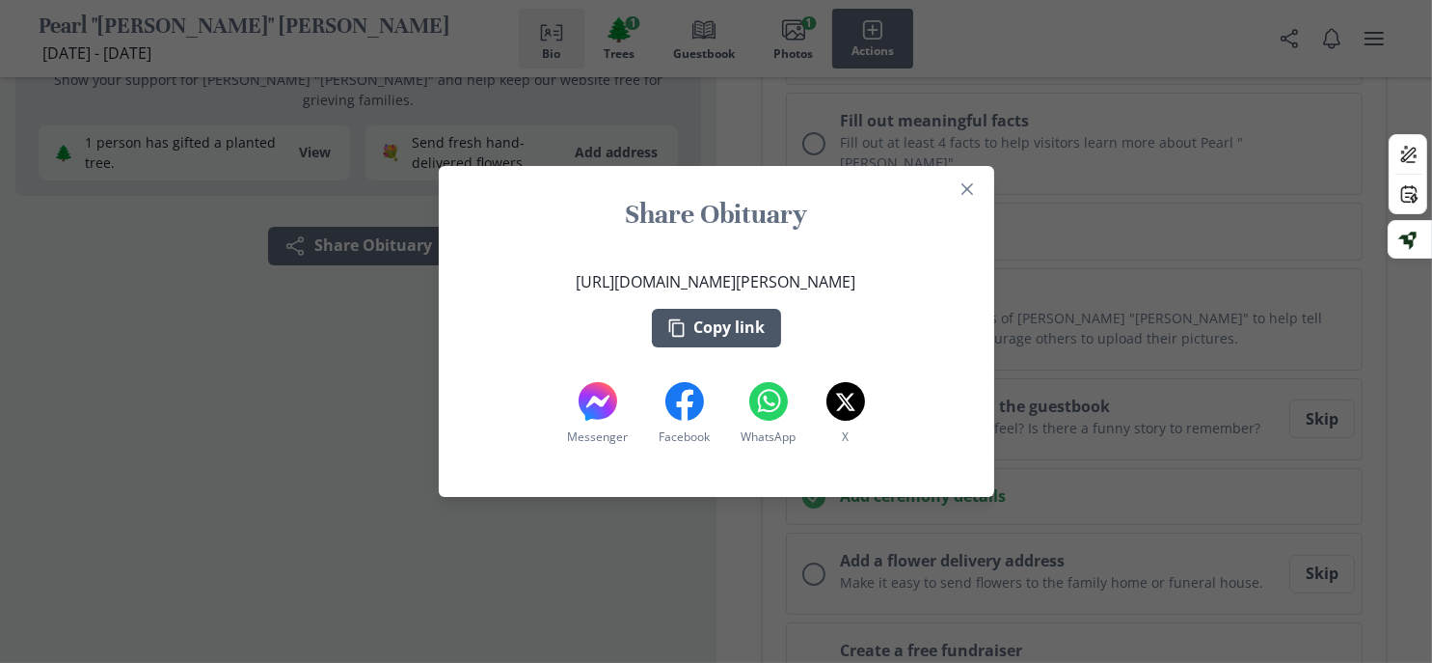
click at [725, 325] on button "Copy link" at bounding box center [716, 328] width 129 height 39
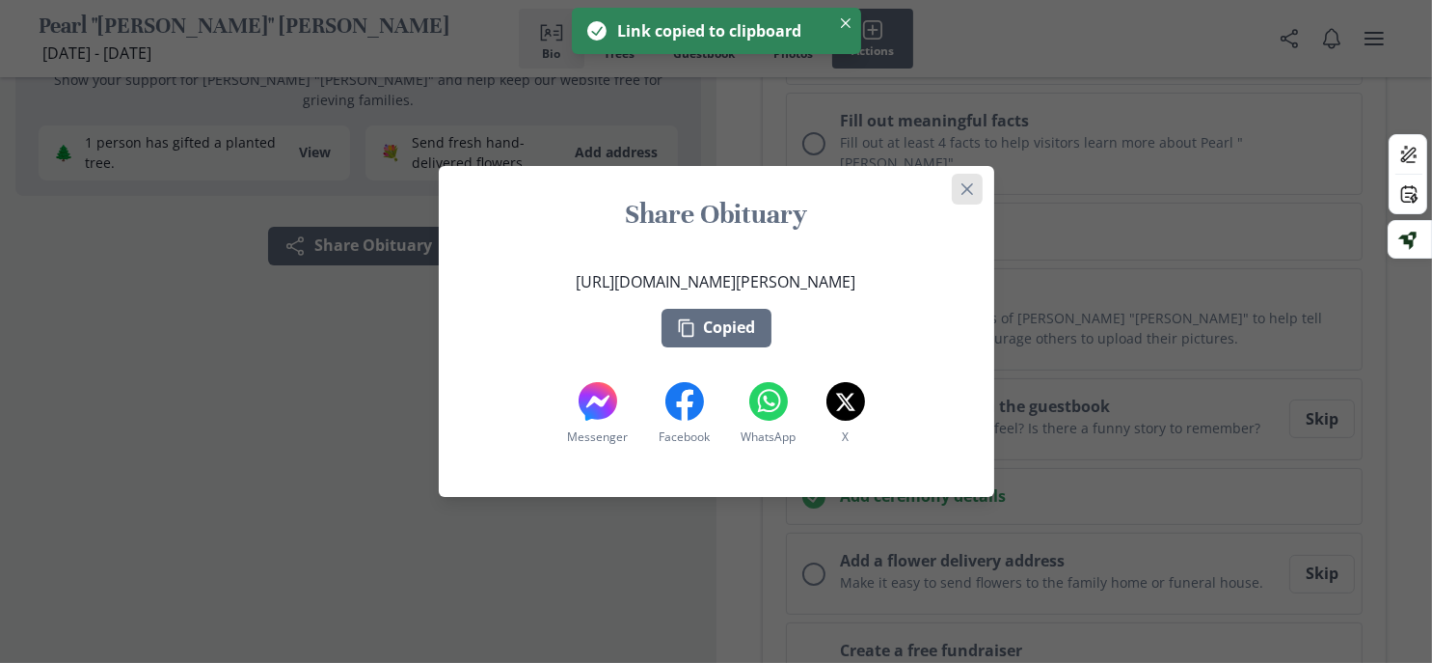
click at [983, 174] on button "Close" at bounding box center [967, 189] width 31 height 31
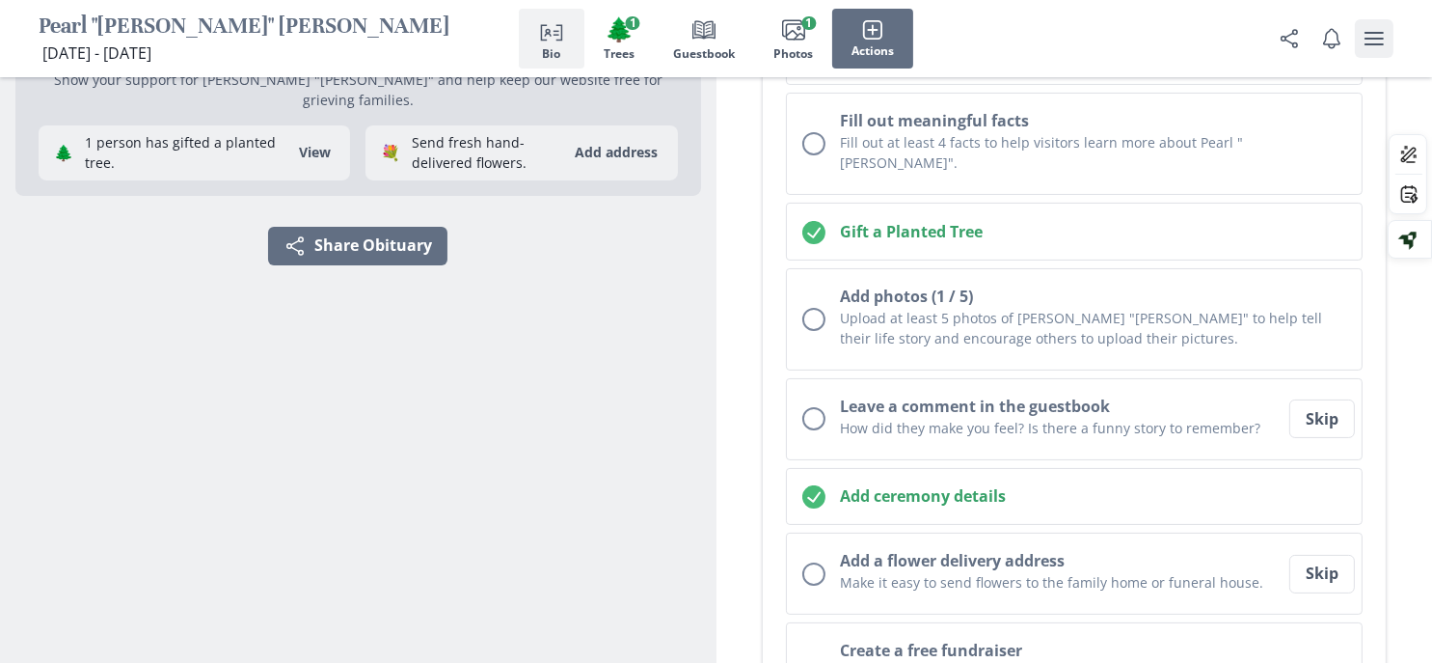
click at [1363, 42] on icon "user menu" at bounding box center [1374, 38] width 23 height 23
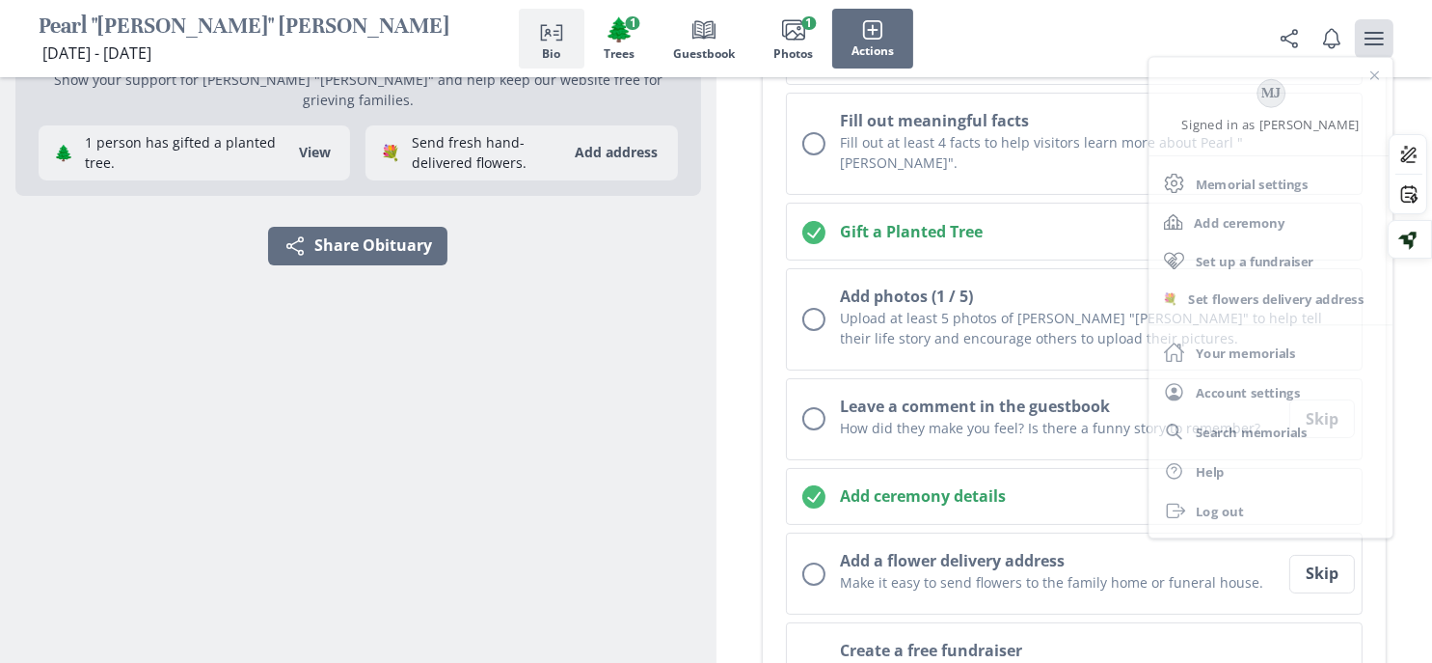
scroll to position [371, 0]
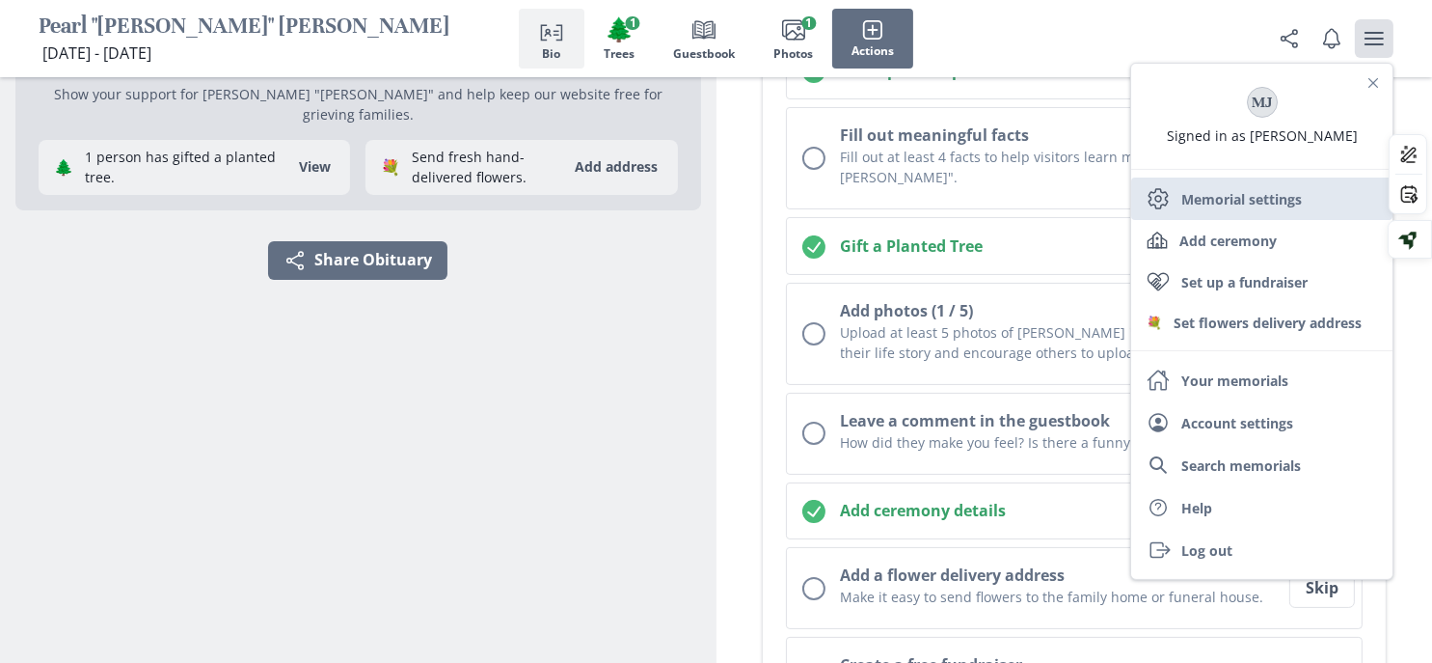
click at [1219, 218] on link "Settings Memorial settings" at bounding box center [1261, 198] width 261 height 42
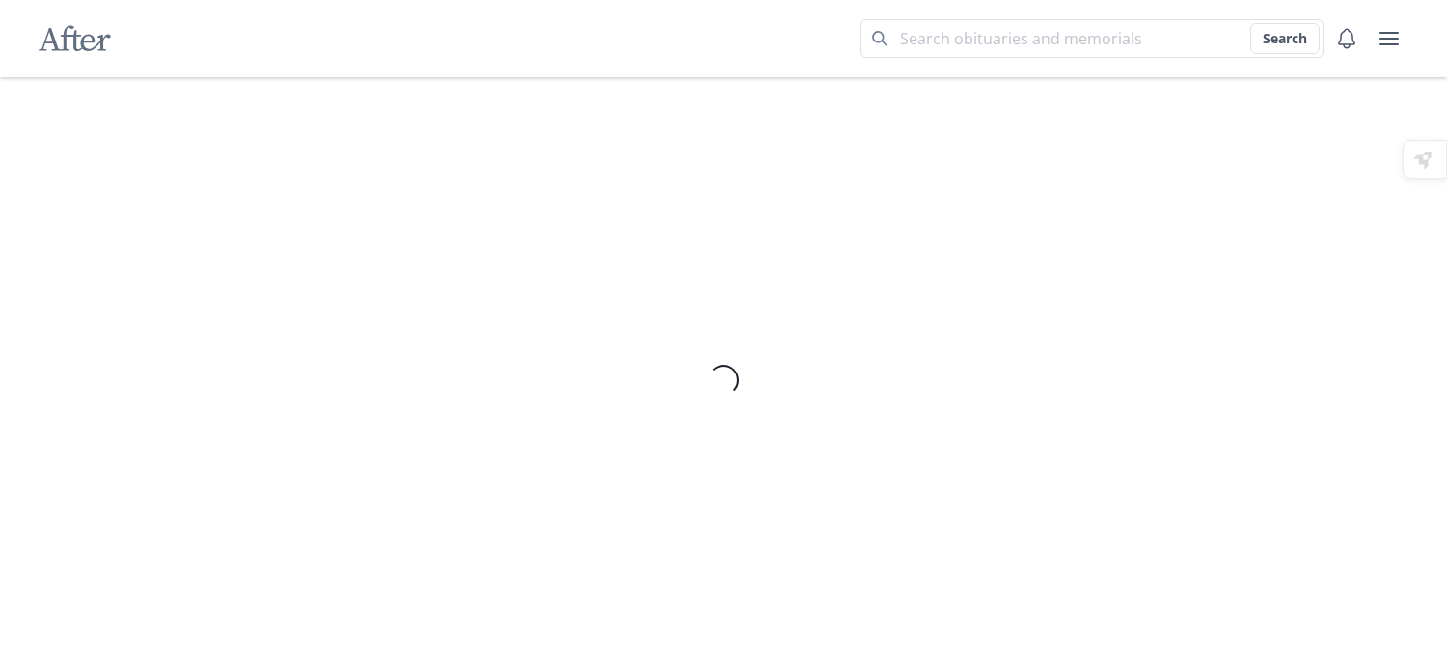
select select "7"
select select "8"
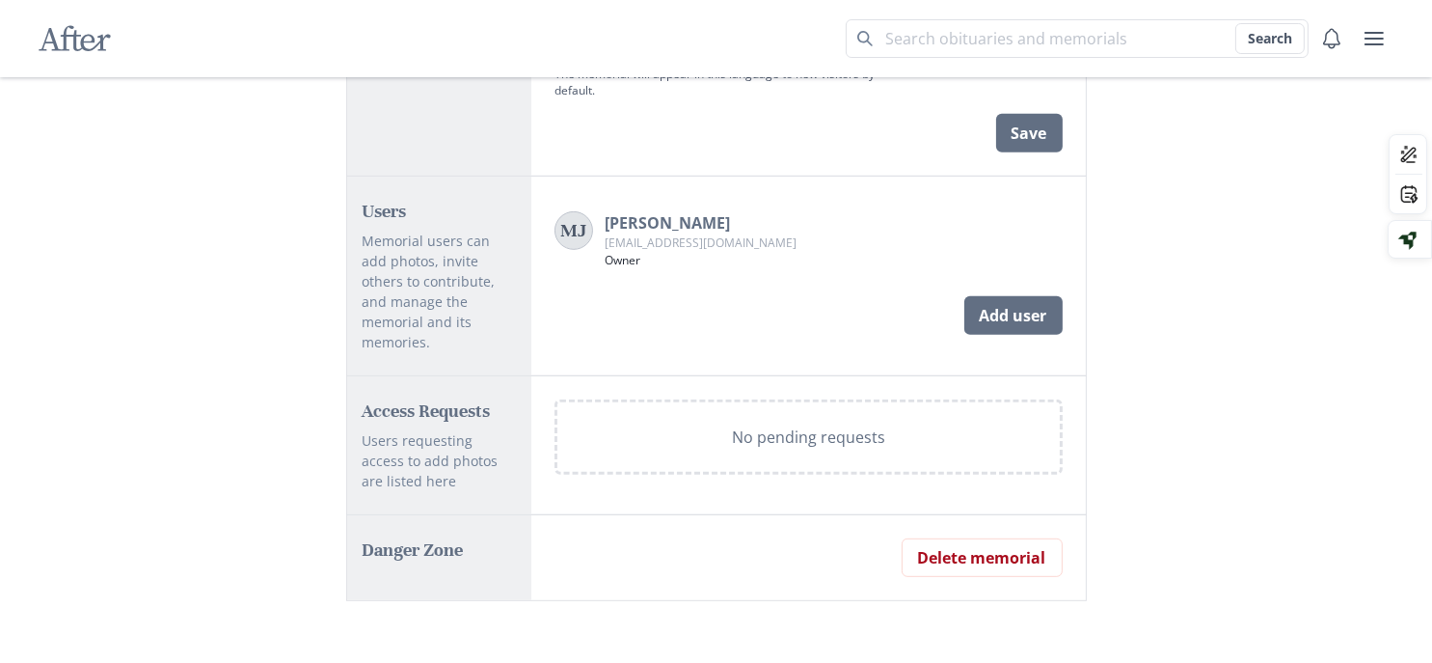
scroll to position [1157, 0]
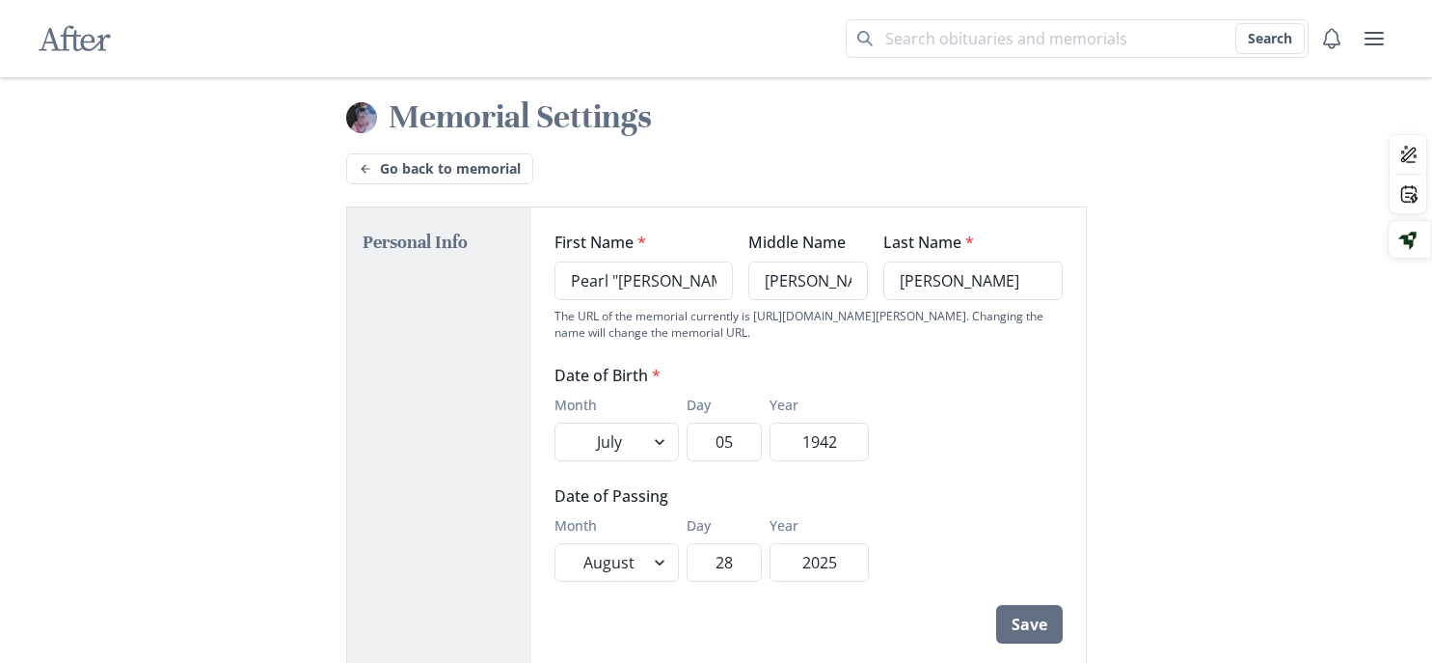
select select "7"
select select "8"
click at [1370, 21] on button "user menu" at bounding box center [1374, 38] width 39 height 39
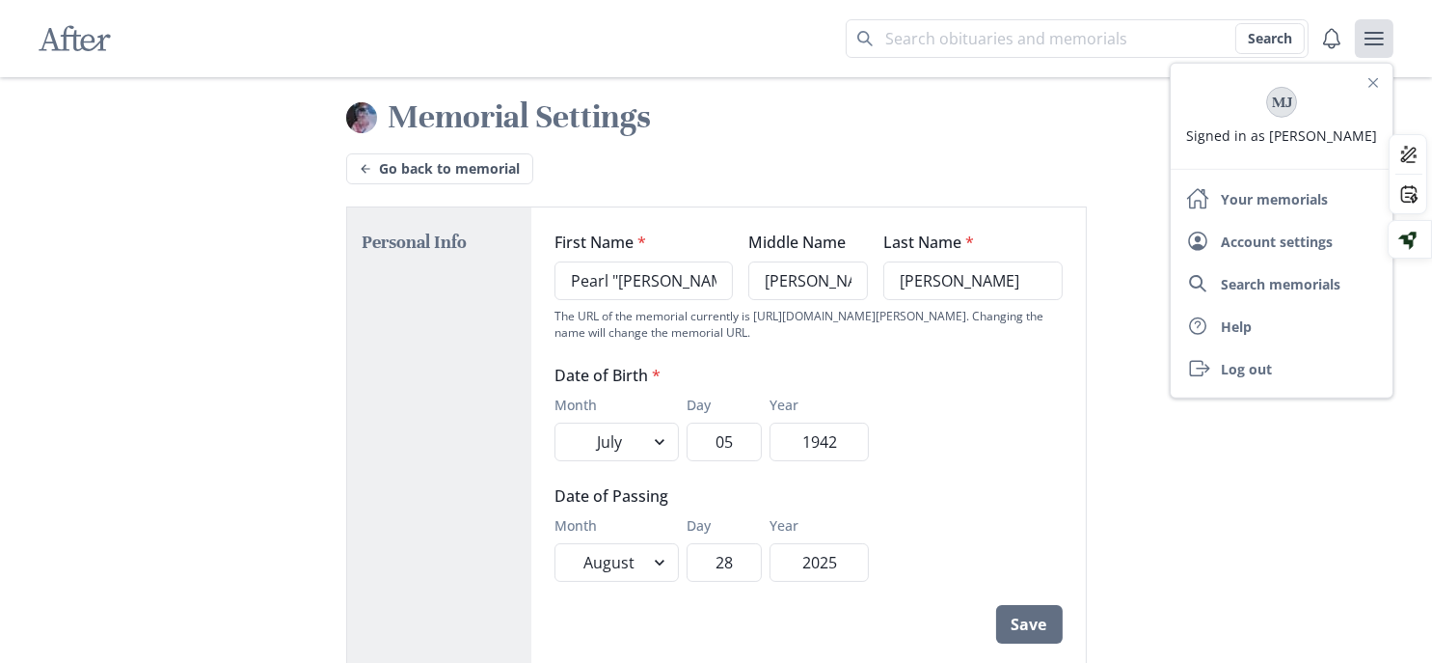
click at [1376, 27] on icon "user menu" at bounding box center [1374, 38] width 23 height 23
